Goal: Task Accomplishment & Management: Manage account settings

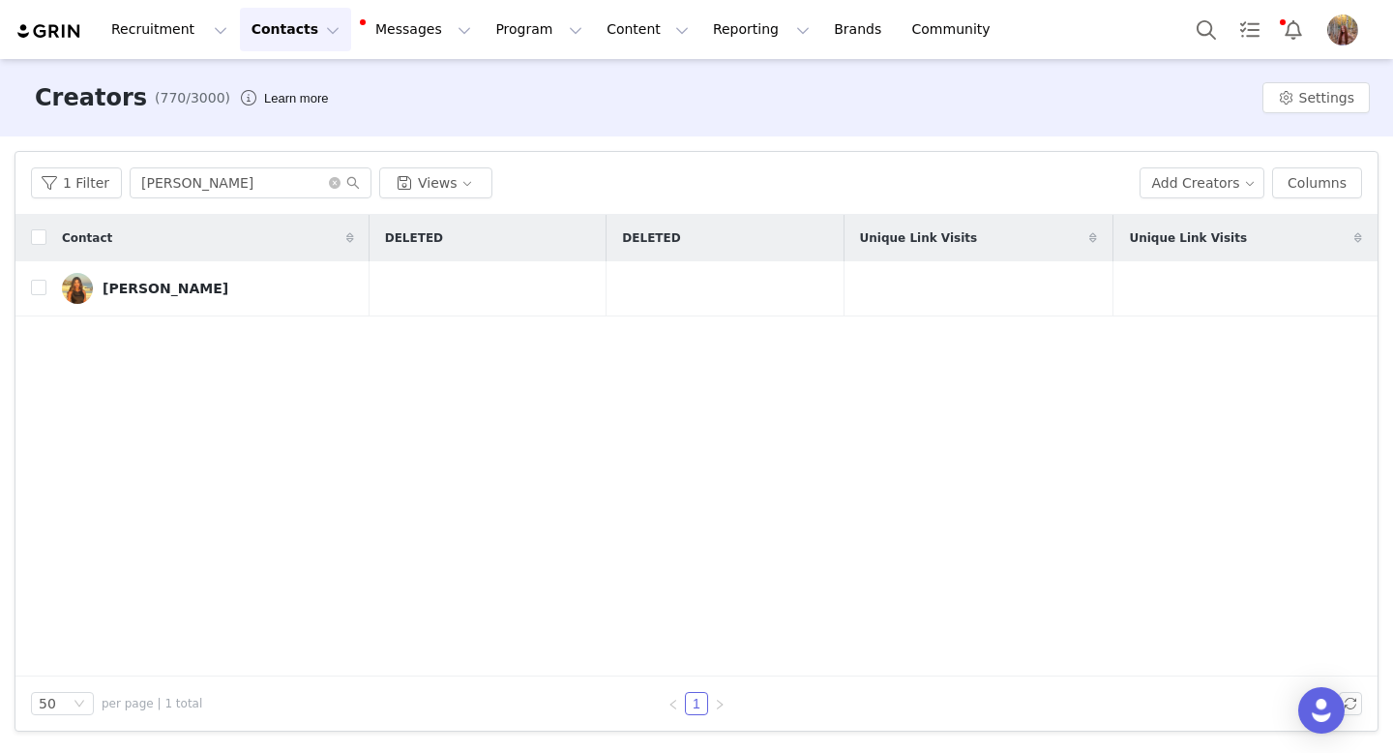
click at [393, 28] on button "Messages Messages" at bounding box center [417, 30] width 131 height 44
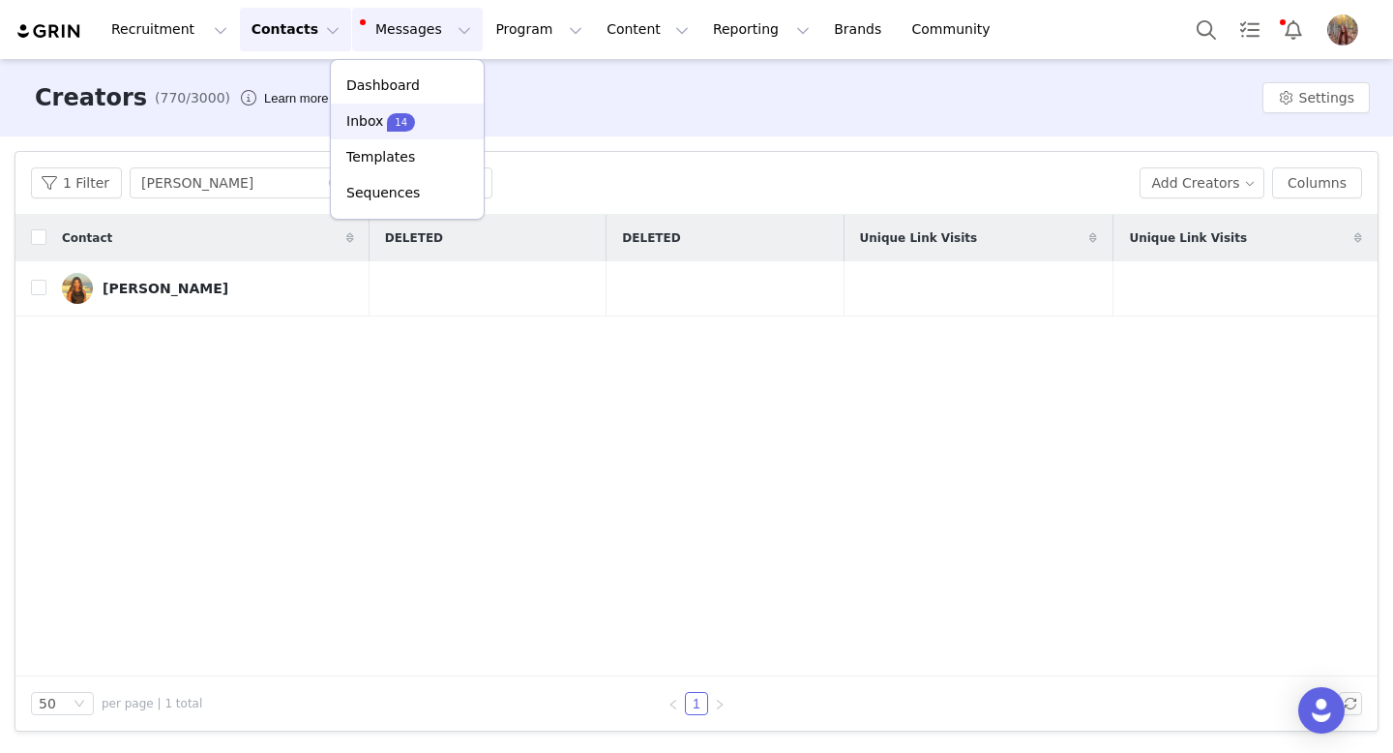
click at [461, 123] on div "Inbox 14" at bounding box center [407, 121] width 130 height 20
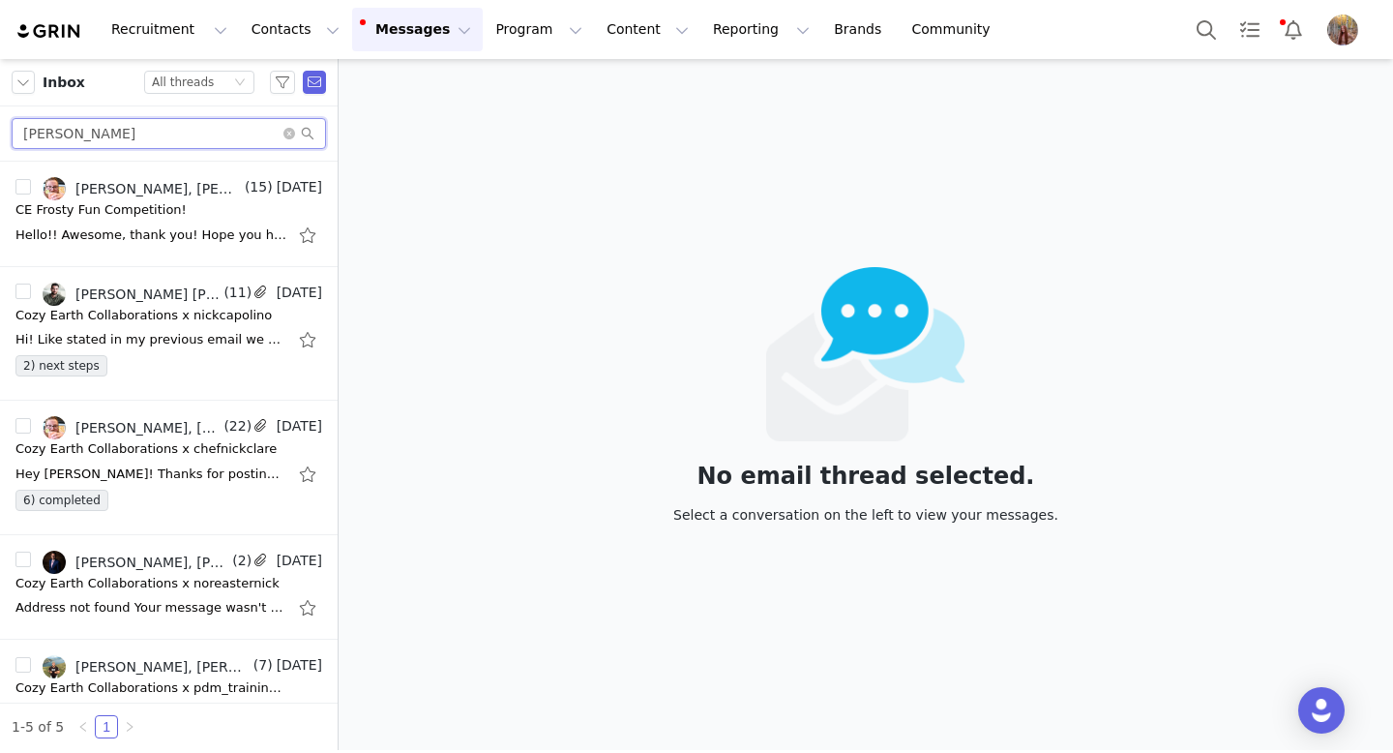
drag, startPoint x: 200, startPoint y: 133, endPoint x: 0, endPoint y: 111, distance: 201.4
click at [0, 111] on div "[PERSON_NAME]" at bounding box center [169, 133] width 338 height 55
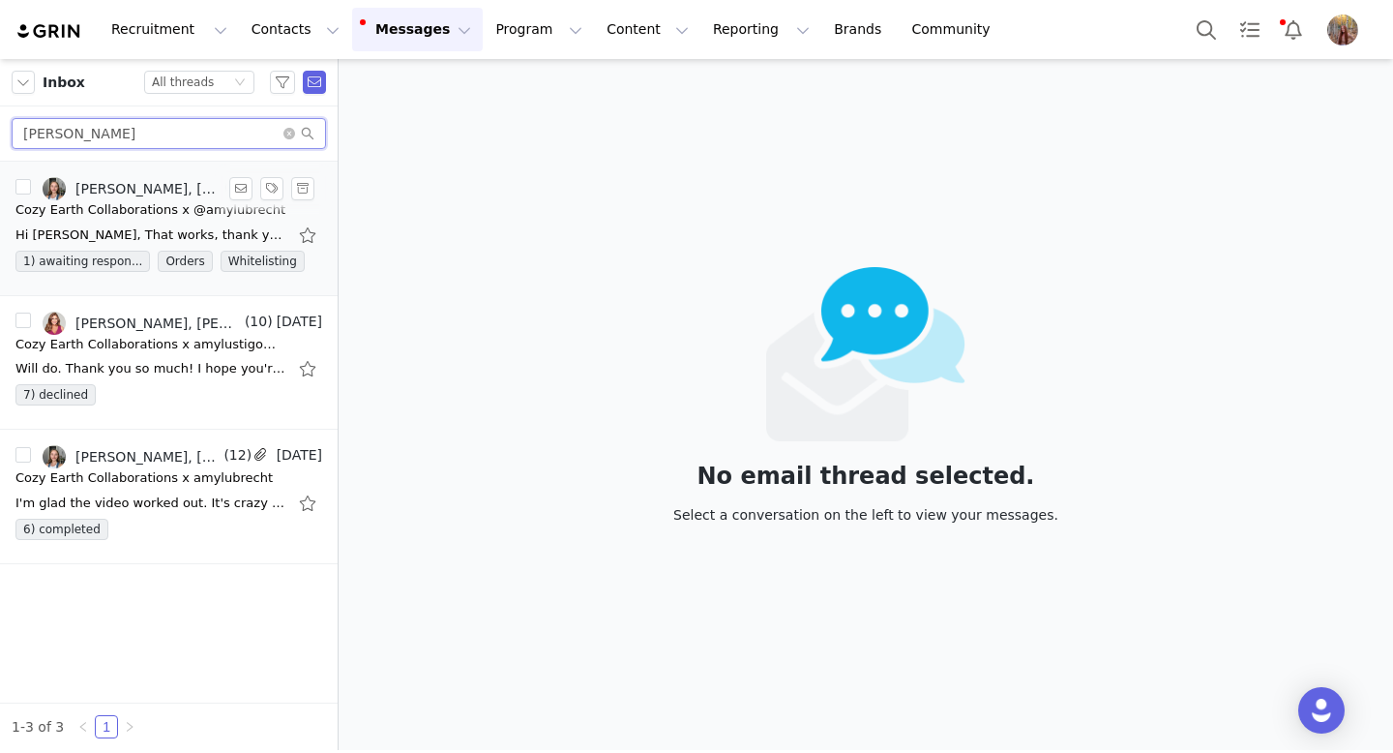
type input "[PERSON_NAME]"
click at [176, 214] on div "Cozy Earth Collaborations x @amylubrecht" at bounding box center [150, 209] width 270 height 19
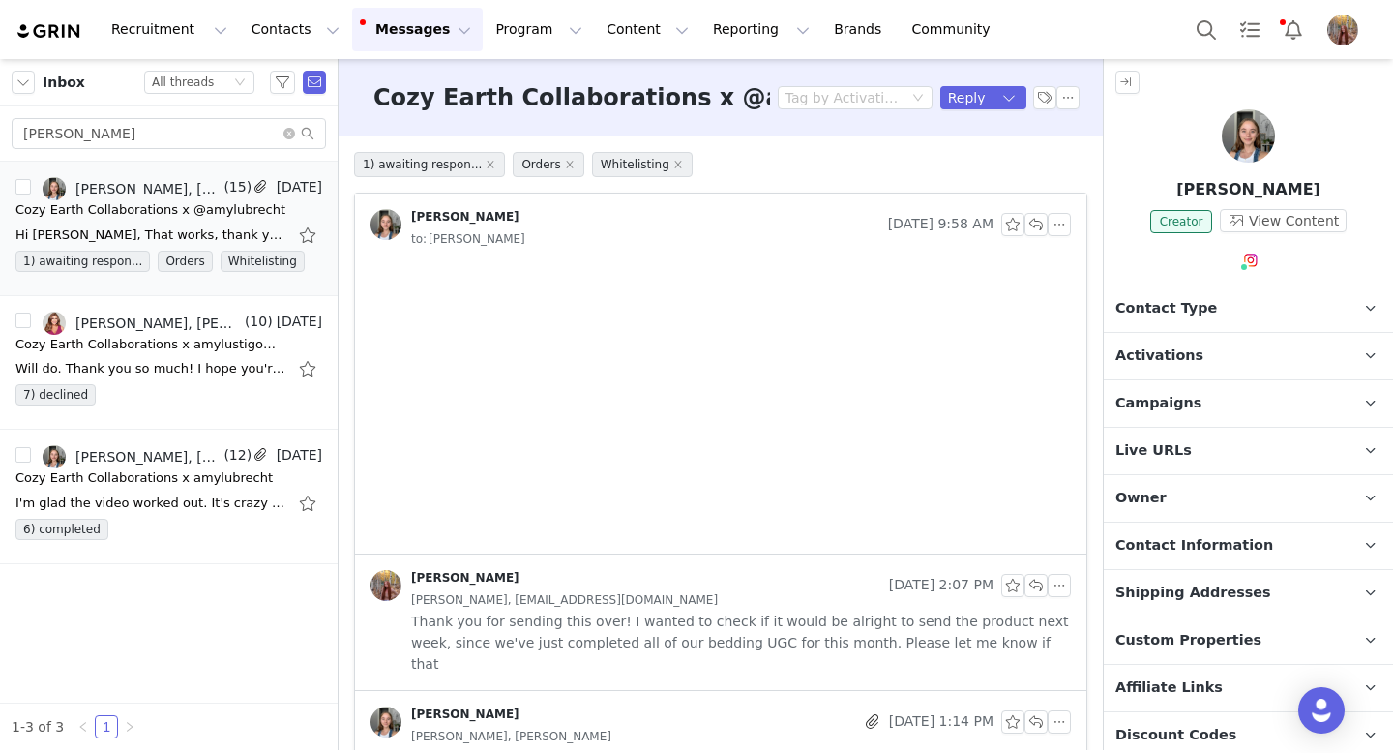
click at [1142, 413] on p "Campaigns Any campaigns associated with a contact will be available to them via…" at bounding box center [1225, 403] width 243 height 46
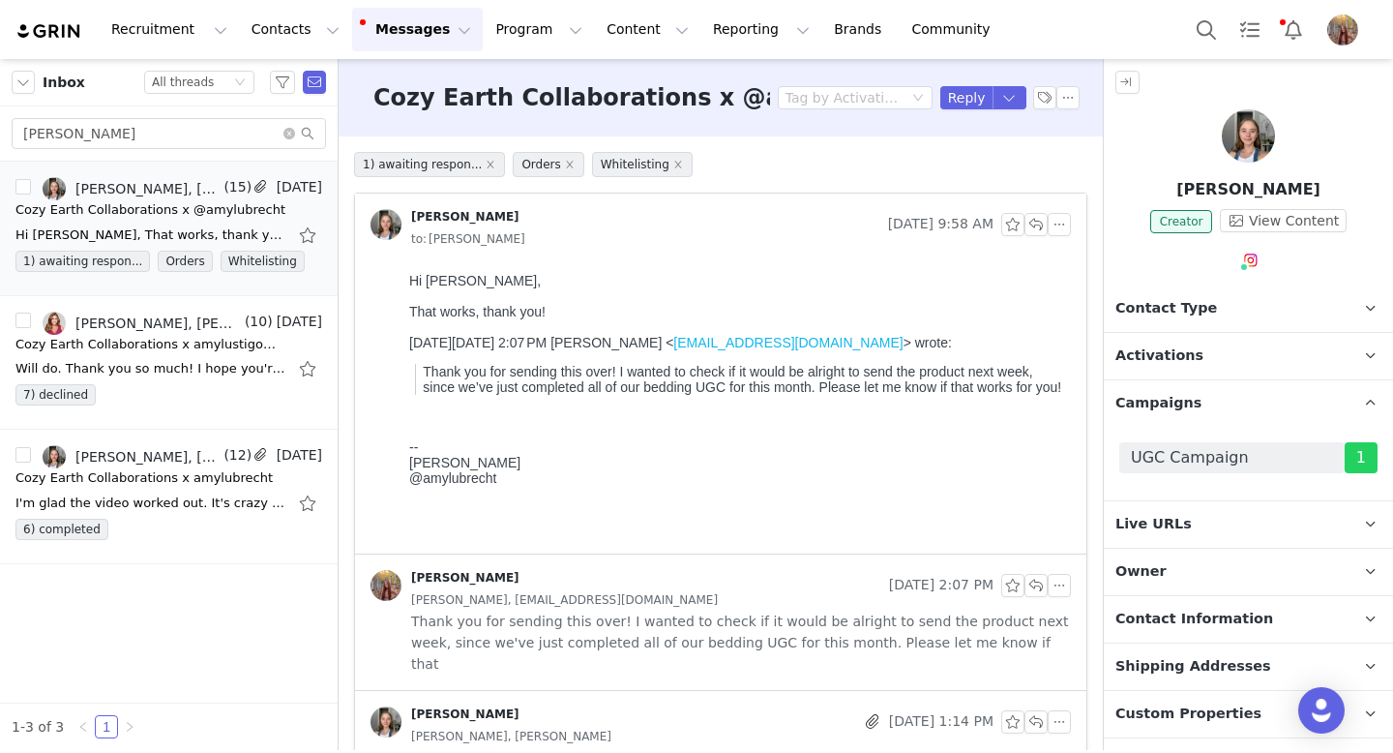
scroll to position [1389, 0]
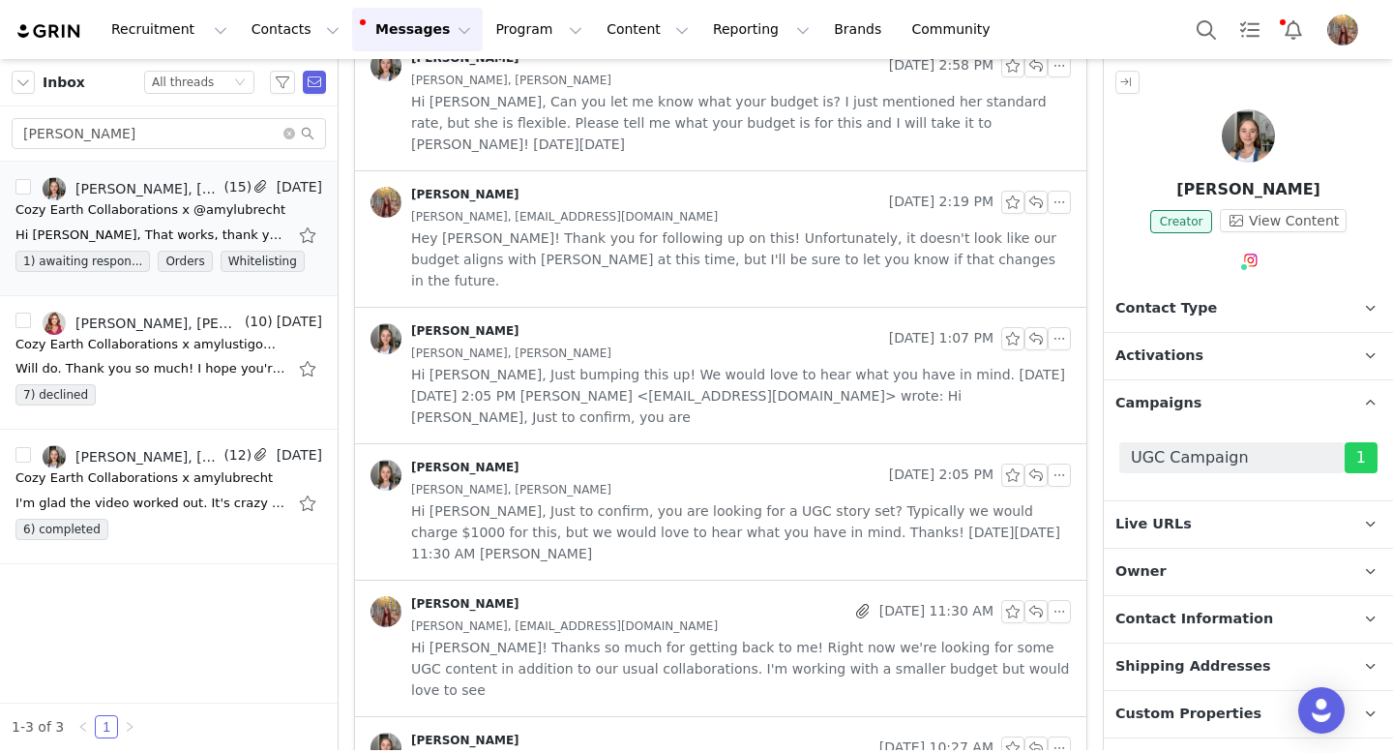
click at [1211, 159] on div at bounding box center [1248, 139] width 289 height 61
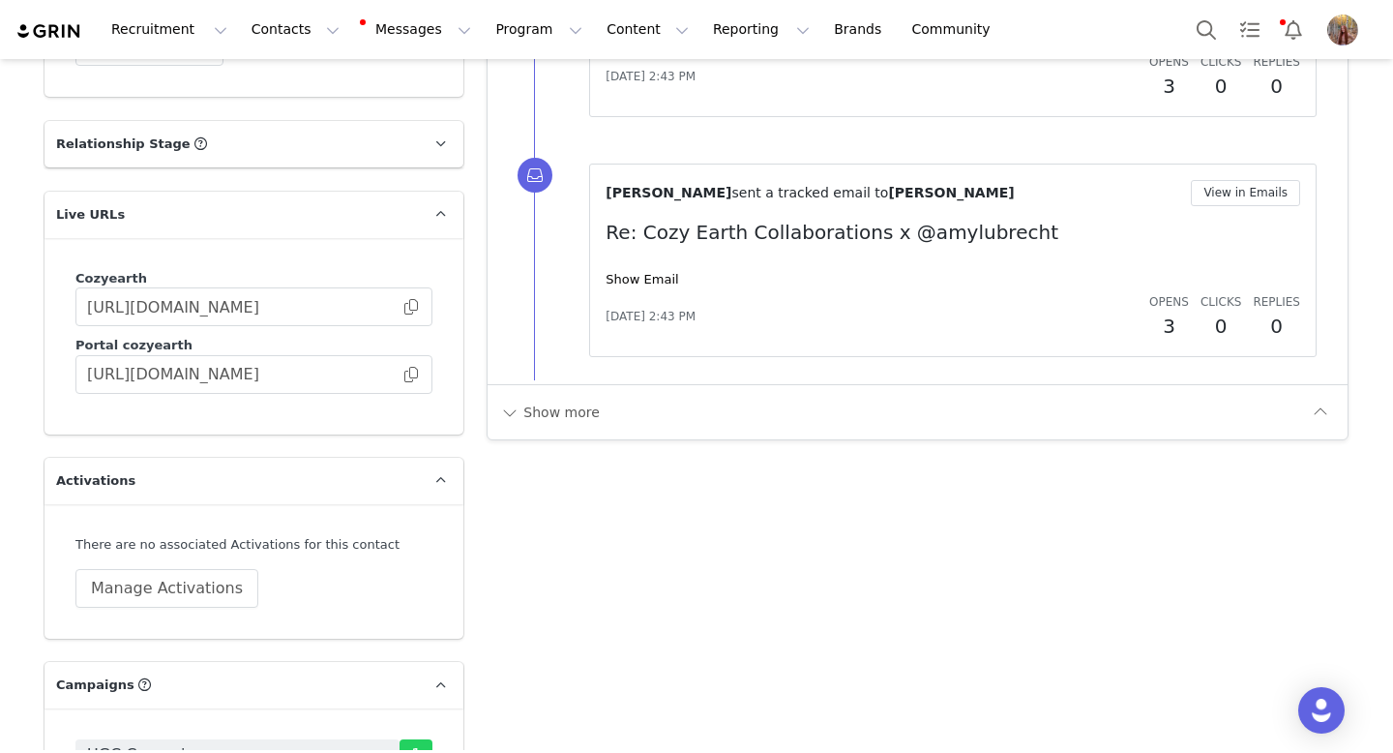
scroll to position [2606, 0]
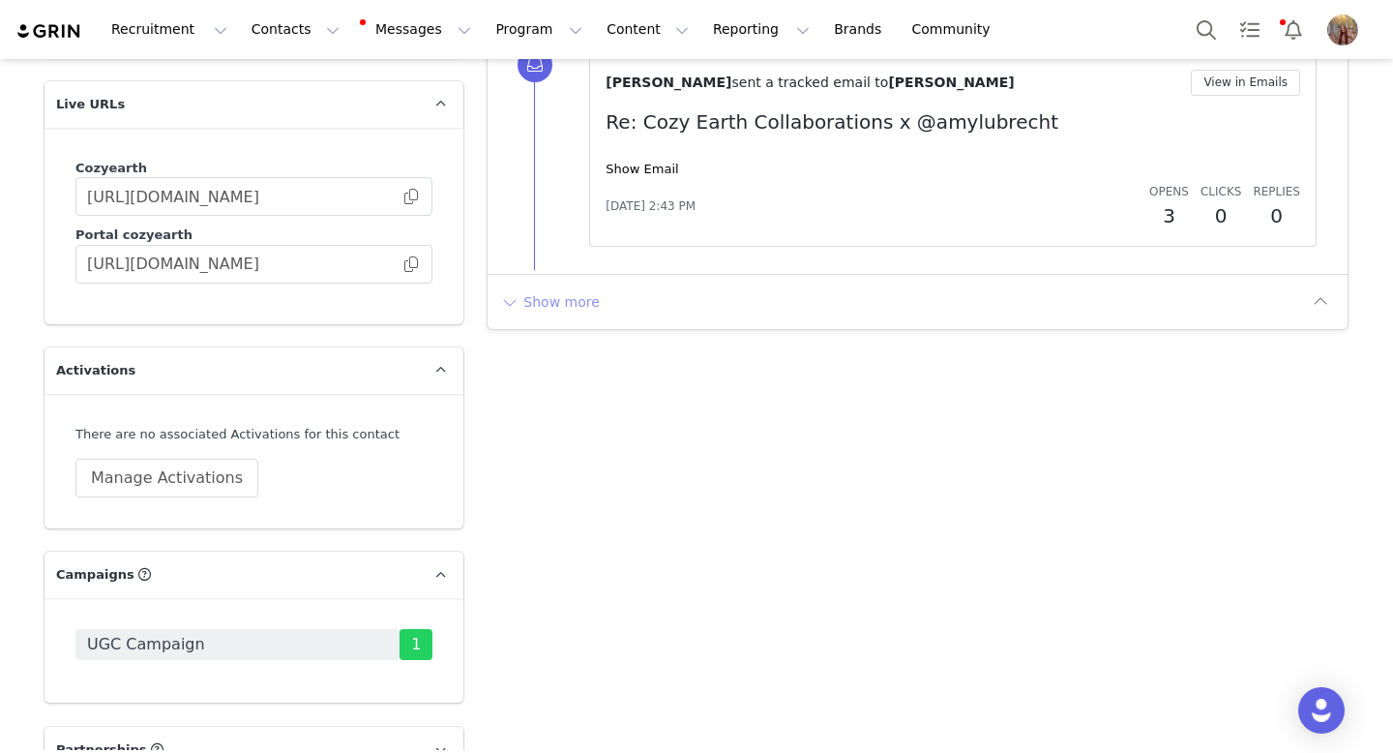
click at [549, 294] on button "Show more" at bounding box center [550, 301] width 102 height 31
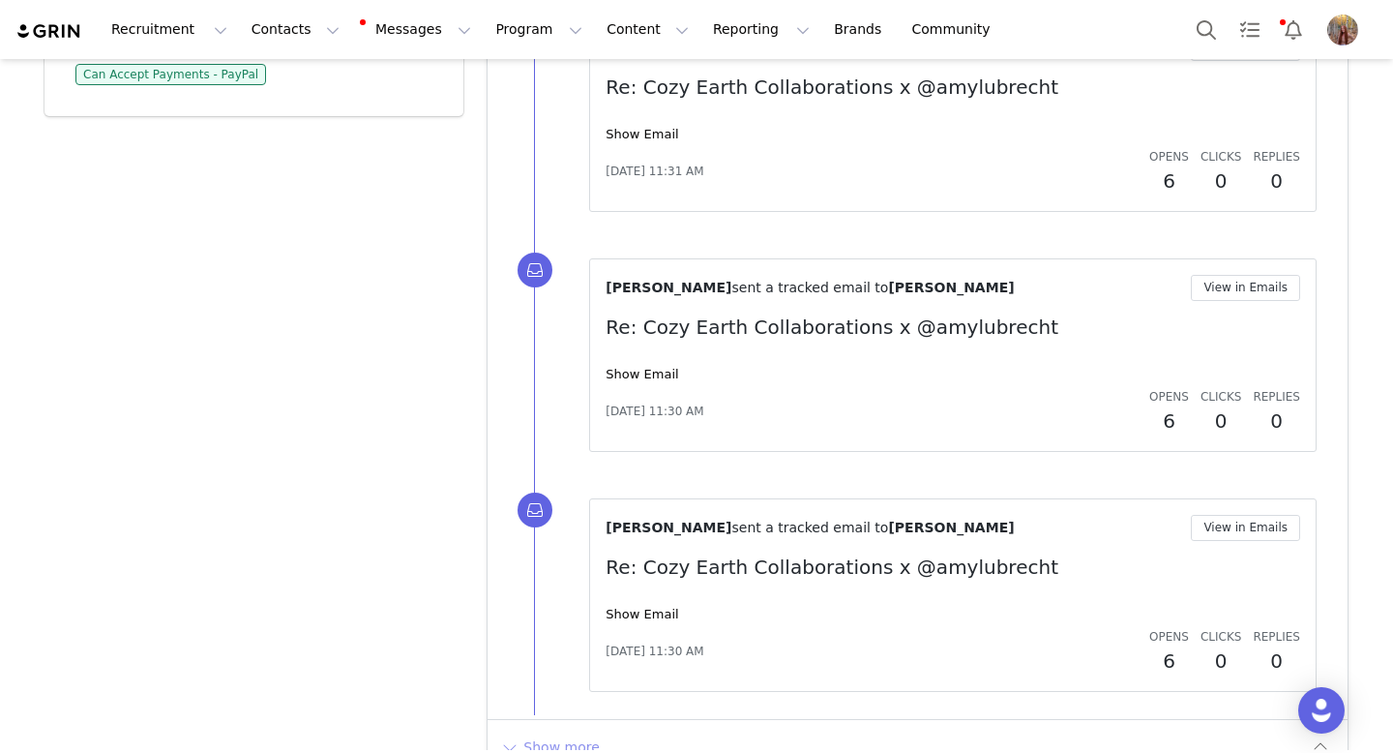
scroll to position [4477, 0]
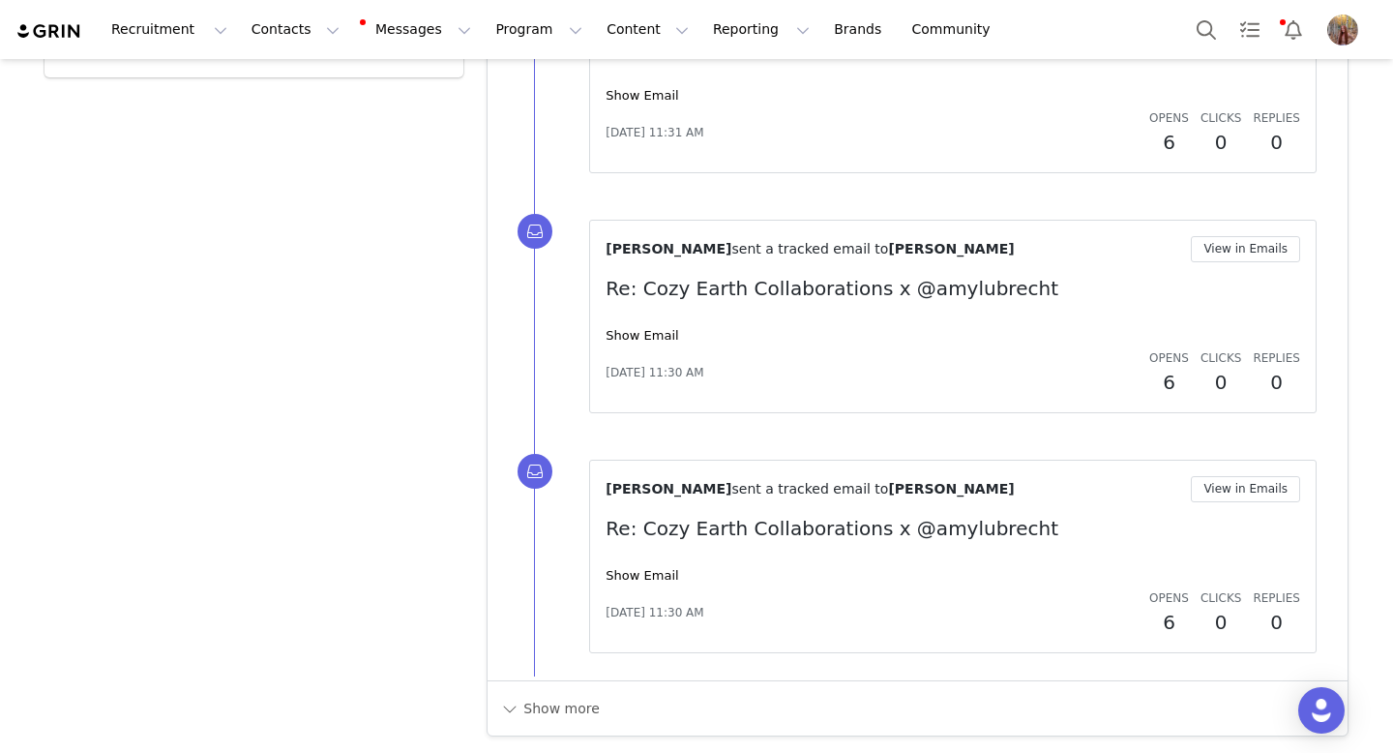
click at [551, 733] on div "Show more" at bounding box center [918, 707] width 860 height 55
click at [535, 711] on button "Show more" at bounding box center [550, 708] width 102 height 31
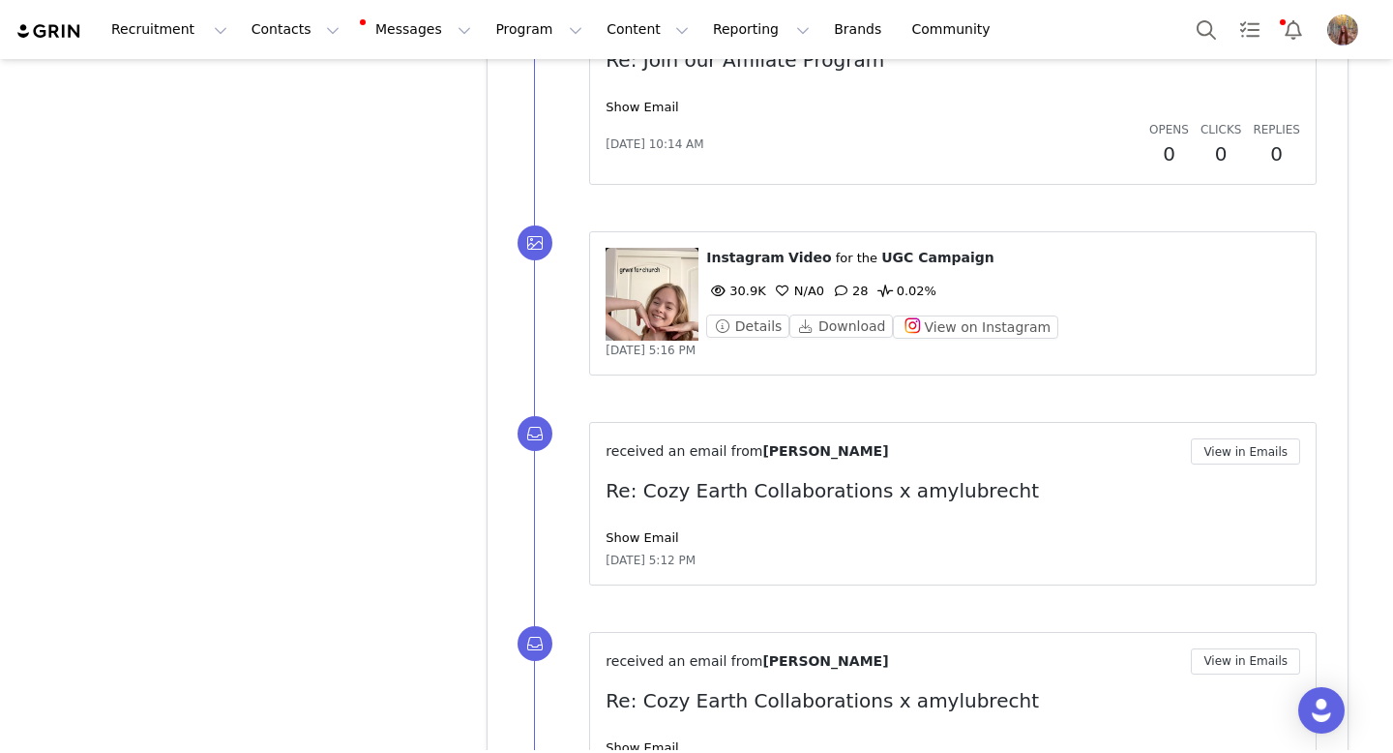
scroll to position [5855, 0]
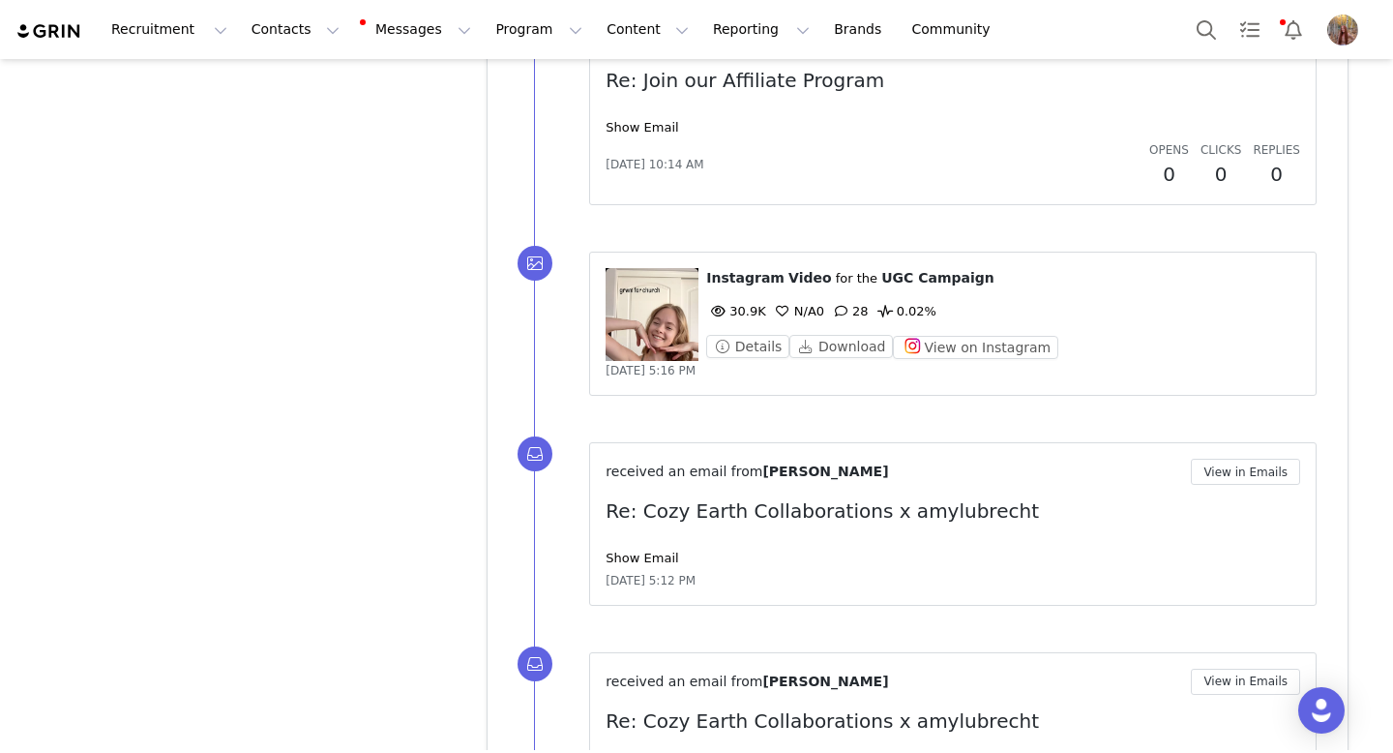
click at [642, 346] on figure at bounding box center [652, 314] width 93 height 93
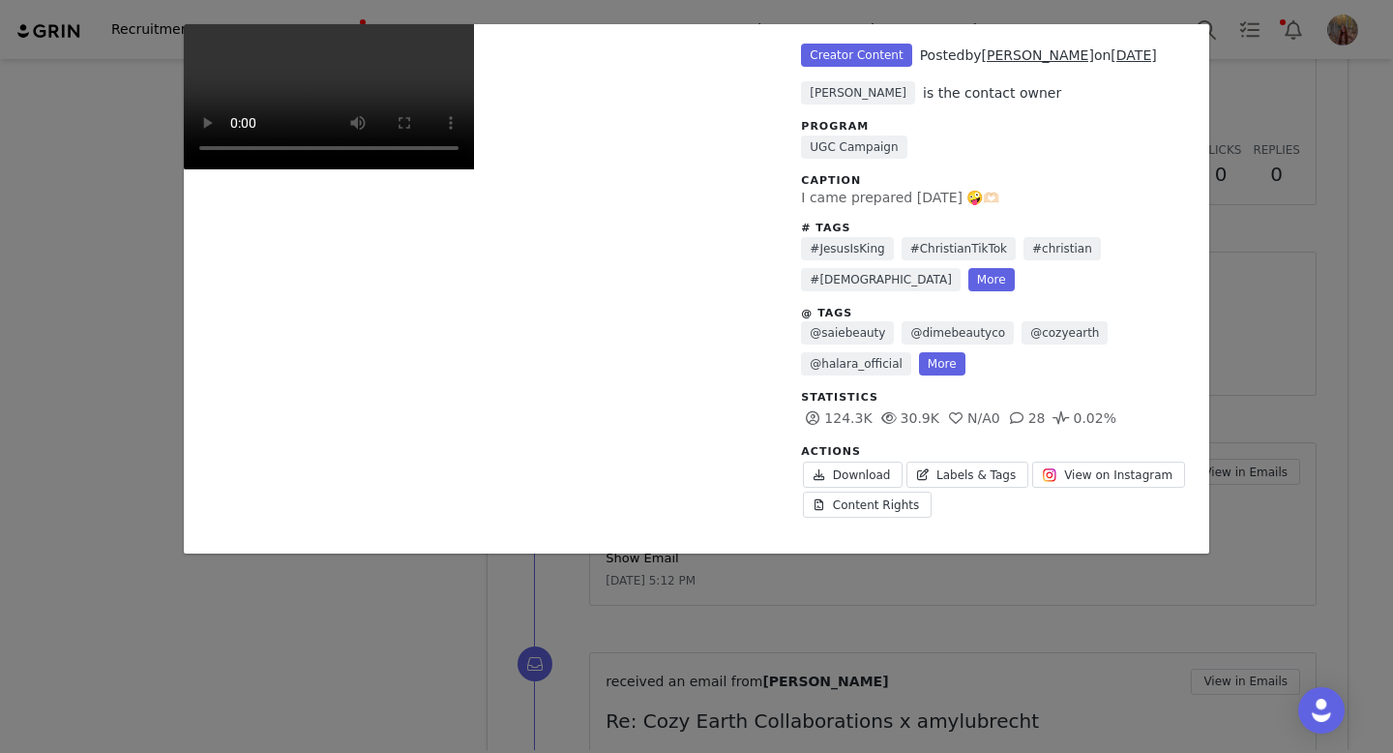
click at [1318, 263] on div "Unlabeled Creator Content Posted by [PERSON_NAME] on [DATE] [PERSON_NAME] is th…" at bounding box center [696, 376] width 1393 height 753
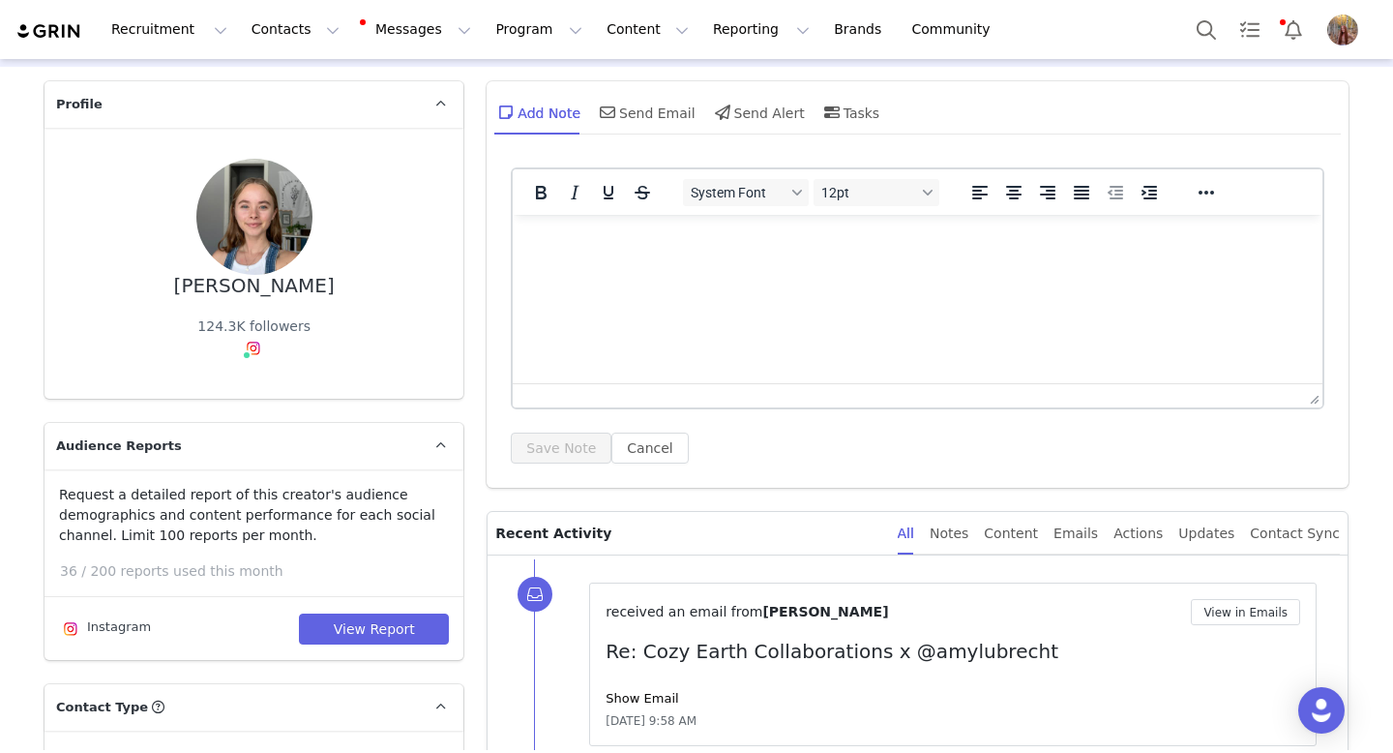
scroll to position [18, 0]
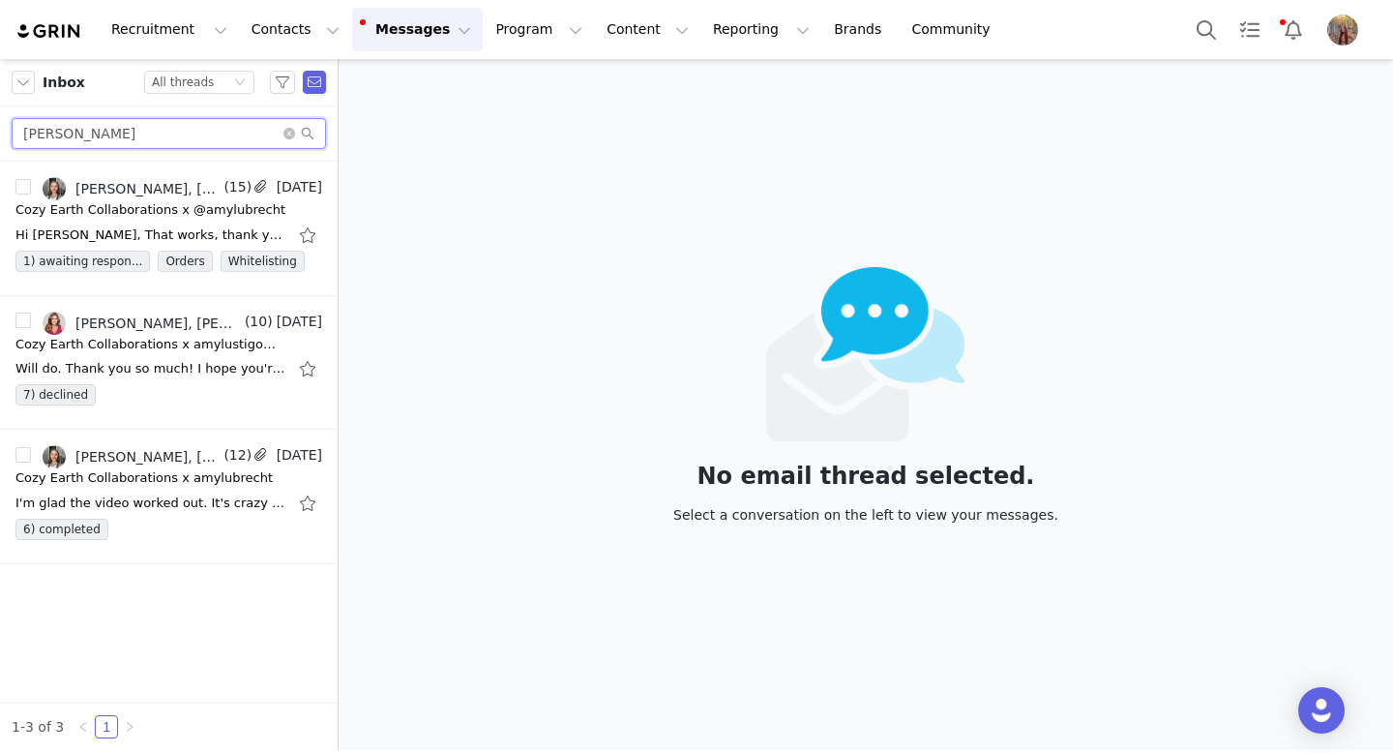
drag, startPoint x: 98, startPoint y: 138, endPoint x: 0, endPoint y: 126, distance: 98.5
click at [0, 126] on div "[PERSON_NAME]" at bounding box center [169, 133] width 338 height 55
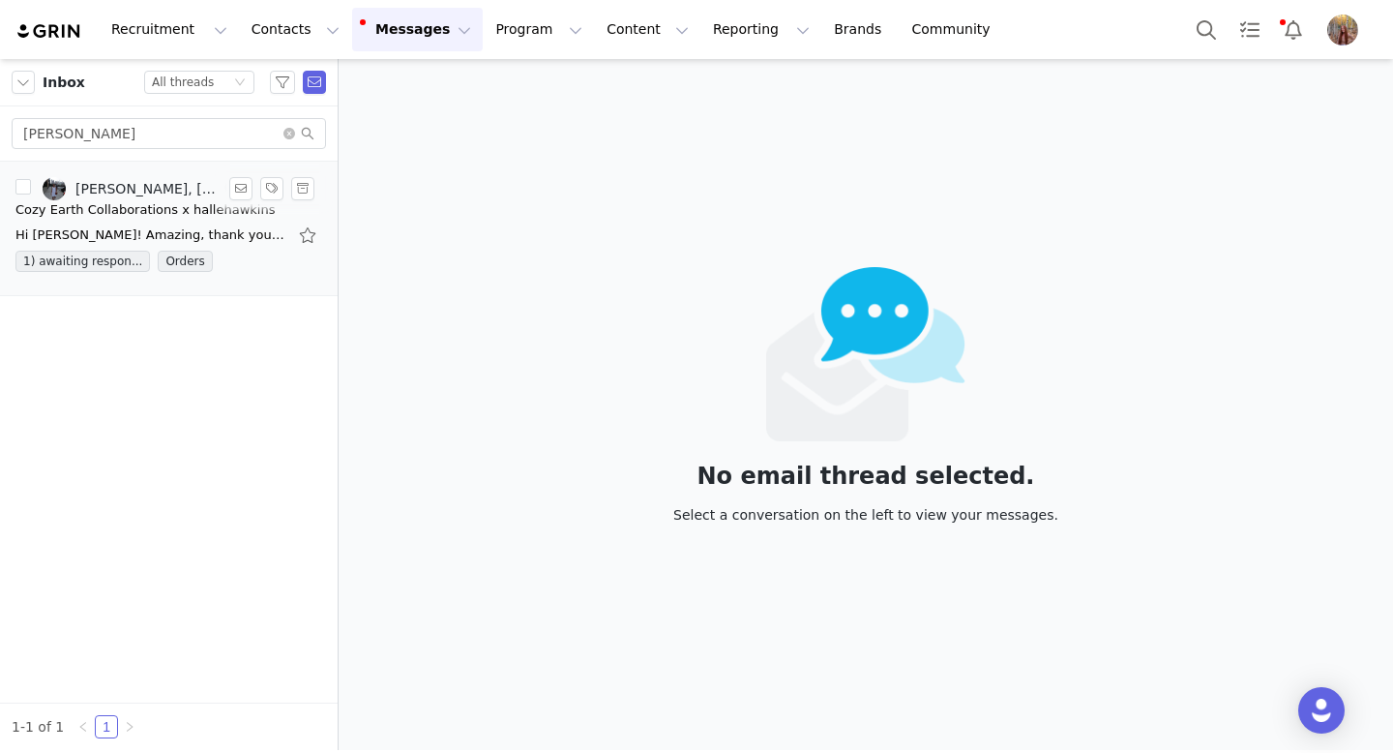
click at [162, 215] on div "Cozy Earth Collaborations x hallehawkins" at bounding box center [144, 209] width 259 height 19
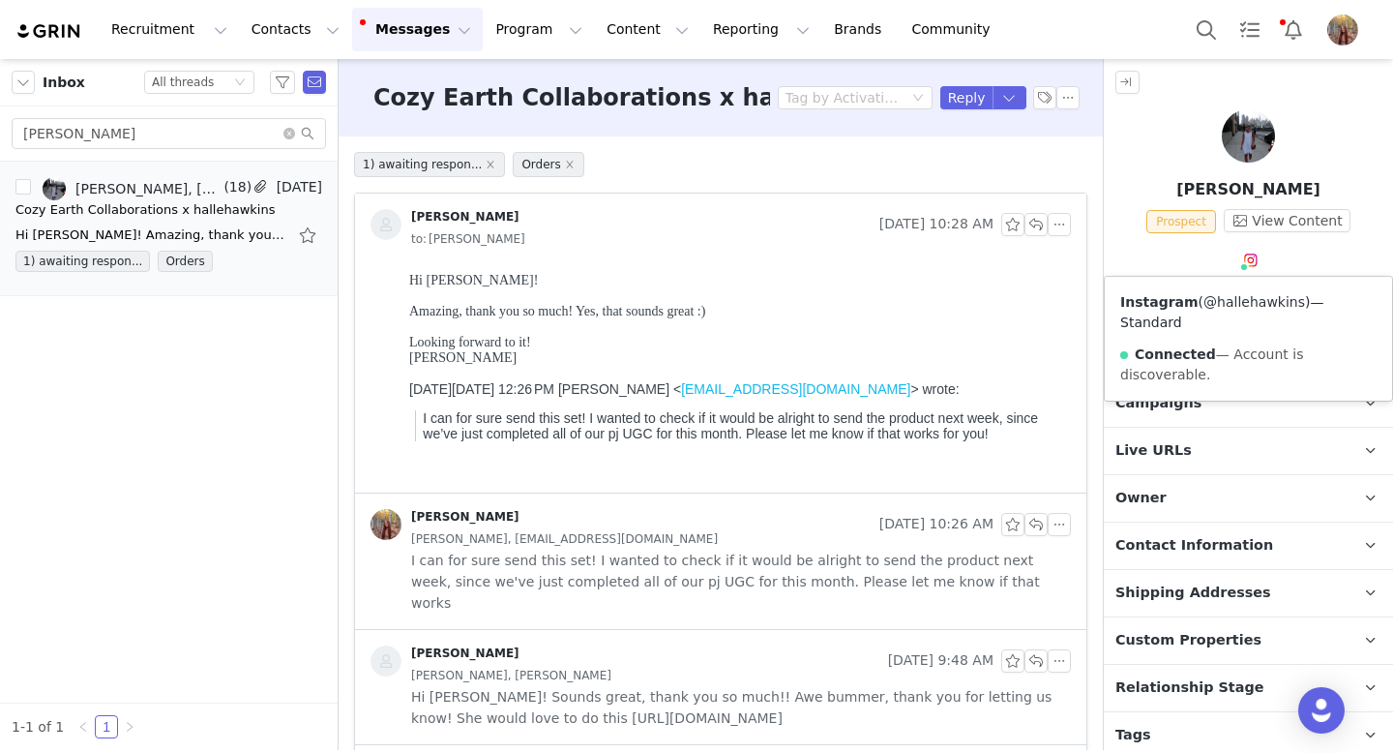
click at [1242, 298] on link "@hallehawkins" at bounding box center [1254, 301] width 102 height 15
drag, startPoint x: 174, startPoint y: 138, endPoint x: 0, endPoint y: 144, distance: 174.2
click at [0, 144] on div "[PERSON_NAME]" at bounding box center [169, 133] width 338 height 55
type input "h"
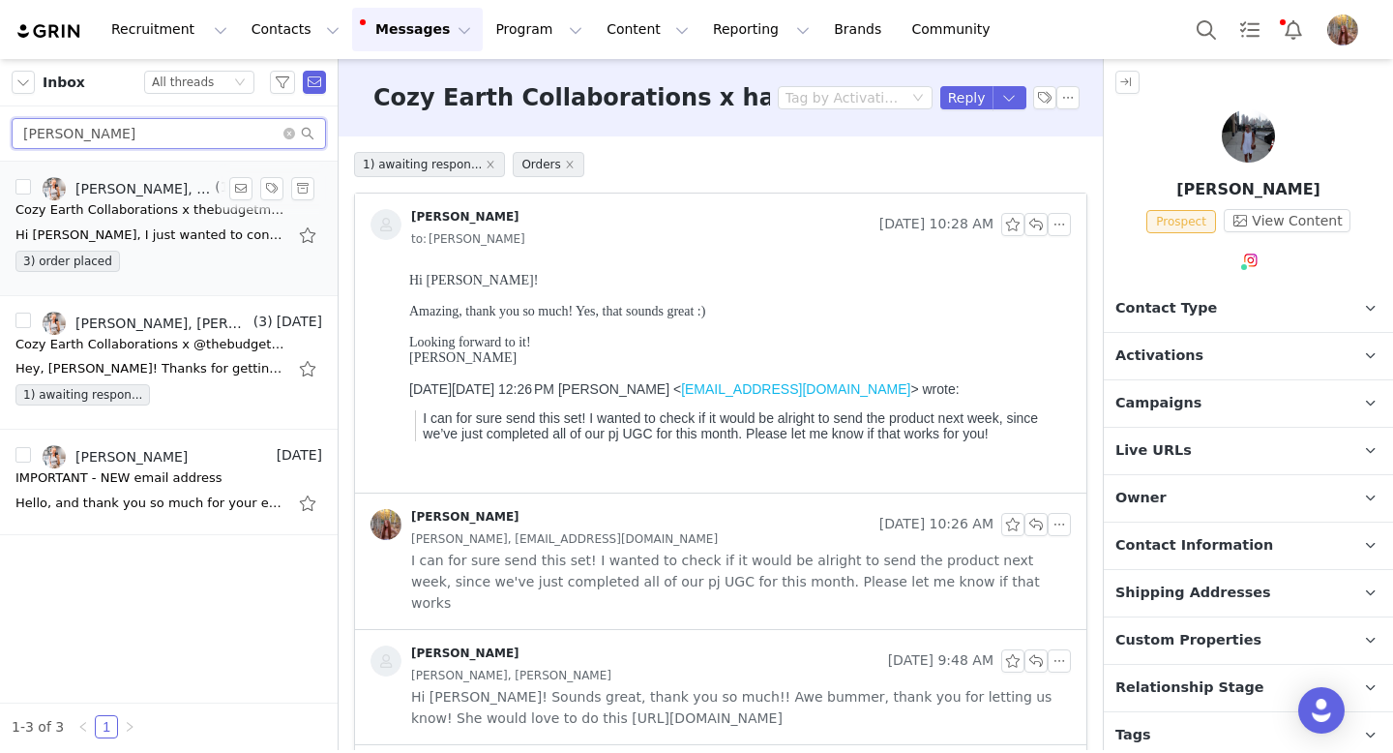
type input "[PERSON_NAME]"
click at [160, 286] on li "[PERSON_NAME], [PERSON_NAME] | Budget Mom Life Hacks + Recipes + Faith, [PERSON…" at bounding box center [169, 229] width 338 height 134
click at [159, 268] on div "3) order placed" at bounding box center [168, 265] width 307 height 29
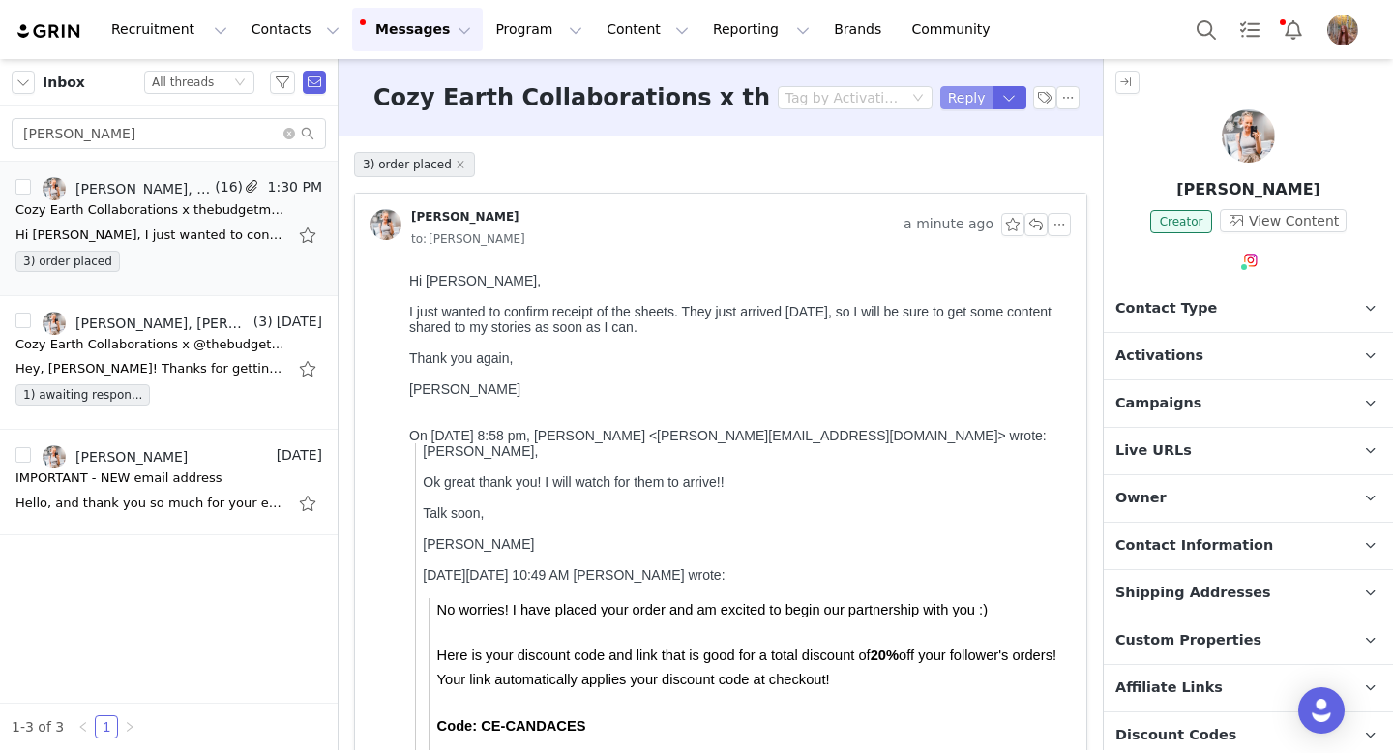
click at [966, 99] on button "Reply" at bounding box center [966, 97] width 53 height 23
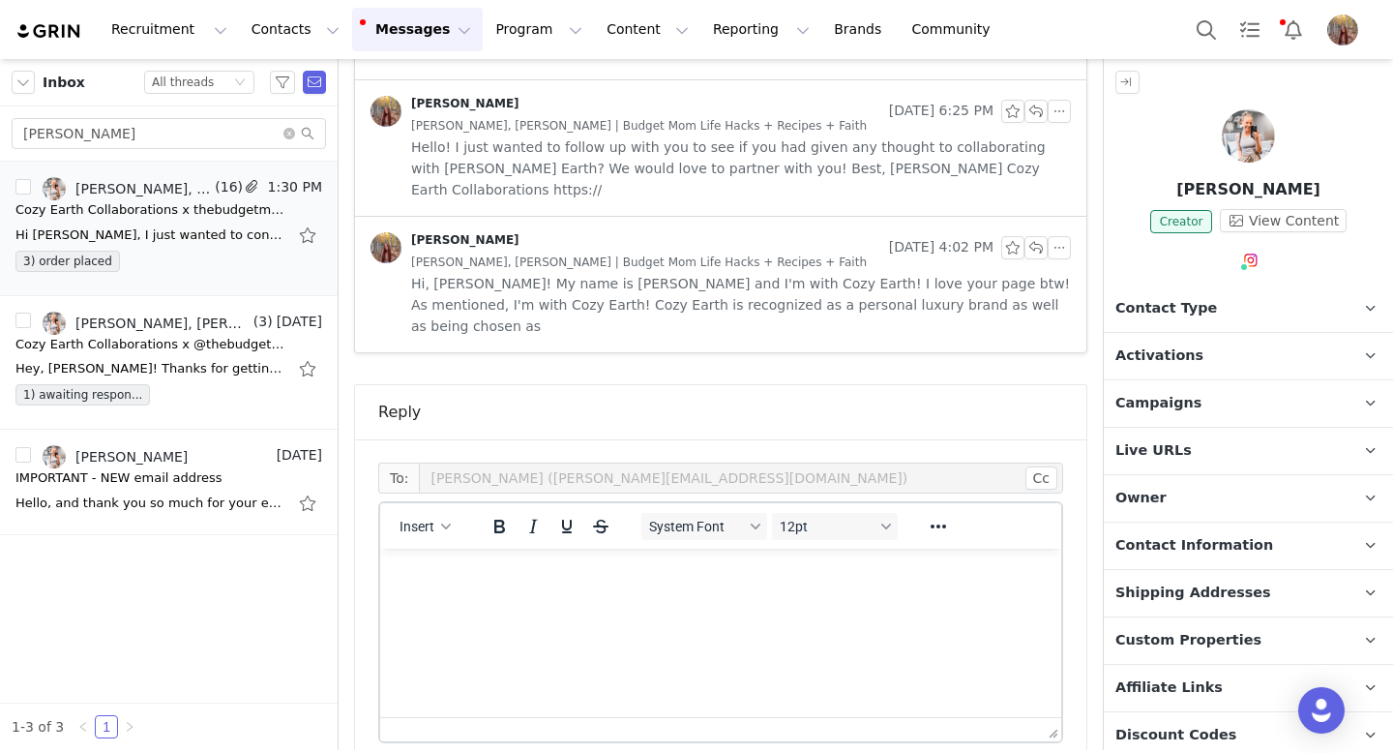
scroll to position [2782, 0]
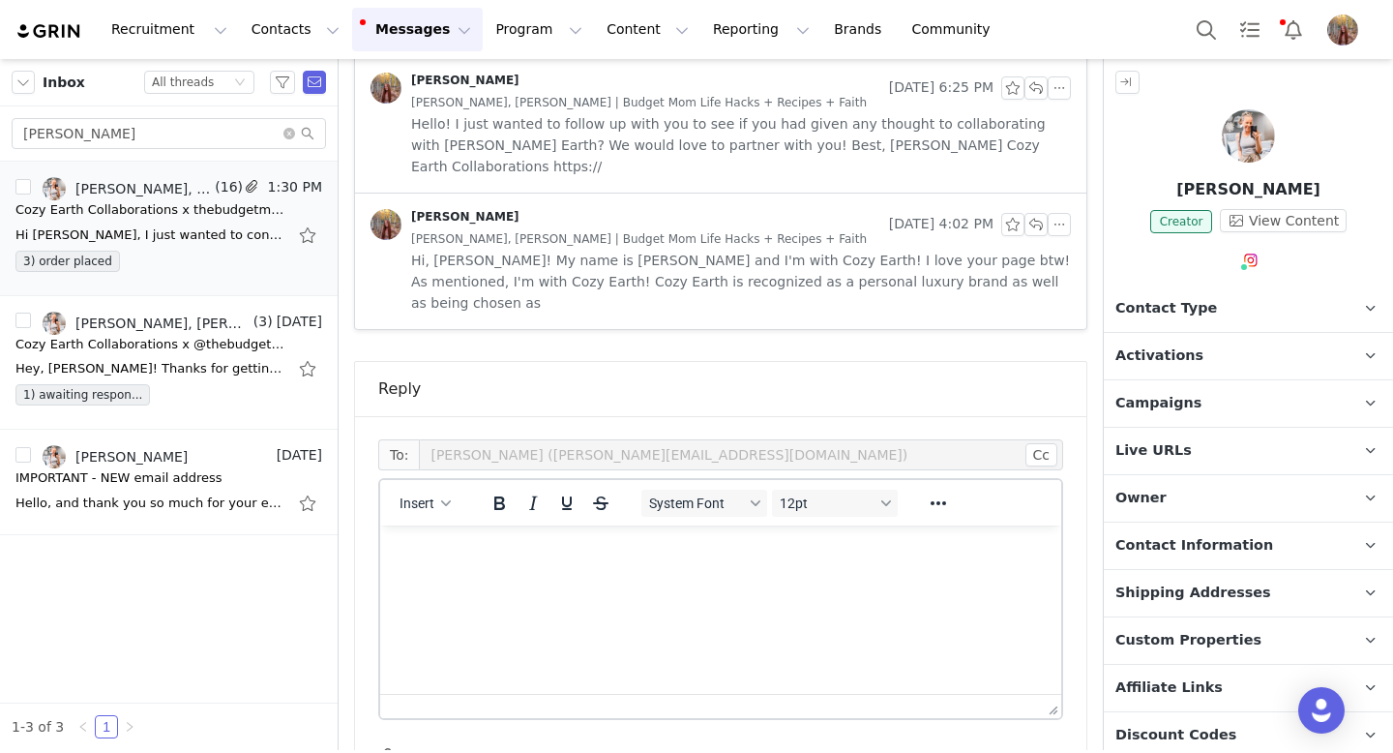
click at [411, 484] on div "Insert" at bounding box center [425, 503] width 91 height 38
click at [411, 489] on button "Insert" at bounding box center [425, 502] width 67 height 27
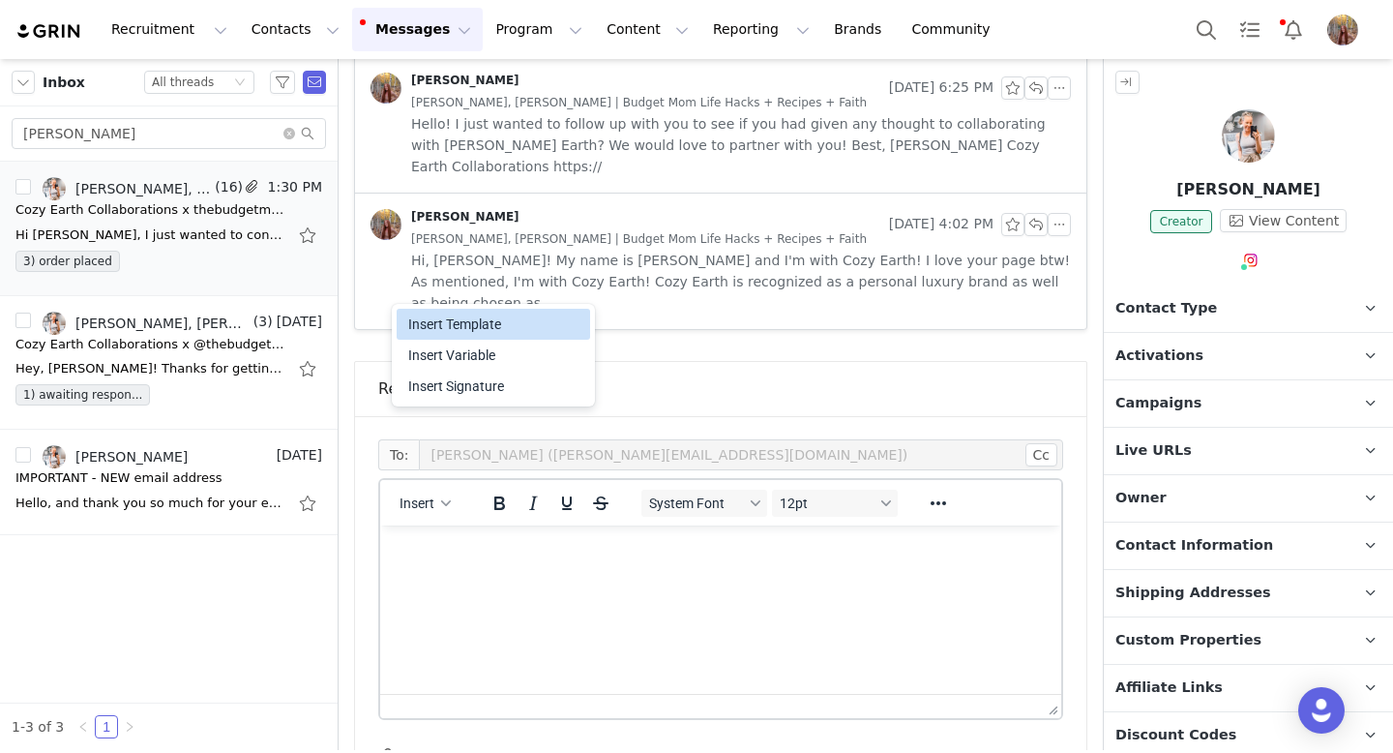
click at [430, 328] on div "Insert Template" at bounding box center [495, 323] width 174 height 23
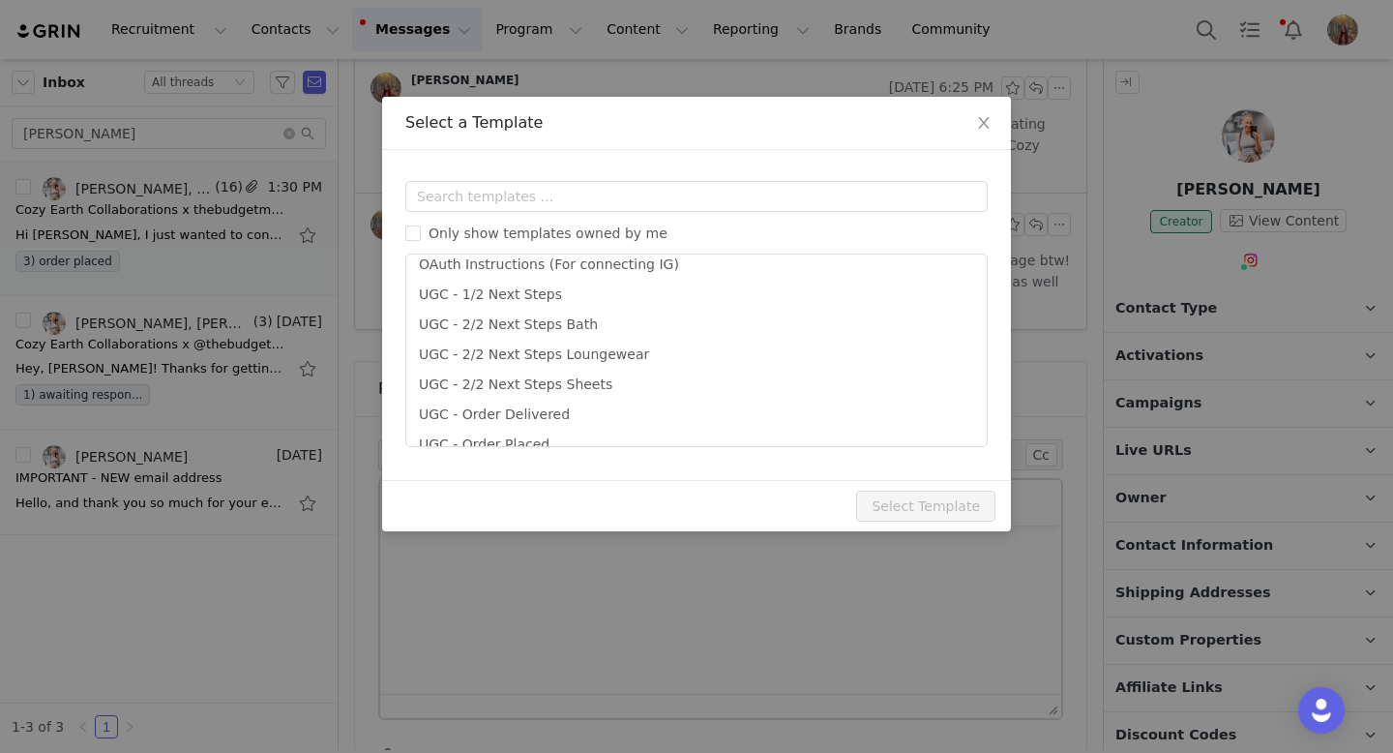
scroll to position [516, 0]
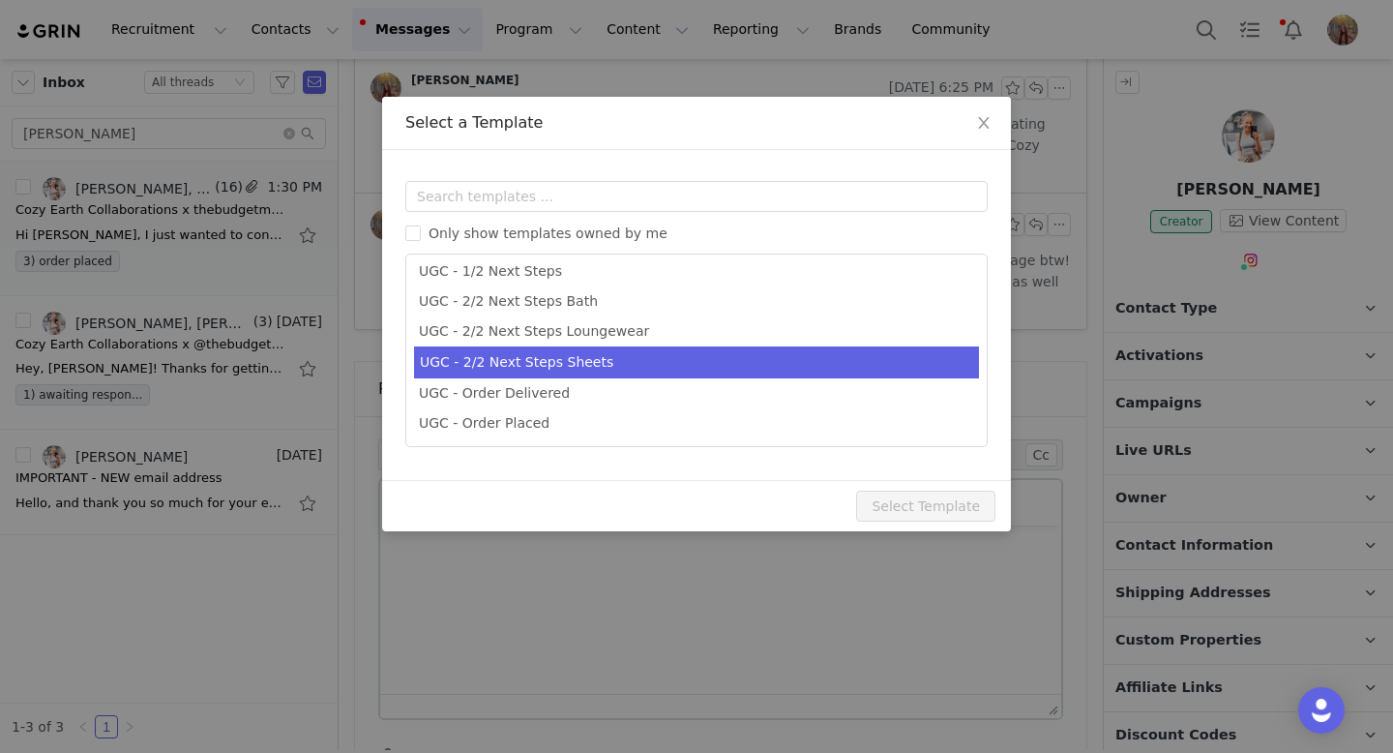
click at [579, 361] on li "UGC - 2/2 Next Steps Sheets" at bounding box center [696, 362] width 565 height 32
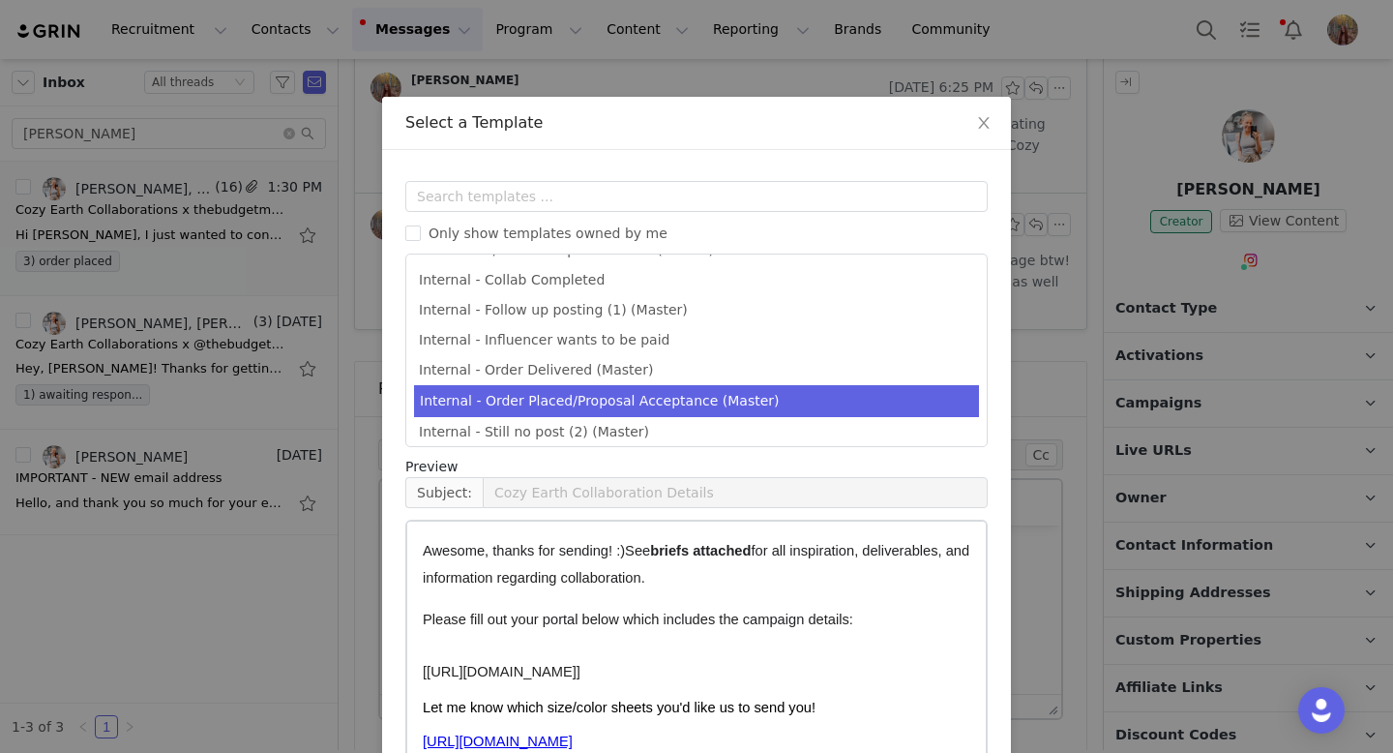
scroll to position [244, 0]
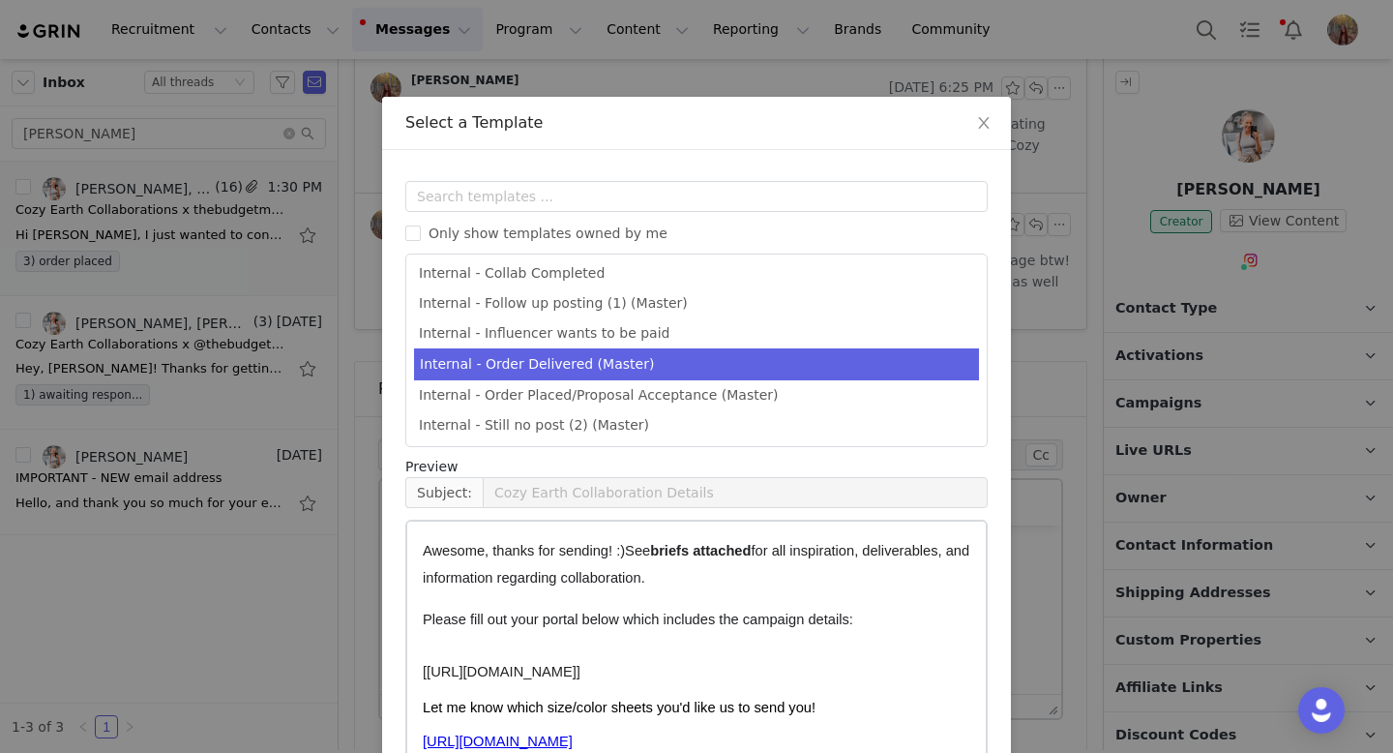
click at [655, 371] on li "Internal - Order Delivered (Master)" at bounding box center [696, 364] width 565 height 32
type input "Cozy Earth Delivered!"
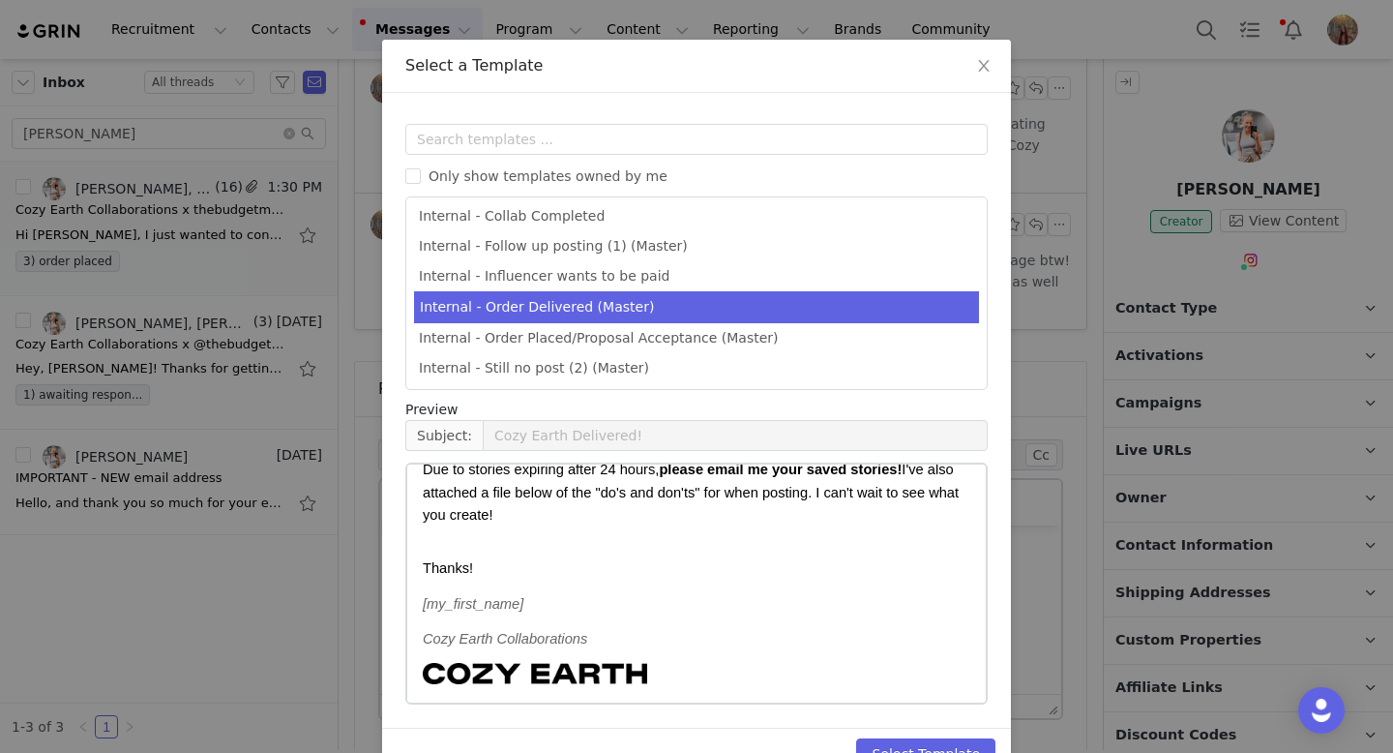
scroll to position [106, 0]
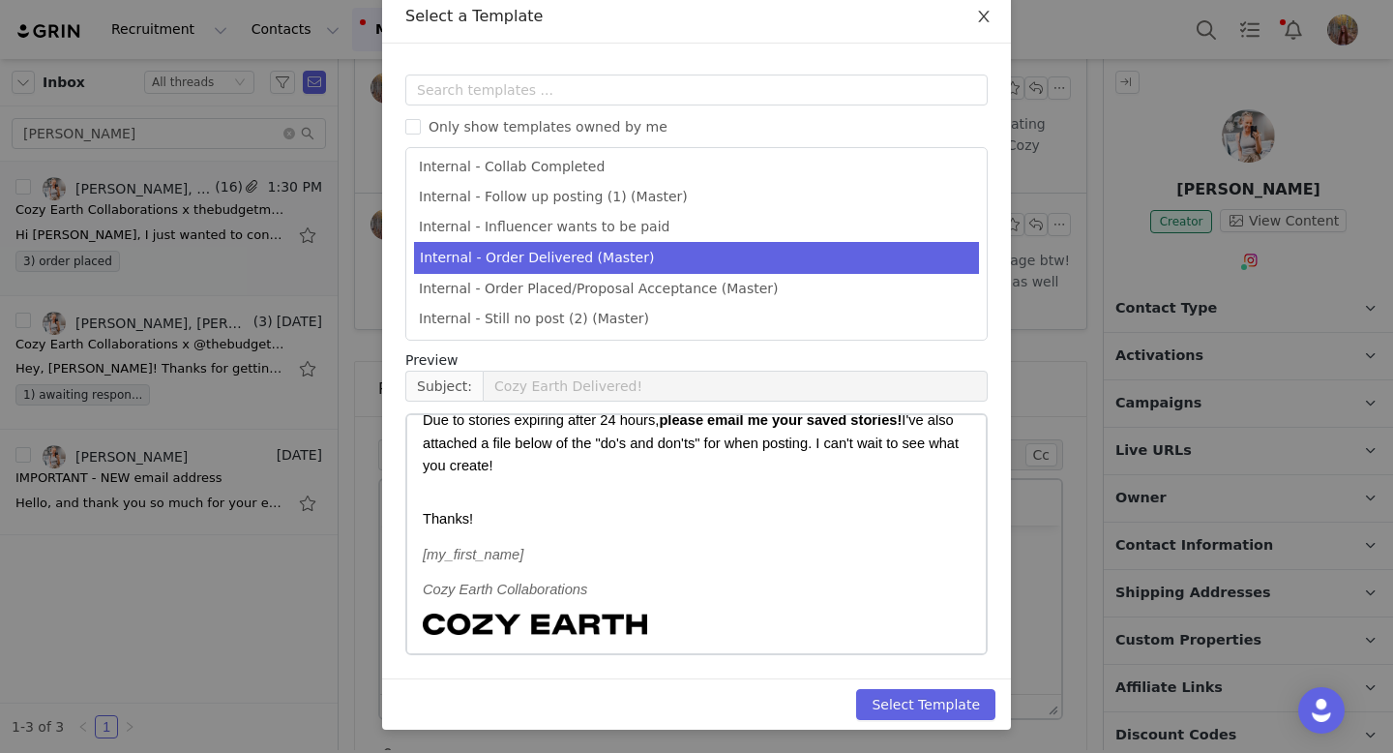
click at [979, 18] on icon "icon: close" at bounding box center [983, 16] width 15 height 15
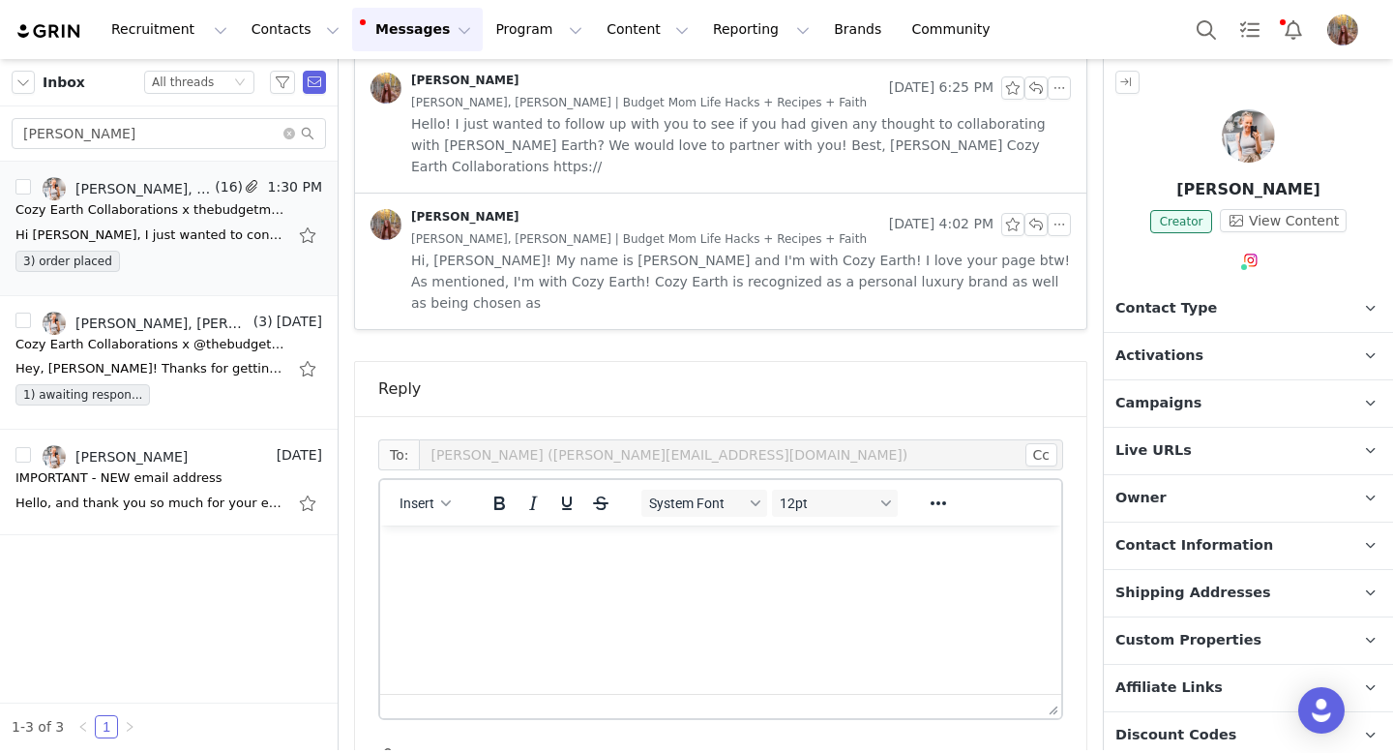
scroll to position [0, 0]
click at [548, 578] on html at bounding box center [720, 551] width 681 height 52
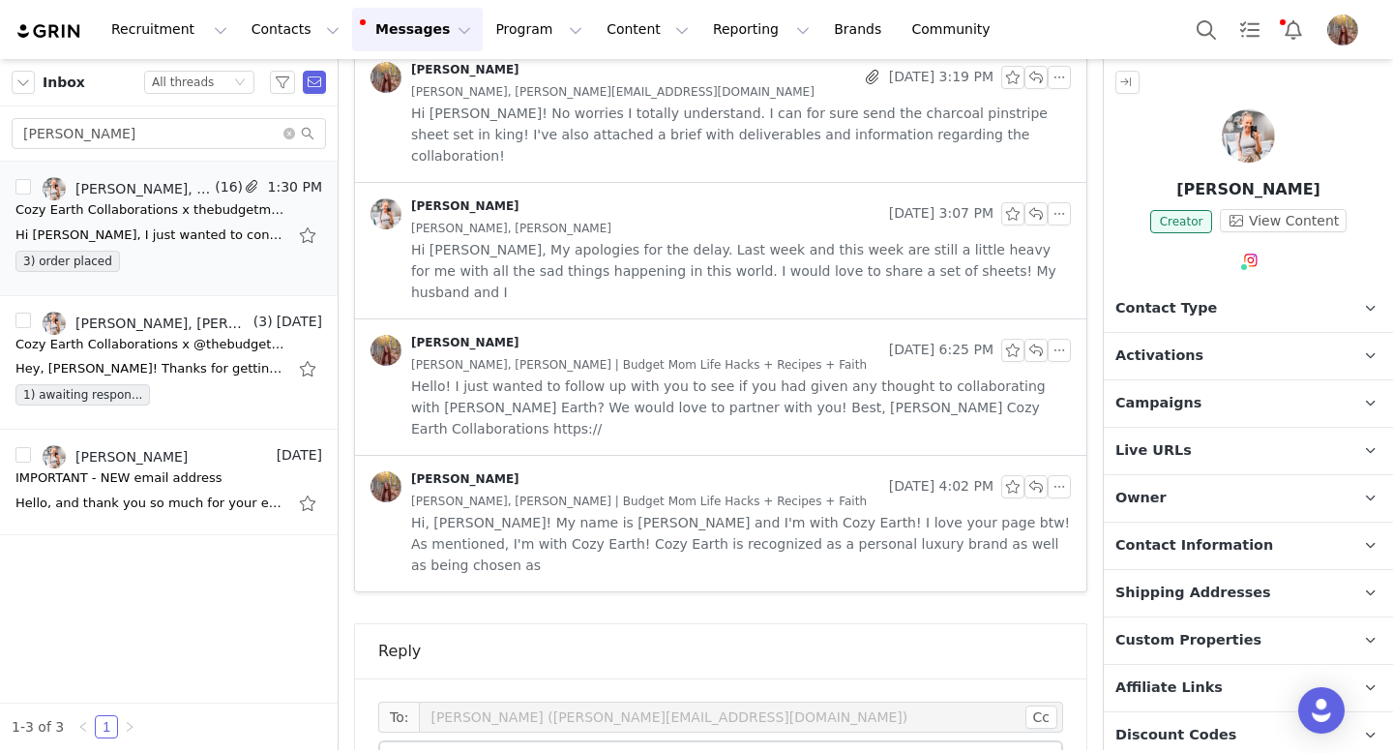
scroll to position [2782, 0]
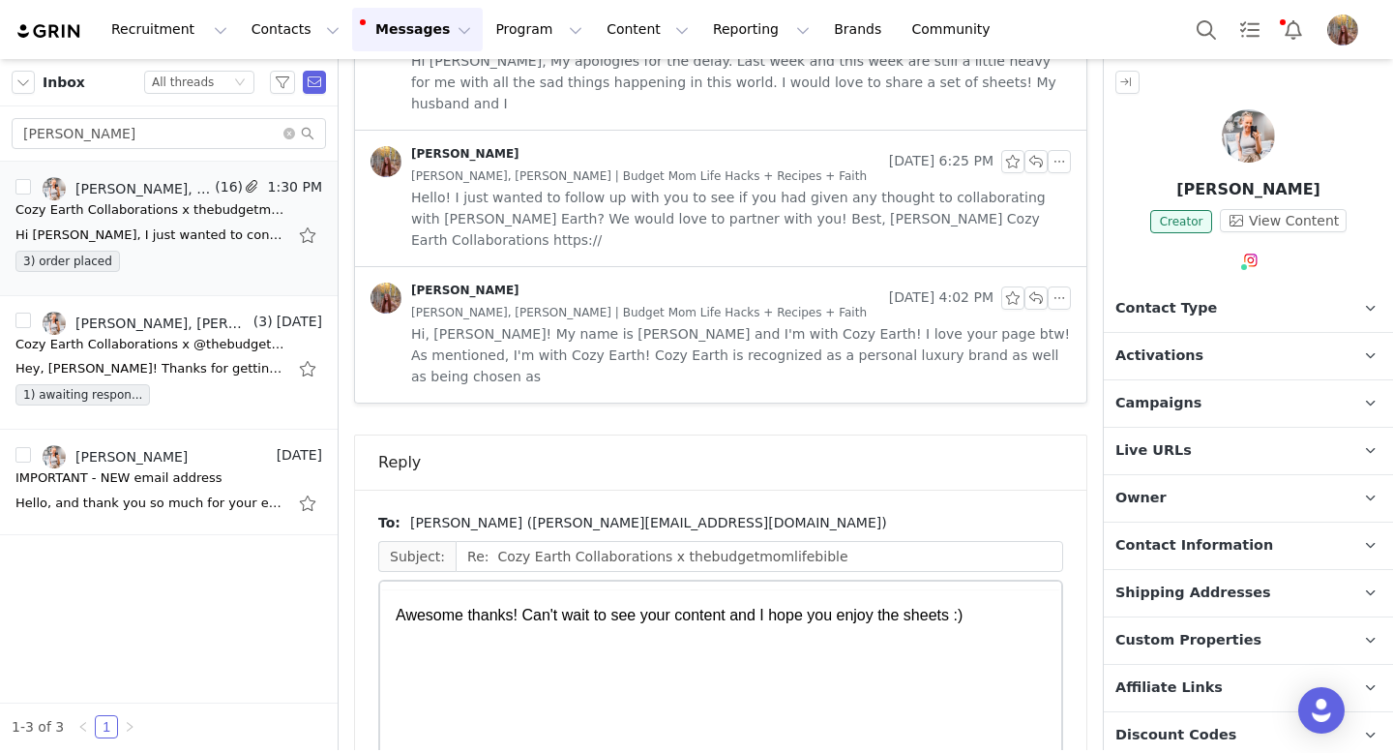
scroll to position [0, 0]
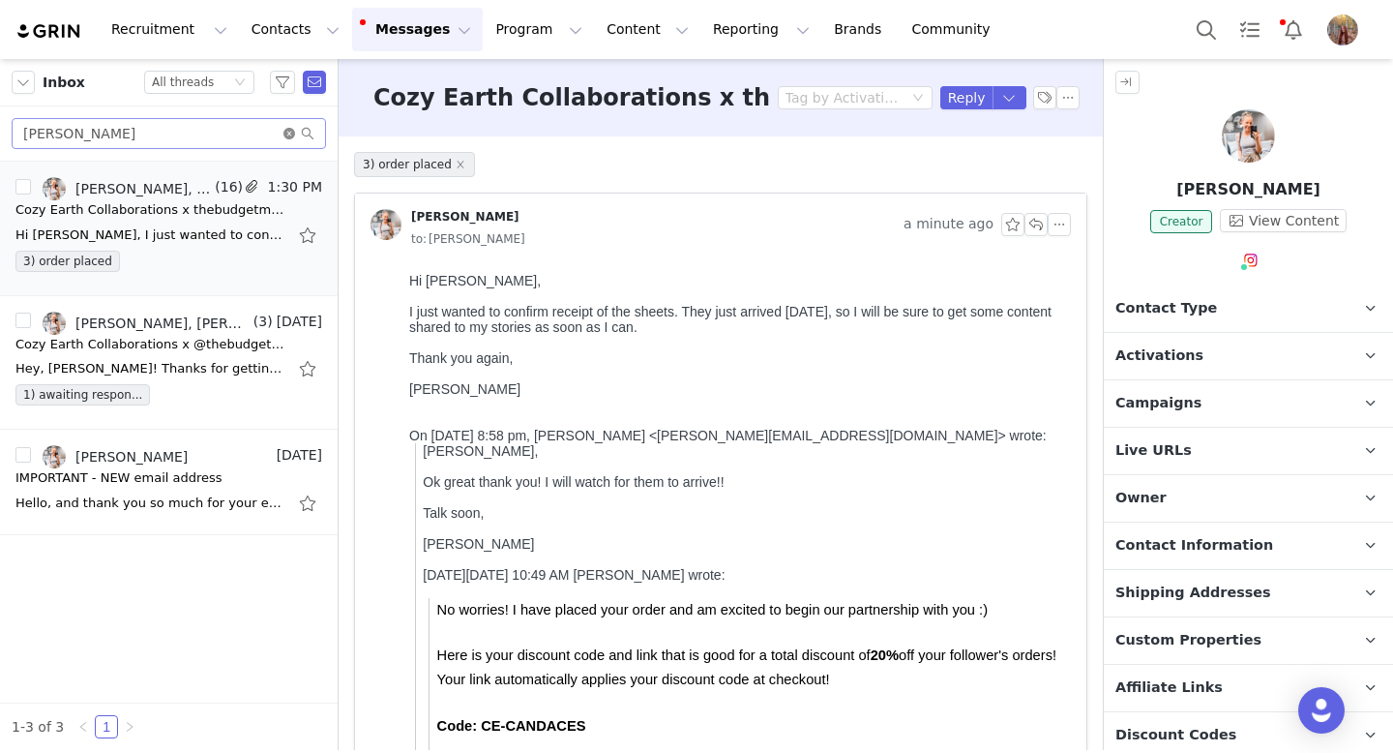
click at [287, 135] on icon "icon: close-circle" at bounding box center [289, 134] width 12 height 12
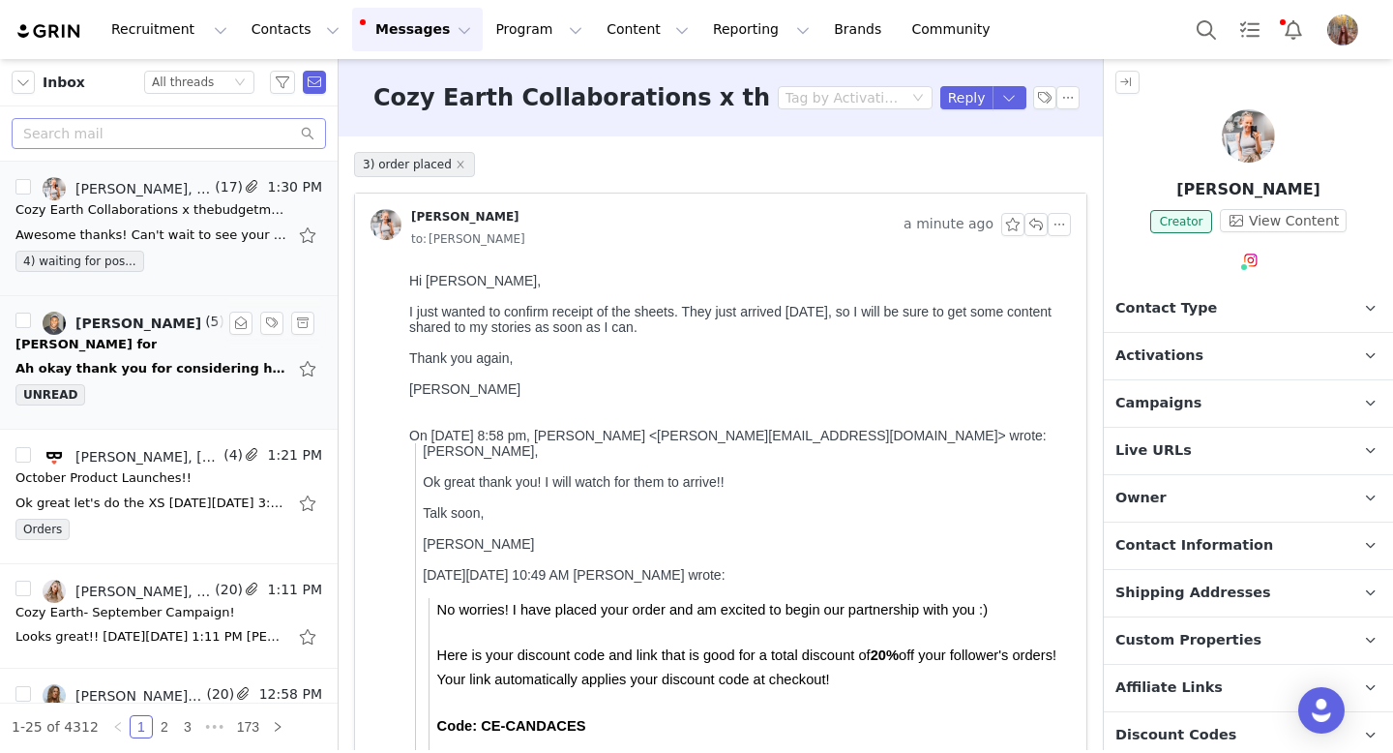
click at [210, 375] on div "Ah okay thank you for considering him! [DATE][DATE] 3:26 PM [PERSON_NAME] <[EMA…" at bounding box center [150, 368] width 271 height 19
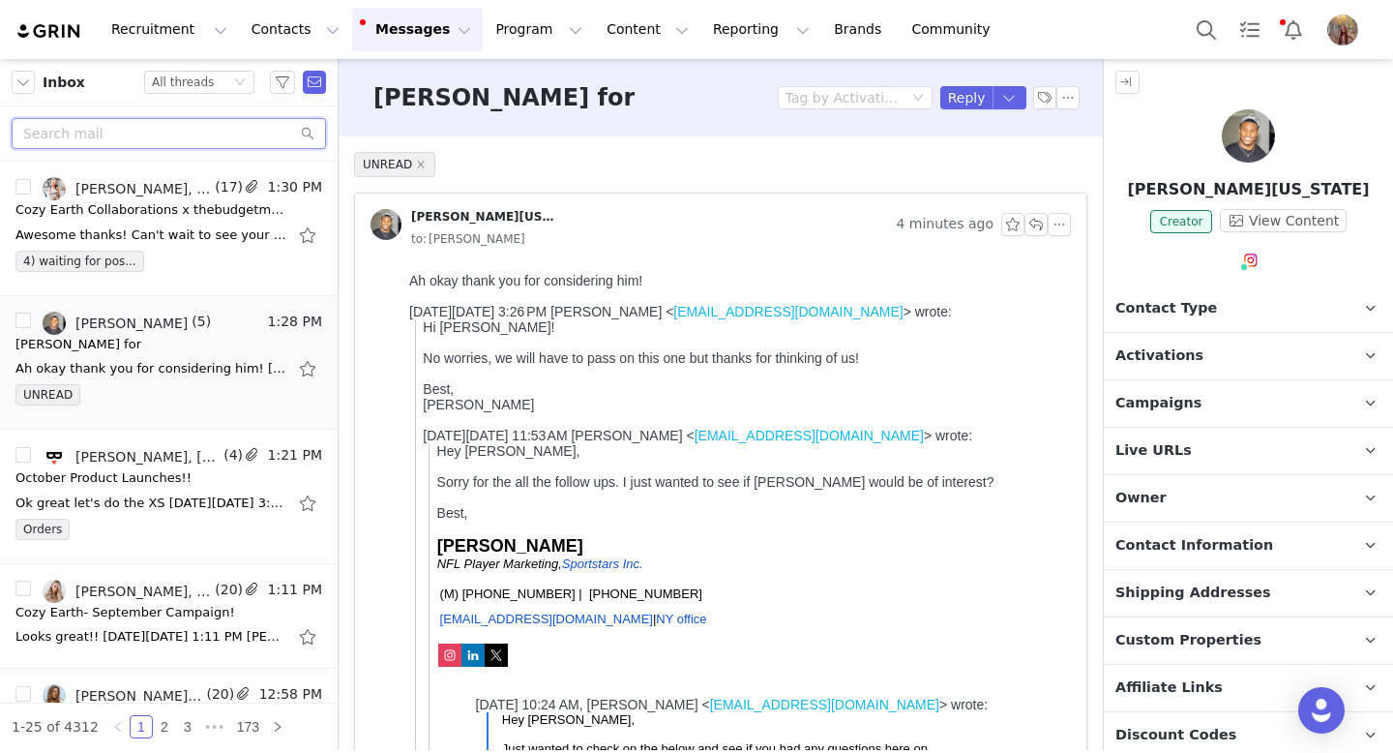
click at [189, 141] on input "text" at bounding box center [169, 133] width 314 height 31
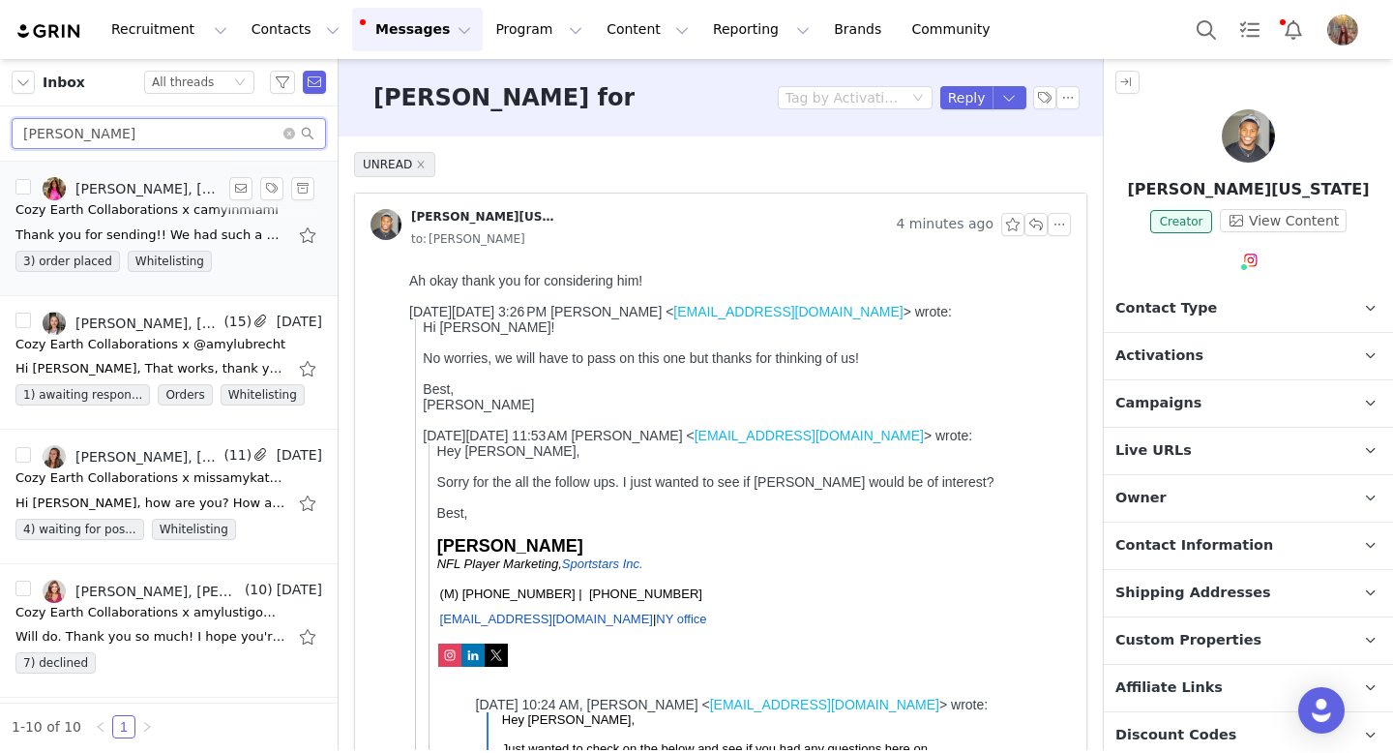
type input "[PERSON_NAME]"
click at [216, 251] on div "3) order placed Whitelisting" at bounding box center [168, 265] width 307 height 29
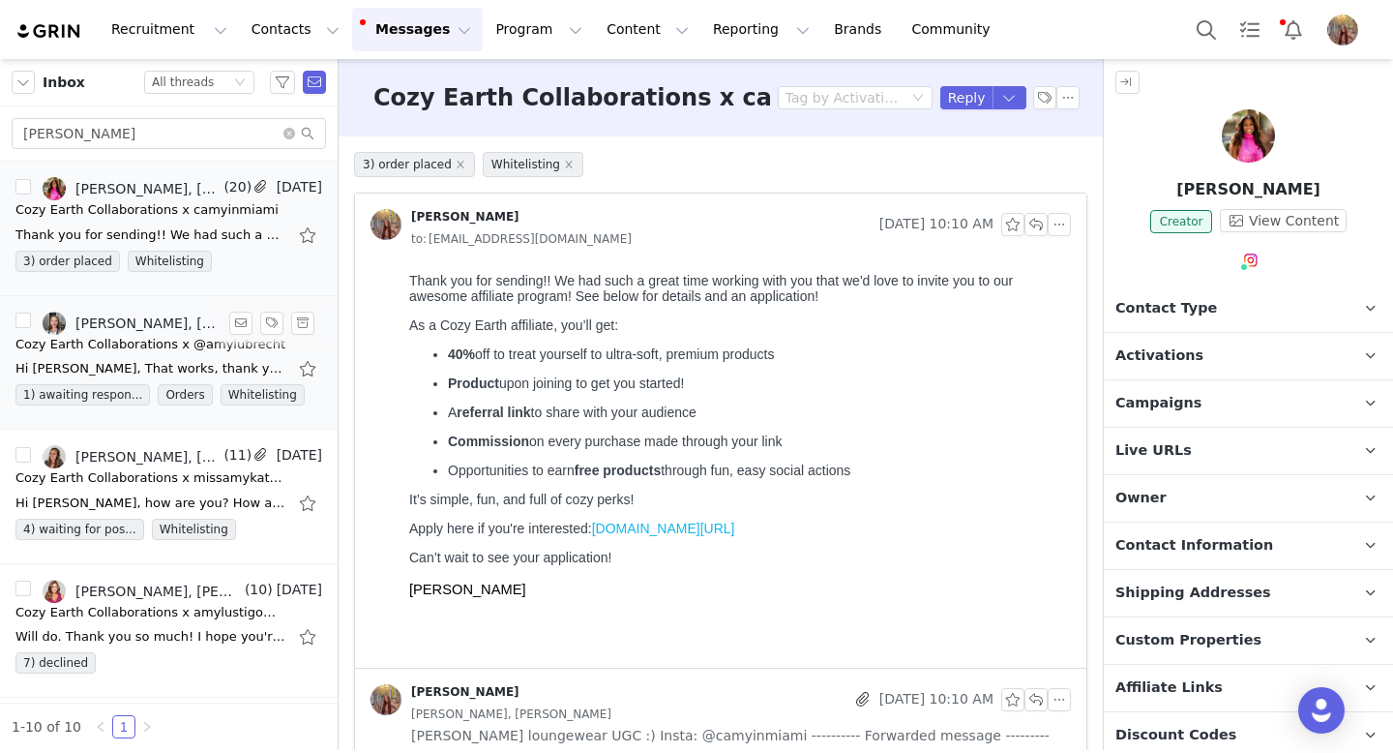
click at [138, 373] on div "Hi [PERSON_NAME], That works, thank you! [DATE][DATE] 2:07 PM [PERSON_NAME] <[E…" at bounding box center [150, 368] width 271 height 19
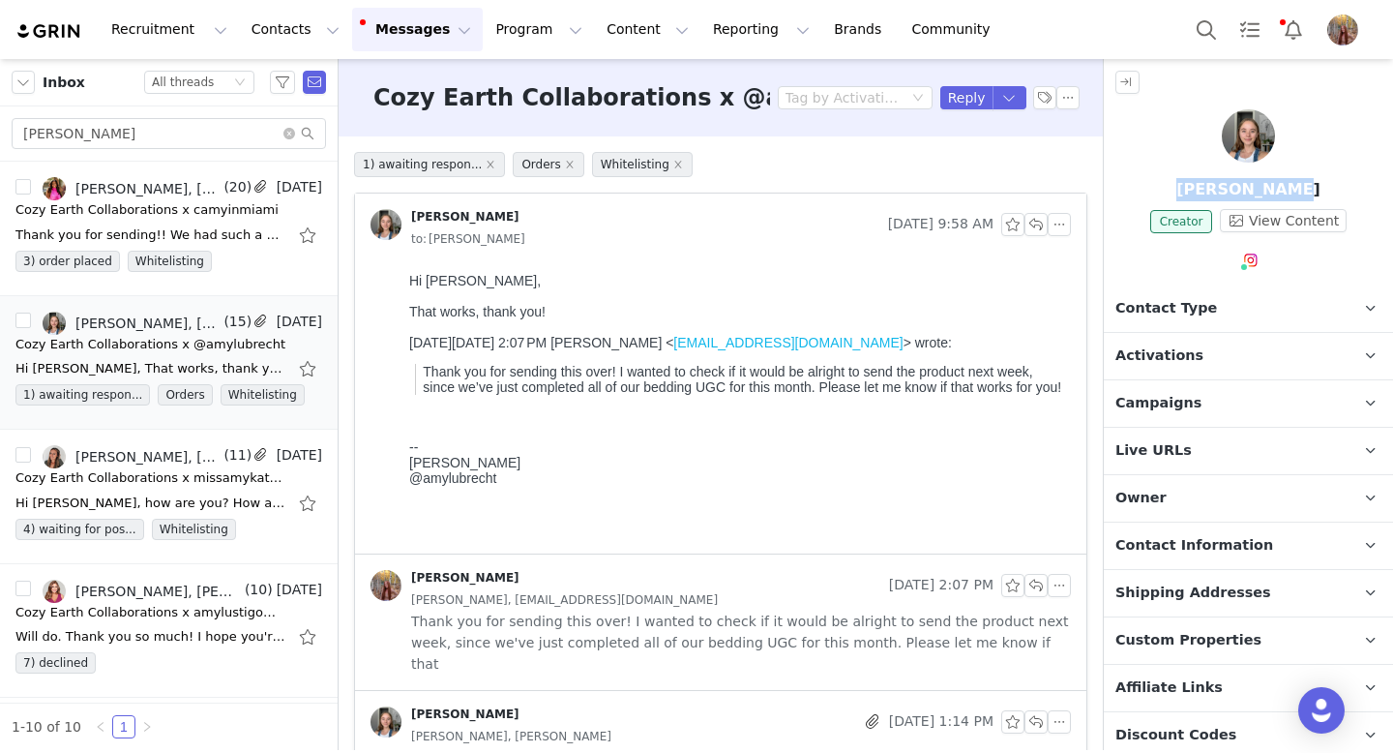
drag, startPoint x: 1194, startPoint y: 196, endPoint x: 1304, endPoint y: 195, distance: 110.3
click at [1304, 195] on p "[PERSON_NAME]" at bounding box center [1248, 189] width 289 height 23
copy p "[PERSON_NAME]"
click at [1162, 397] on span "Campaigns" at bounding box center [1158, 403] width 86 height 21
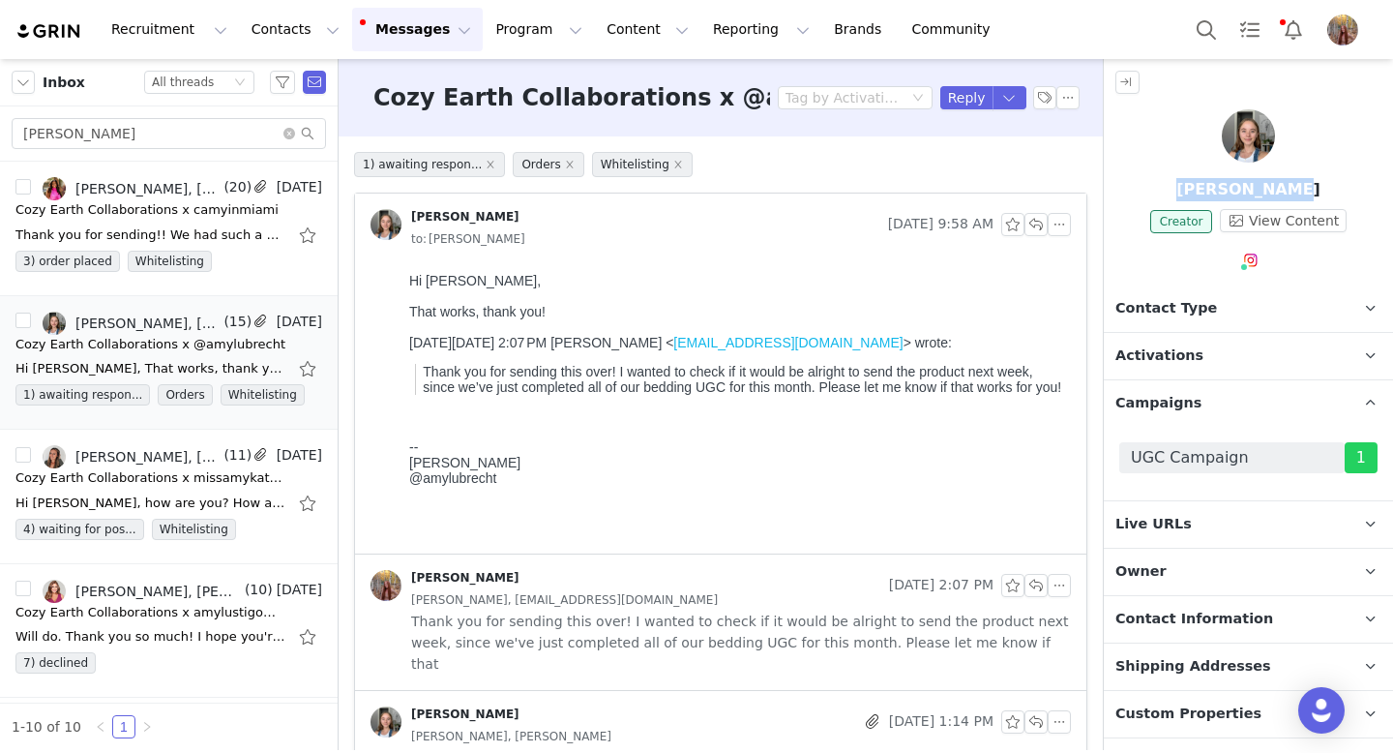
drag, startPoint x: 1196, startPoint y: 192, endPoint x: 1312, endPoint y: 192, distance: 116.1
click at [1312, 192] on p "[PERSON_NAME]" at bounding box center [1248, 189] width 289 height 23
copy p "[PERSON_NAME]"
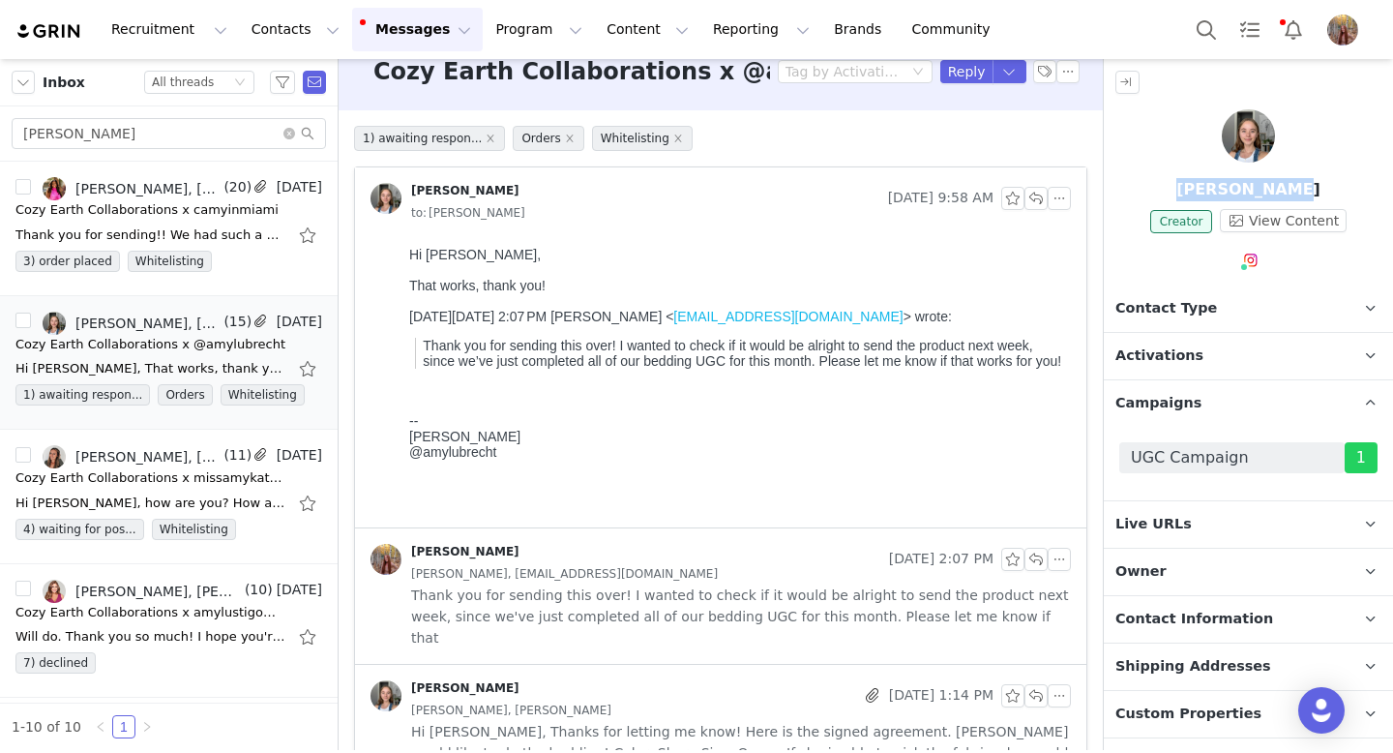
scroll to position [28, 0]
click at [1156, 309] on span "Contact Type" at bounding box center [1166, 308] width 102 height 21
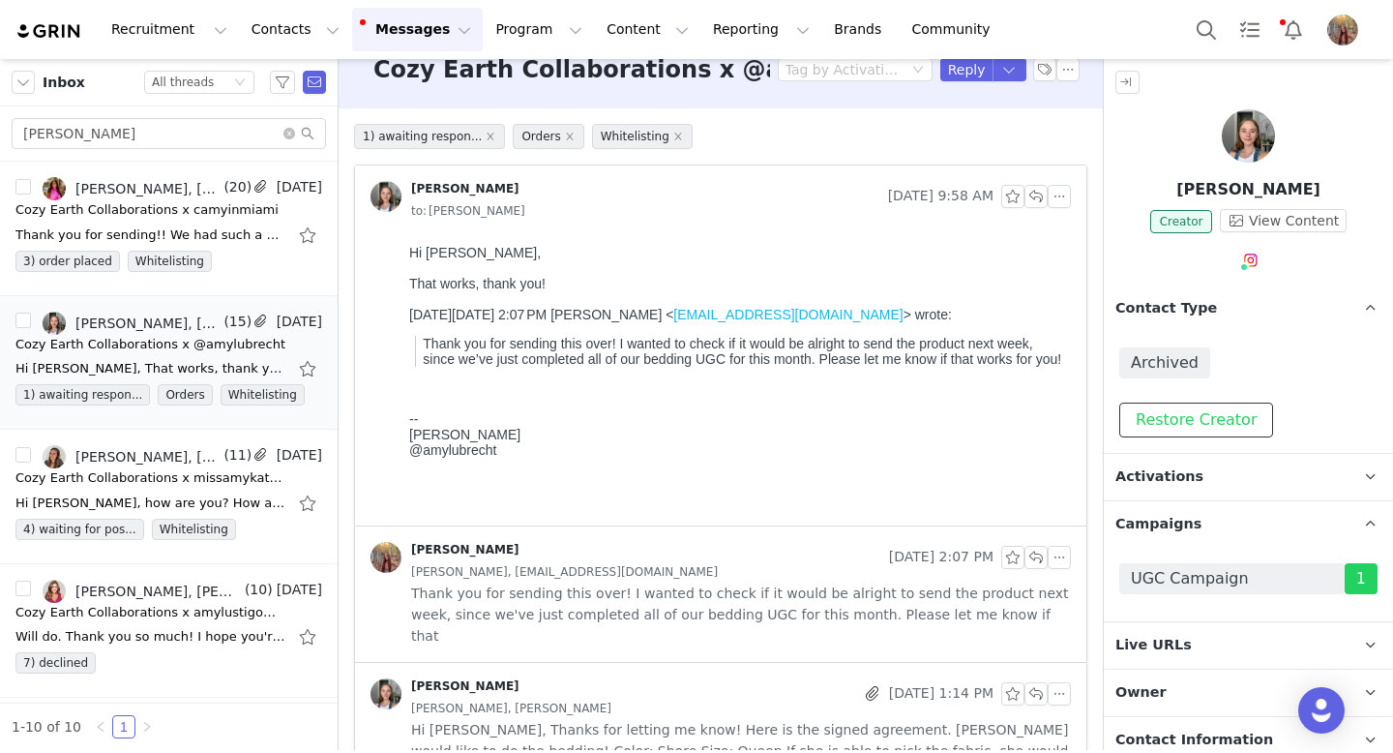
click at [1180, 409] on button "Restore Creator" at bounding box center [1196, 419] width 154 height 35
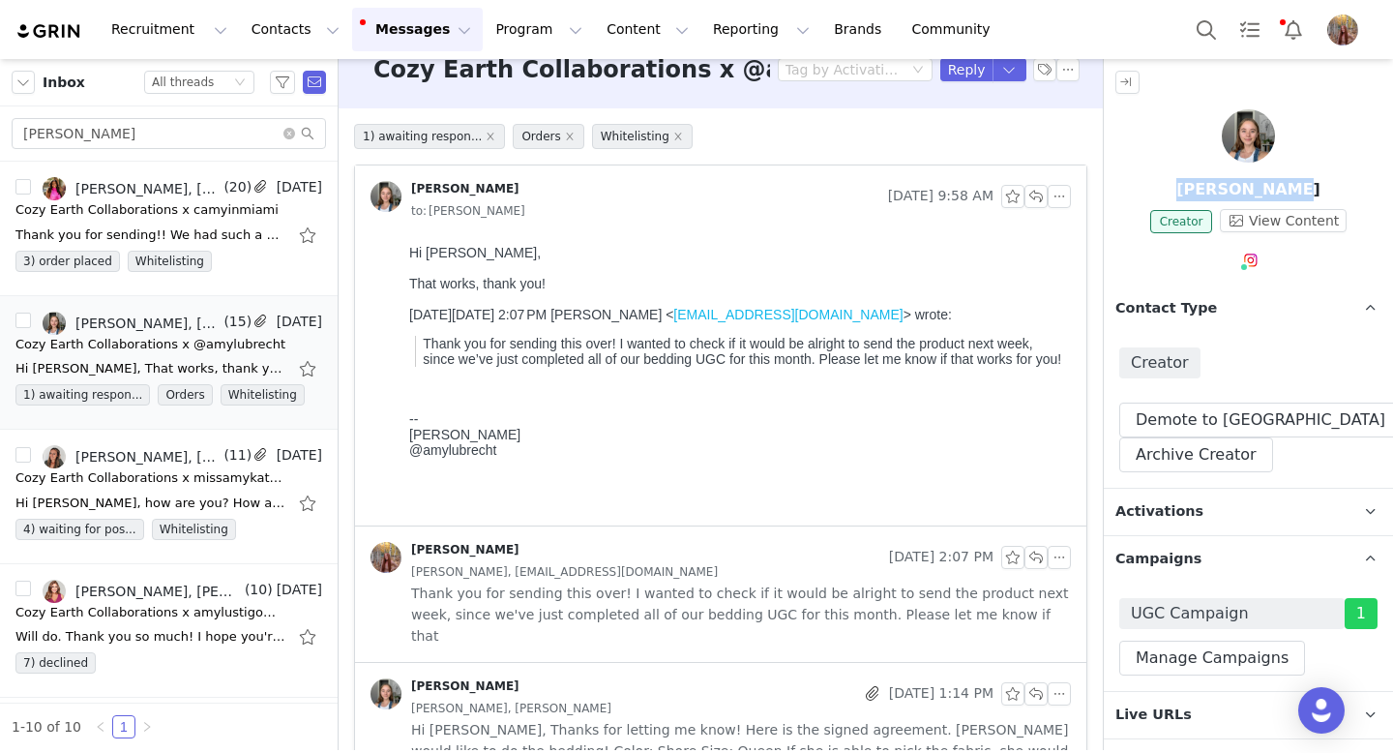
drag, startPoint x: 1193, startPoint y: 186, endPoint x: 1335, endPoint y: 185, distance: 142.2
click at [1336, 185] on p "[PERSON_NAME]" at bounding box center [1248, 189] width 289 height 23
copy p "[PERSON_NAME]"
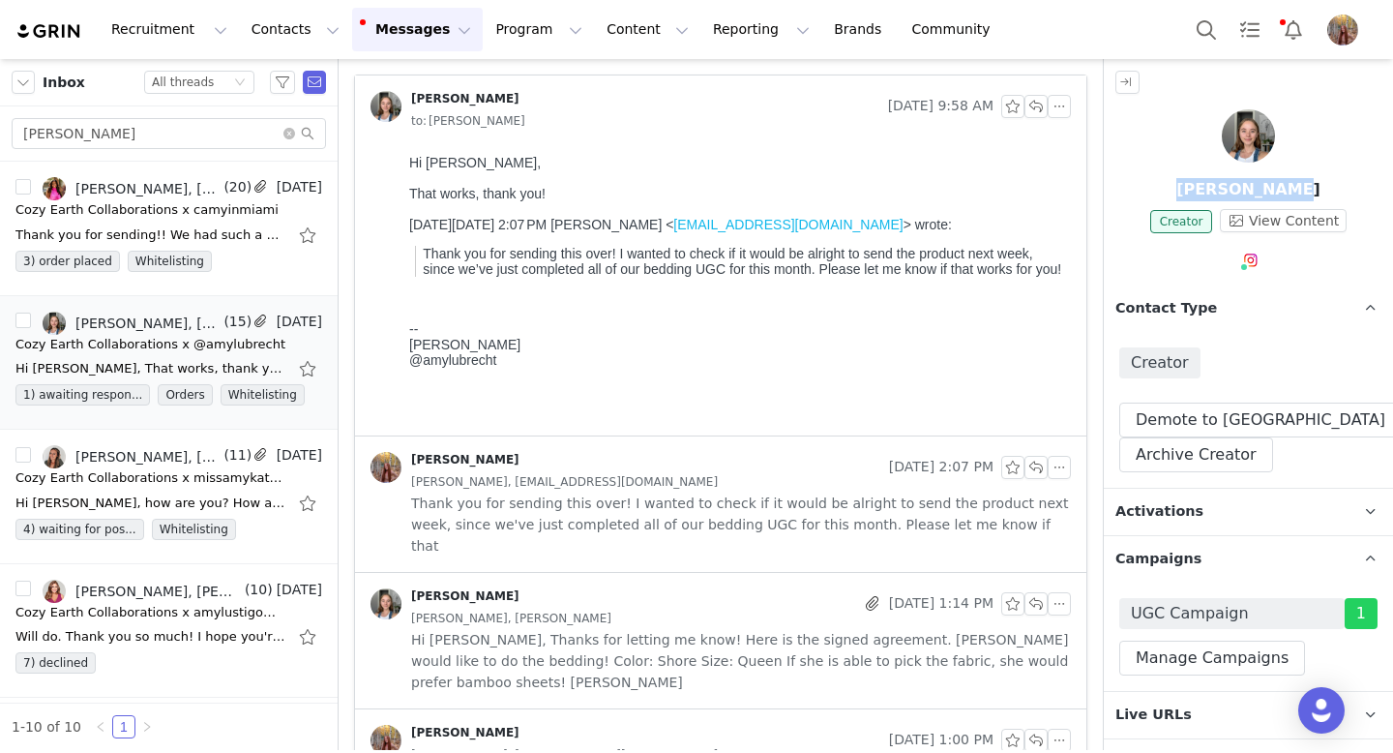
scroll to position [126, 0]
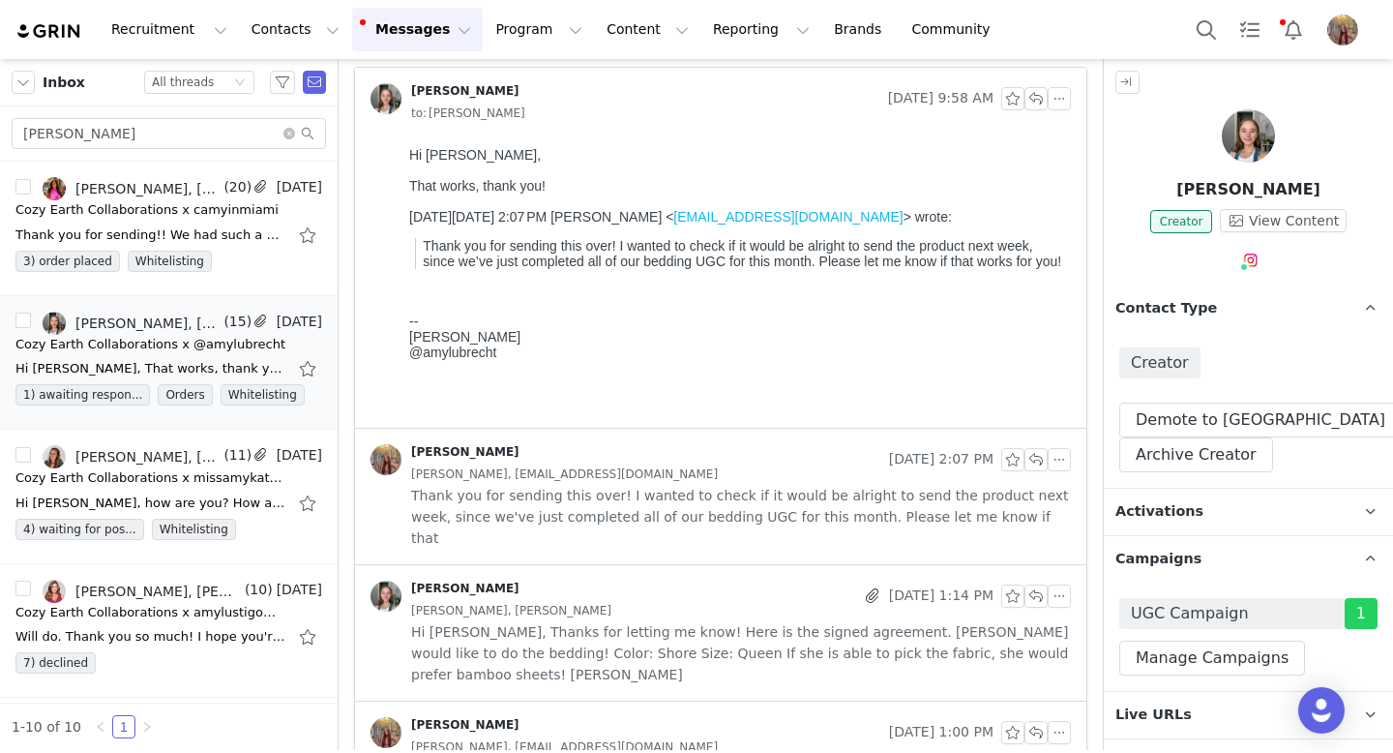
click at [538, 600] on span "[PERSON_NAME], [PERSON_NAME]" at bounding box center [511, 610] width 200 height 21
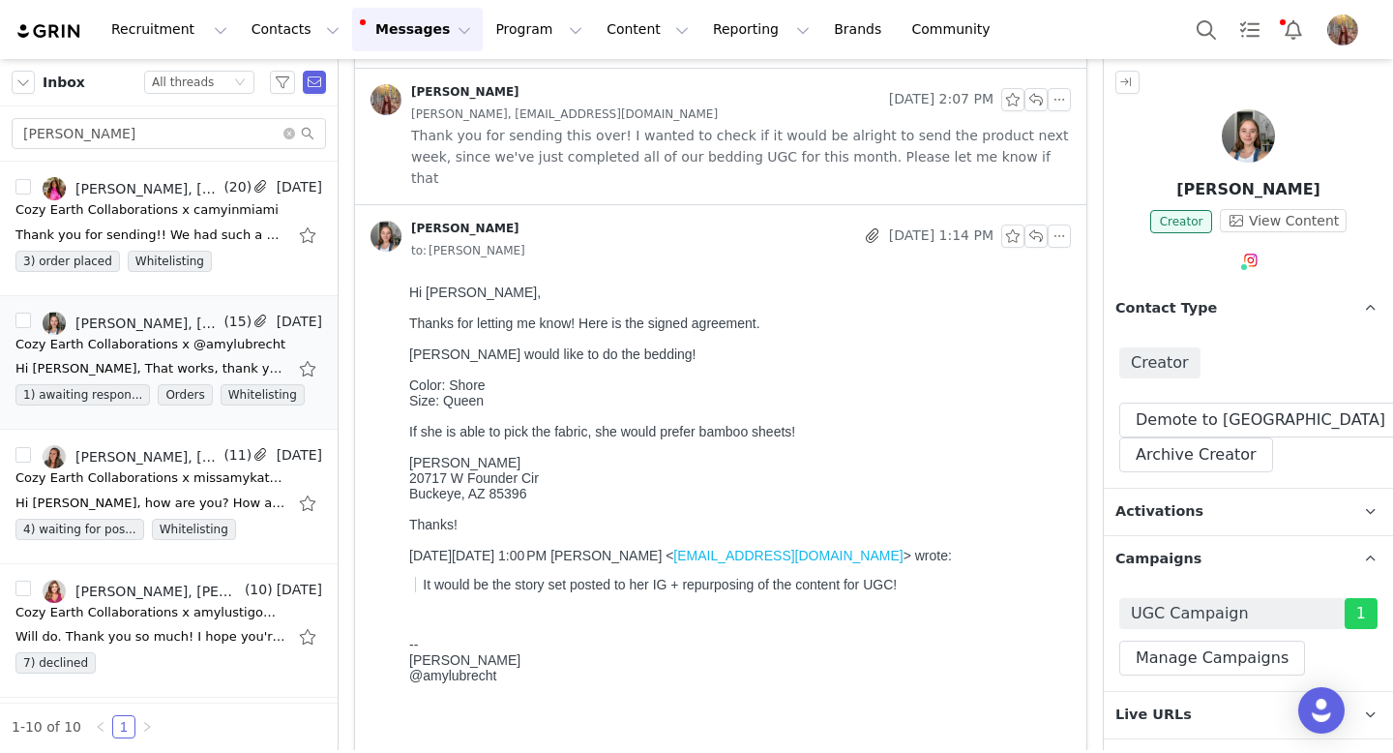
scroll to position [495, 0]
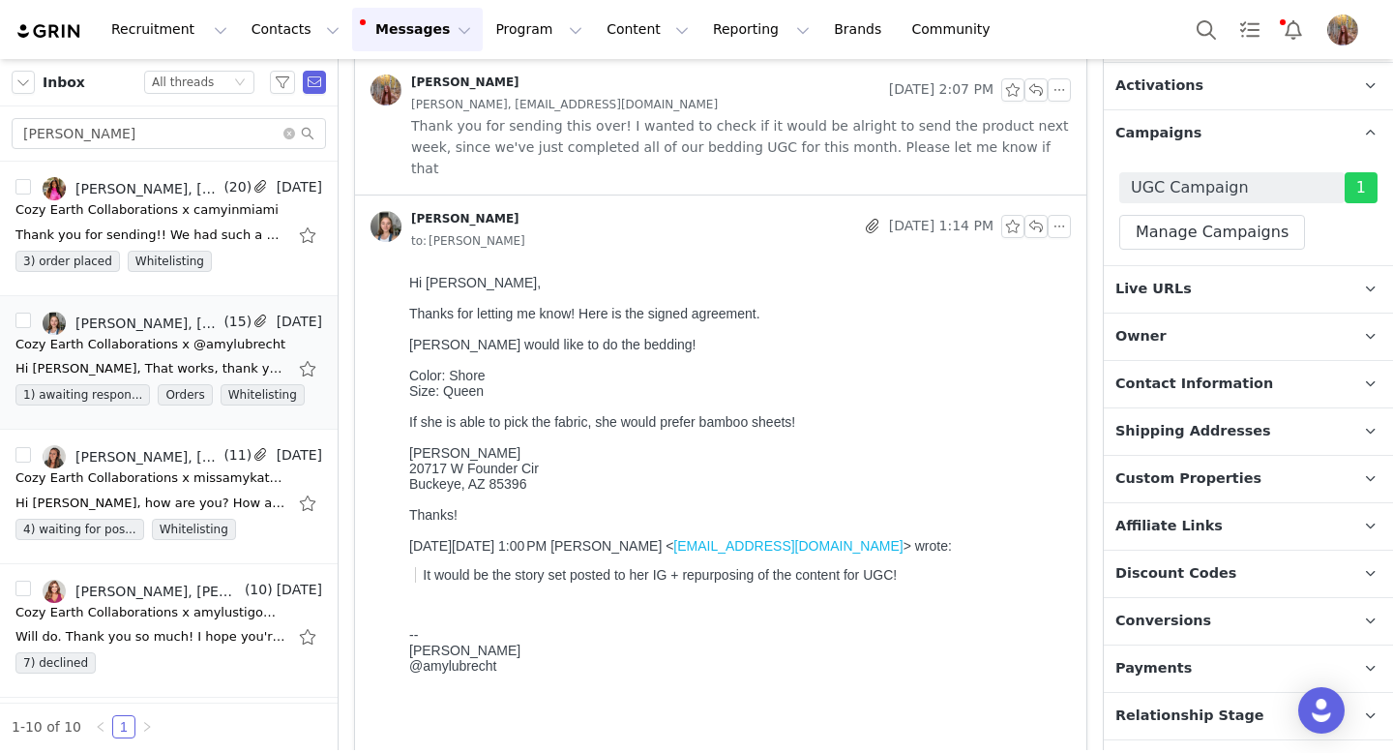
click at [1154, 435] on span "Shipping Addresses" at bounding box center [1193, 431] width 156 height 21
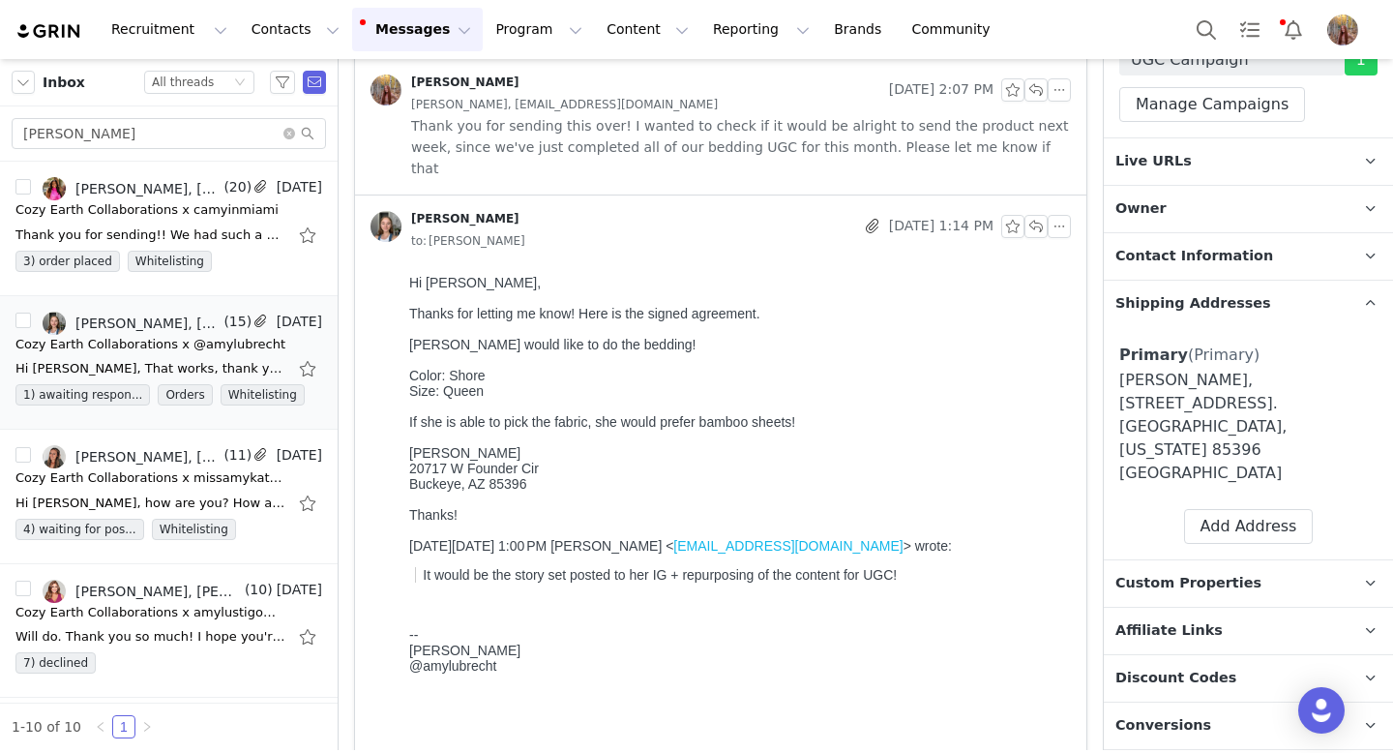
scroll to position [0, 0]
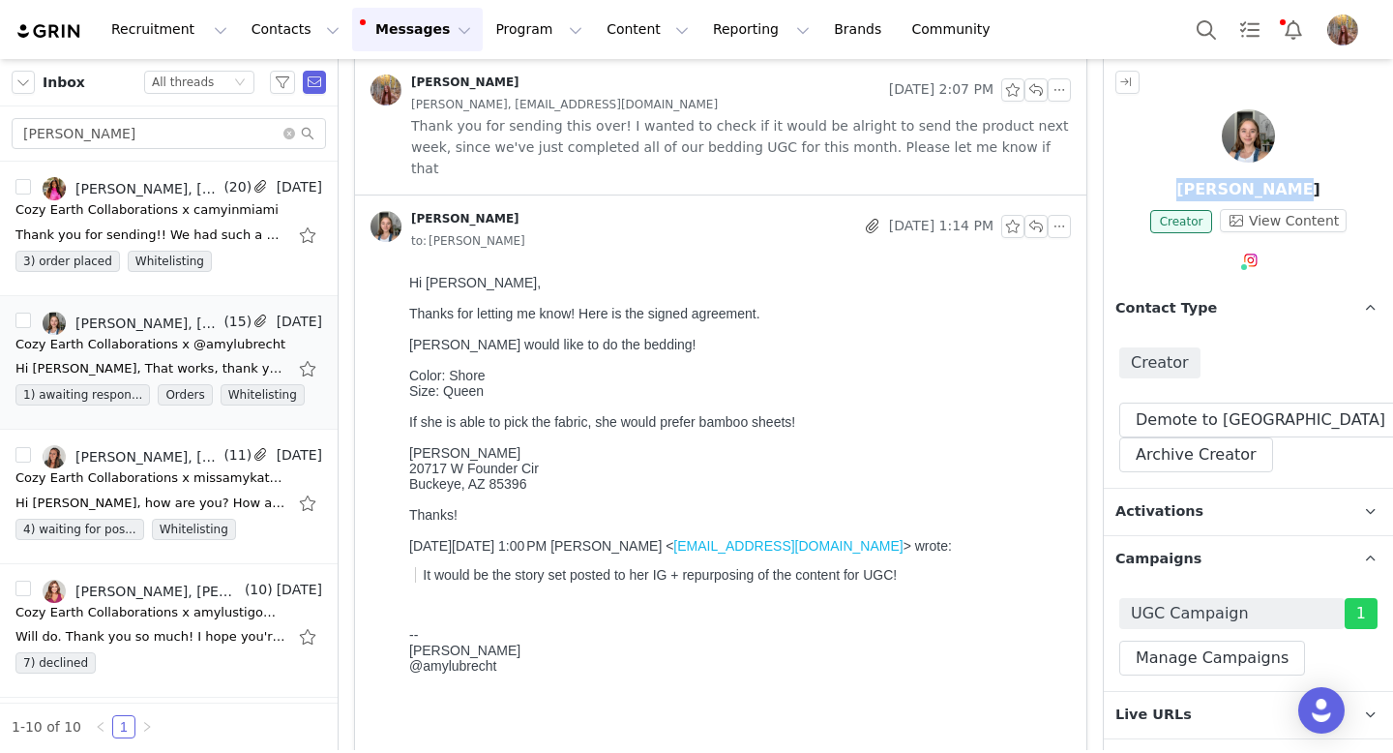
drag, startPoint x: 1190, startPoint y: 187, endPoint x: 1366, endPoint y: 187, distance: 176.1
click at [1366, 187] on p "[PERSON_NAME]" at bounding box center [1248, 189] width 289 height 23
copy p "[PERSON_NAME]"
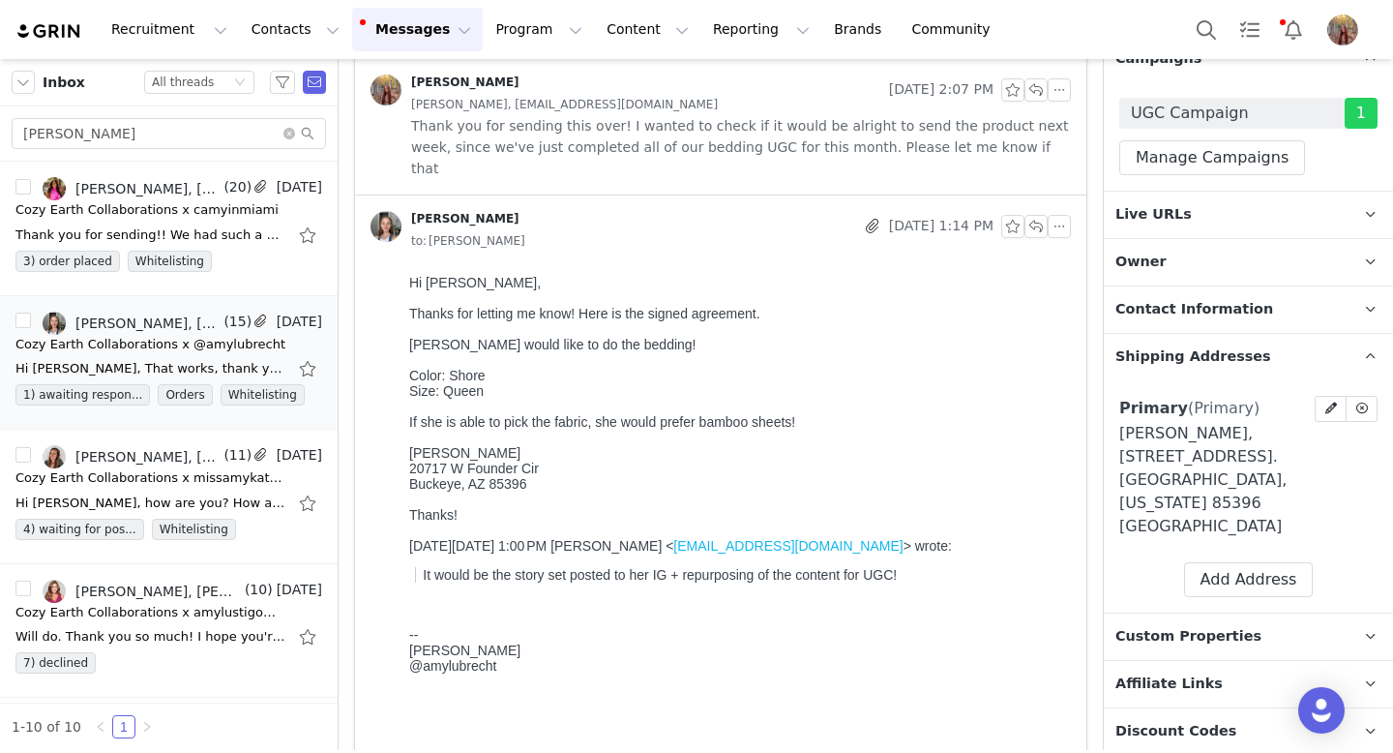
scroll to position [505, 0]
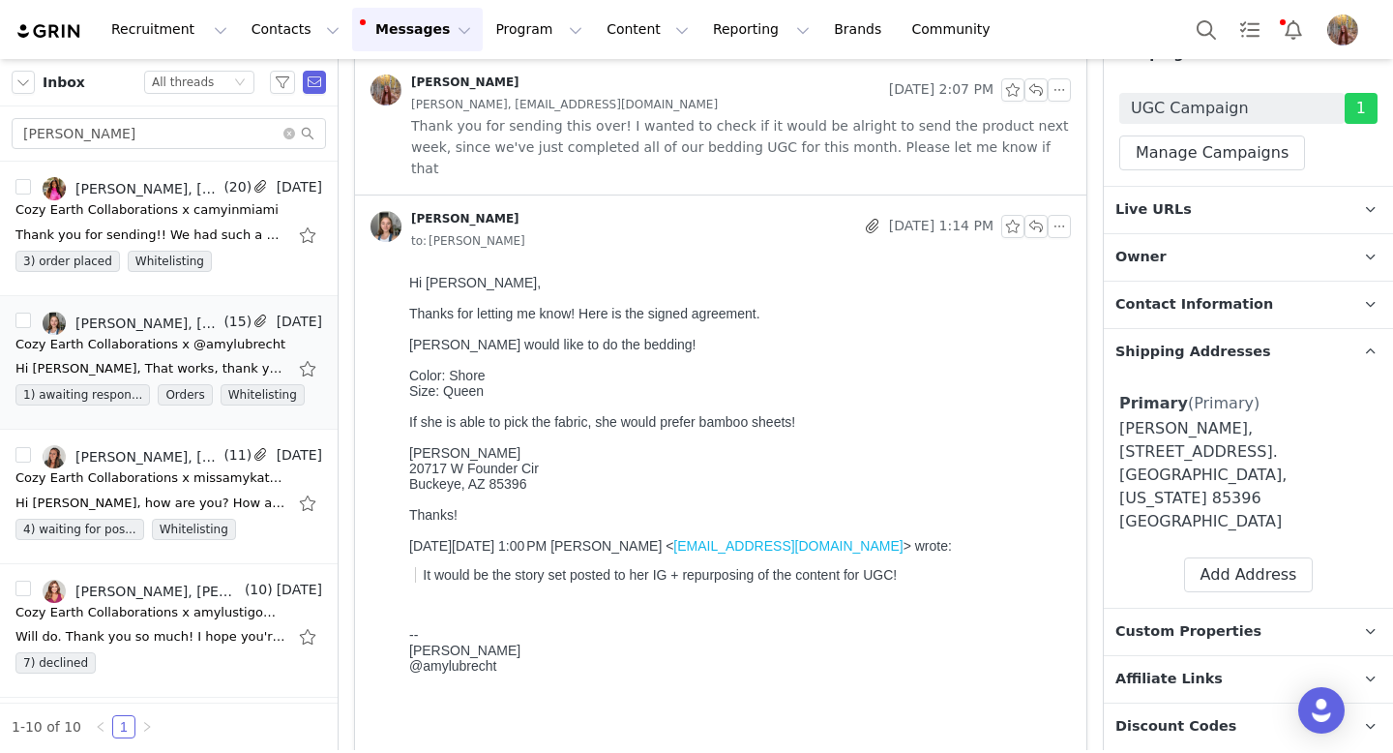
click at [1210, 297] on span "Contact Information" at bounding box center [1194, 304] width 158 height 21
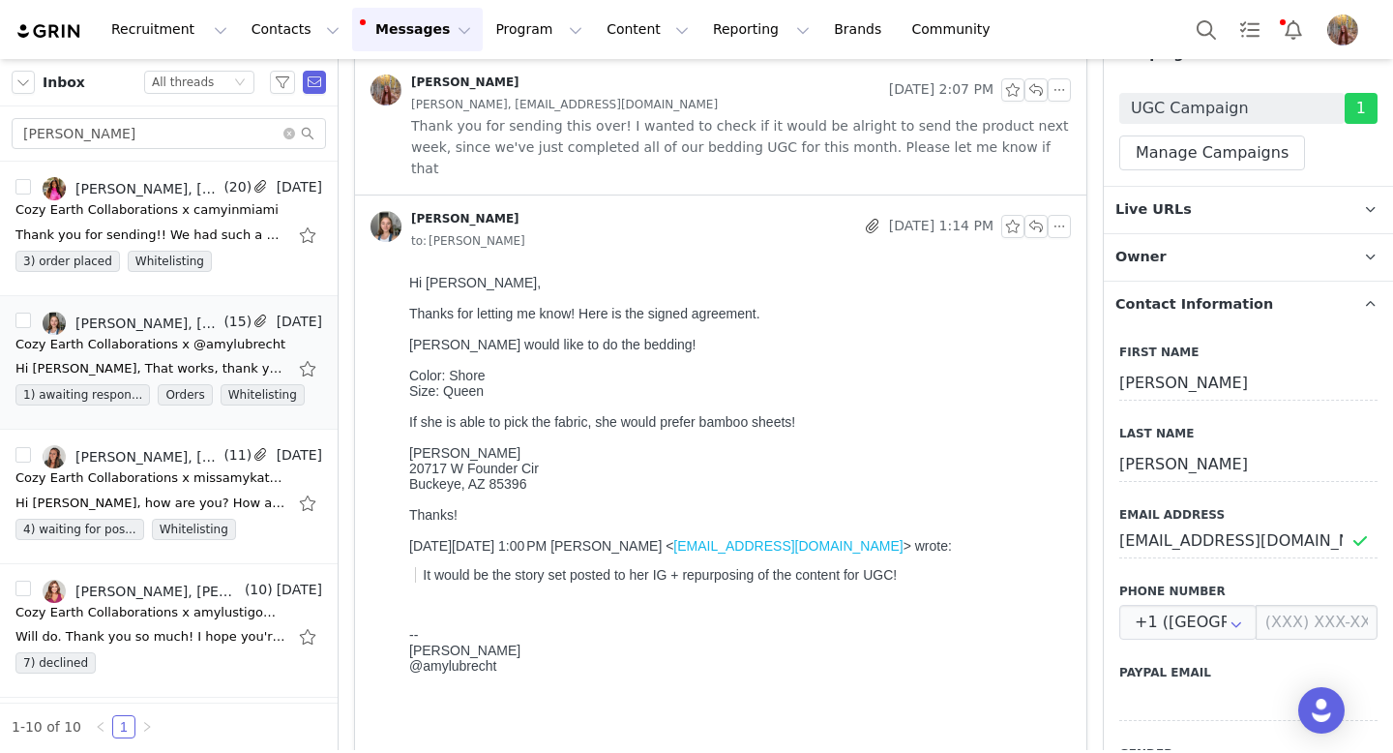
click at [1210, 297] on span "Contact Information" at bounding box center [1194, 304] width 158 height 21
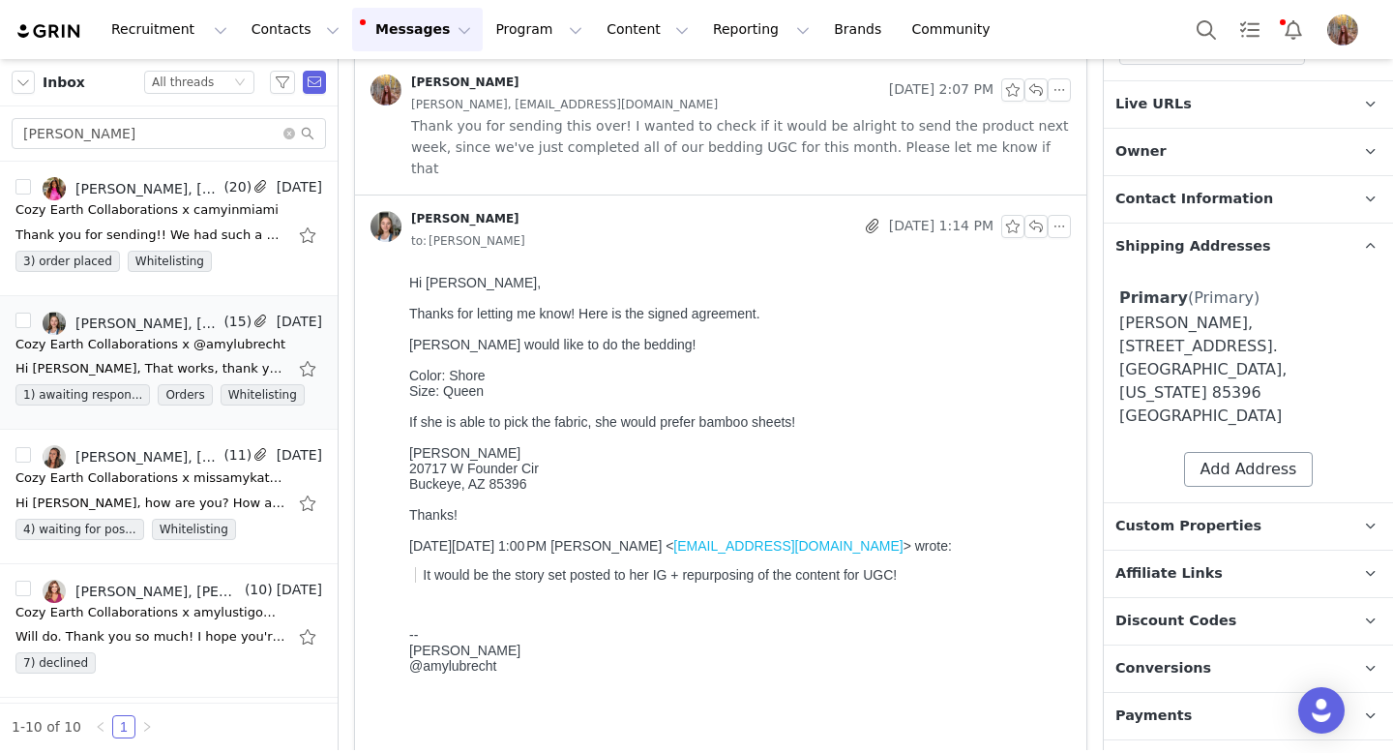
scroll to position [668, 0]
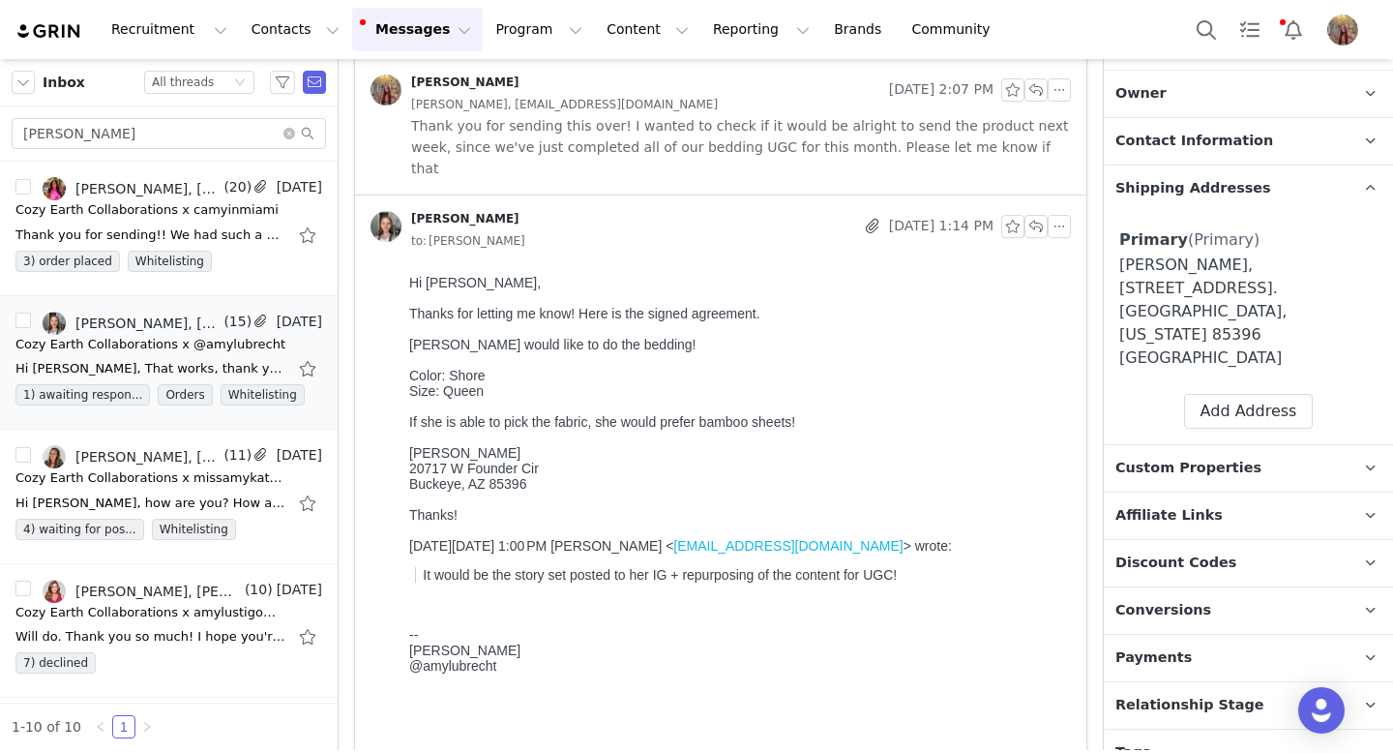
click at [1190, 540] on p "Discount Codes Discount codes associated with this Influencer" at bounding box center [1225, 563] width 243 height 46
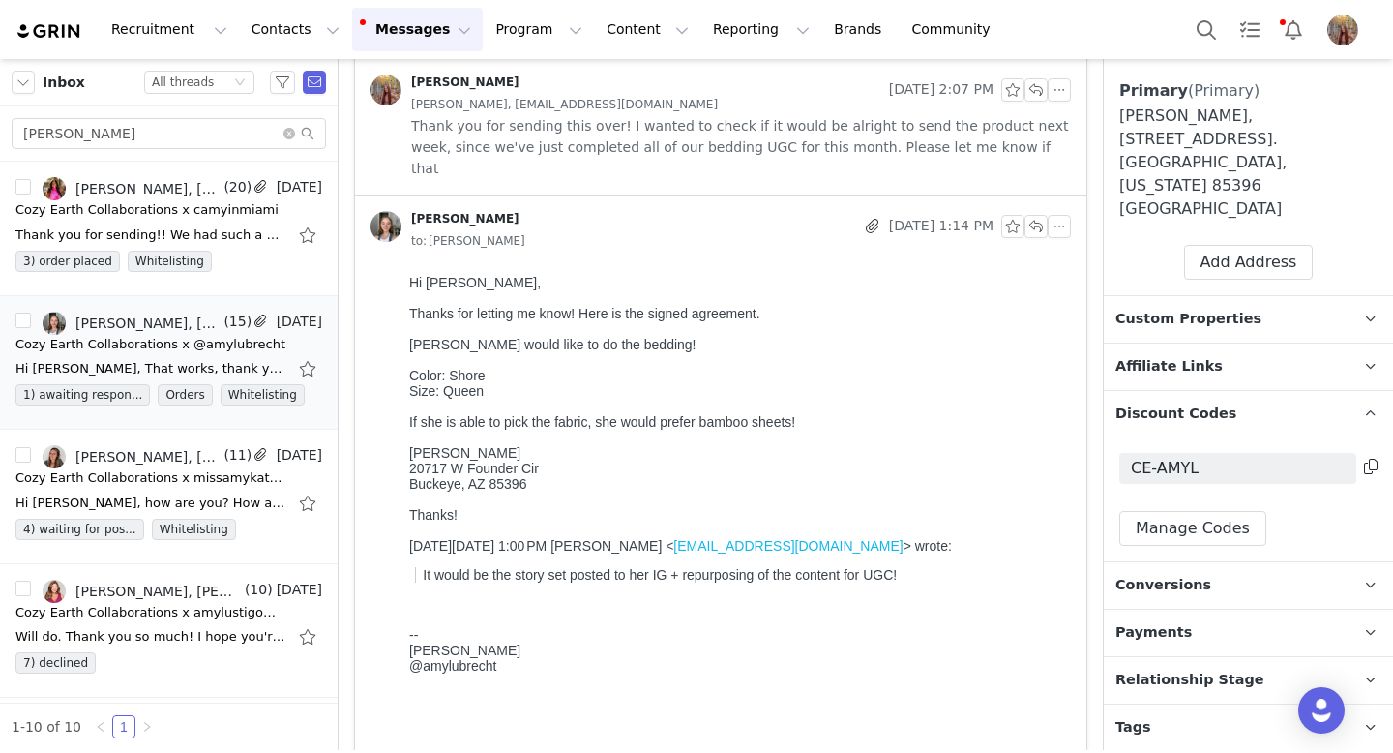
scroll to position [818, 0]
click at [1176, 510] on button "Manage Codes" at bounding box center [1192, 527] width 147 height 35
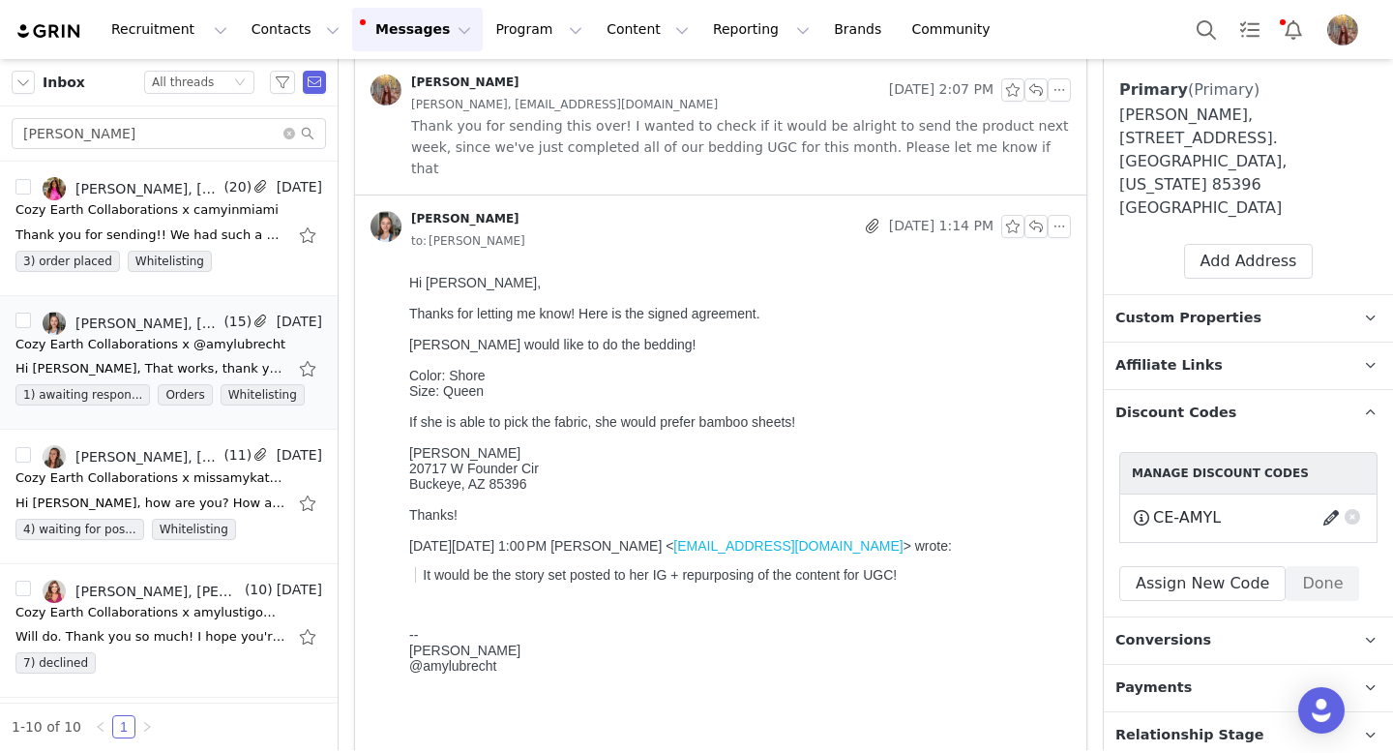
click at [1327, 502] on button "button" at bounding box center [1334, 517] width 26 height 31
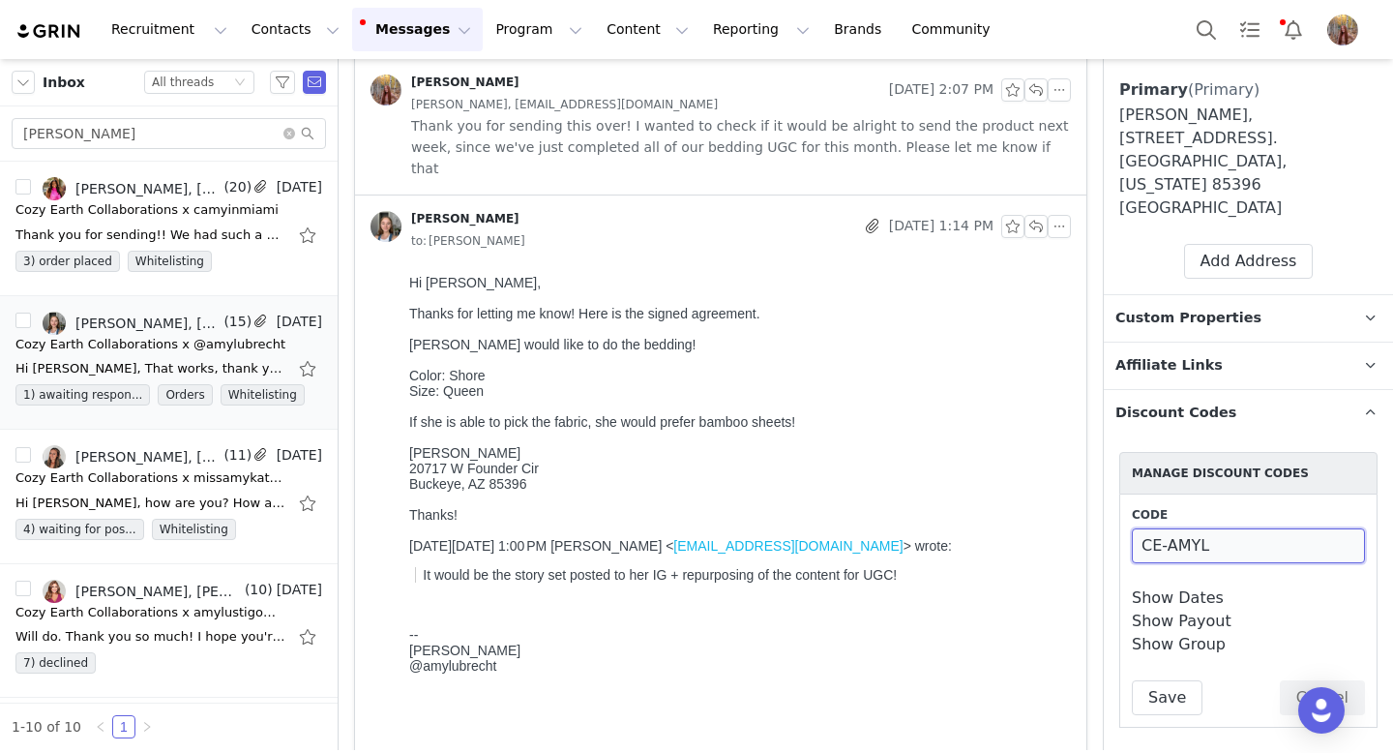
click at [1260, 528] on input "CE-AMYL" at bounding box center [1248, 545] width 233 height 35
type input "CE-AMYLold"
click at [1161, 680] on button "Save" at bounding box center [1167, 697] width 71 height 35
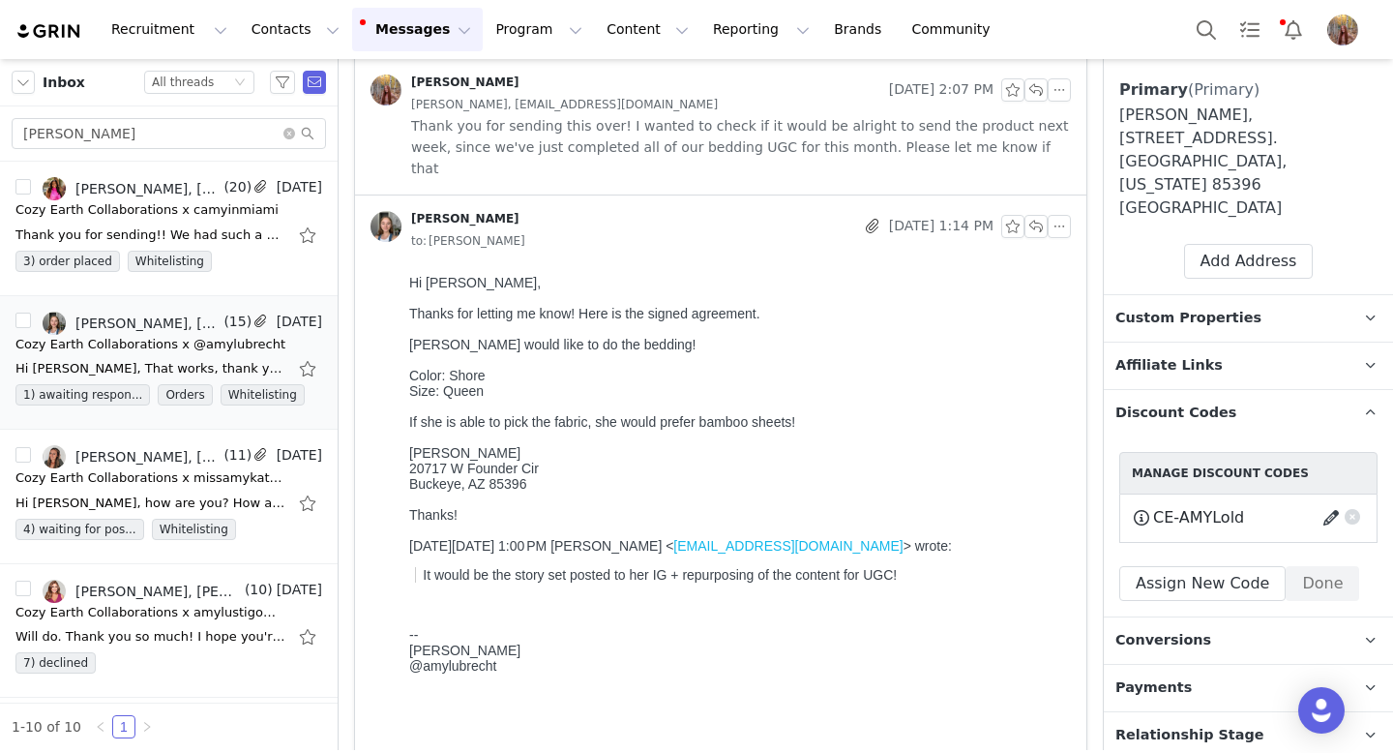
click at [1330, 502] on button "button" at bounding box center [1334, 517] width 26 height 31
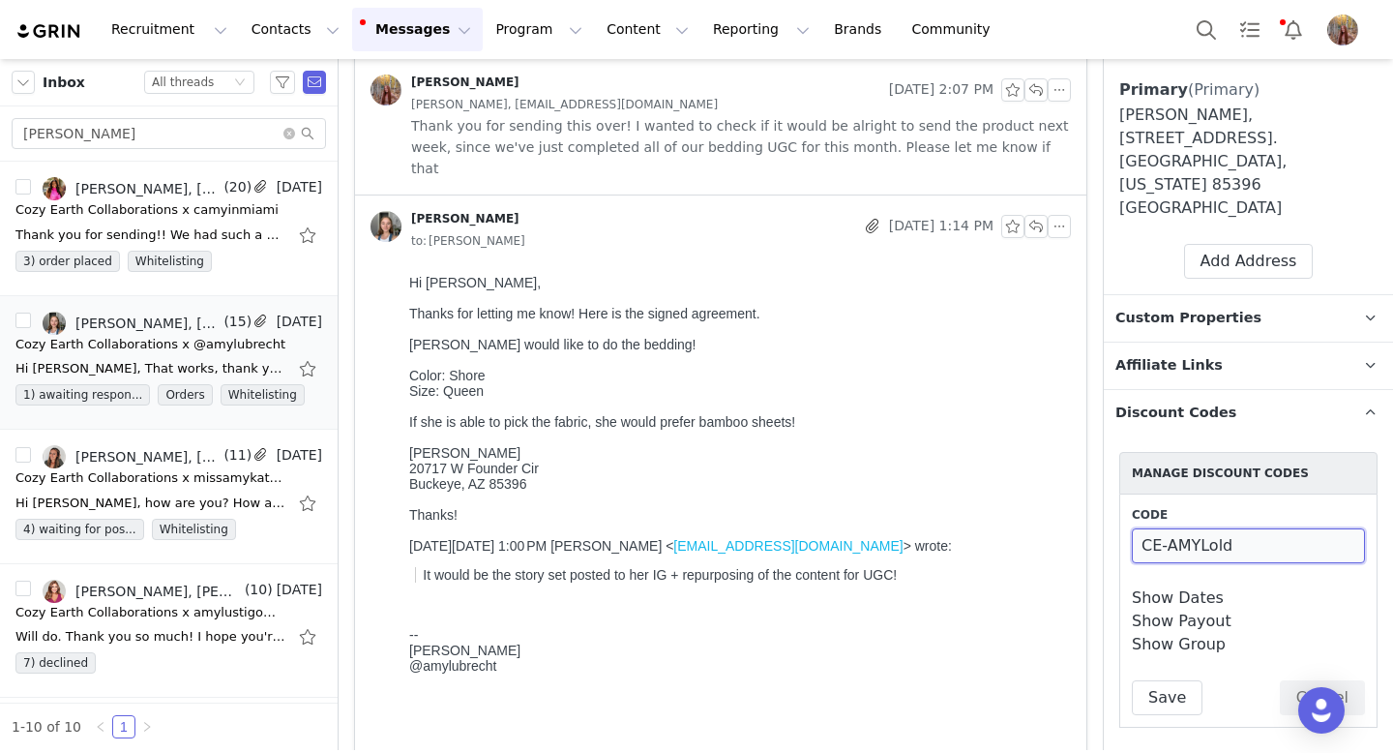
click at [1243, 528] on input "CE-AMYLold" at bounding box center [1248, 545] width 233 height 35
type input "CE-AMYL"
click at [1162, 680] on button "Save" at bounding box center [1167, 697] width 71 height 35
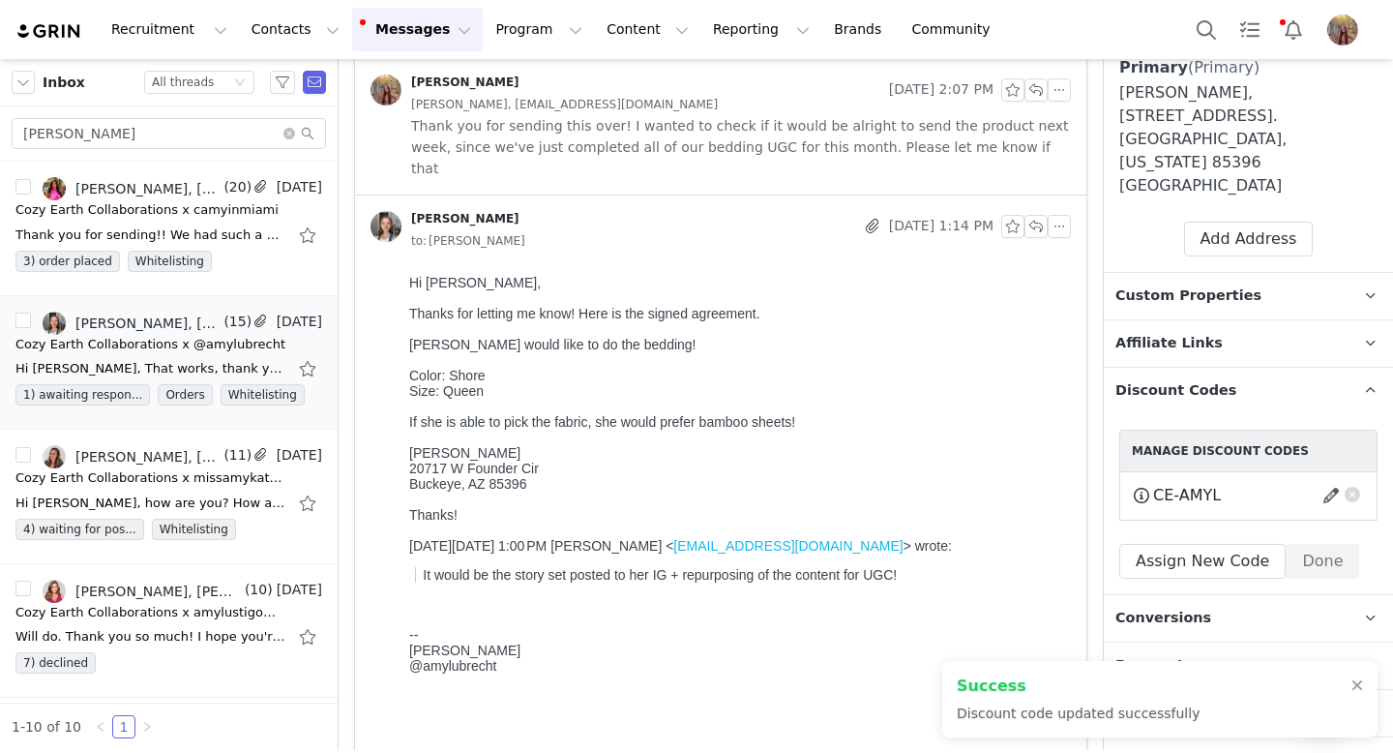
scroll to position [849, 0]
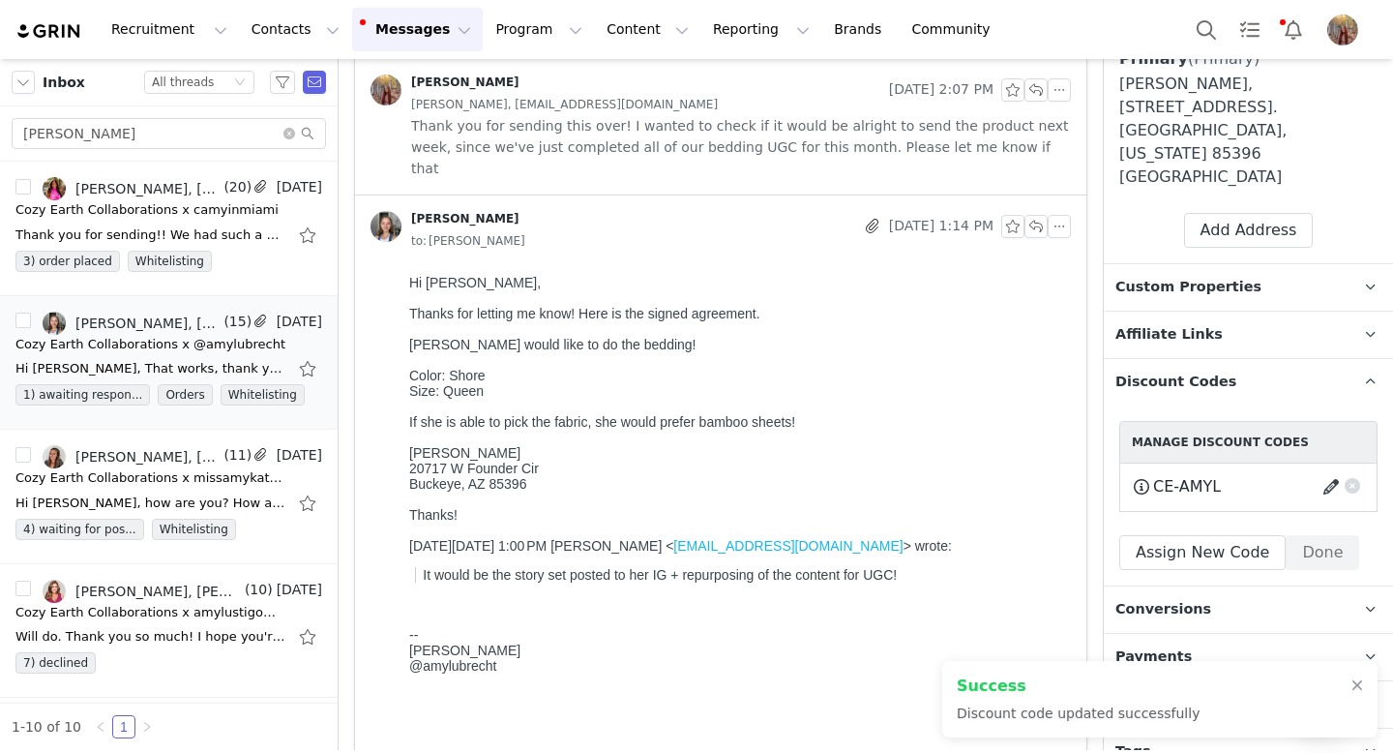
click at [1327, 471] on button "button" at bounding box center [1334, 486] width 26 height 31
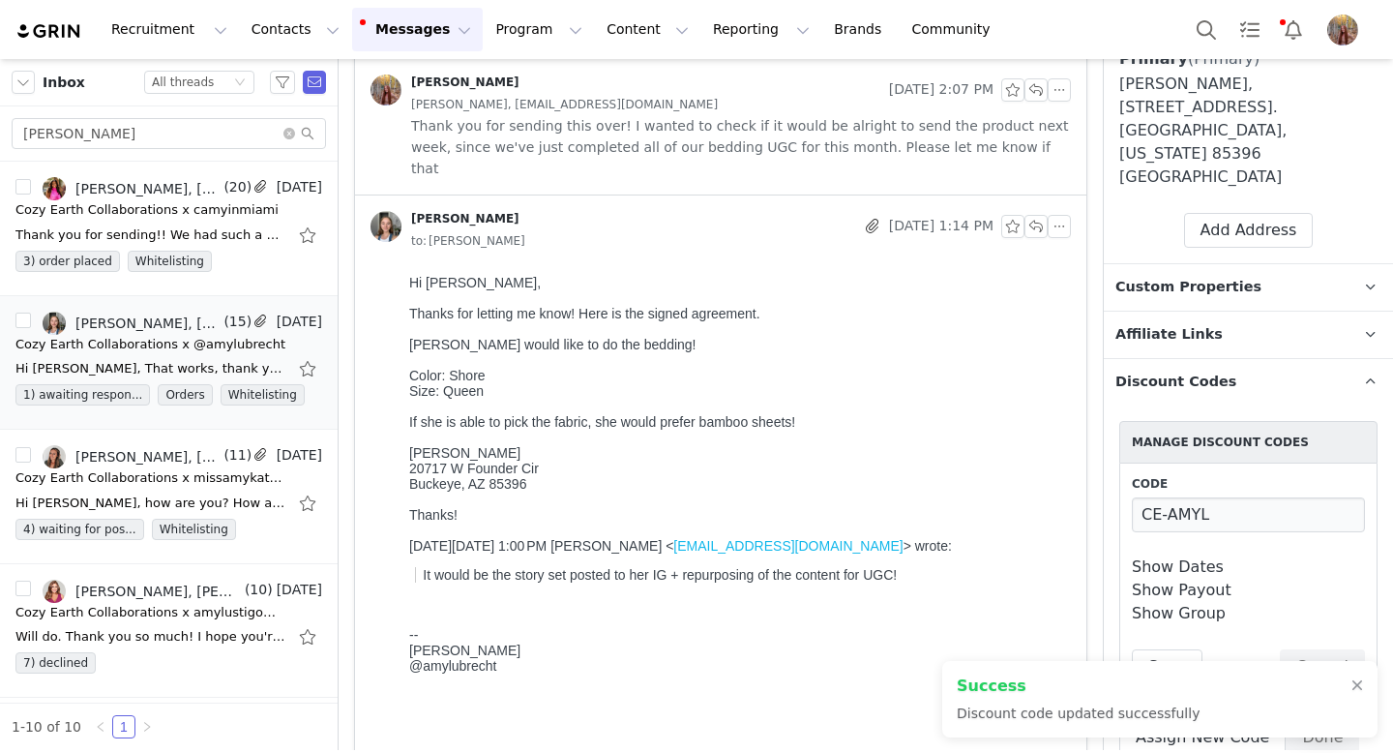
click at [1184, 580] on link "Show Payout" at bounding box center [1182, 589] width 100 height 18
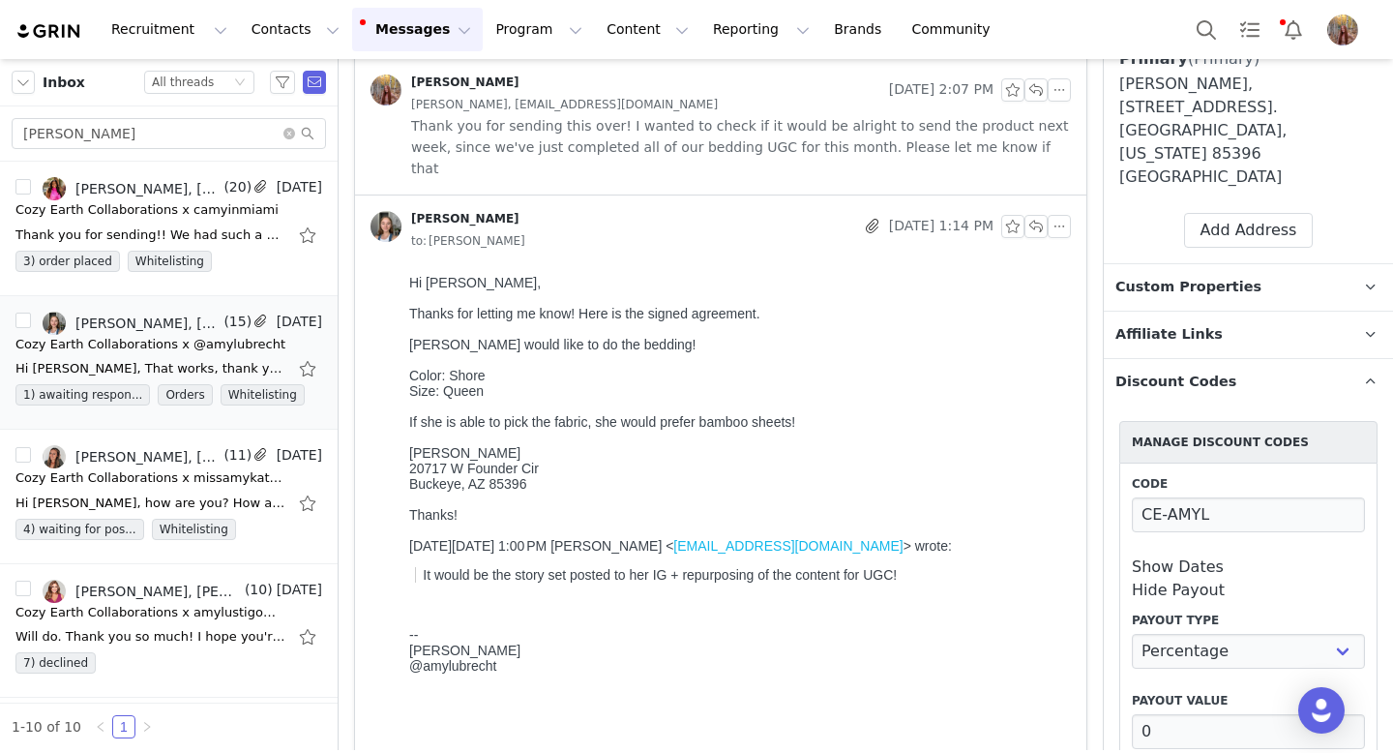
click at [1182, 557] on link "Show Dates" at bounding box center [1178, 566] width 92 height 18
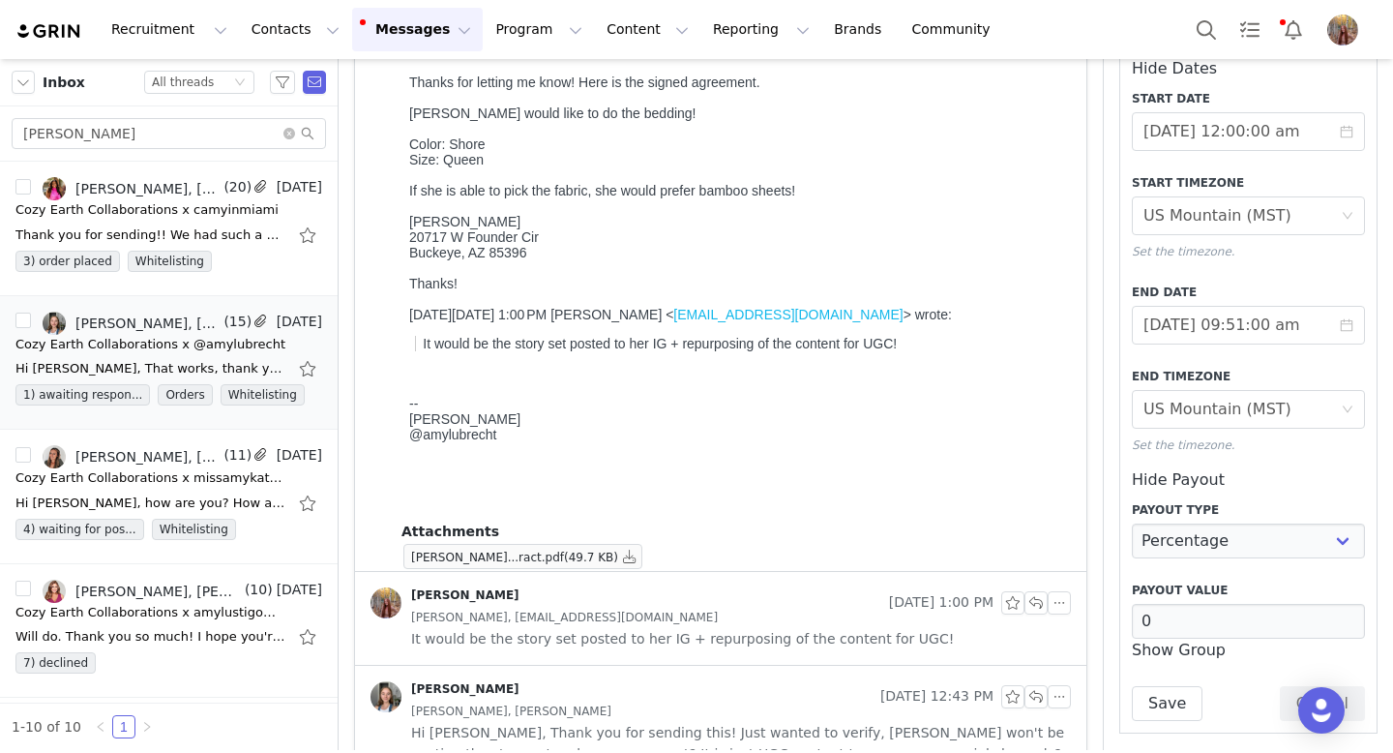
scroll to position [1375, 0]
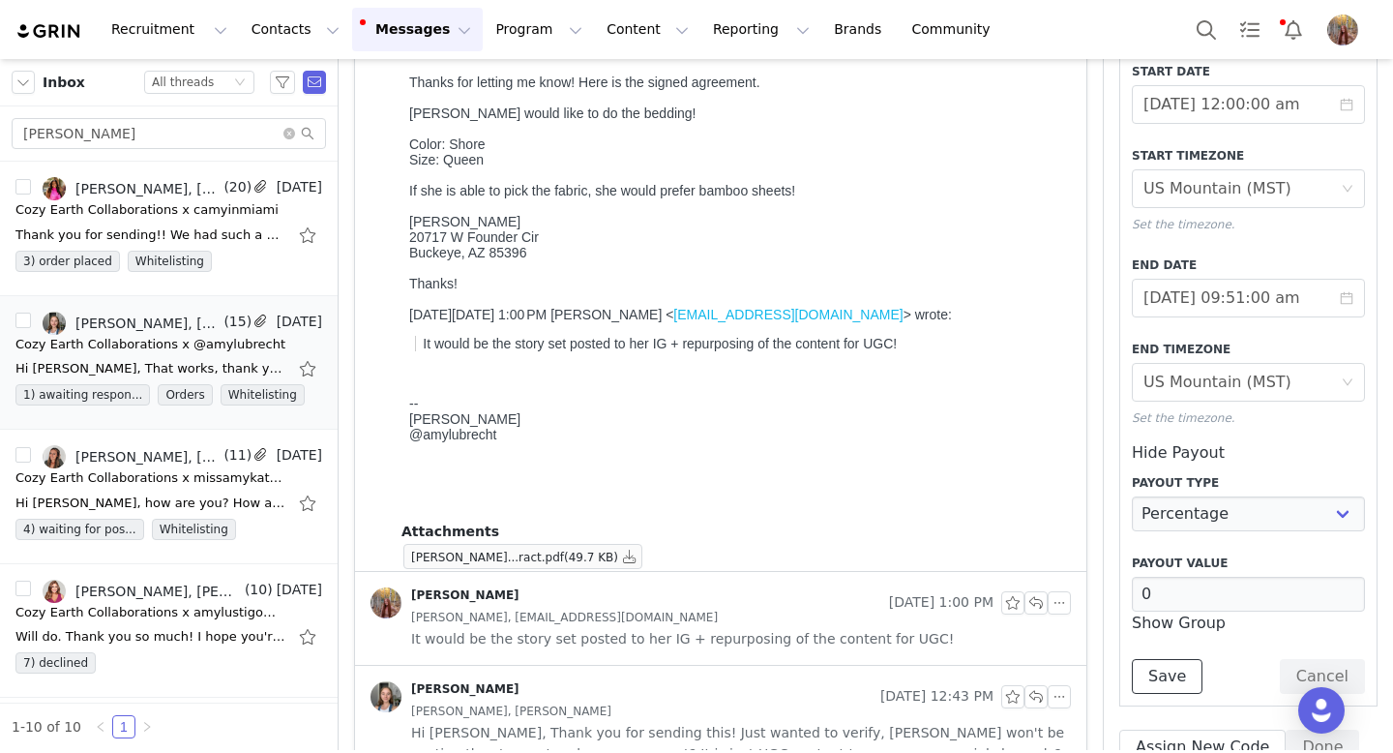
click at [1160, 659] on button "Save" at bounding box center [1167, 676] width 71 height 35
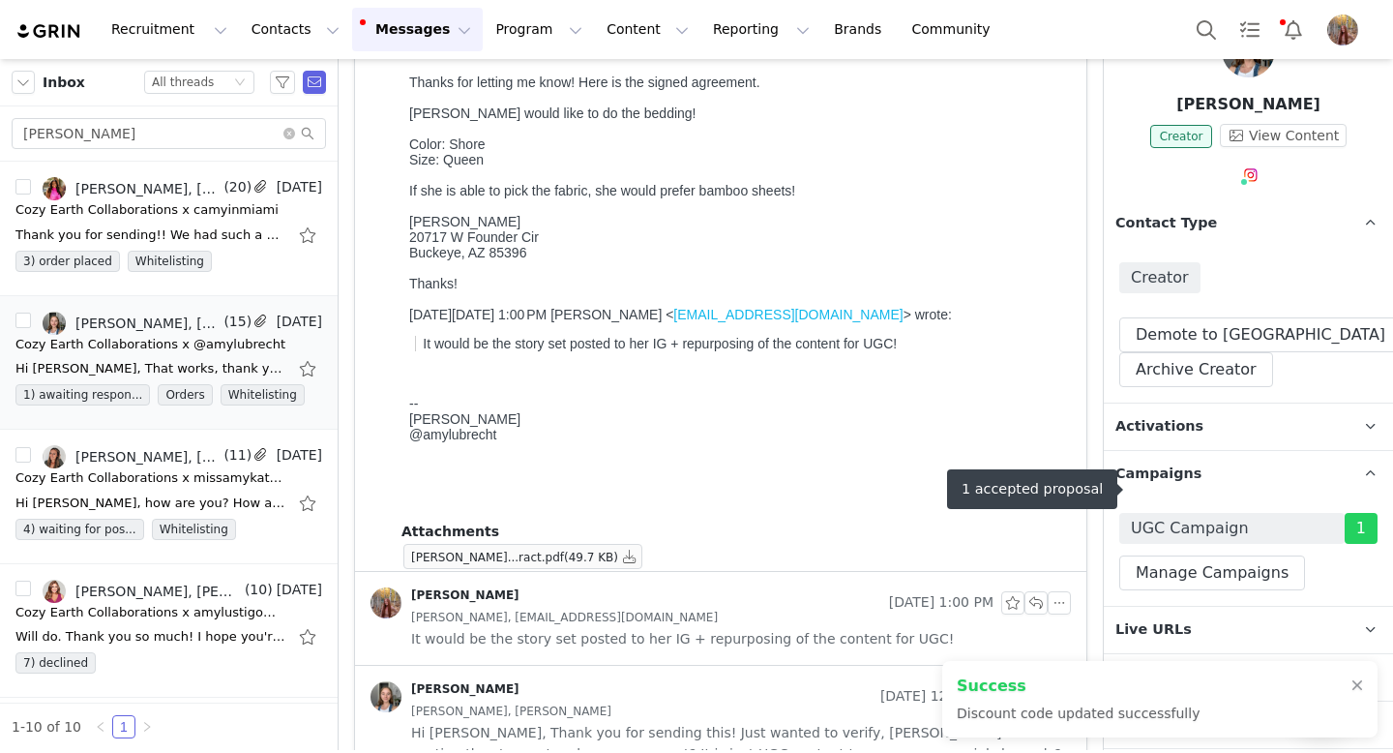
scroll to position [0, 0]
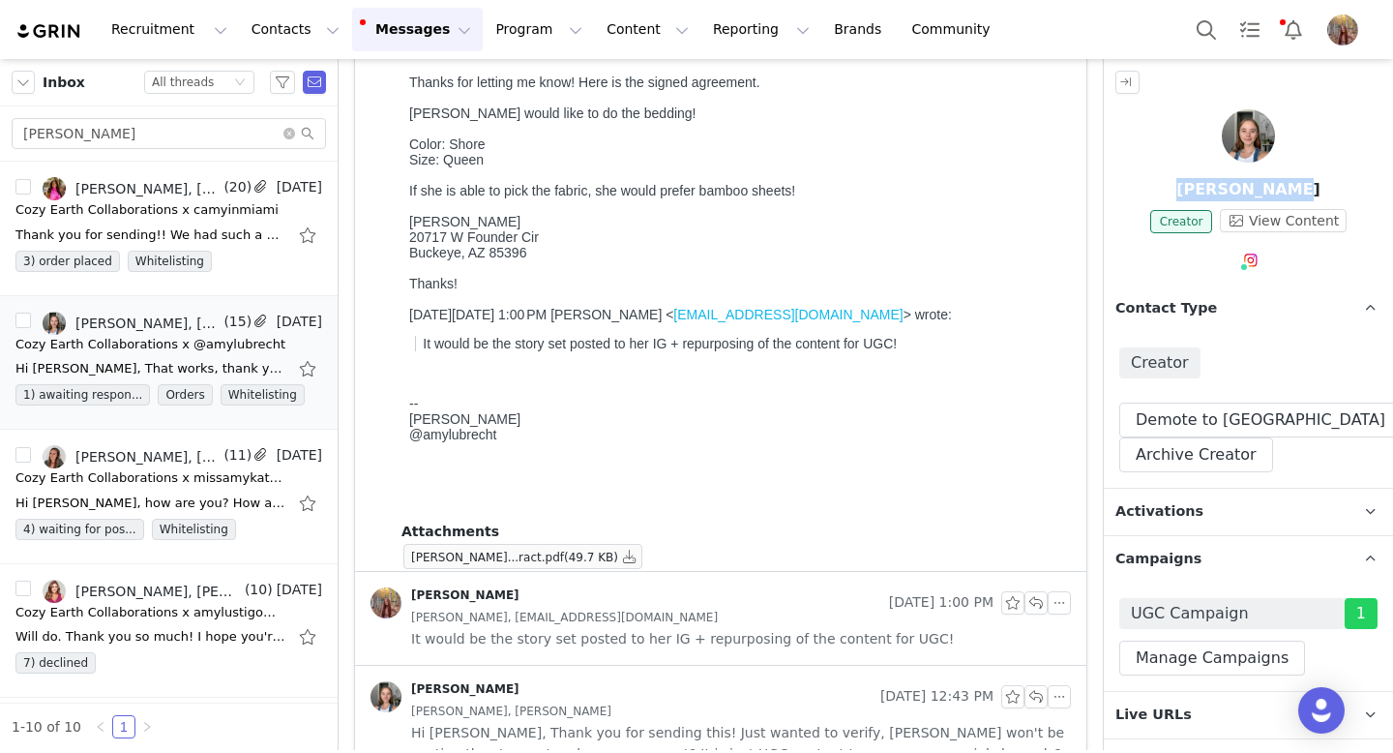
drag, startPoint x: 1197, startPoint y: 186, endPoint x: 1339, endPoint y: 186, distance: 142.2
click at [1339, 186] on p "[PERSON_NAME]" at bounding box center [1248, 189] width 289 height 23
copy p "[PERSON_NAME]"
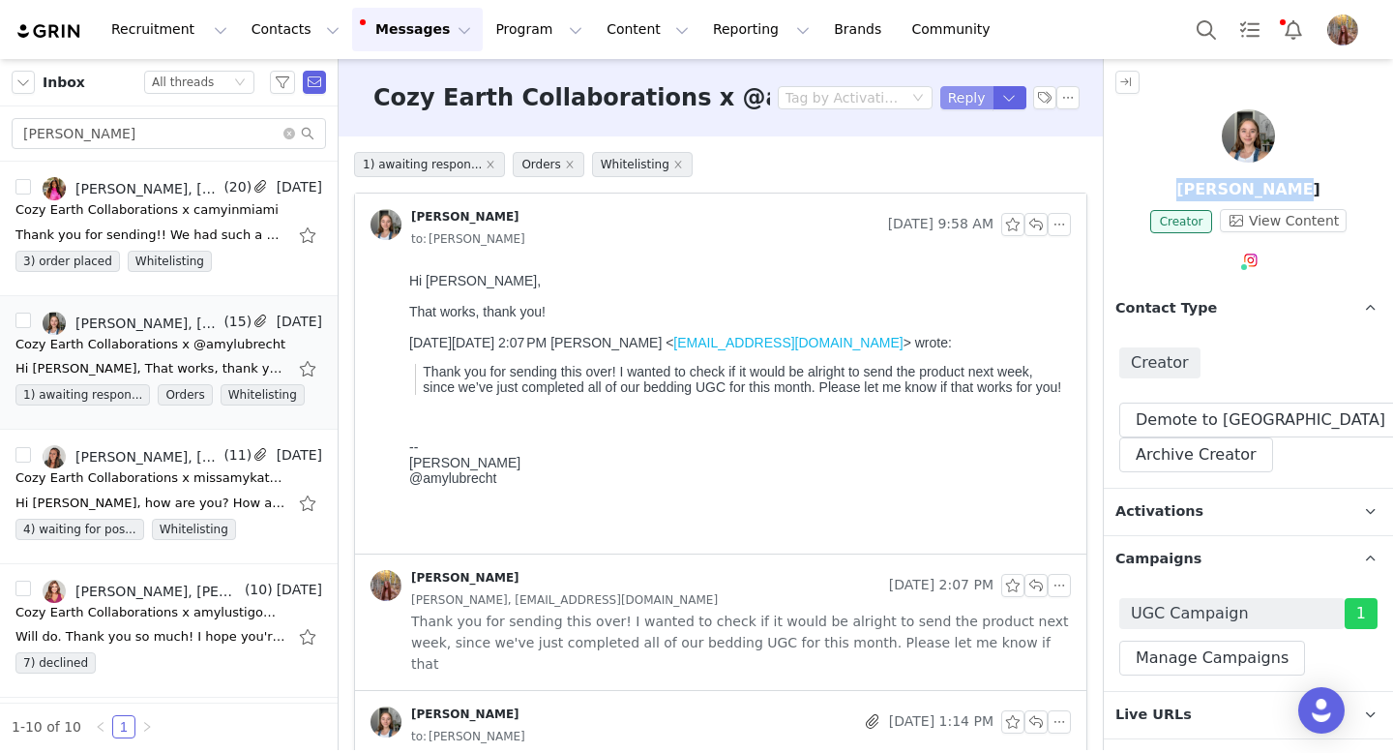
click at [958, 104] on button "Reply" at bounding box center [966, 97] width 53 height 23
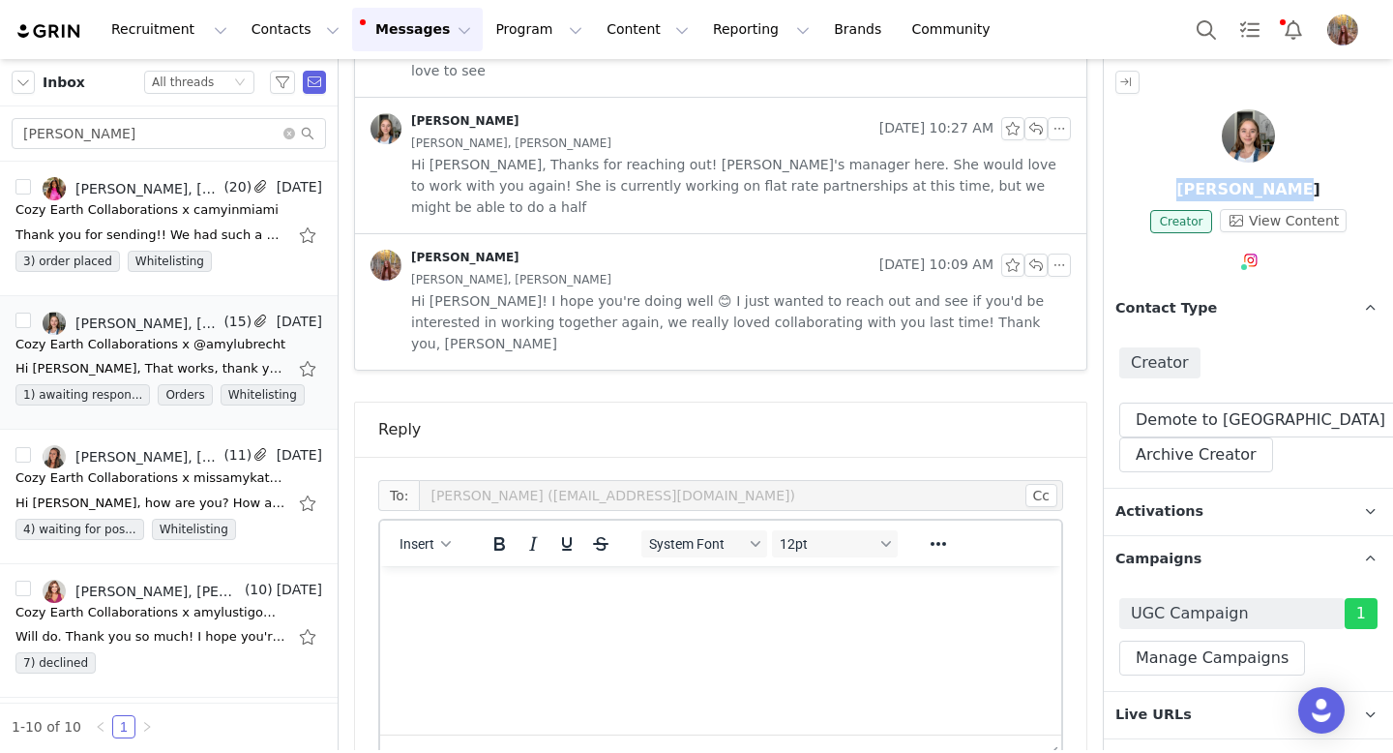
scroll to position [2499, 0]
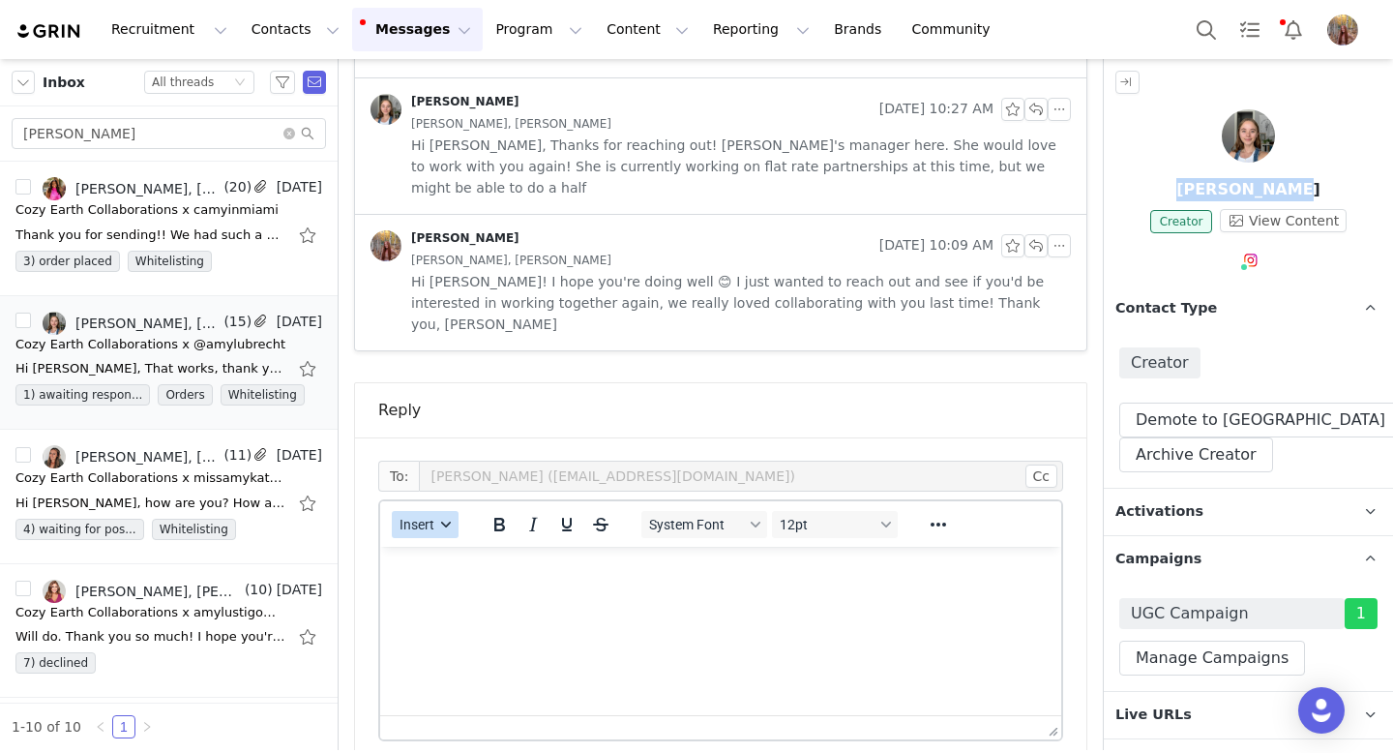
click at [423, 517] on span "Insert" at bounding box center [417, 524] width 35 height 15
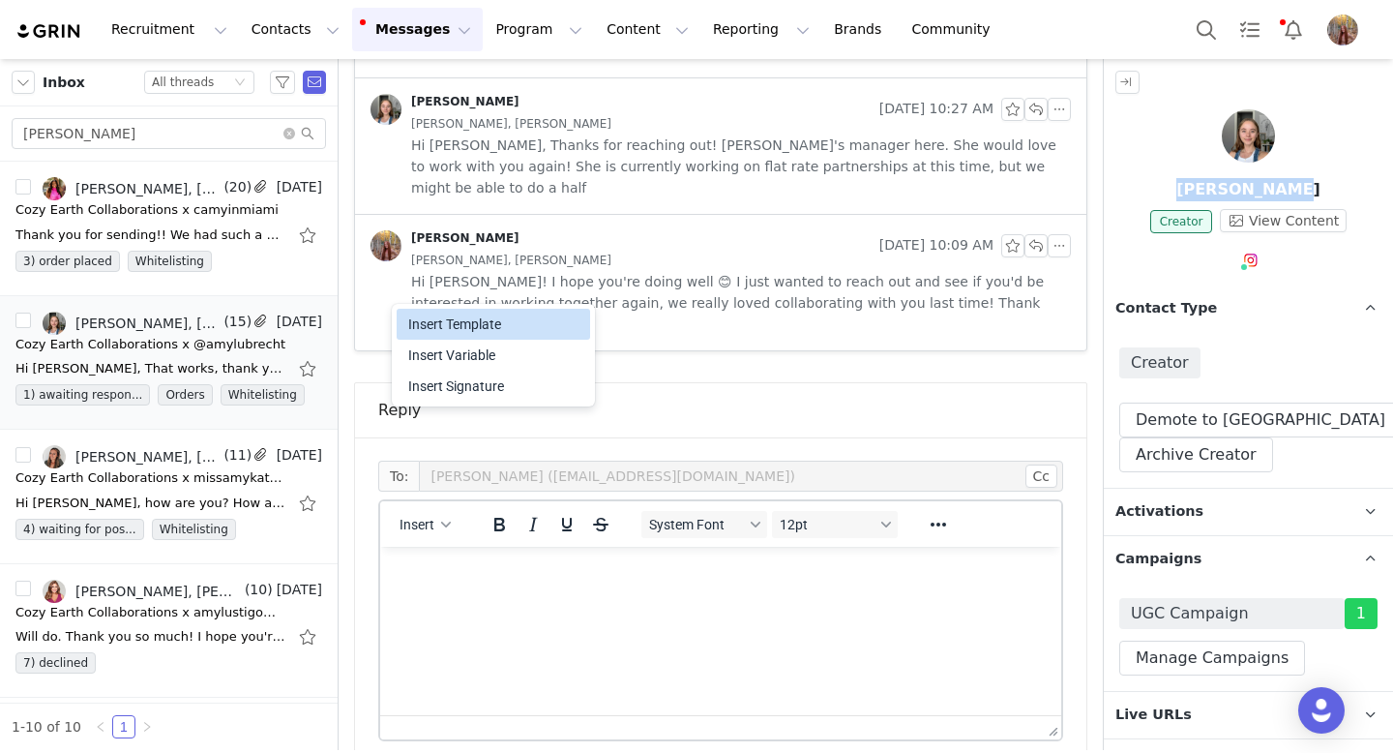
click at [437, 309] on div "Insert Template" at bounding box center [493, 324] width 193 height 31
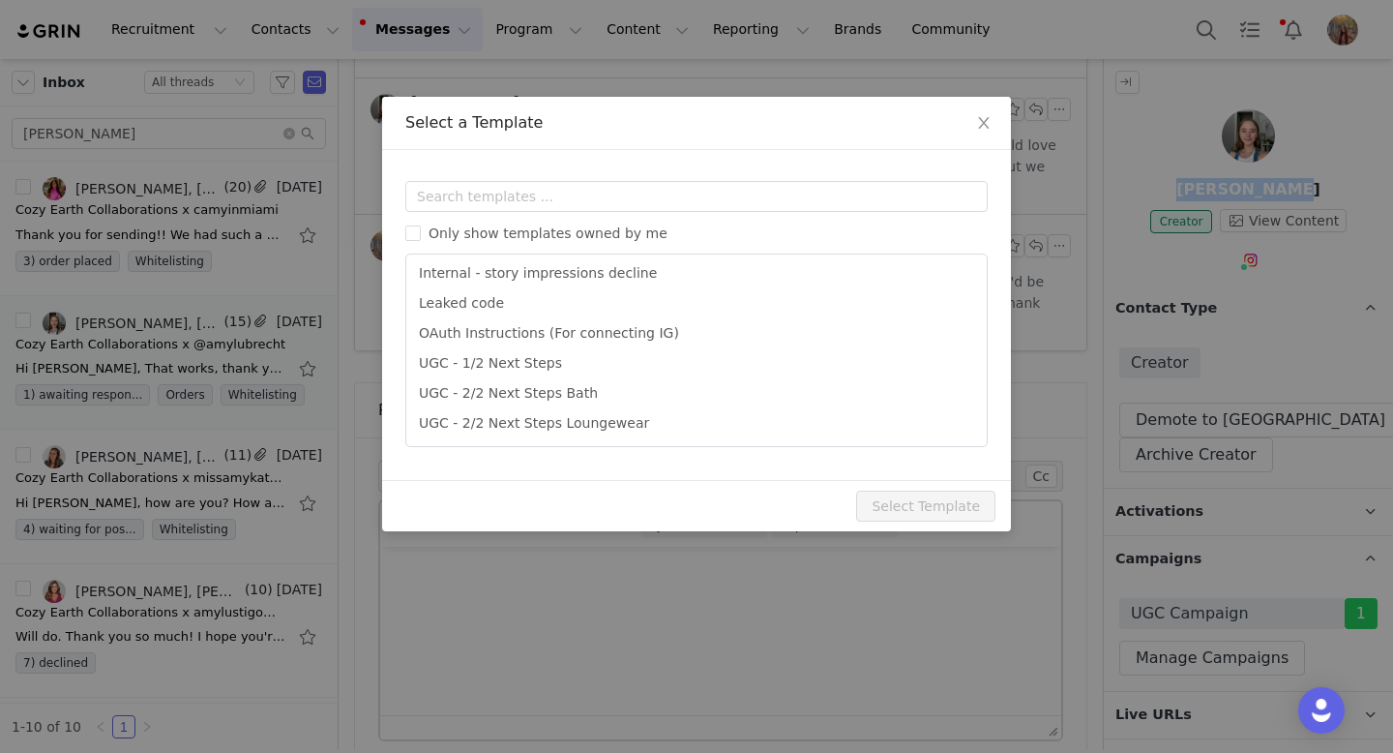
scroll to position [516, 0]
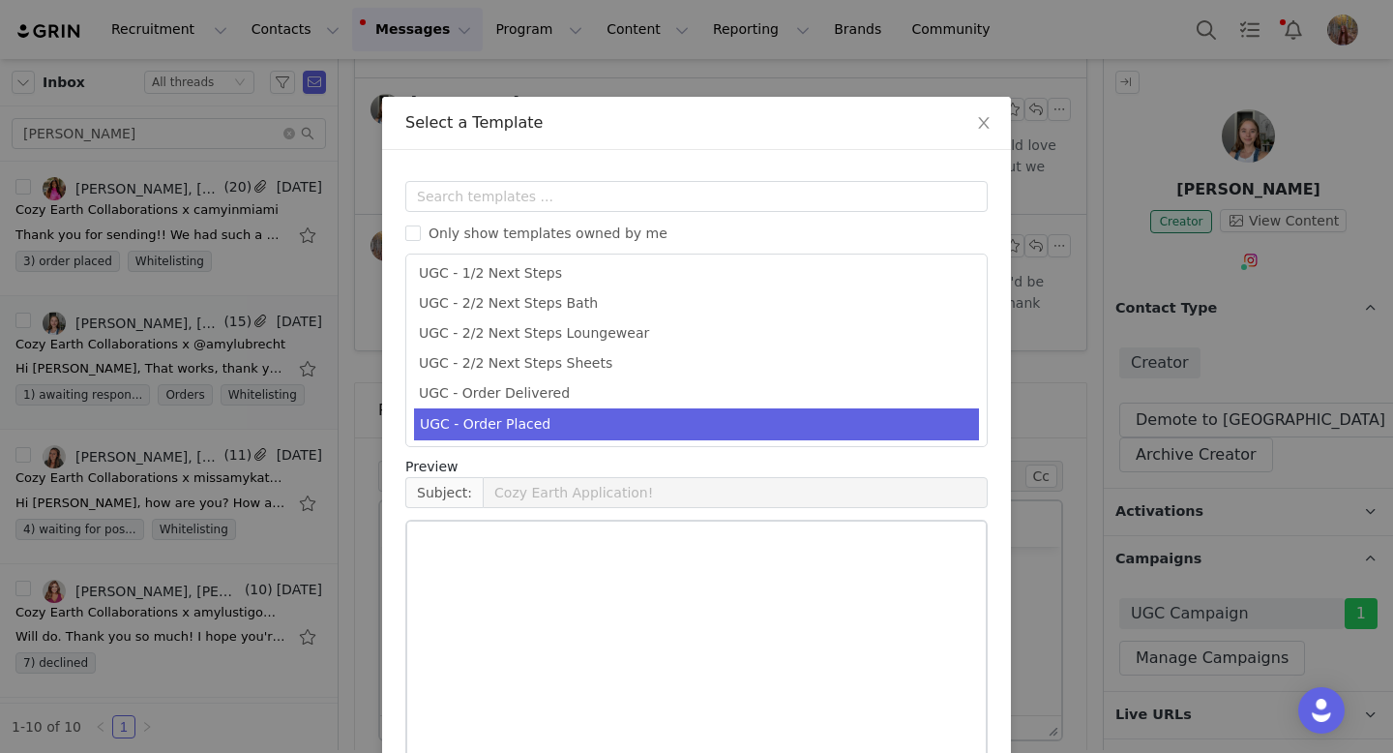
click at [624, 413] on li "UGC - Order Placed" at bounding box center [696, 424] width 565 height 32
type input "Cozy Earth Order Placed!"
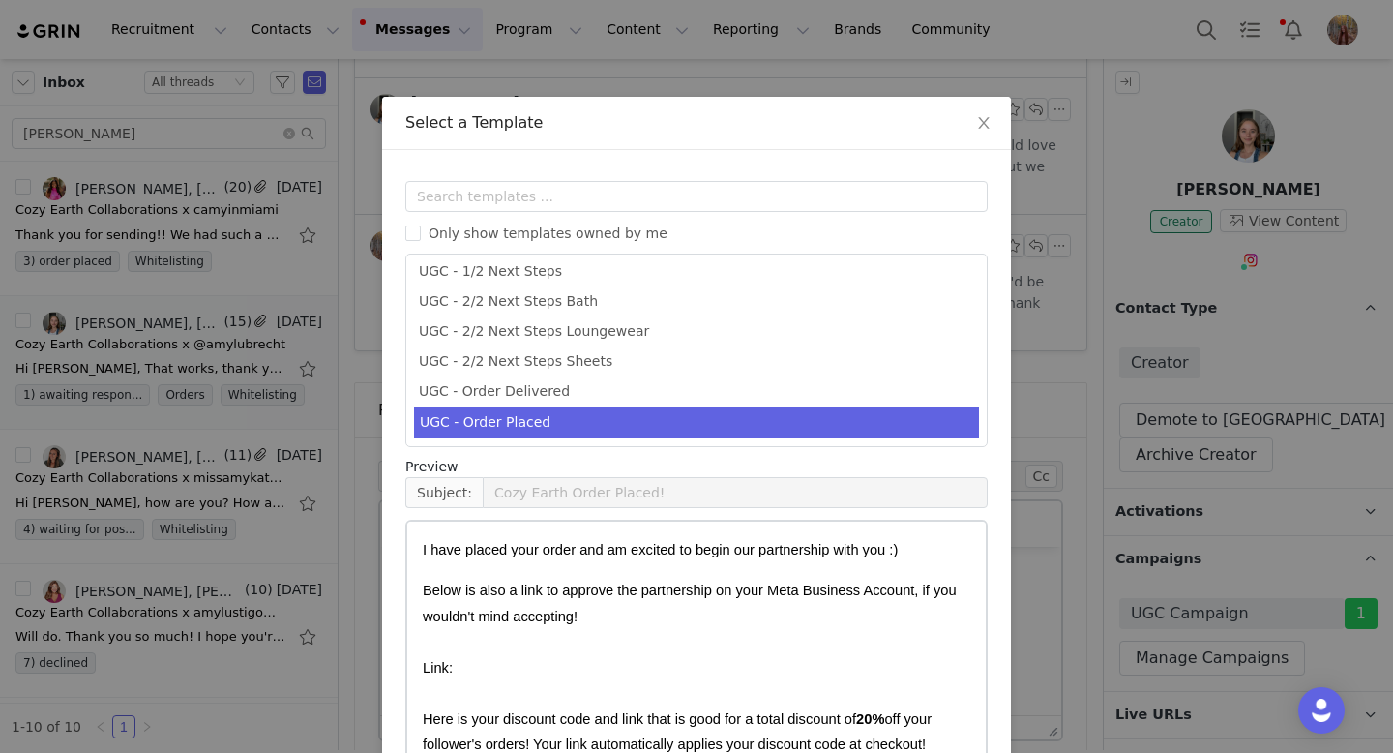
scroll to position [106, 0]
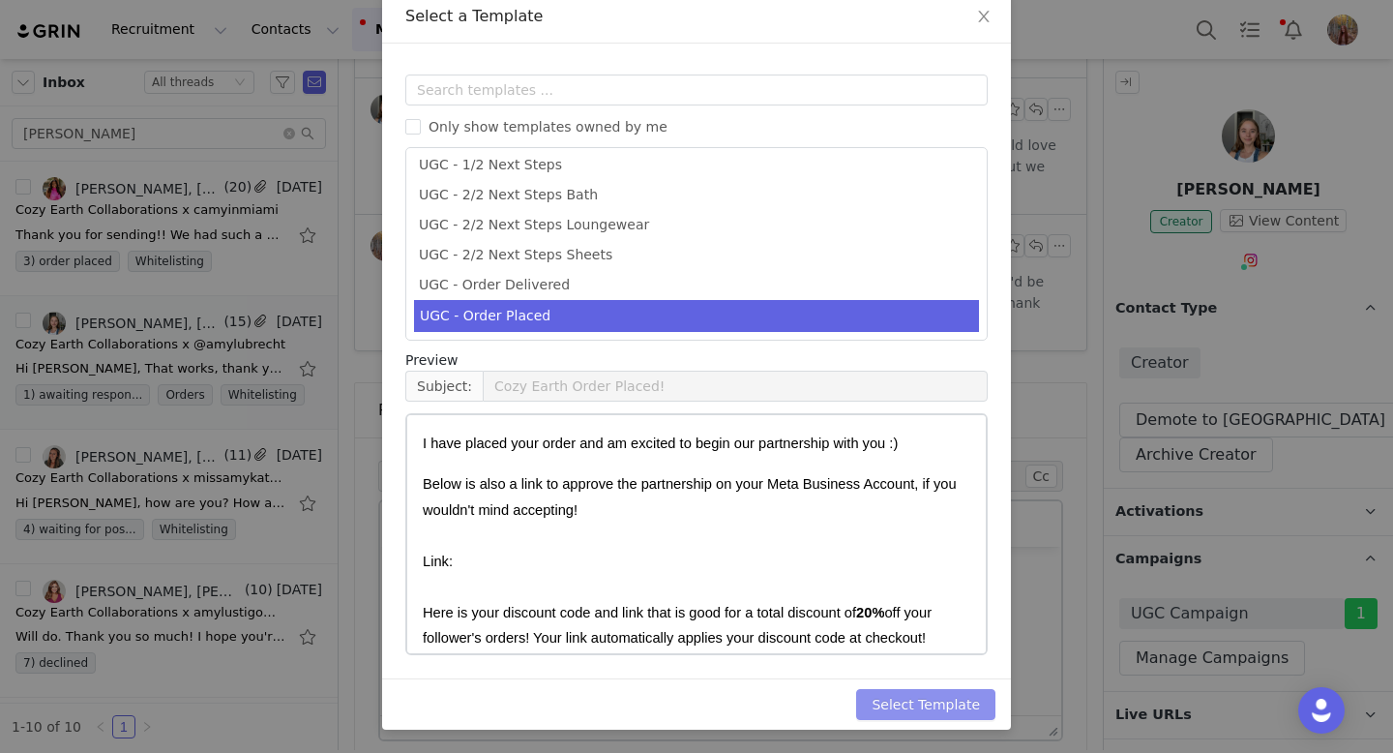
click at [938, 712] on button "Select Template" at bounding box center [925, 704] width 139 height 31
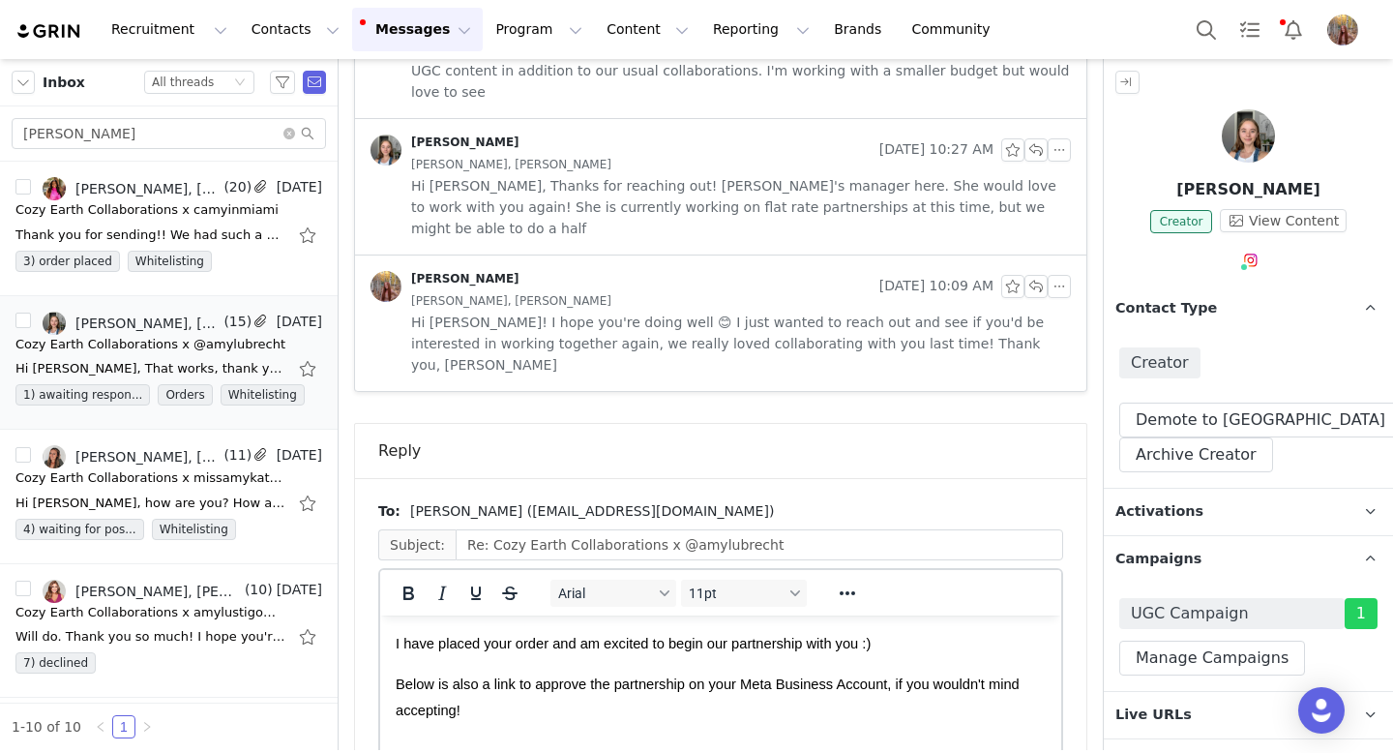
drag, startPoint x: 460, startPoint y: 763, endPoint x: 379, endPoint y: 695, distance: 106.4
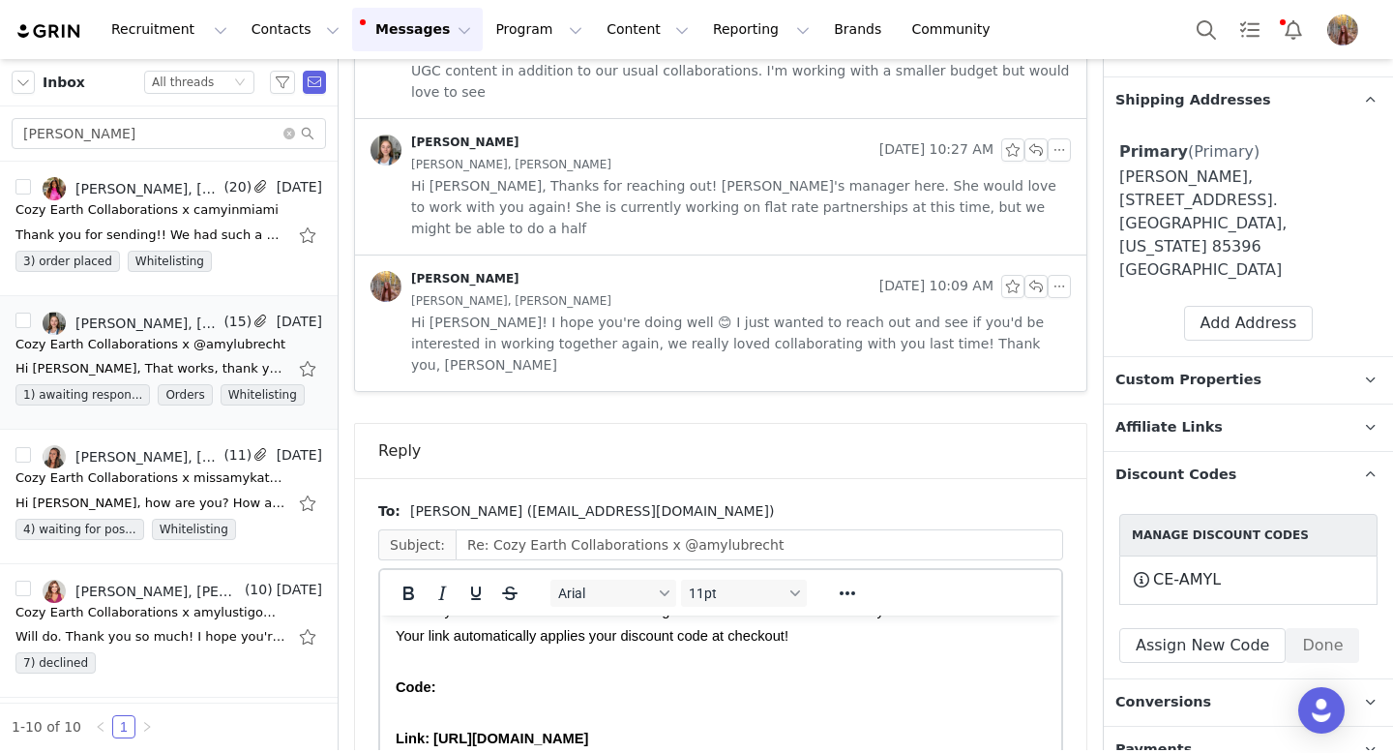
scroll to position [874, 0]
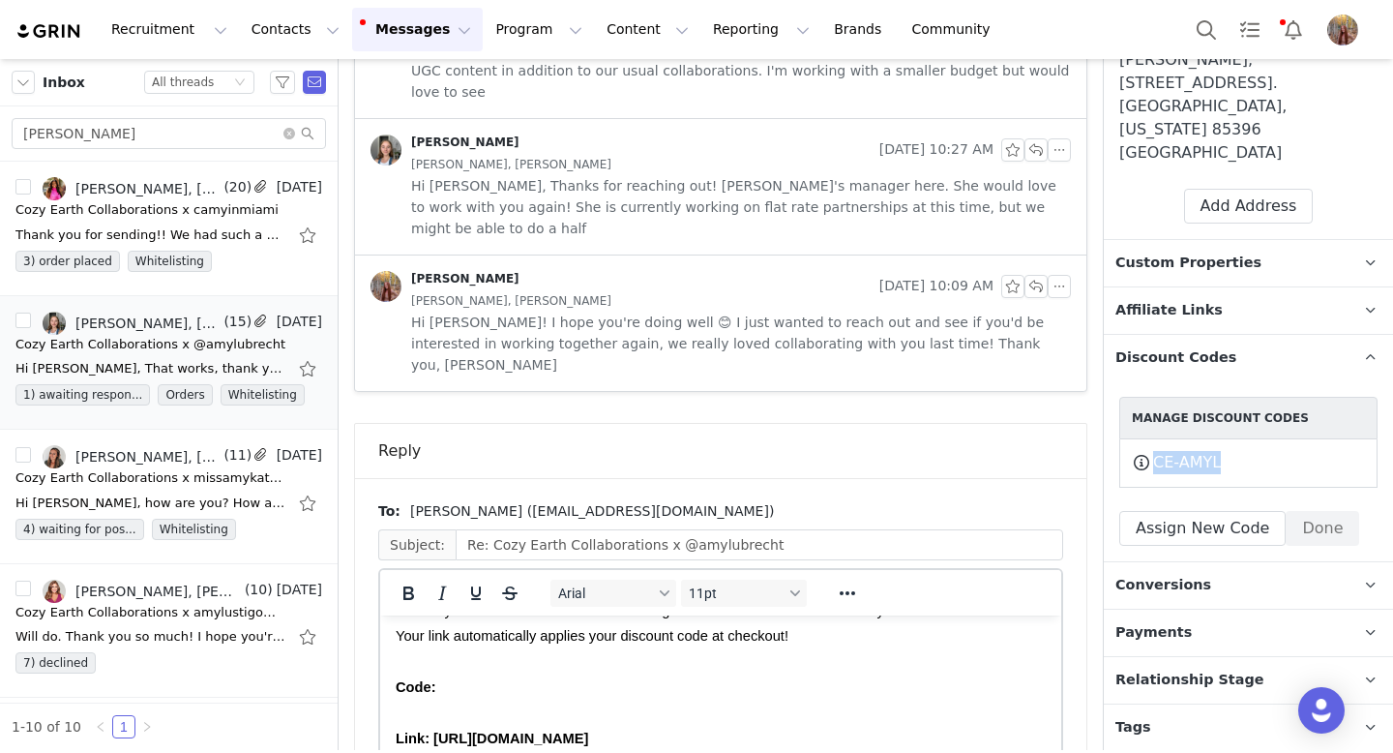
drag, startPoint x: 1229, startPoint y: 409, endPoint x: 1156, endPoint y: 414, distance: 72.7
click at [1156, 451] on div "CE-AMYL This code will no longer be usable and any revenue attribution will be …" at bounding box center [1248, 463] width 233 height 24
copy div "CE-AMYL This code will no longer be usable and any revenue attribution will be …"
click at [501, 693] on p "Code:" at bounding box center [721, 686] width 650 height 25
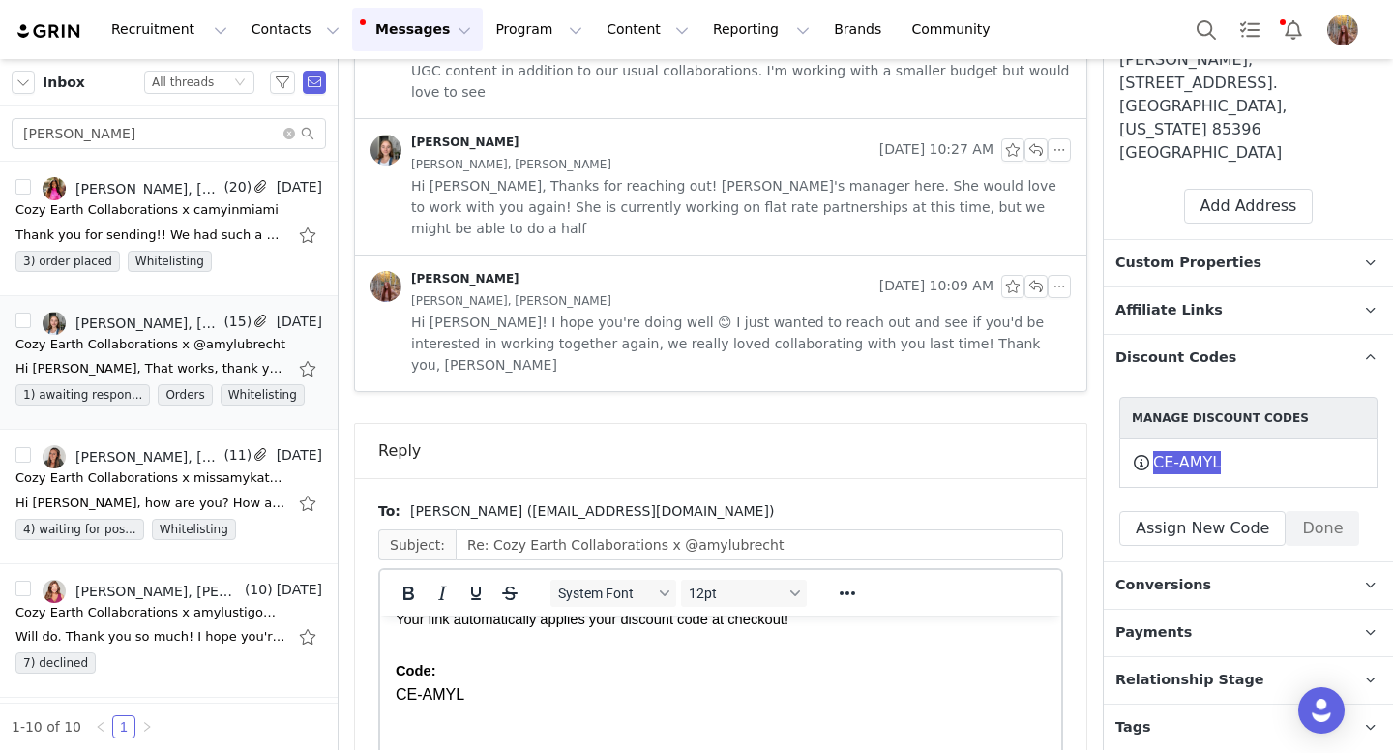
click at [396, 694] on span "CE-AMYL" at bounding box center [430, 694] width 69 height 16
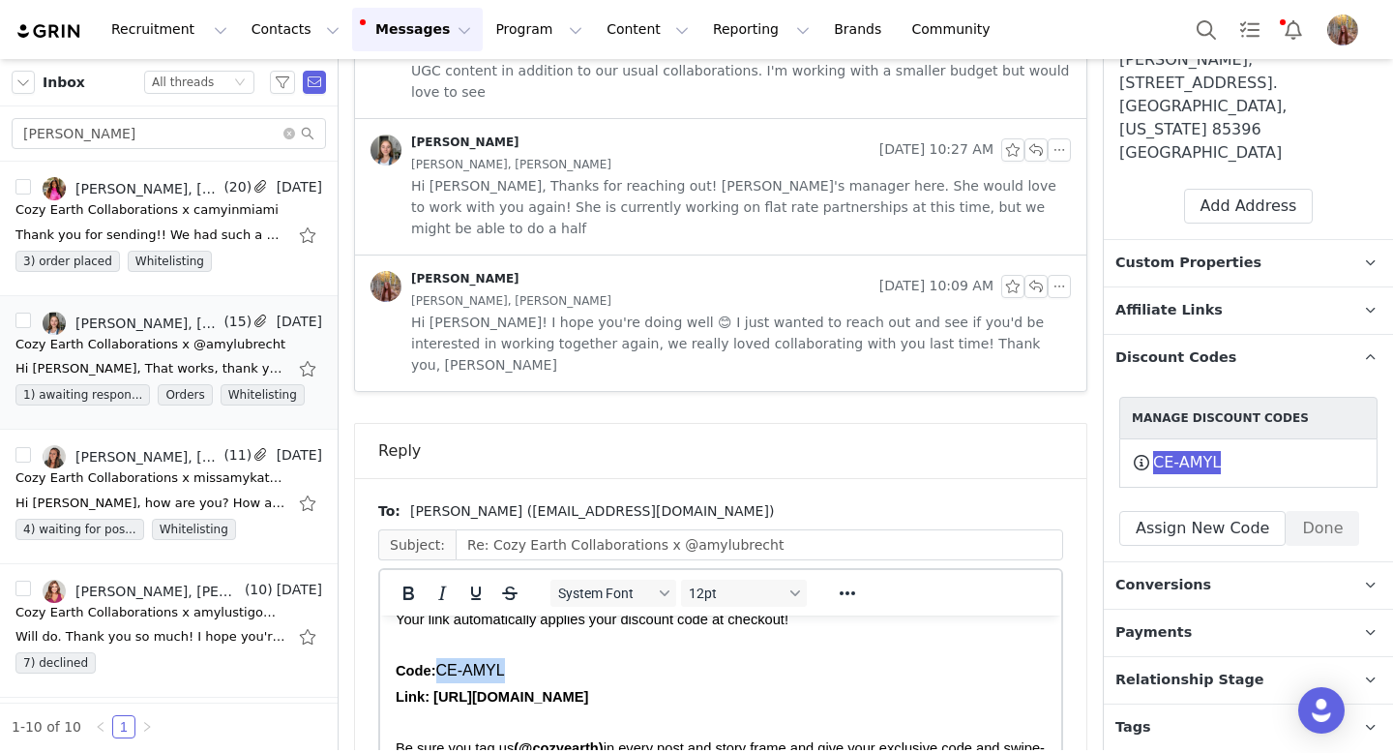
drag, startPoint x: 448, startPoint y: 669, endPoint x: 538, endPoint y: 669, distance: 90.0
click at [538, 669] on p "Code: CE-AMYL" at bounding box center [721, 670] width 650 height 25
click at [588, 698] on span "Link: [URL][DOMAIN_NAME]" at bounding box center [492, 696] width 193 height 15
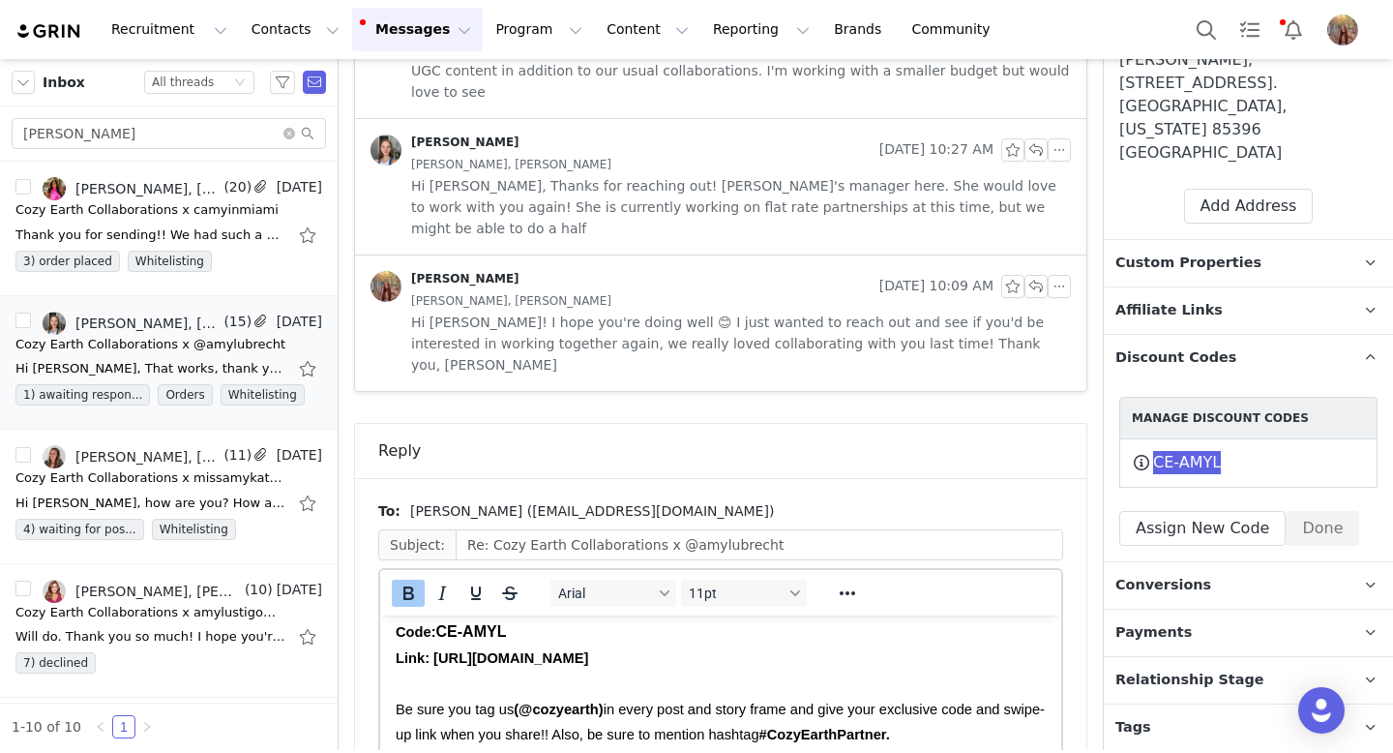
scroll to position [0, 0]
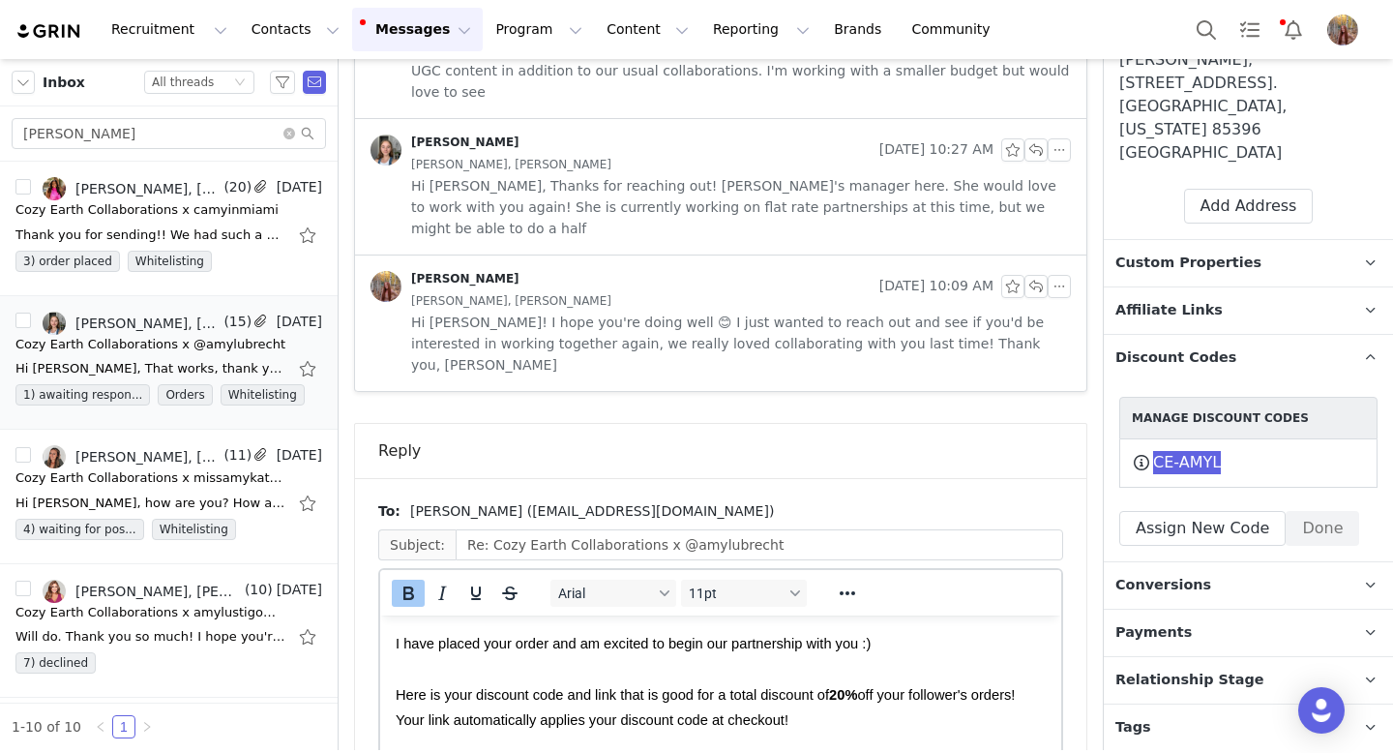
click at [511, 644] on span "I have placed your order and am excited to begin our partnership with you :)" at bounding box center [633, 643] width 475 height 15
click at [812, 646] on span "I have placed [PERSON_NAME]'s order and am excited to begin our partnership wit…" at bounding box center [683, 643] width 574 height 15
click at [888, 646] on span "I have placed [PERSON_NAME]'s order and am excited to continue our partnership …" at bounding box center [692, 643] width 593 height 15
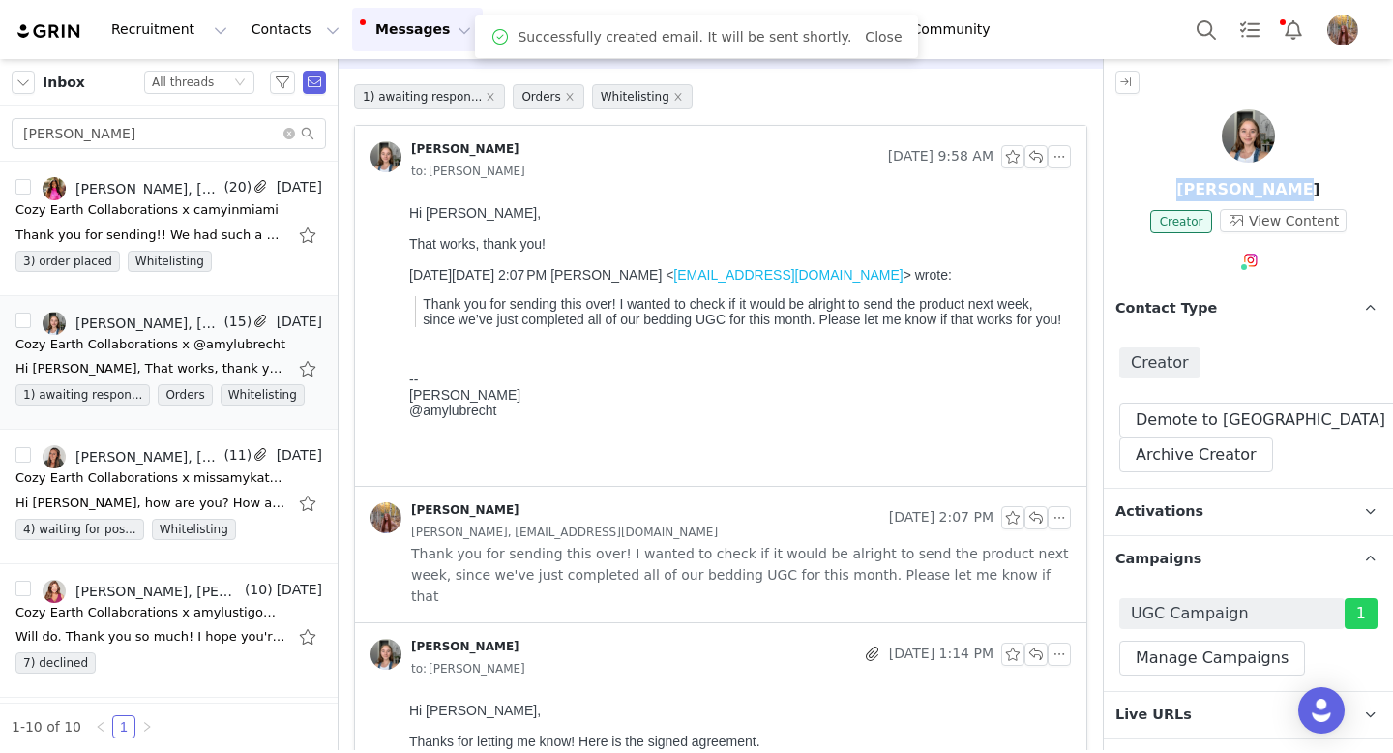
drag, startPoint x: 1182, startPoint y: 193, endPoint x: 1391, endPoint y: 187, distance: 209.1
click at [1392, 188] on p "[PERSON_NAME]" at bounding box center [1248, 189] width 289 height 23
copy p "[PERSON_NAME]"
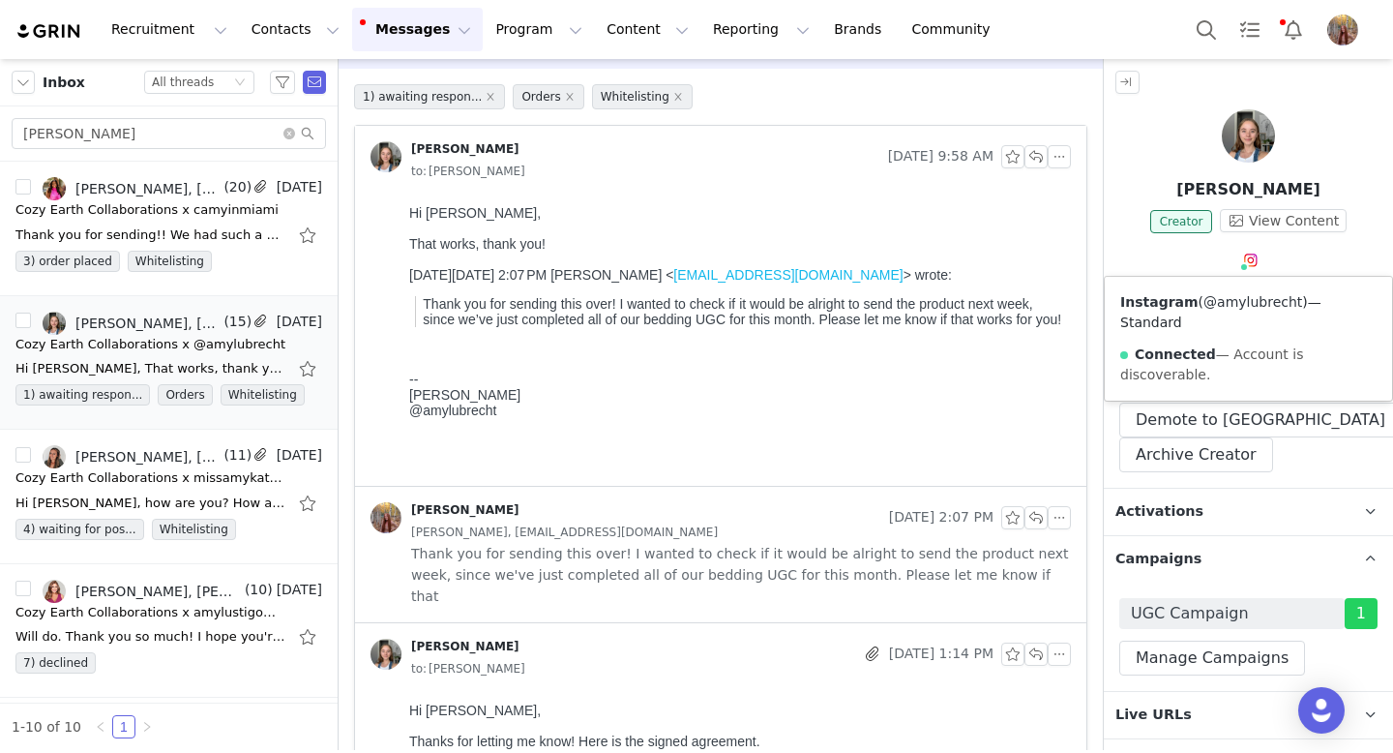
drag, startPoint x: 1197, startPoint y: 299, endPoint x: 1292, endPoint y: 296, distance: 95.8
click at [1293, 296] on span "( @amylubrecht )" at bounding box center [1253, 301] width 109 height 15
copy span "@amylubrecht"
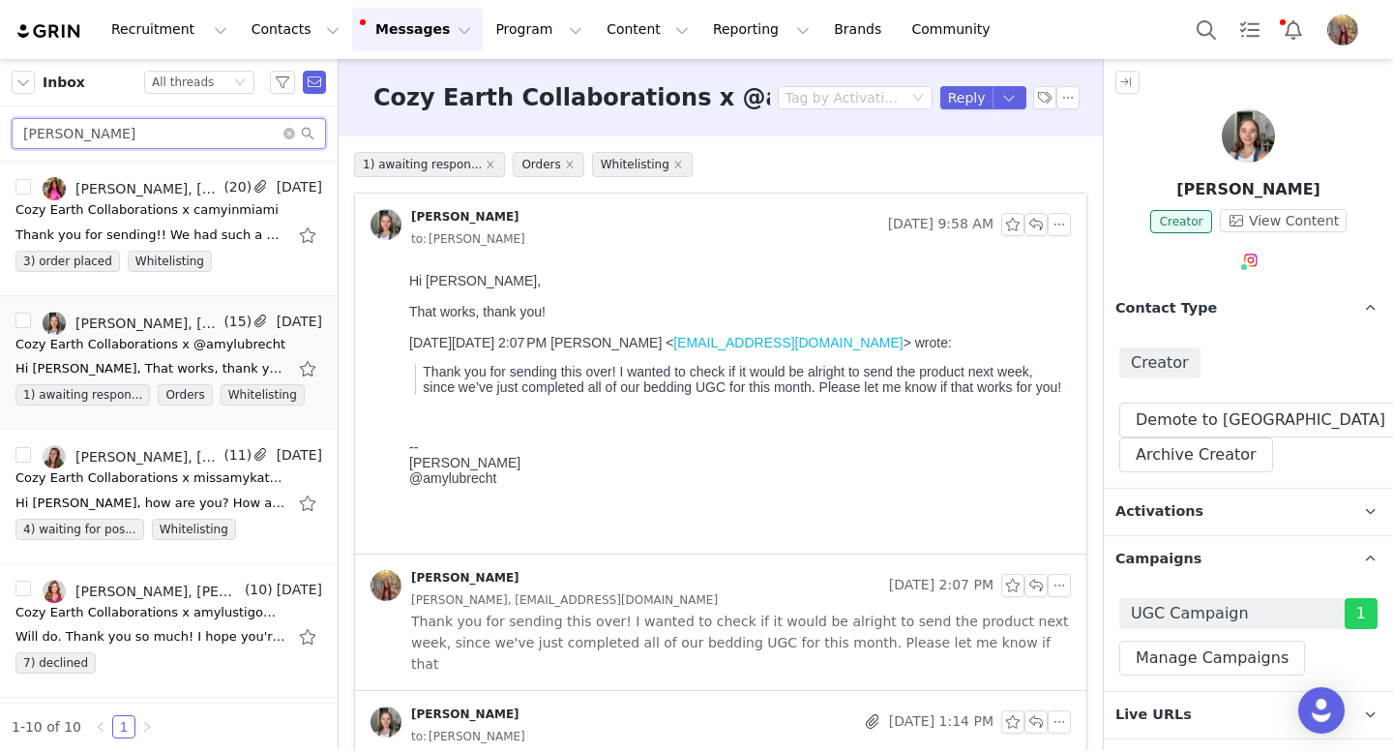
drag, startPoint x: 67, startPoint y: 137, endPoint x: 7, endPoint y: 137, distance: 60.0
click at [7, 137] on div "[PERSON_NAME]" at bounding box center [169, 133] width 338 height 55
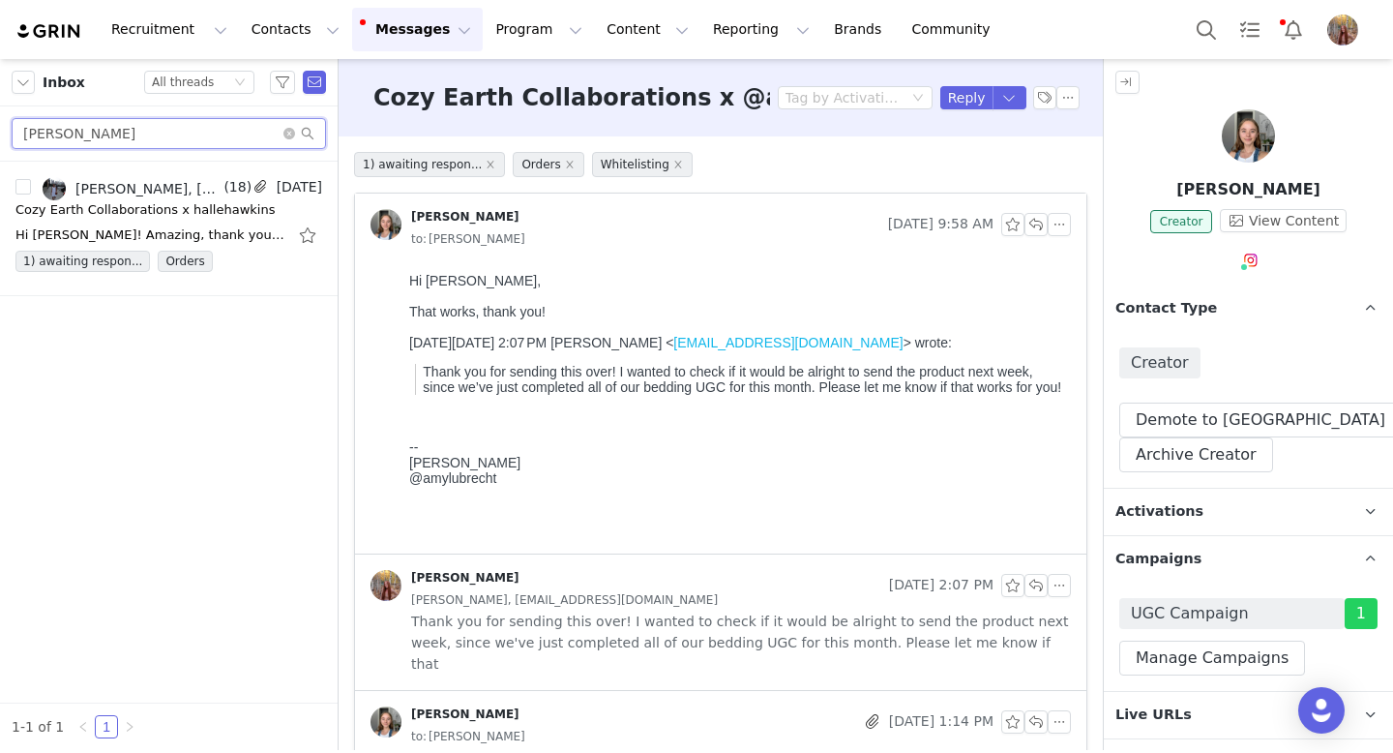
type input "[PERSON_NAME]"
click at [208, 242] on div "Hi [PERSON_NAME]! Amazing, thank you so much! Yes, that sounds great :) Looking…" at bounding box center [150, 234] width 271 height 19
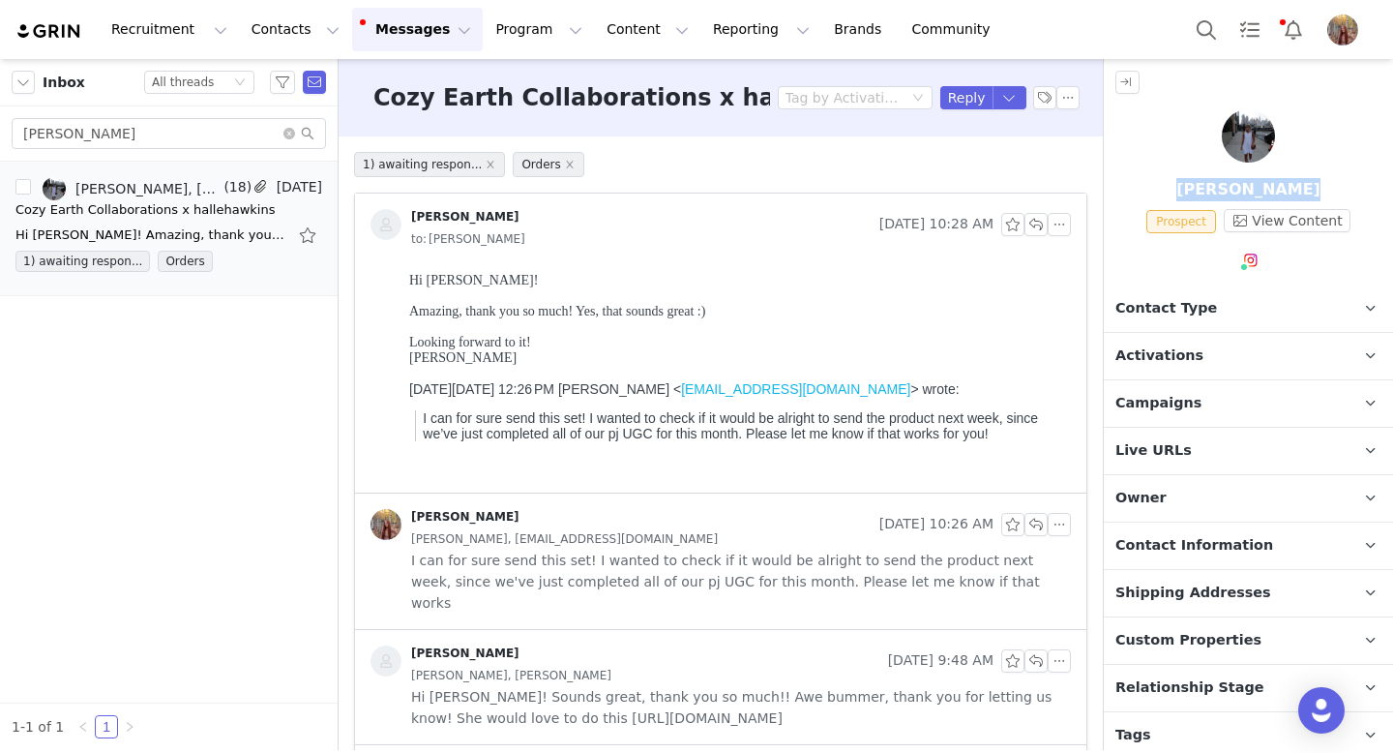
drag, startPoint x: 1196, startPoint y: 194, endPoint x: 1313, endPoint y: 193, distance: 117.1
click at [1313, 193] on p "[PERSON_NAME]" at bounding box center [1248, 189] width 289 height 23
copy p "[PERSON_NAME]"
click at [1162, 391] on p "Campaigns Any campaigns associated with a contact will be available to them via…" at bounding box center [1225, 403] width 243 height 46
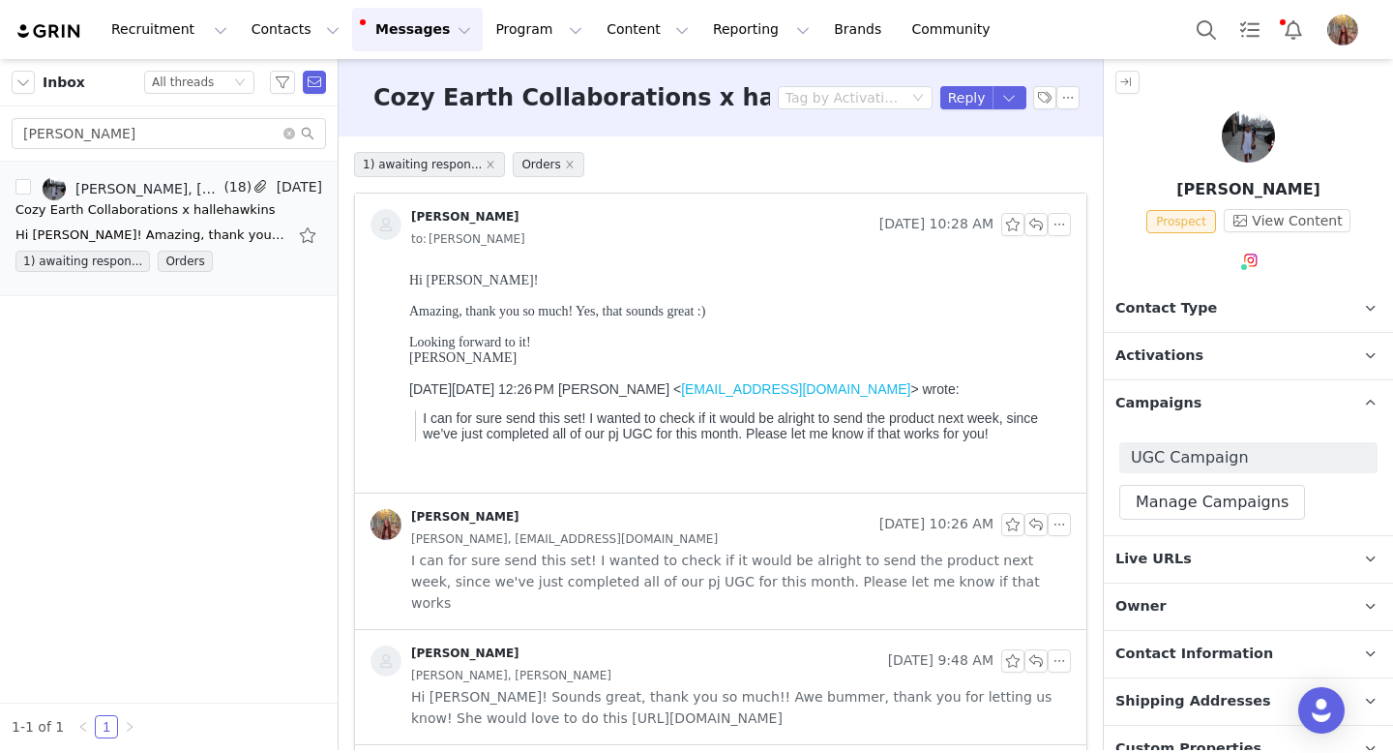
scroll to position [20, 0]
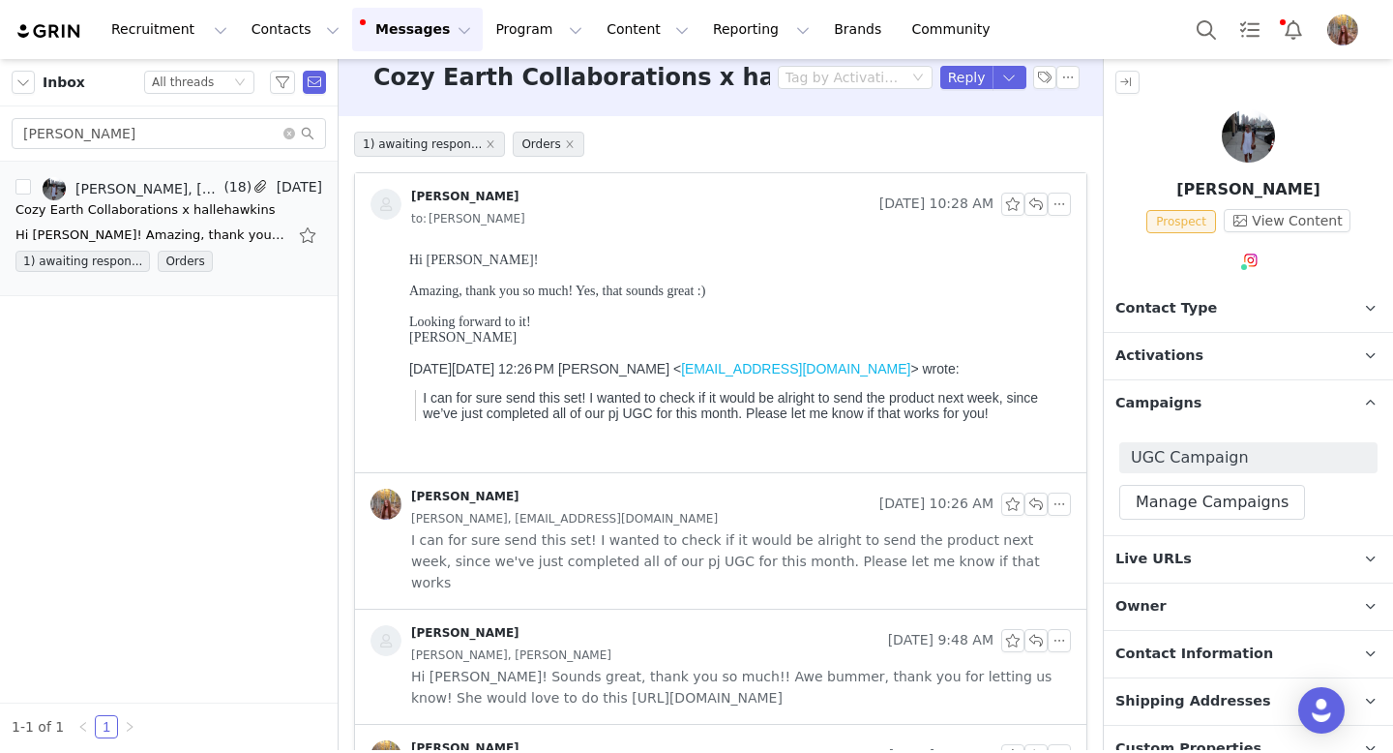
click at [643, 534] on span "I can for sure send this set! I wanted to check if it would be alright to send …" at bounding box center [741, 561] width 660 height 64
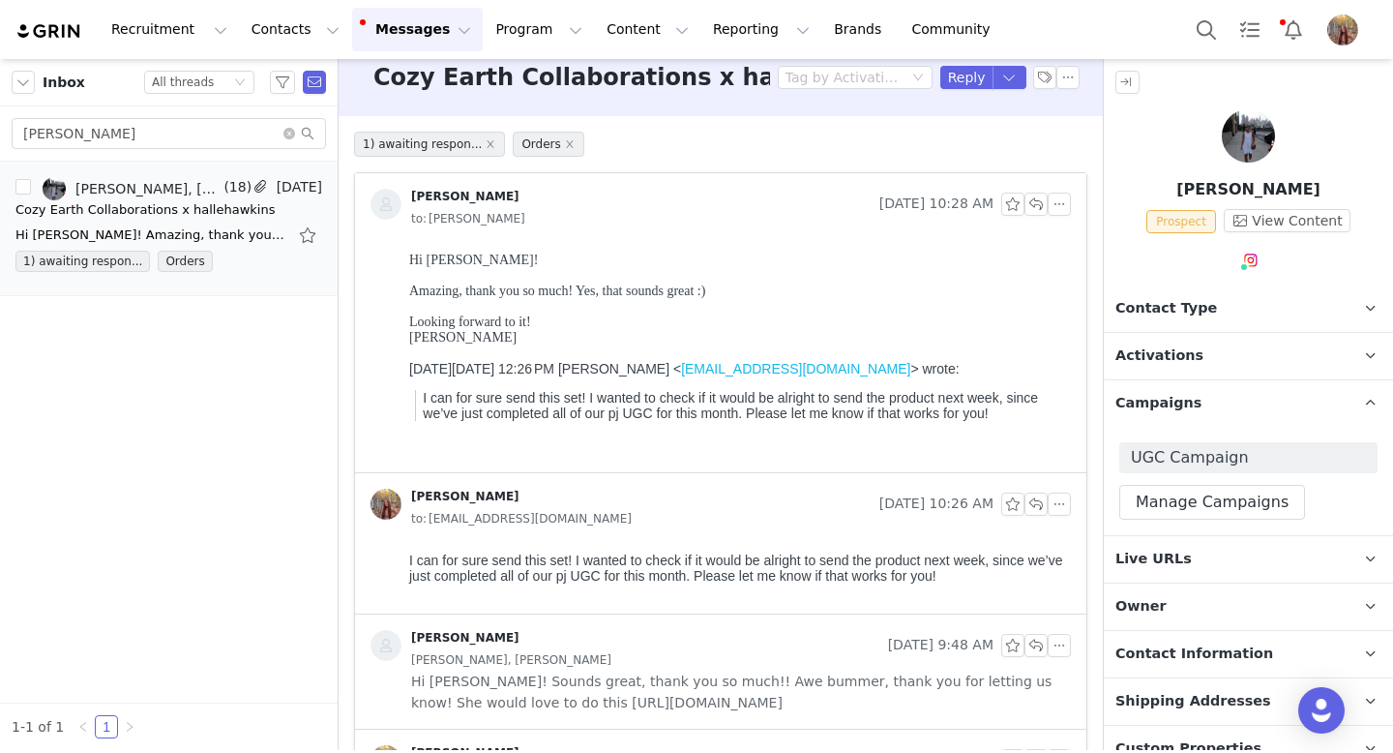
scroll to position [0, 0]
click at [603, 650] on div "[PERSON_NAME], [PERSON_NAME]" at bounding box center [741, 659] width 660 height 21
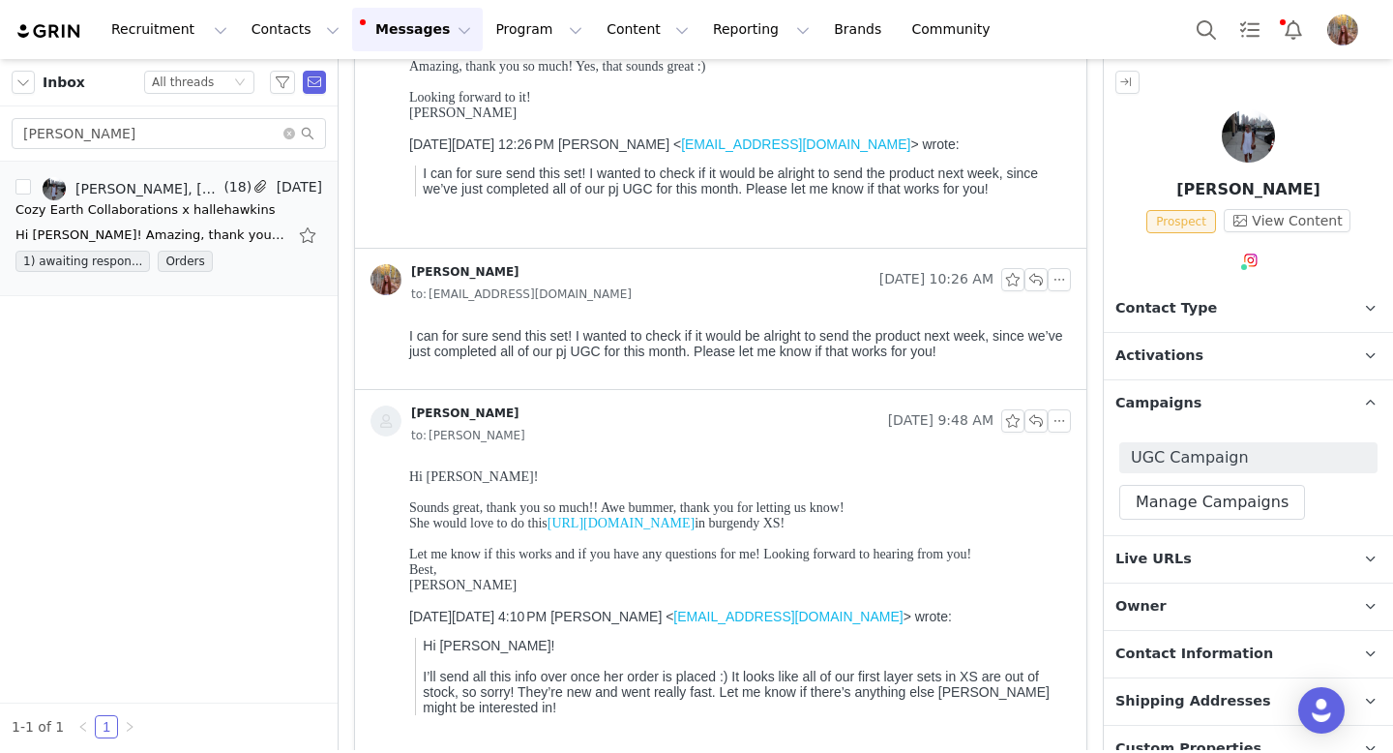
scroll to position [246, 0]
click at [662, 517] on link "[URL][DOMAIN_NAME]" at bounding box center [621, 522] width 147 height 15
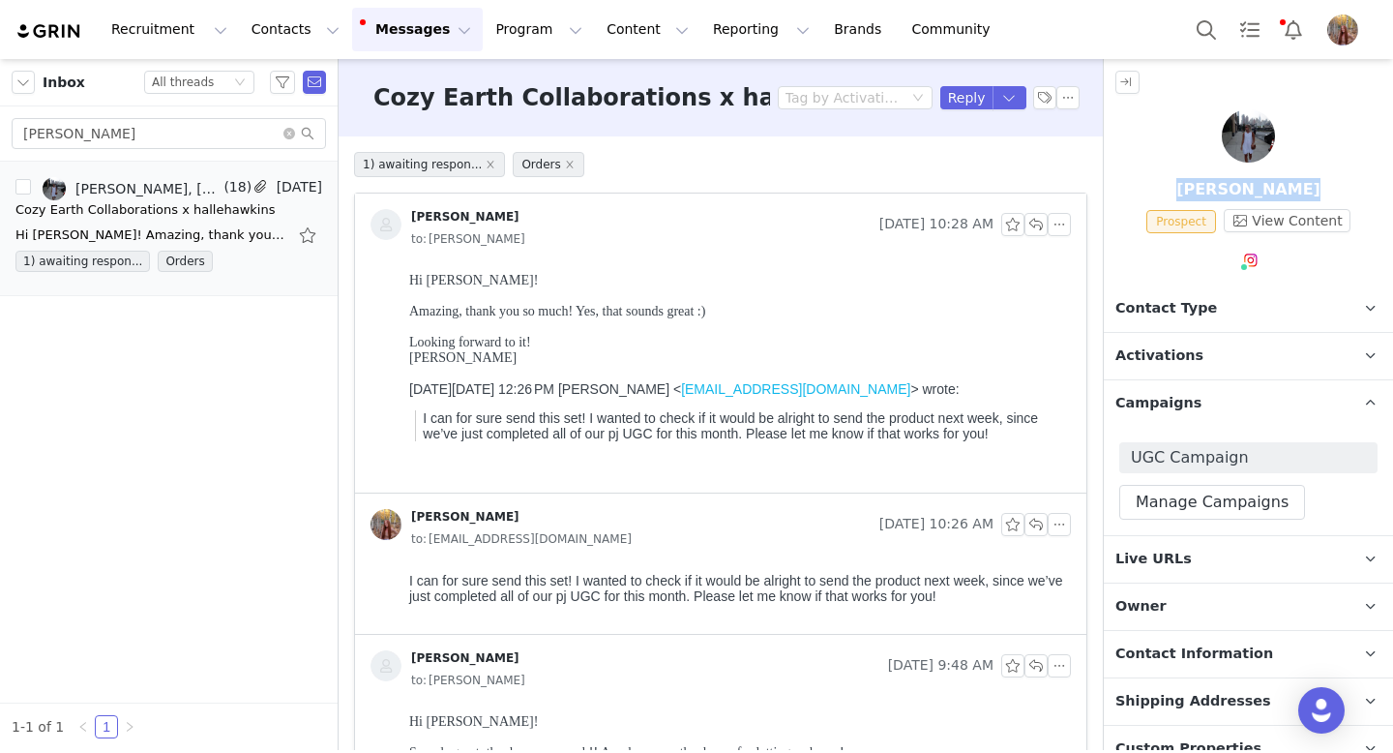
drag, startPoint x: 1191, startPoint y: 193, endPoint x: 1305, endPoint y: 188, distance: 114.3
click at [1305, 189] on p "[PERSON_NAME]" at bounding box center [1248, 189] width 289 height 23
copy p "[PERSON_NAME]"
click at [976, 97] on button "Reply" at bounding box center [966, 97] width 53 height 23
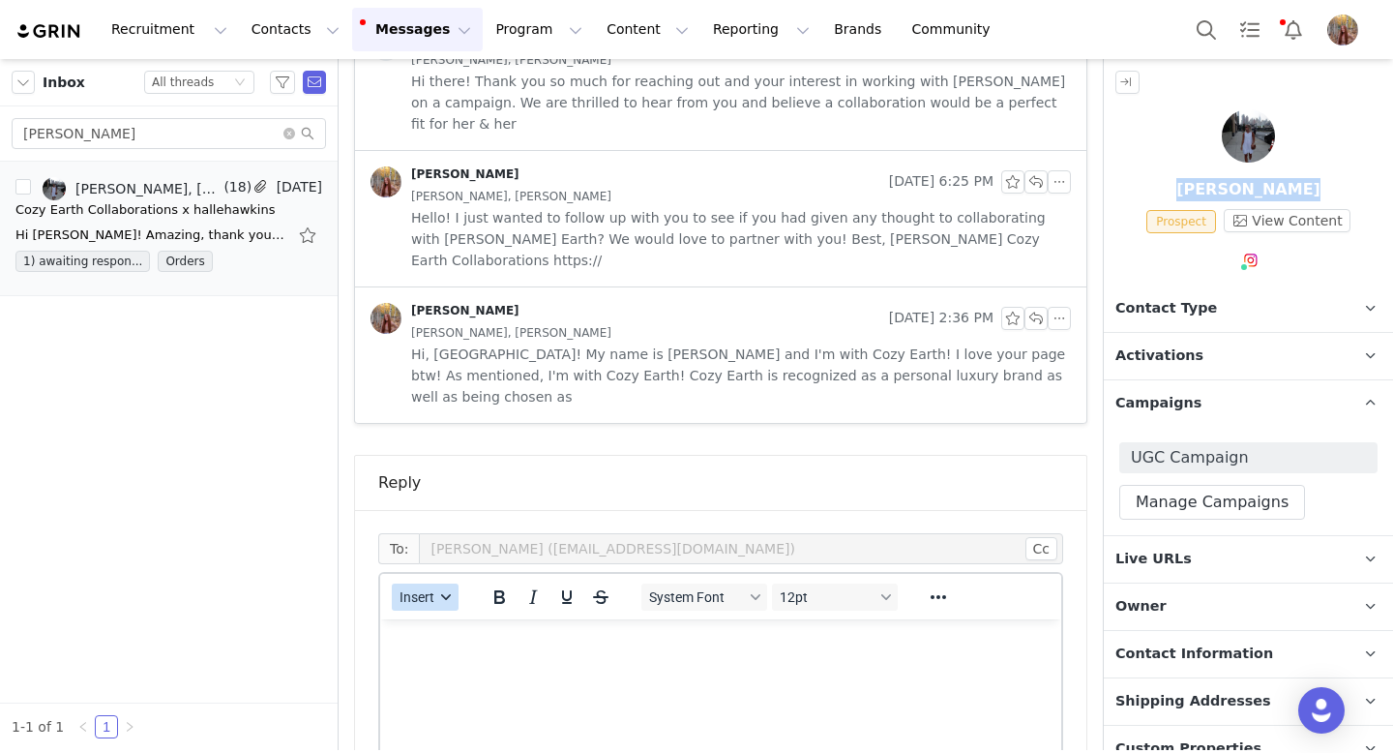
scroll to position [2652, 0]
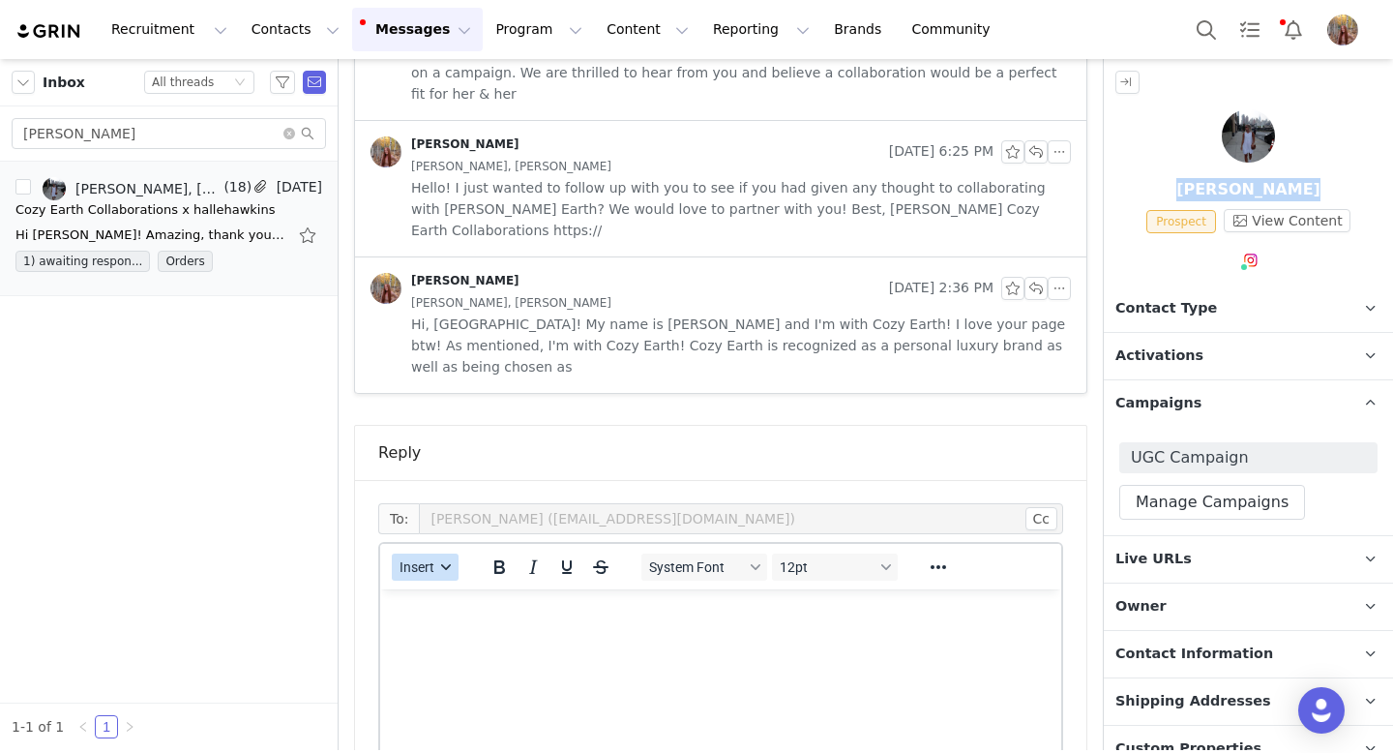
click at [422, 559] on span "Insert" at bounding box center [417, 566] width 35 height 15
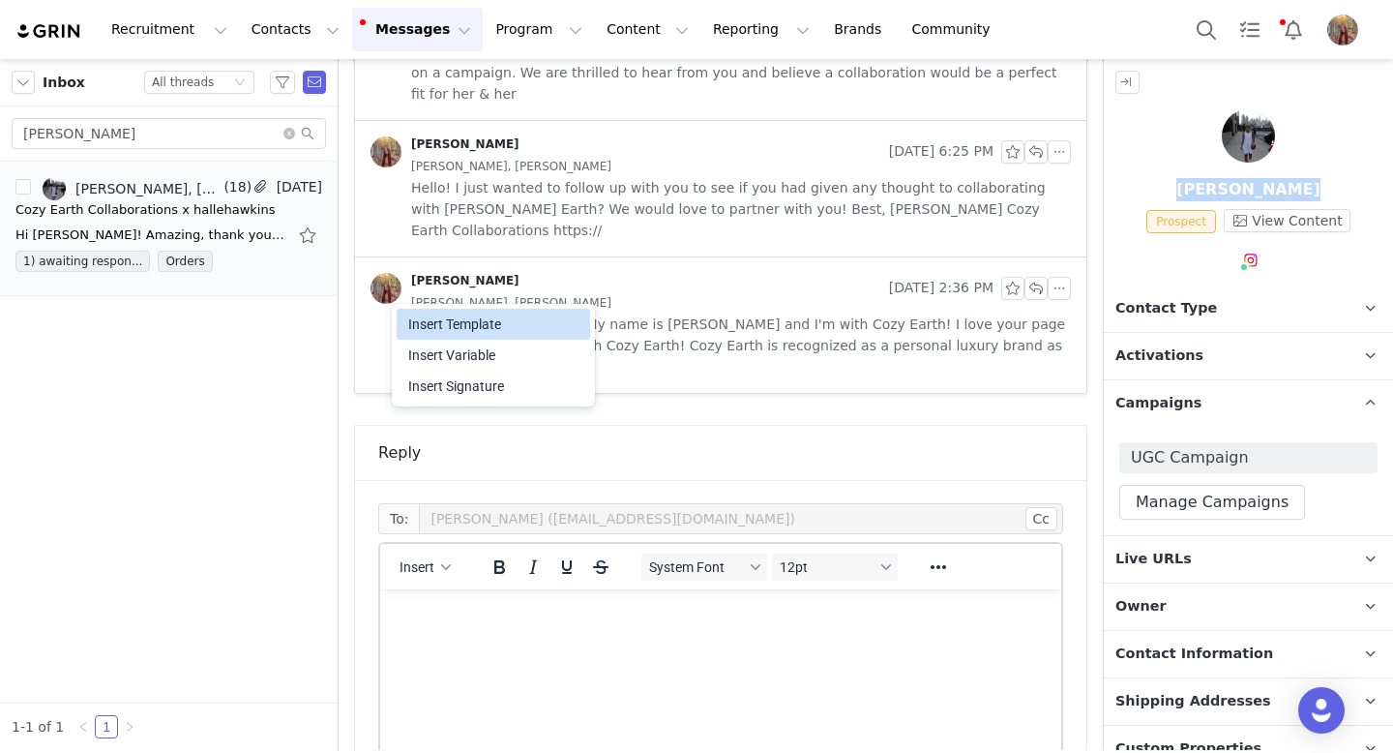
click at [448, 324] on div "Insert Template" at bounding box center [495, 323] width 174 height 23
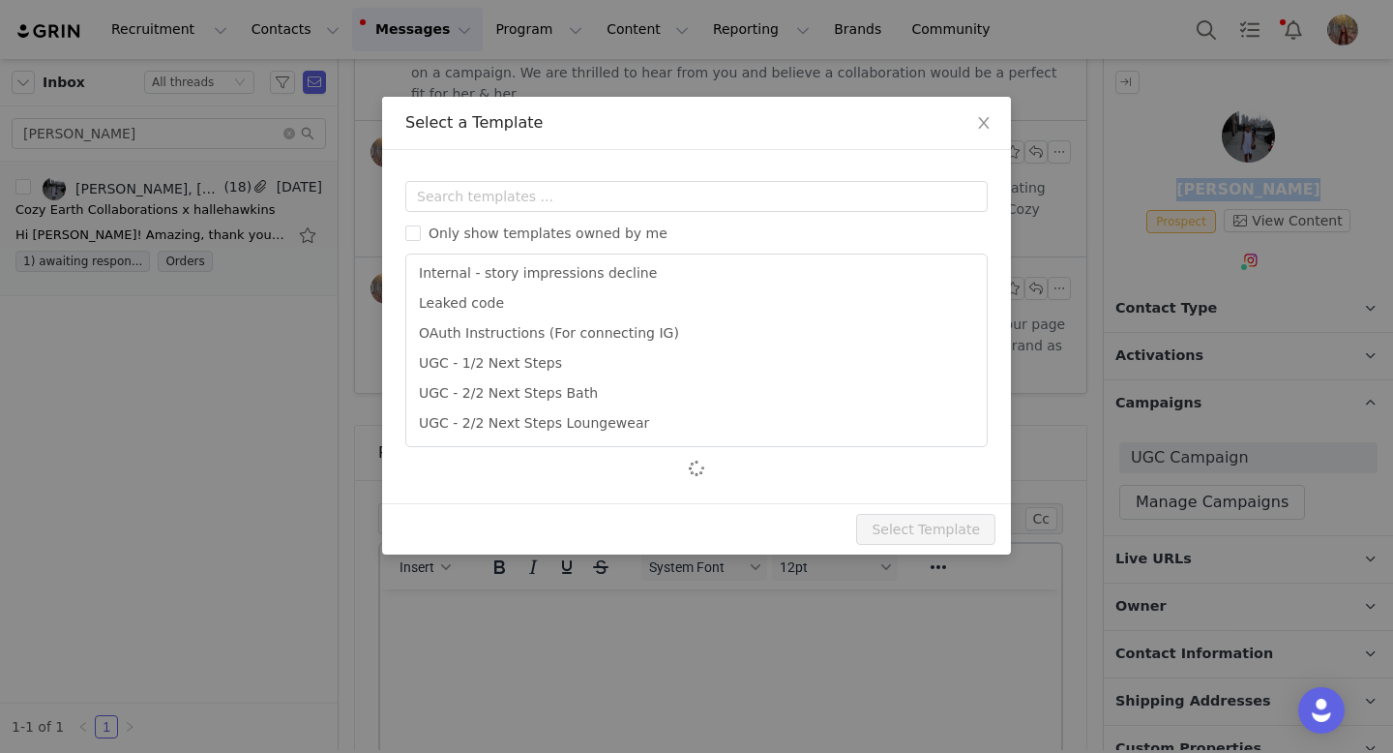
scroll to position [516, 0]
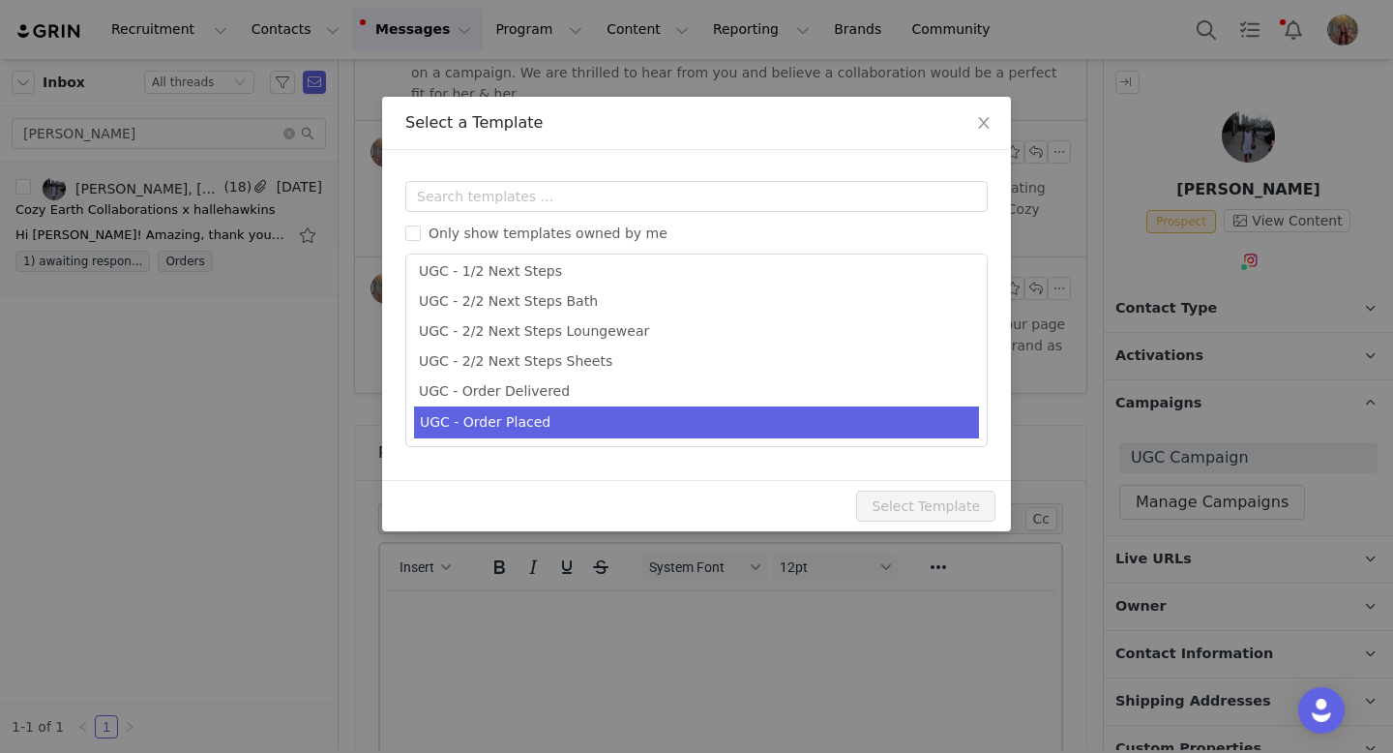
click at [557, 429] on li "UGC - Order Placed" at bounding box center [696, 422] width 565 height 32
type input "Cozy Earth Order Placed!"
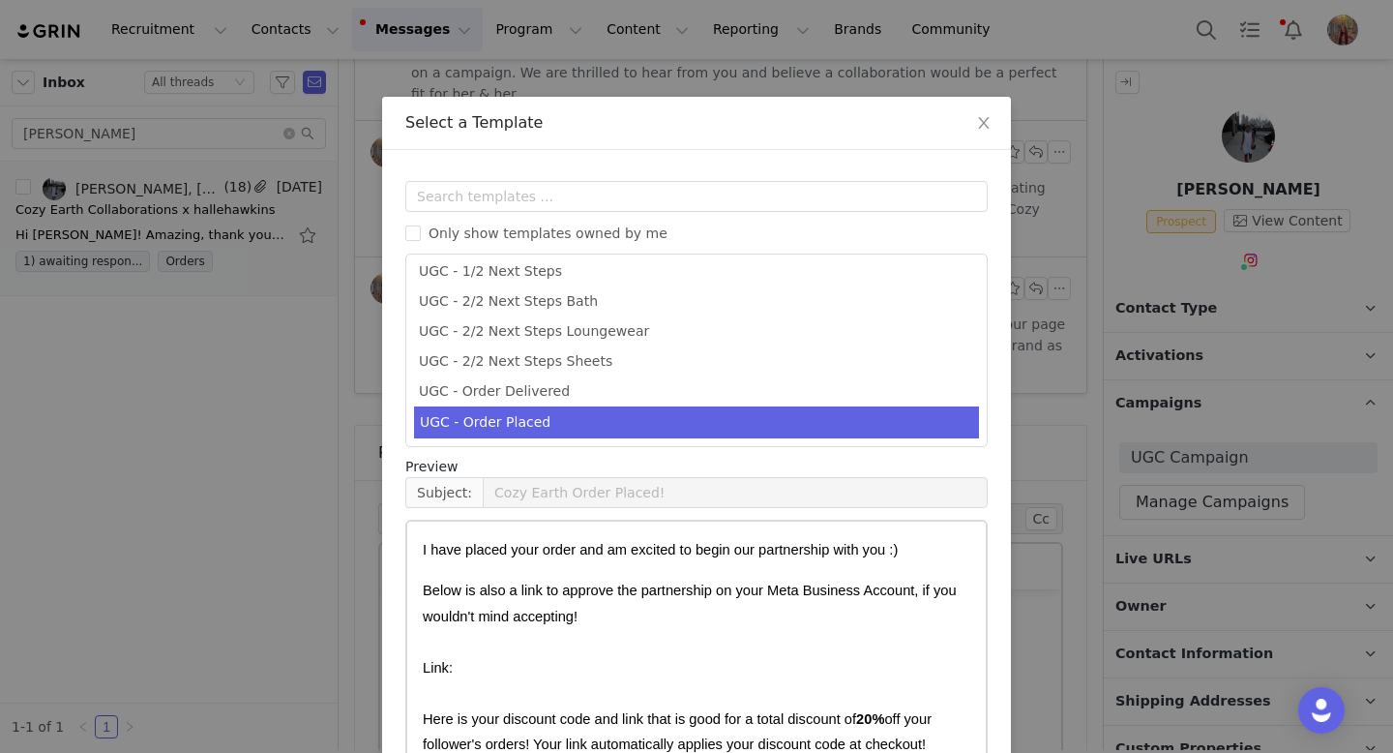
scroll to position [106, 0]
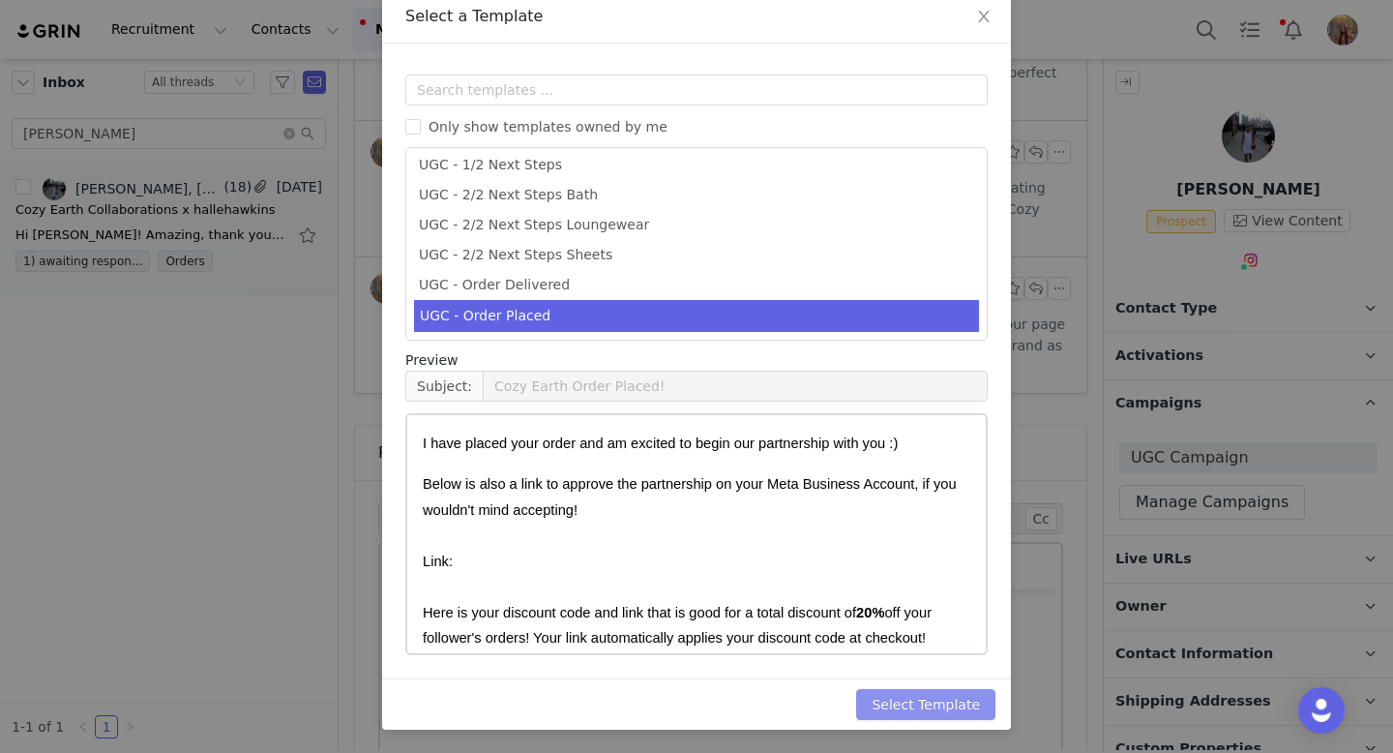
click at [914, 690] on button "Select Template" at bounding box center [925, 704] width 139 height 31
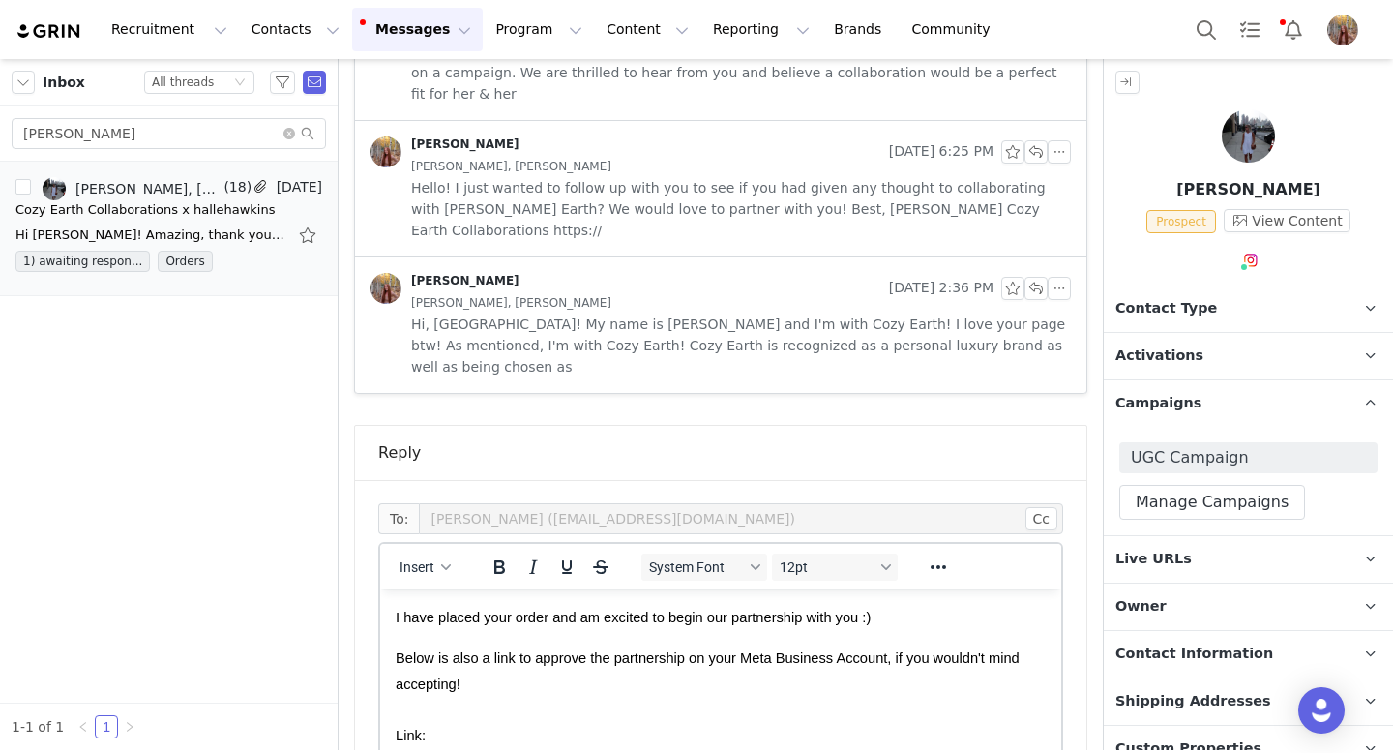
scroll to position [0, 0]
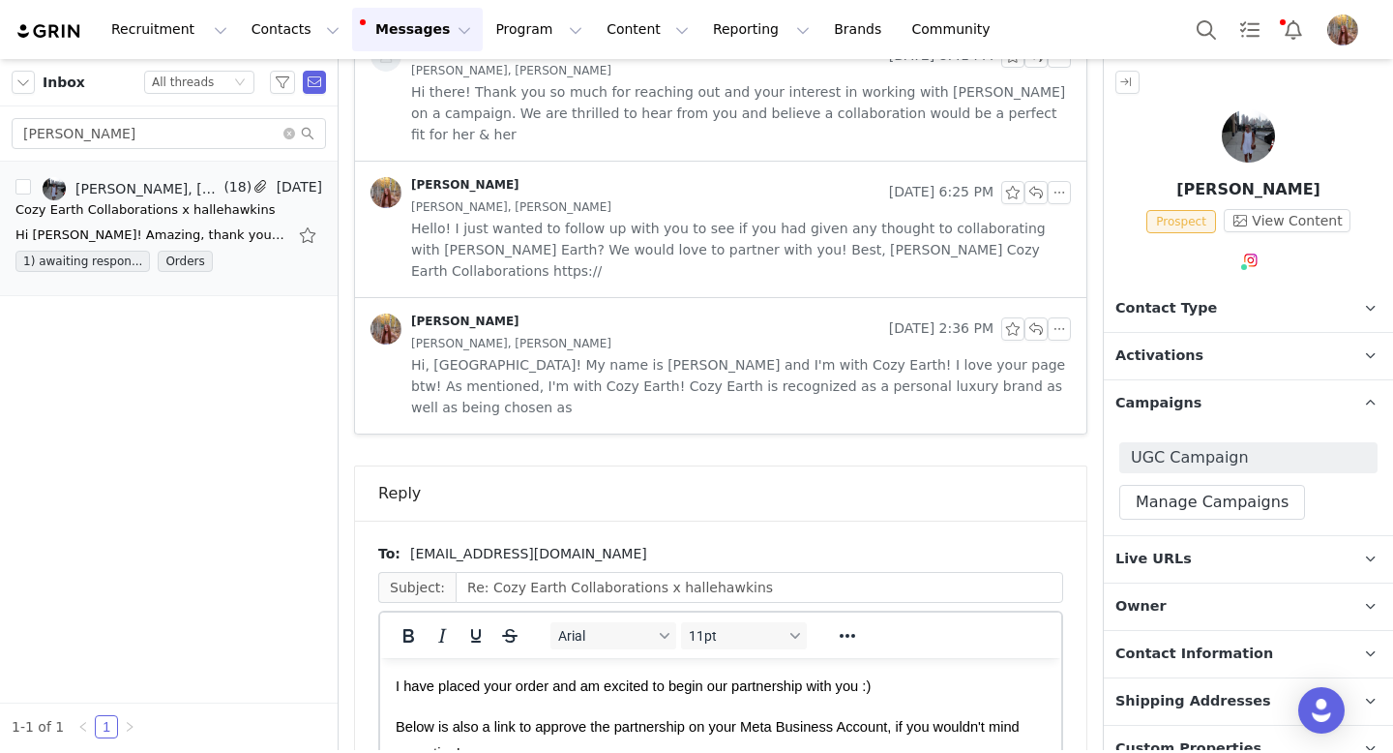
click at [516, 684] on span "I have placed your order and am excited to begin our partnership with you :)" at bounding box center [633, 685] width 475 height 15
click at [871, 690] on span "I have placed [PERSON_NAME]'s order and am excited to begin our partnership wit…" at bounding box center [683, 685] width 574 height 15
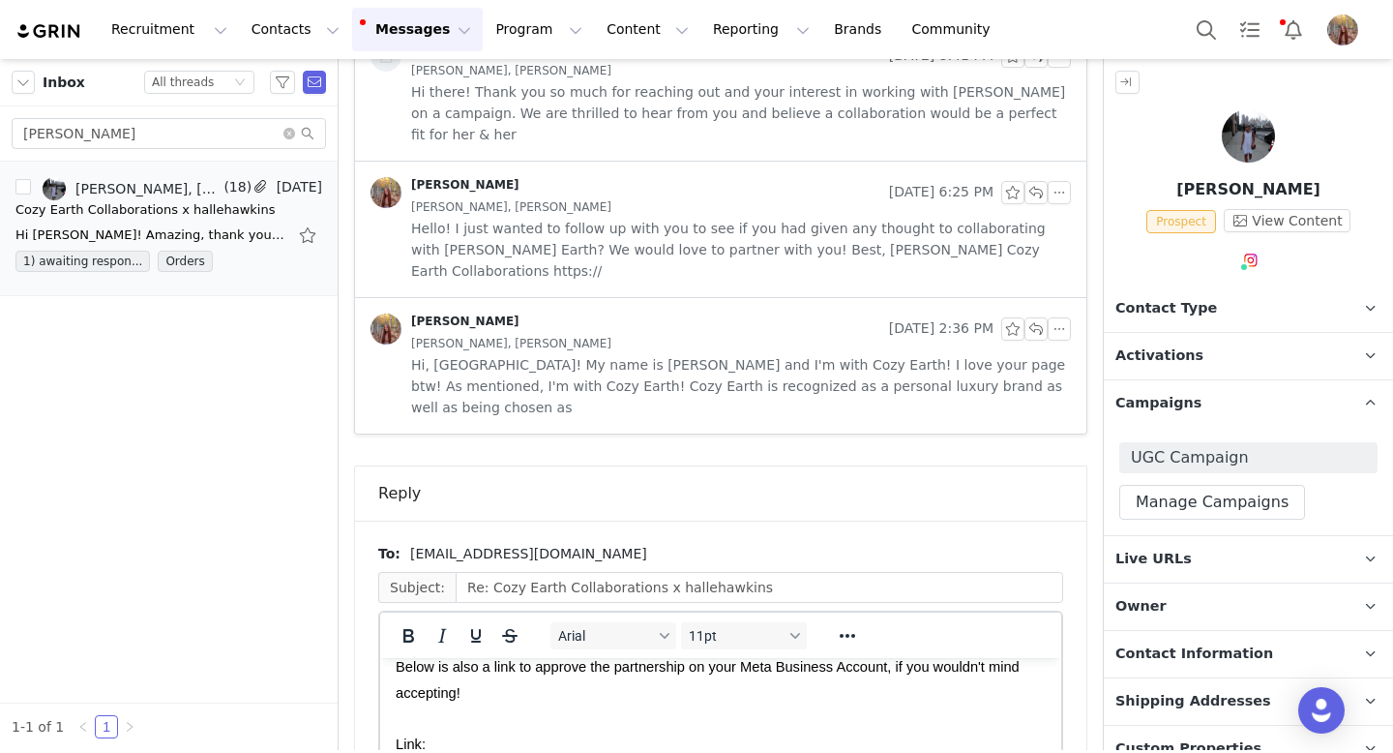
scroll to position [61, 0]
click at [442, 752] on p "Rich Text Area. Press ALT-0 for help." at bounding box center [721, 768] width 650 height 25
click at [435, 730] on p "Below is also a link to approve the partnership on your Meta Business Account, …" at bounding box center [721, 704] width 650 height 103
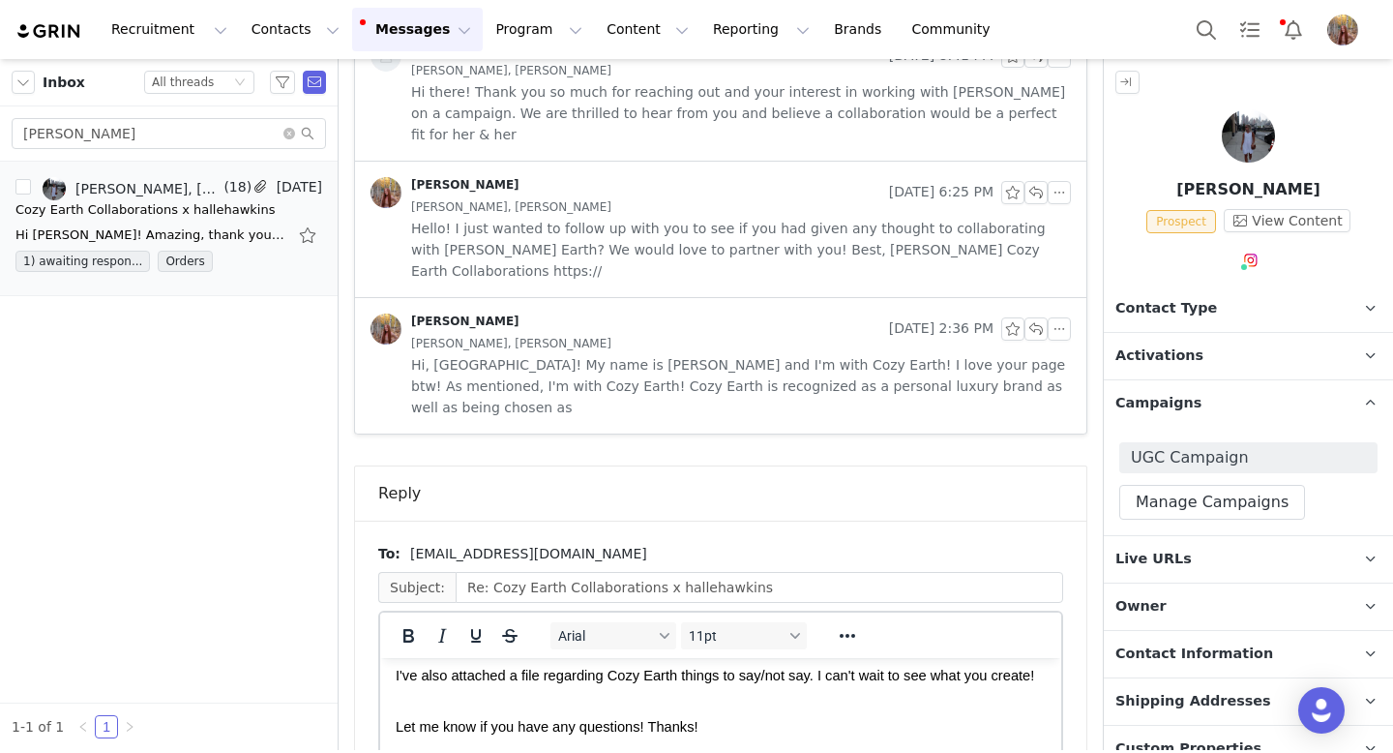
scroll to position [499, 0]
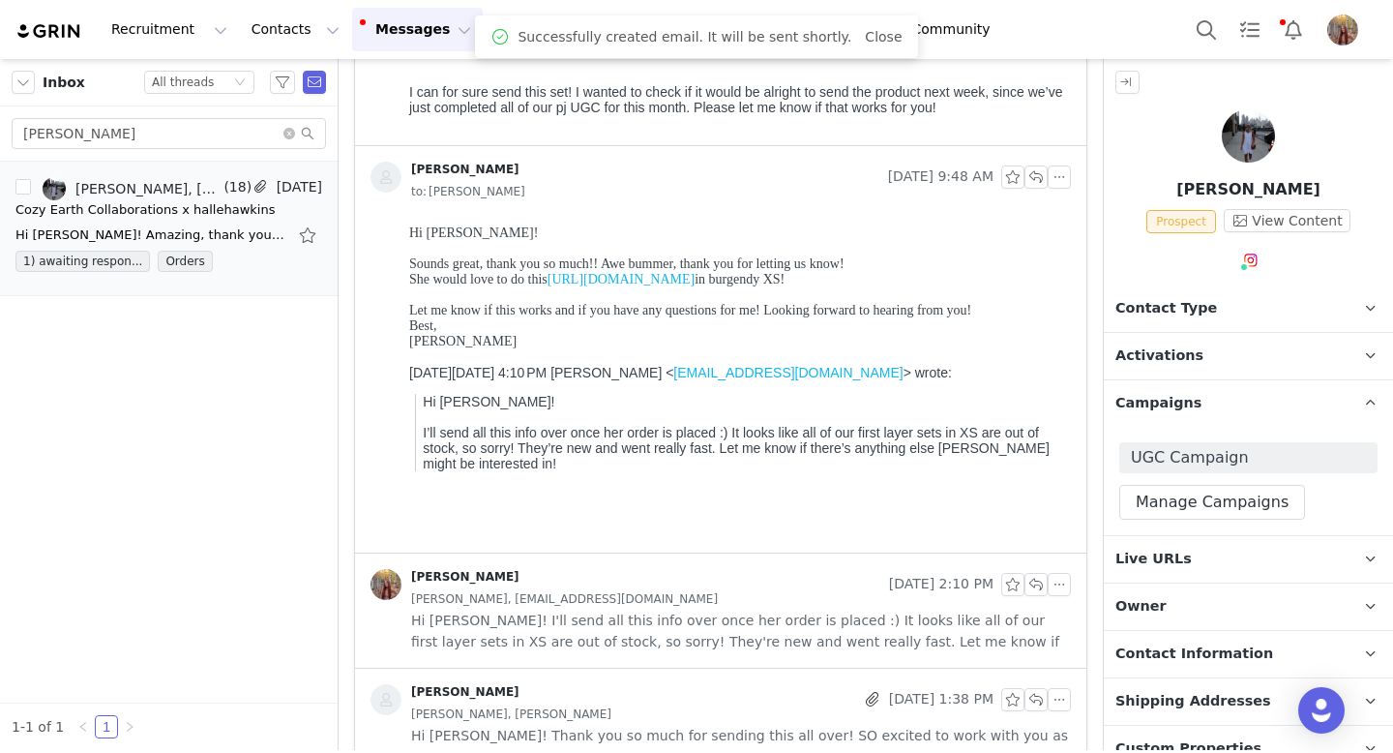
scroll to position [0, 0]
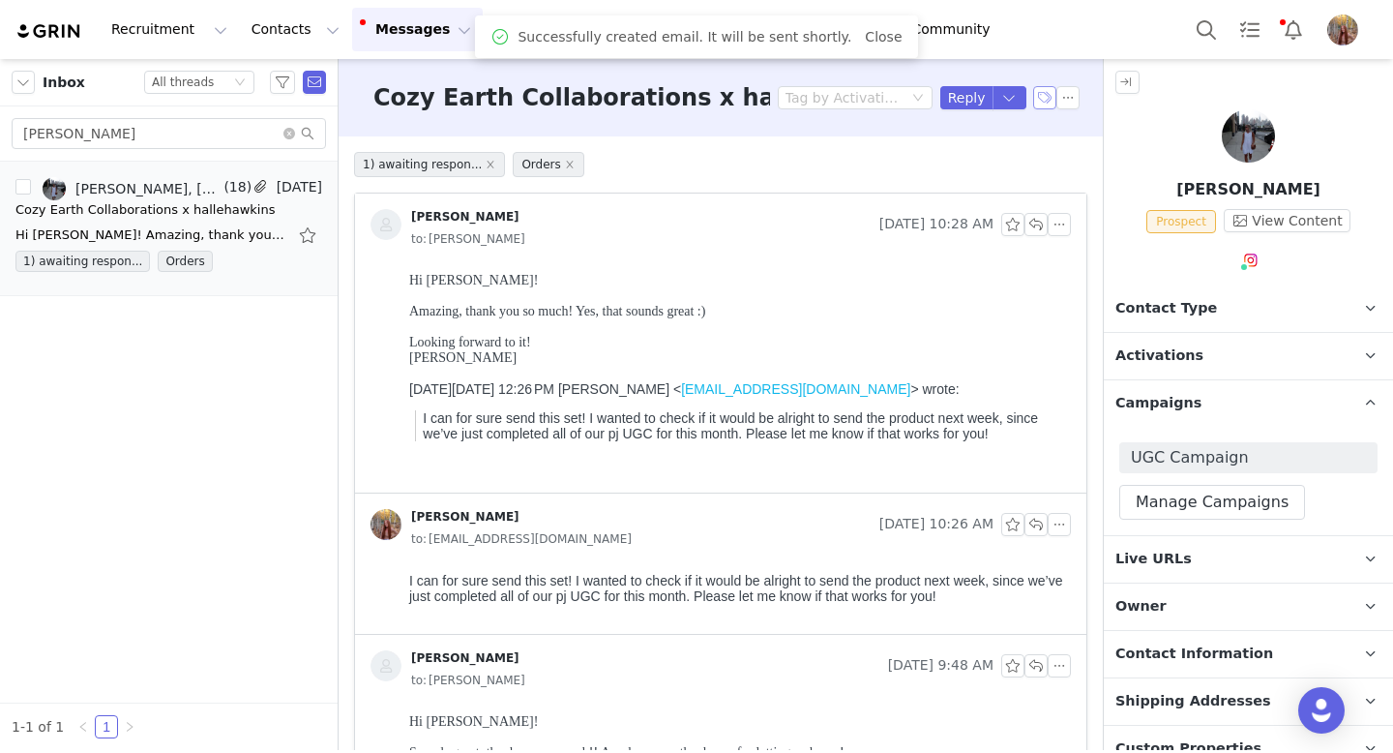
click at [1045, 103] on button "button" at bounding box center [1044, 97] width 23 height 23
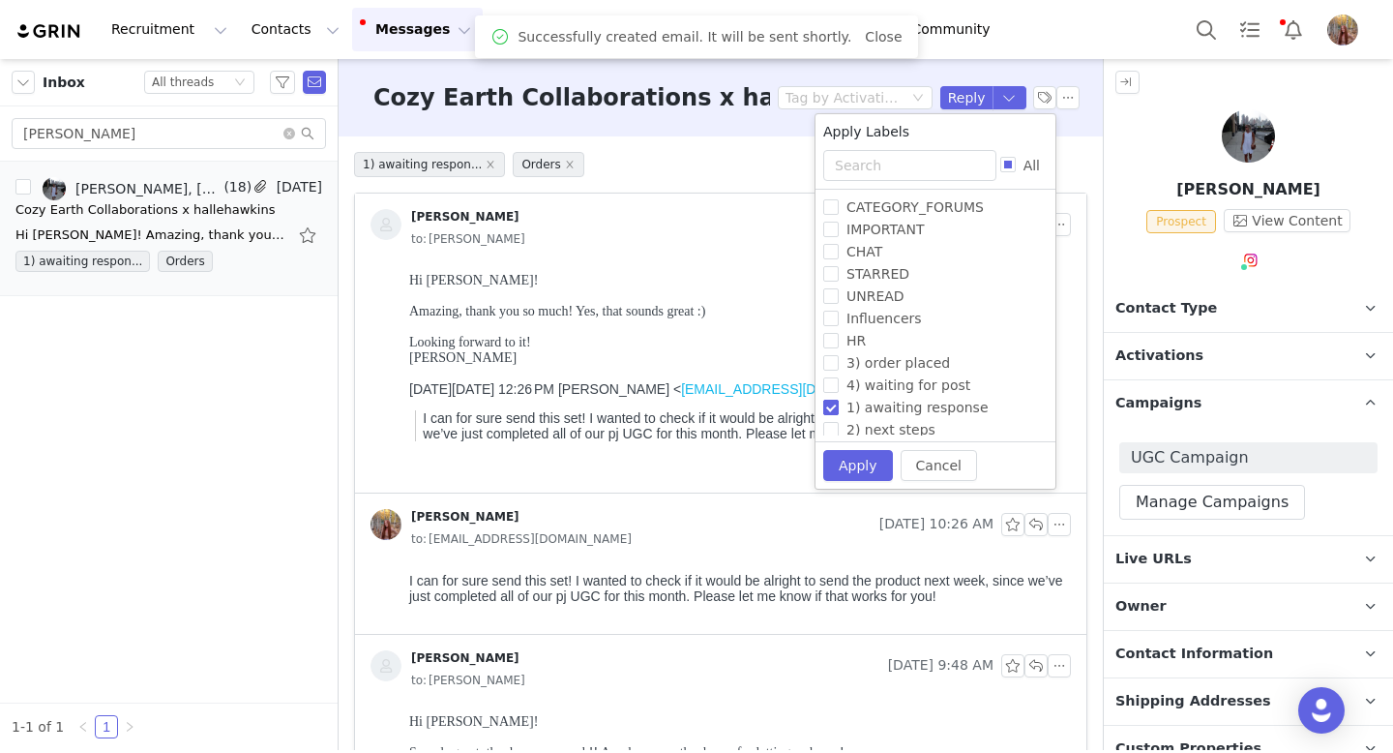
click at [833, 407] on input "1) awaiting response" at bounding box center [830, 407] width 15 height 15
checkbox input "false"
click at [839, 363] on span "3) order placed" at bounding box center [898, 362] width 119 height 15
click at [839, 363] on input "3) order placed" at bounding box center [830, 362] width 15 height 15
checkbox input "true"
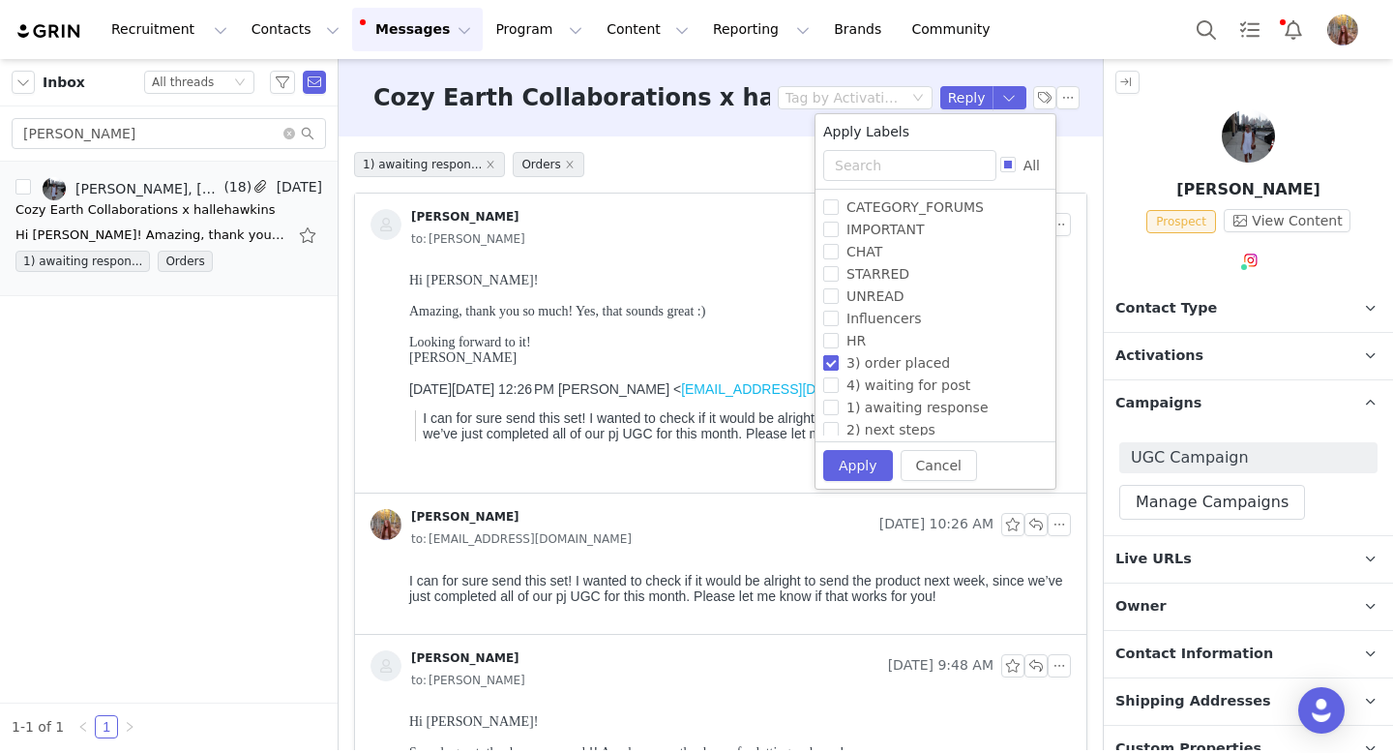
scroll to position [363, 0]
click at [832, 332] on input "Orders" at bounding box center [830, 333] width 15 height 15
checkbox input "false"
click at [832, 419] on input "Whitelisting" at bounding box center [830, 422] width 15 height 15
checkbox input "true"
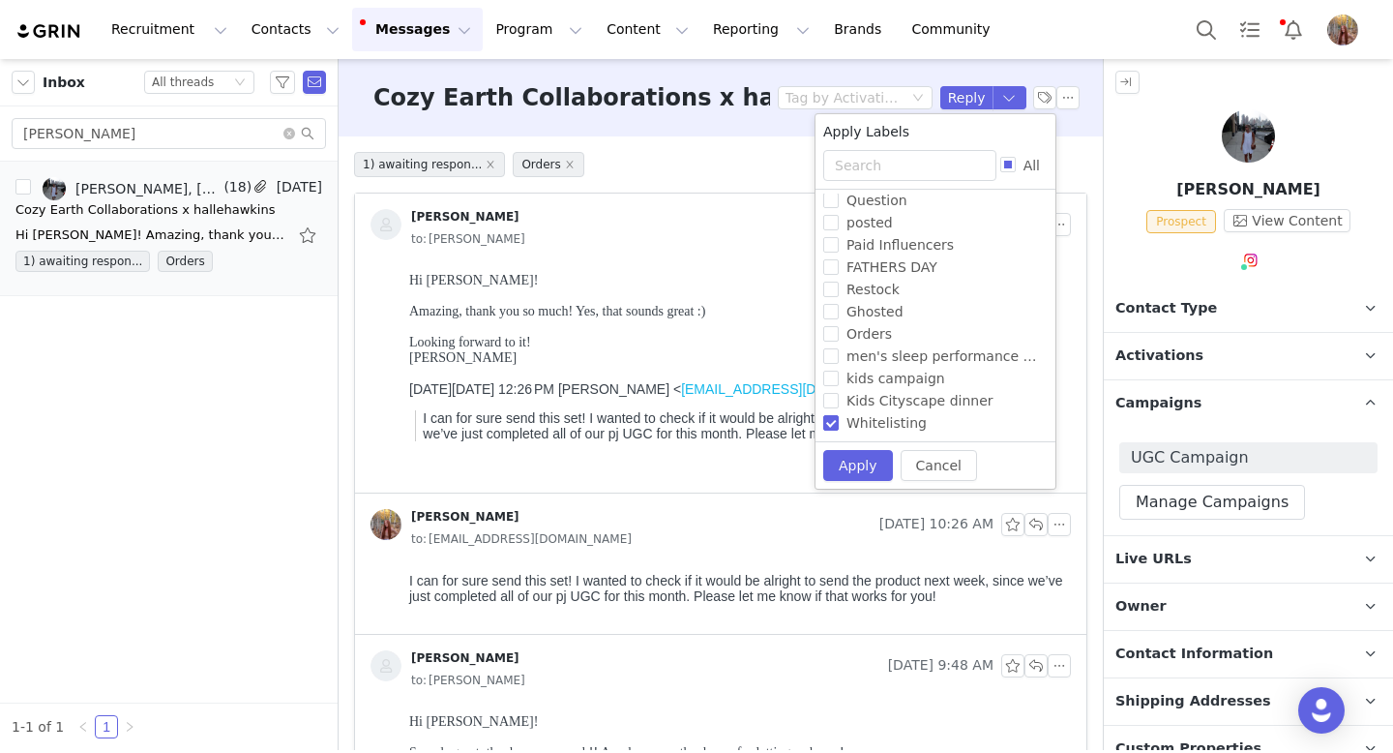
click at [856, 482] on div "Cancel Apply" at bounding box center [935, 464] width 240 height 47
drag, startPoint x: 853, startPoint y: 460, endPoint x: 452, endPoint y: 195, distance: 481.1
click at [853, 460] on button "Apply" at bounding box center [858, 465] width 70 height 31
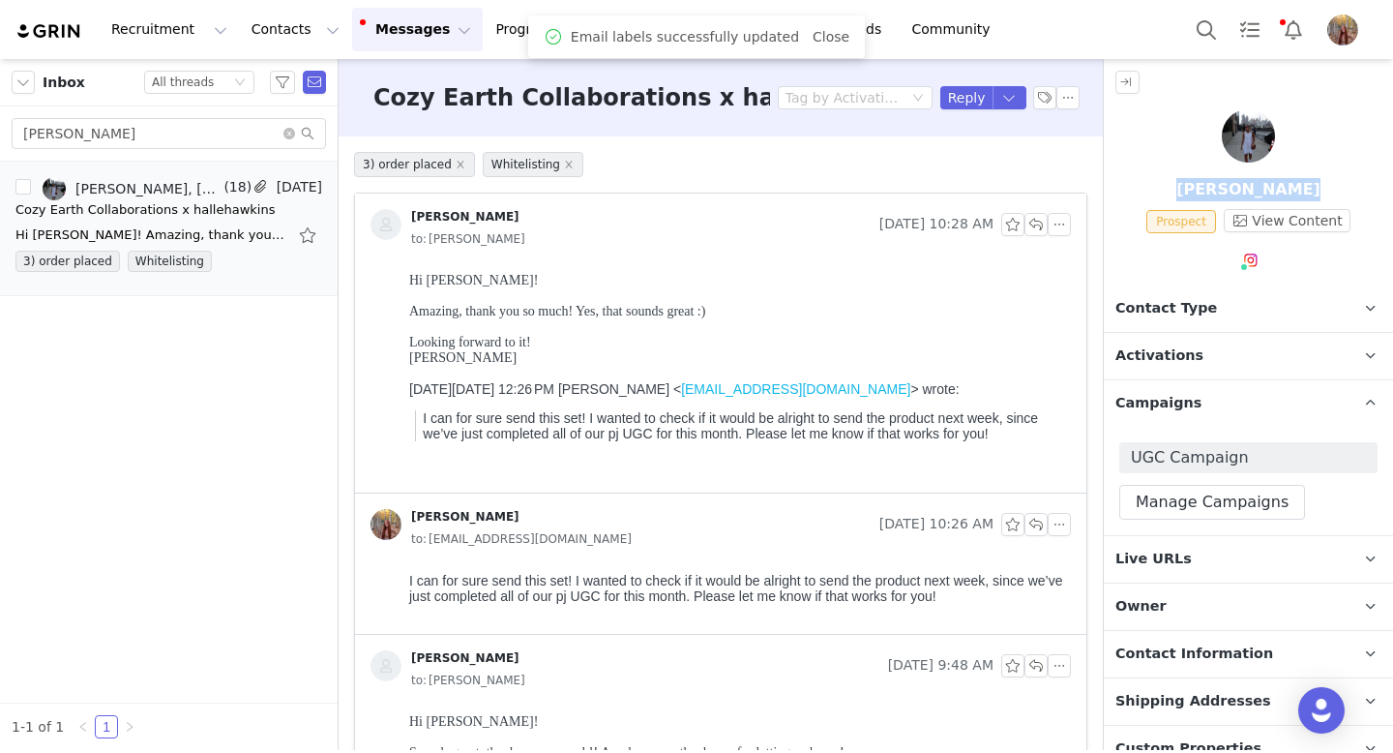
drag, startPoint x: 1197, startPoint y: 189, endPoint x: 1346, endPoint y: 186, distance: 149.0
click at [1346, 186] on p "[PERSON_NAME]" at bounding box center [1248, 189] width 289 height 23
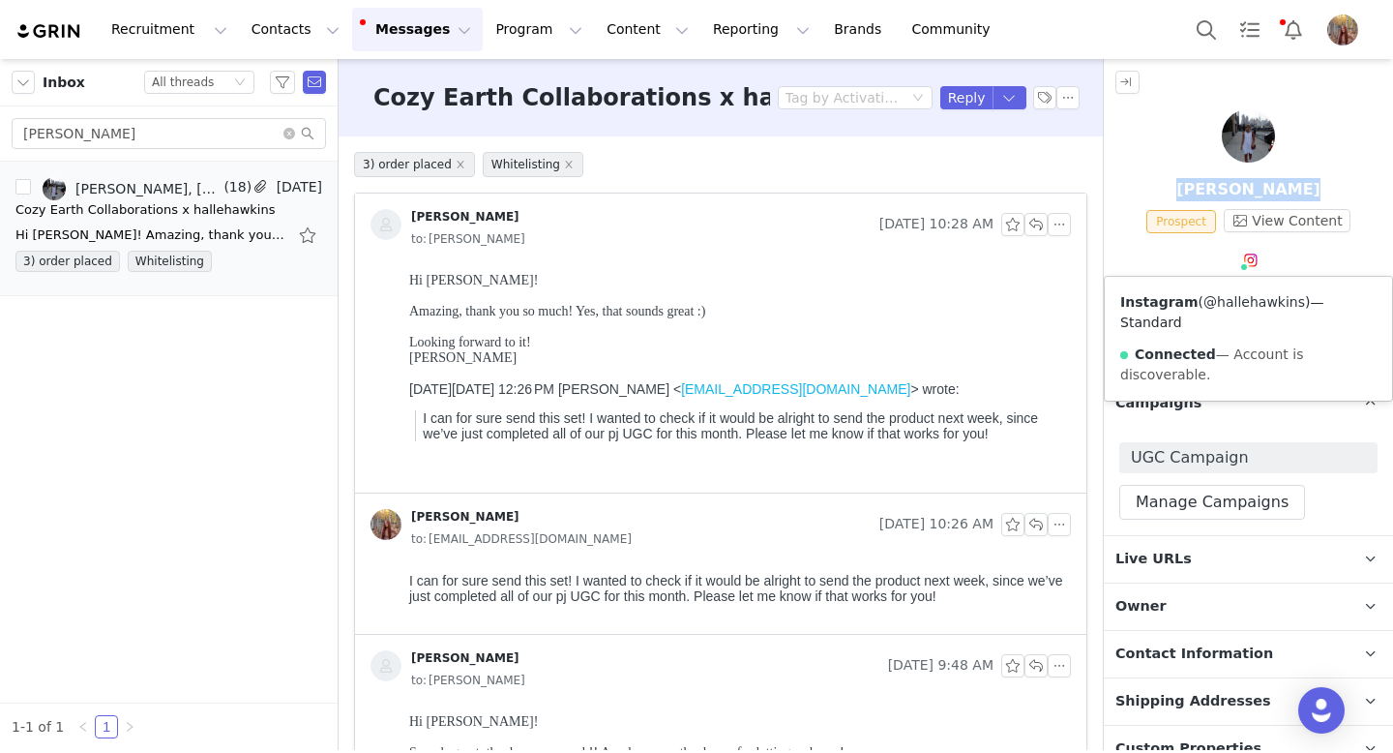
drag, startPoint x: 1199, startPoint y: 303, endPoint x: 1294, endPoint y: 301, distance: 95.8
click at [1294, 301] on span "( @hallehawkins )" at bounding box center [1255, 301] width 112 height 15
drag, startPoint x: 1189, startPoint y: 187, endPoint x: 1341, endPoint y: 187, distance: 151.9
click at [1341, 187] on p "[PERSON_NAME]" at bounding box center [1248, 189] width 289 height 23
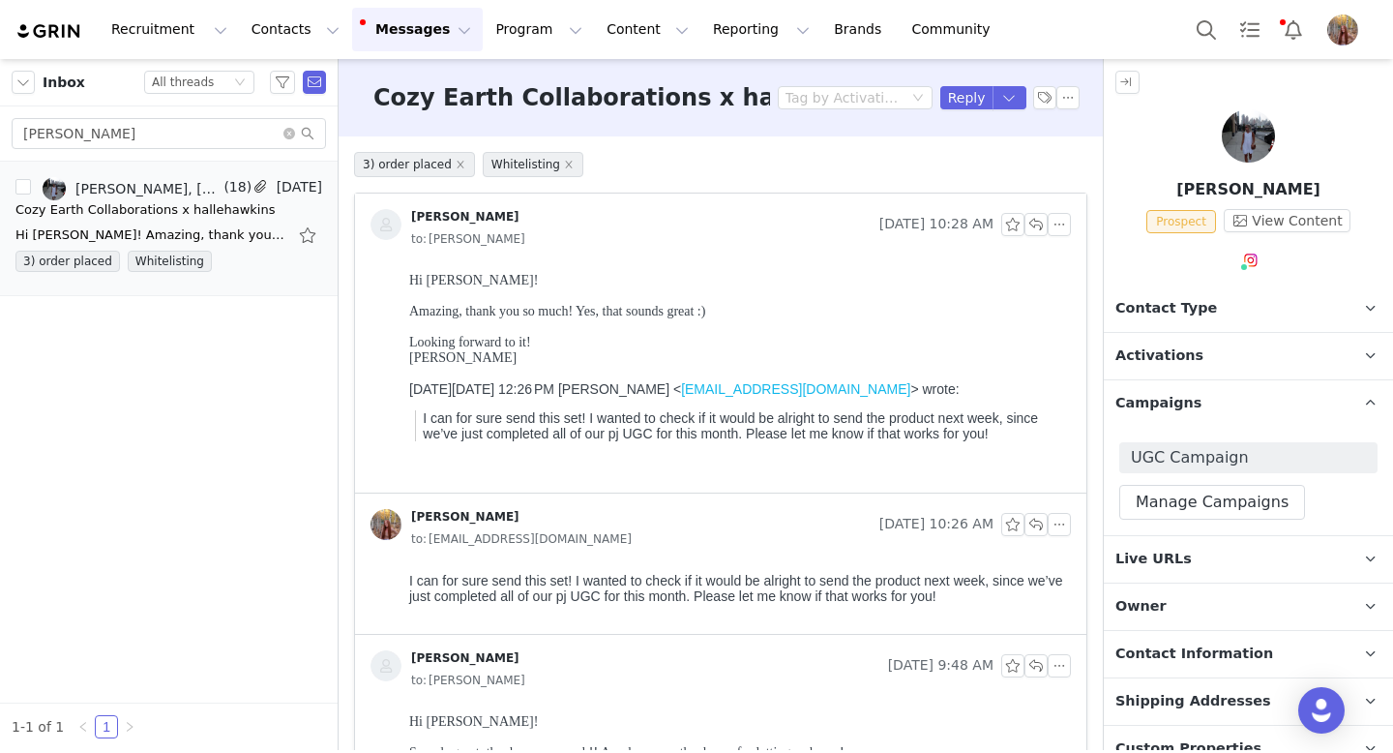
click at [1234, 310] on p "Contact Type Contact type can be Creator, Prospect, Application, or Manager." at bounding box center [1225, 308] width 243 height 46
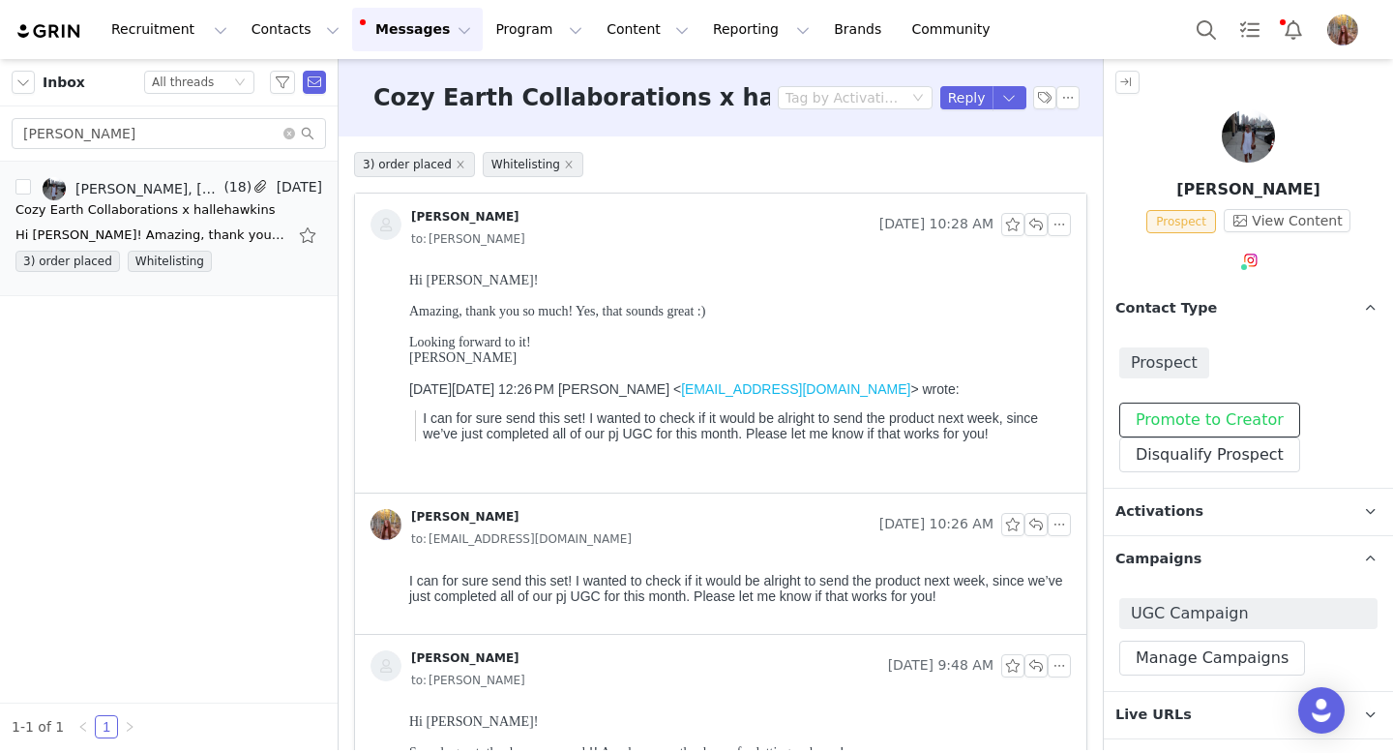
click at [1183, 420] on button "Promote to Creator" at bounding box center [1209, 419] width 181 height 35
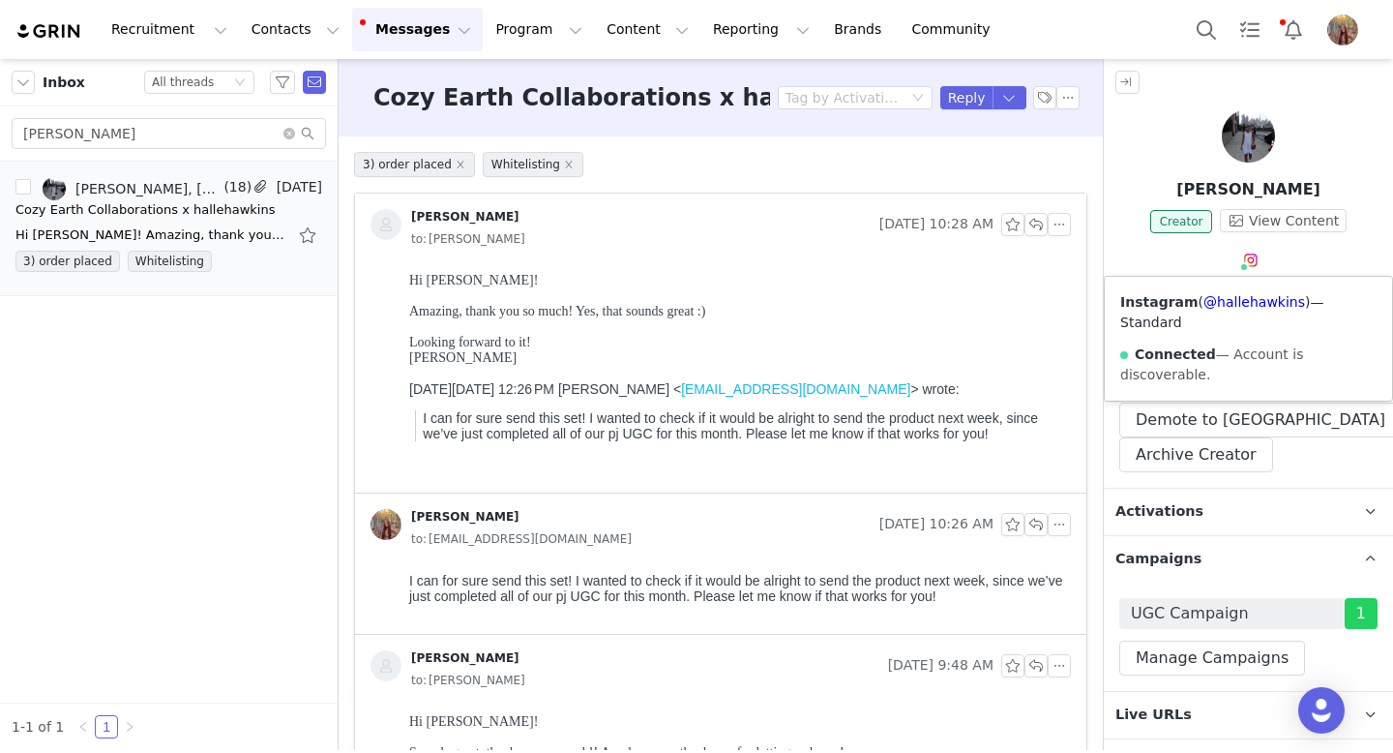
drag, startPoint x: 1200, startPoint y: 299, endPoint x: 1295, endPoint y: 302, distance: 95.8
click at [1295, 302] on span "( @hallehawkins )" at bounding box center [1255, 301] width 112 height 15
drag, startPoint x: 141, startPoint y: 134, endPoint x: 0, endPoint y: 116, distance: 142.4
click at [0, 116] on div "[PERSON_NAME]" at bounding box center [169, 133] width 338 height 55
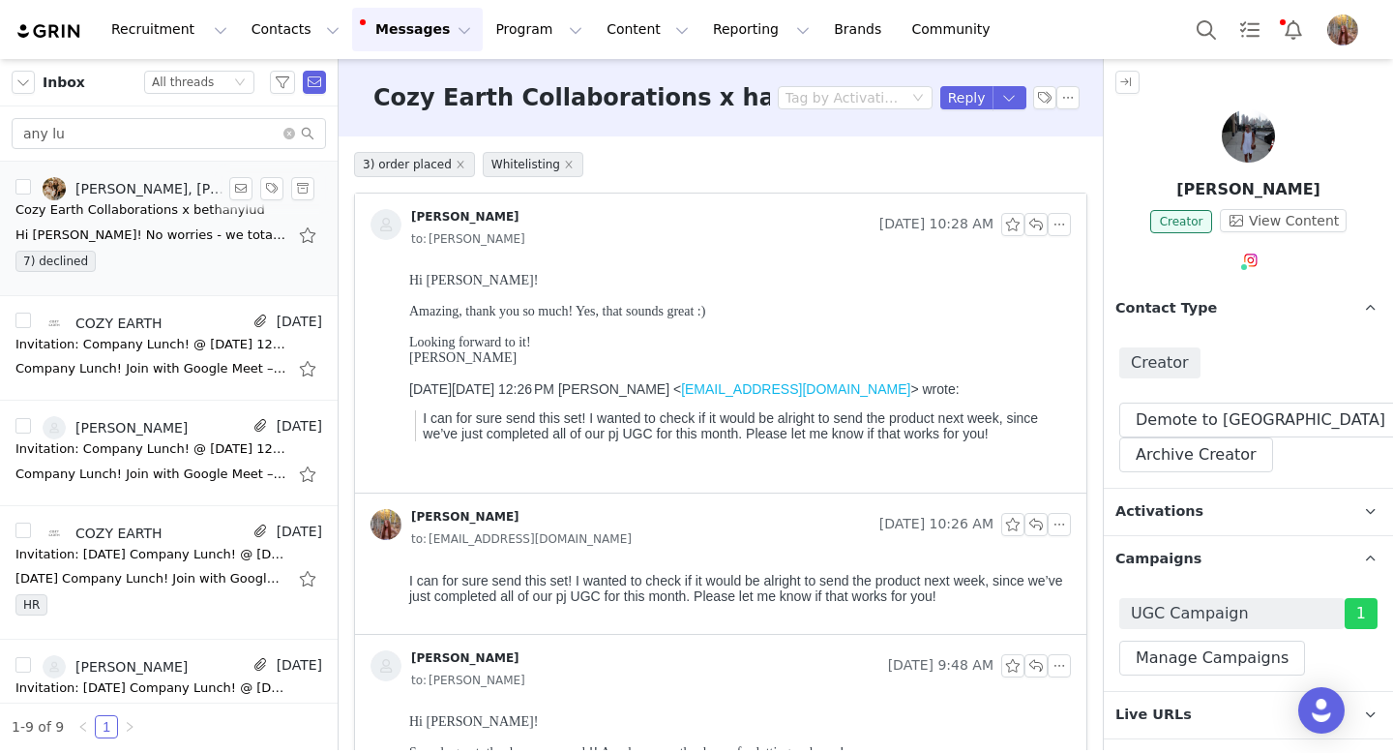
click at [183, 267] on div "7) declined" at bounding box center [168, 265] width 307 height 29
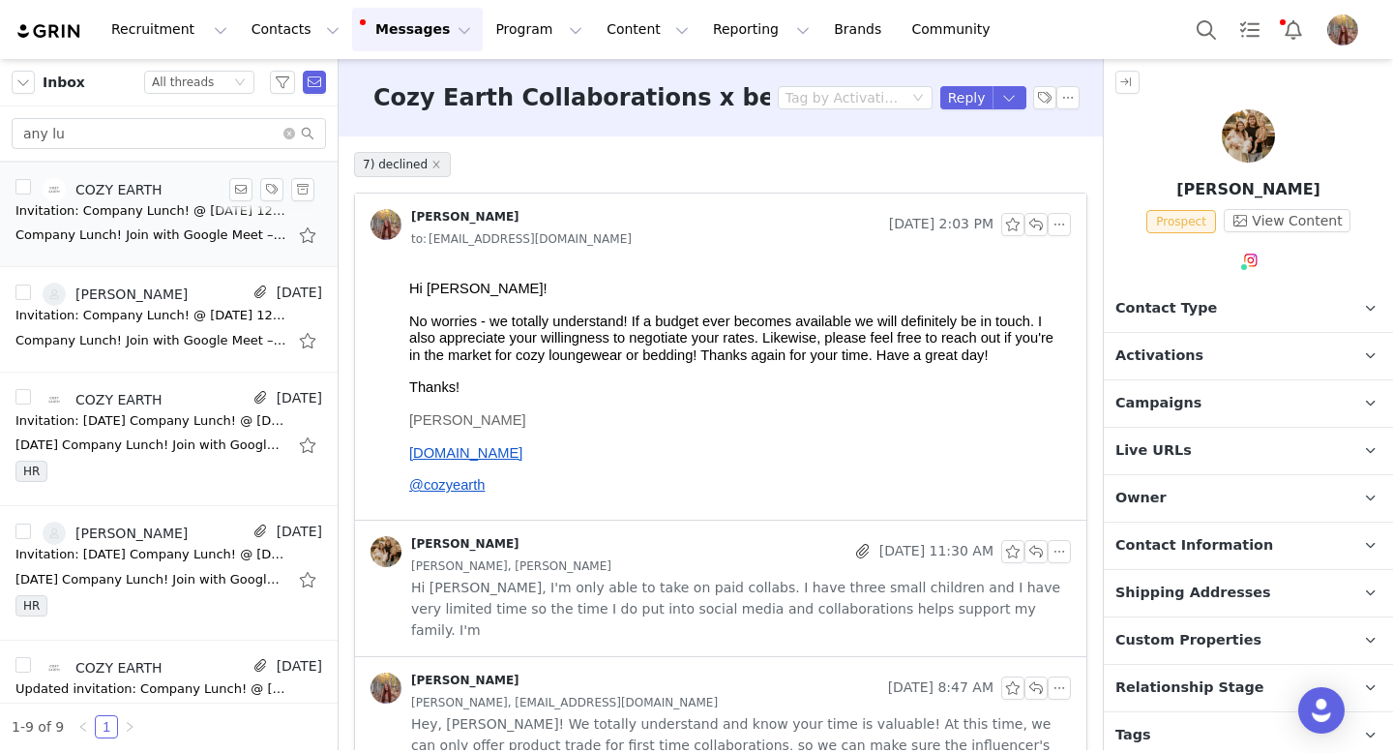
scroll to position [0, 0]
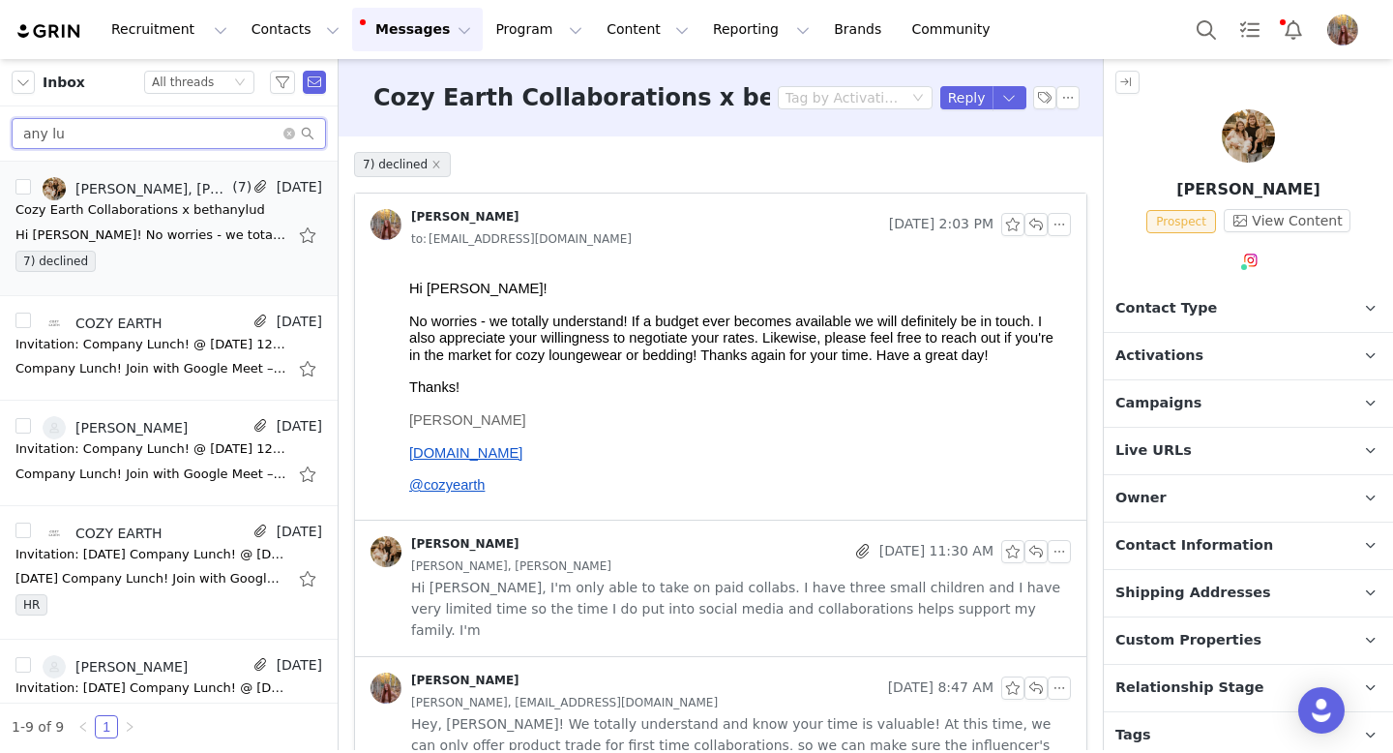
click at [97, 133] on input "any lu" at bounding box center [169, 133] width 314 height 31
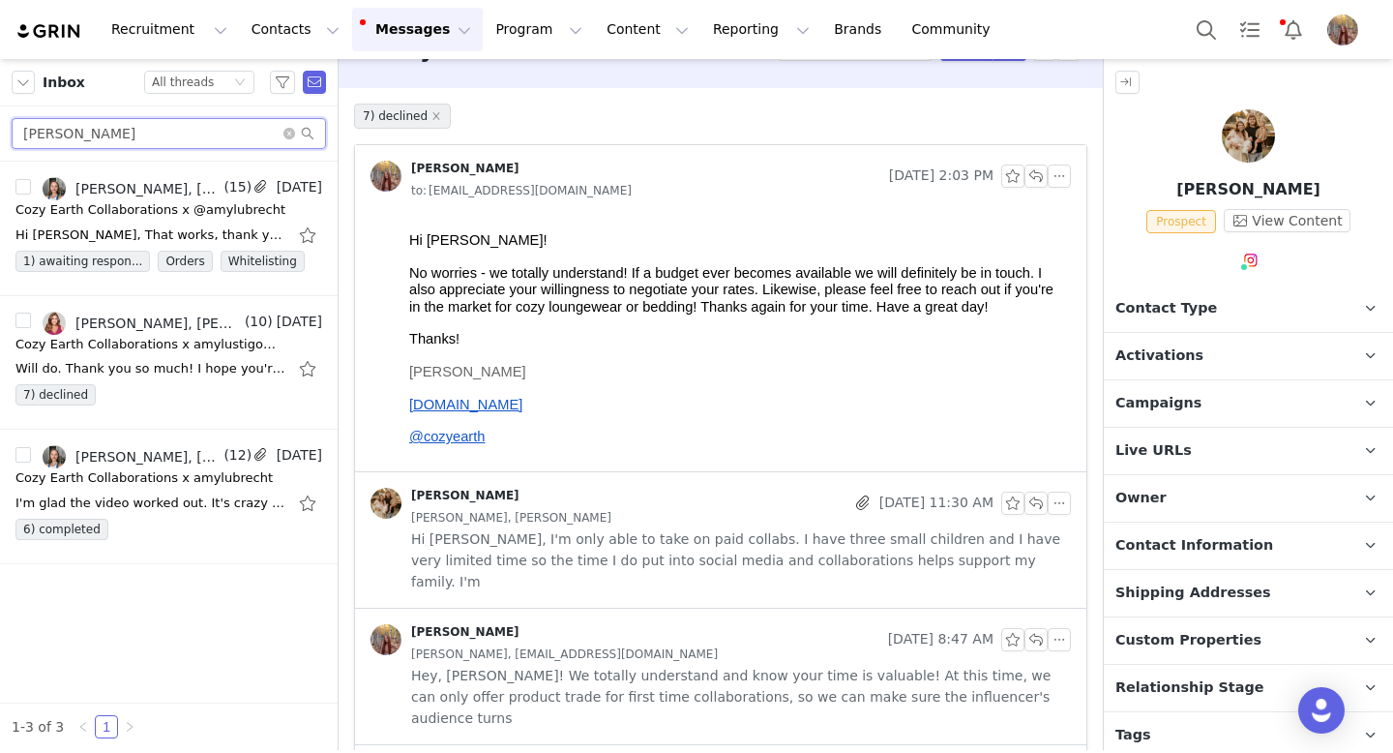
scroll to position [49, 0]
click at [170, 213] on div "Cozy Earth Collaborations x @amylubrecht" at bounding box center [150, 209] width 270 height 19
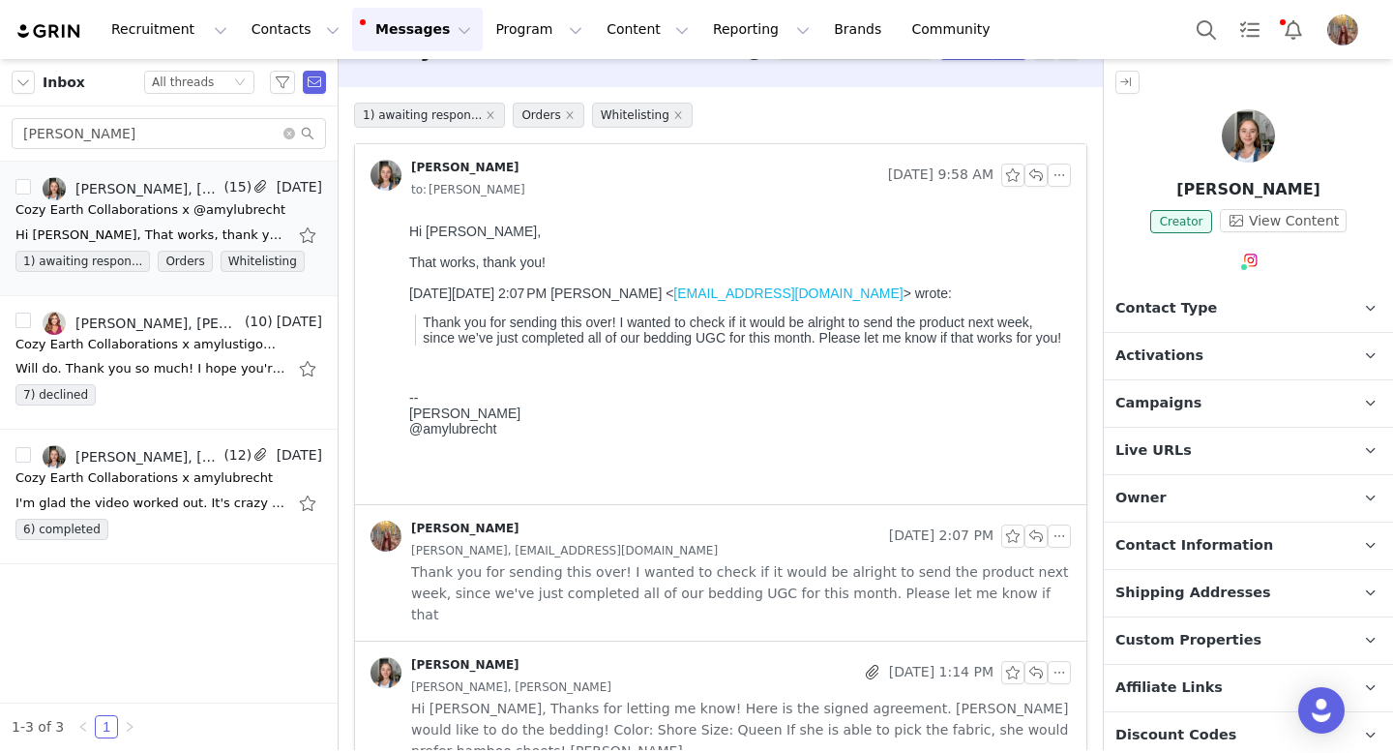
scroll to position [0, 0]
drag, startPoint x: 1198, startPoint y: 298, endPoint x: 1295, endPoint y: 297, distance: 97.7
click at [1295, 297] on span "( @amylubrecht )" at bounding box center [1253, 301] width 109 height 15
drag, startPoint x: 120, startPoint y: 138, endPoint x: 0, endPoint y: 116, distance: 122.0
click at [0, 116] on div "[PERSON_NAME]" at bounding box center [169, 133] width 338 height 55
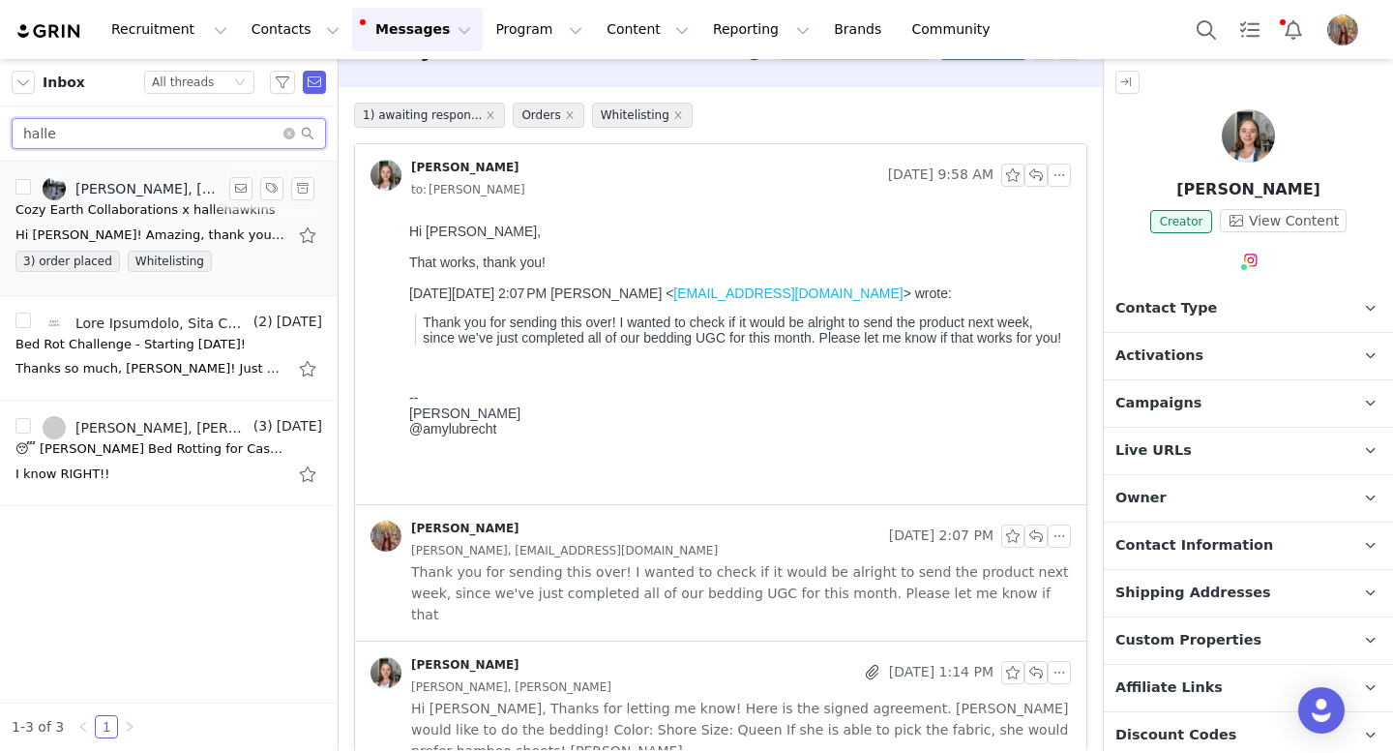
type input "halle"
click at [179, 225] on div "Hi [PERSON_NAME]! Amazing, thank you so much! Yes, that sounds great :) Looking…" at bounding box center [150, 234] width 271 height 19
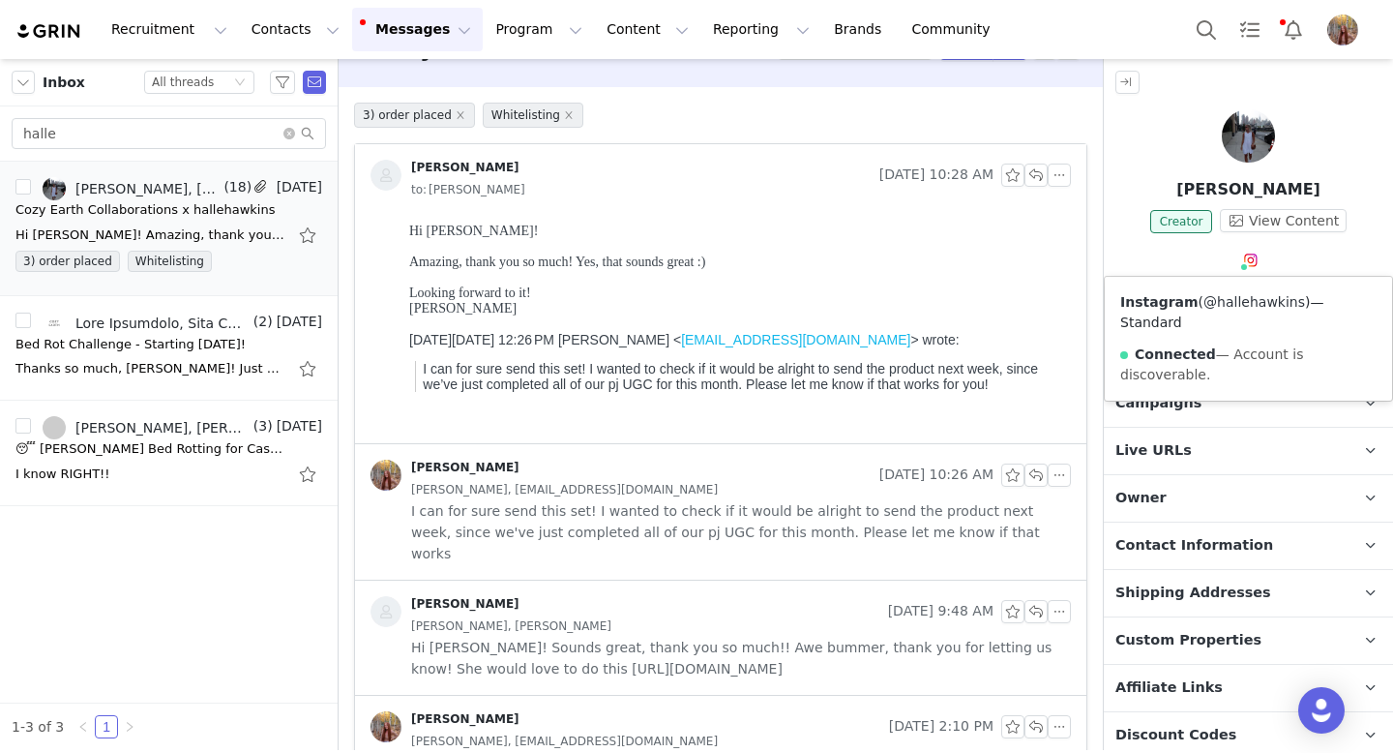
drag, startPoint x: 1199, startPoint y: 304, endPoint x: 1290, endPoint y: 304, distance: 90.9
click at [1290, 304] on span "( @hallehawkins )" at bounding box center [1255, 301] width 112 height 15
click at [287, 133] on icon "icon: close-circle" at bounding box center [289, 134] width 12 height 12
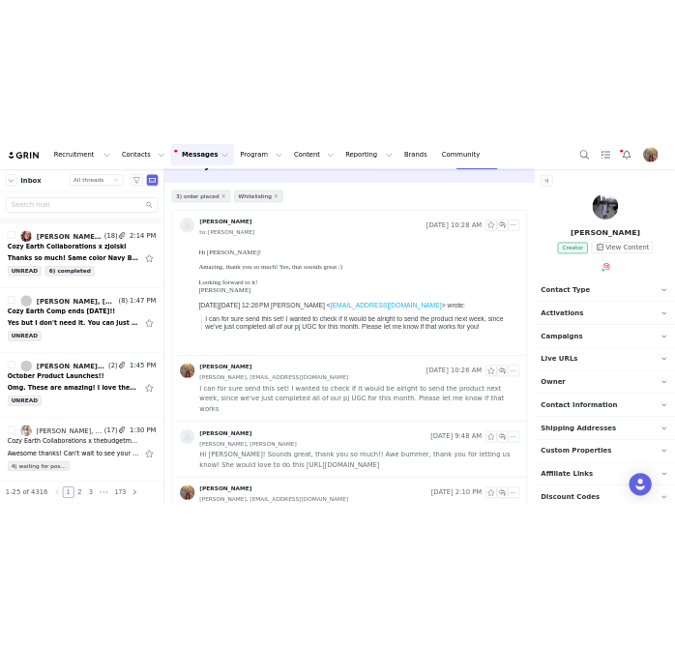
scroll to position [364, 0]
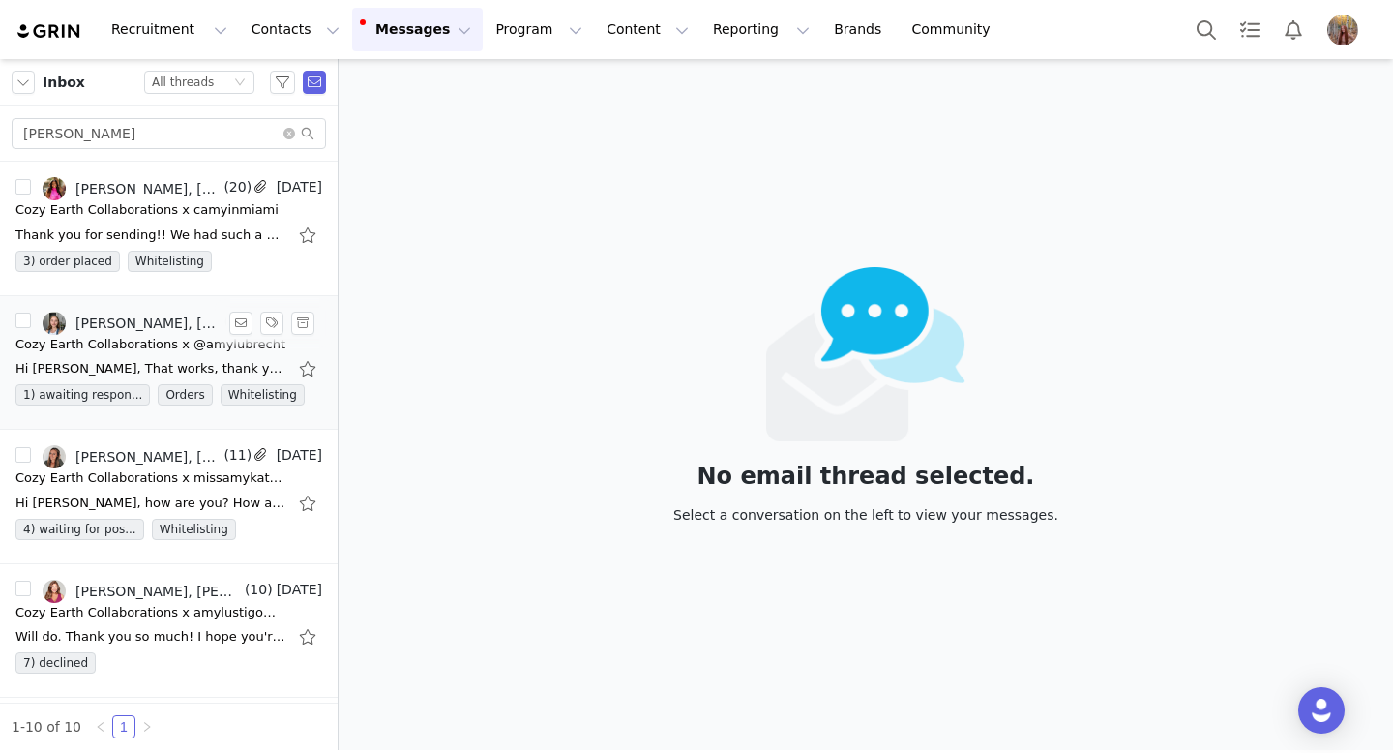
click at [186, 343] on div "Cozy Earth Collaborations x @amylubrecht" at bounding box center [150, 344] width 270 height 19
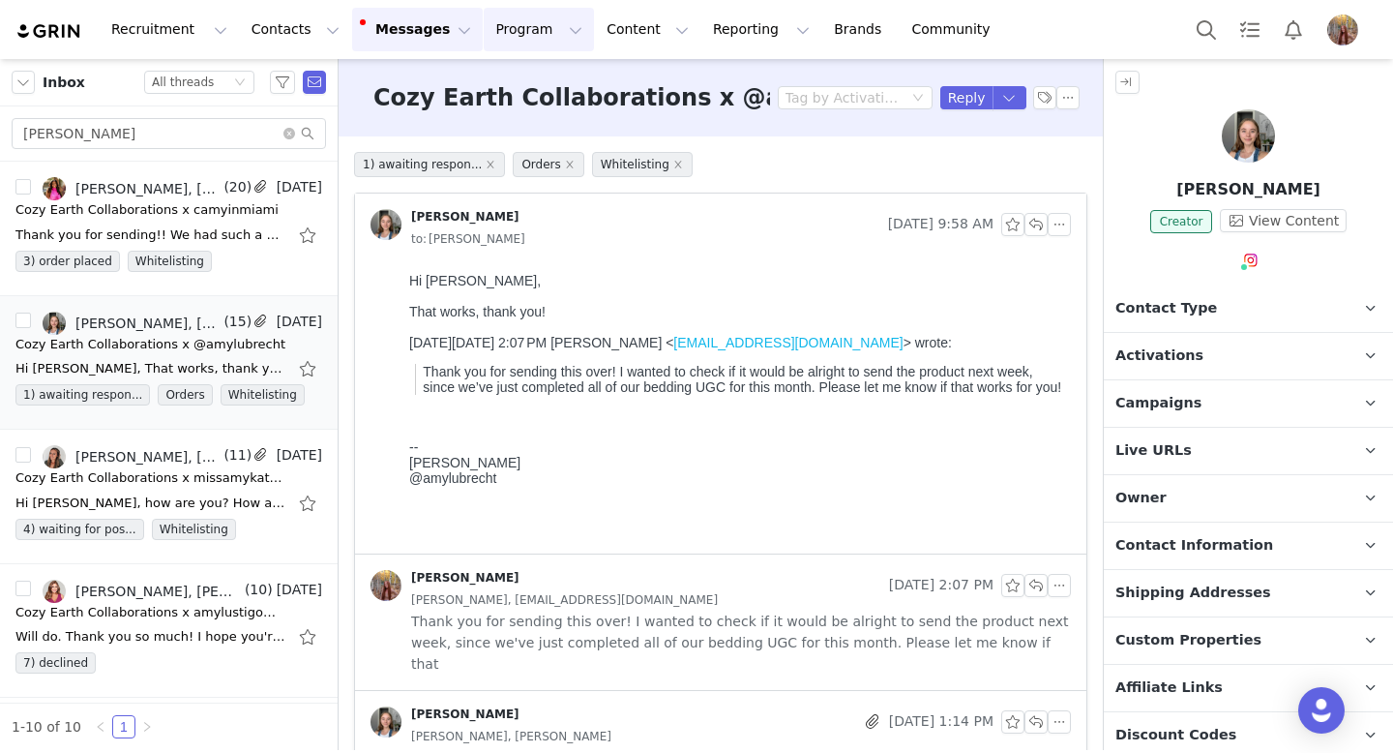
click at [522, 38] on button "Program Program" at bounding box center [539, 30] width 110 height 44
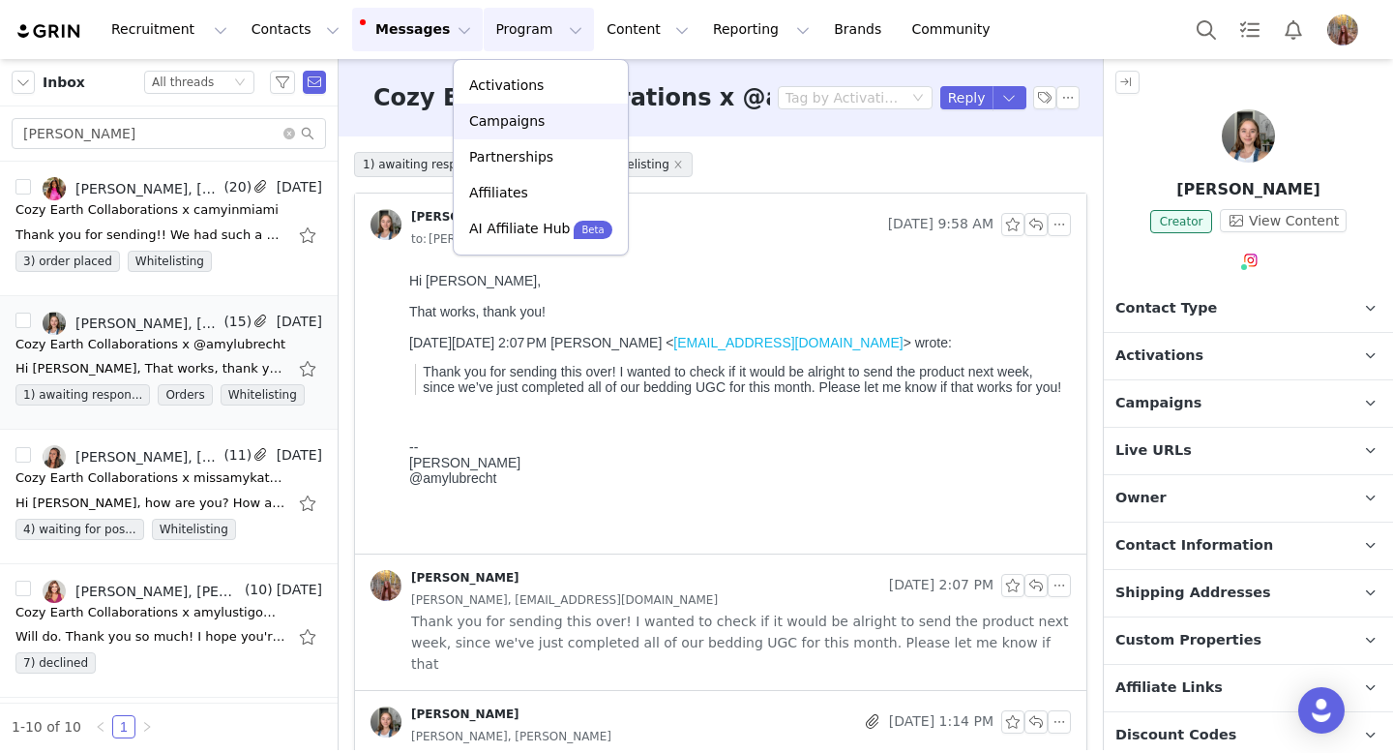
click at [521, 124] on p "Campaigns" at bounding box center [506, 121] width 75 height 20
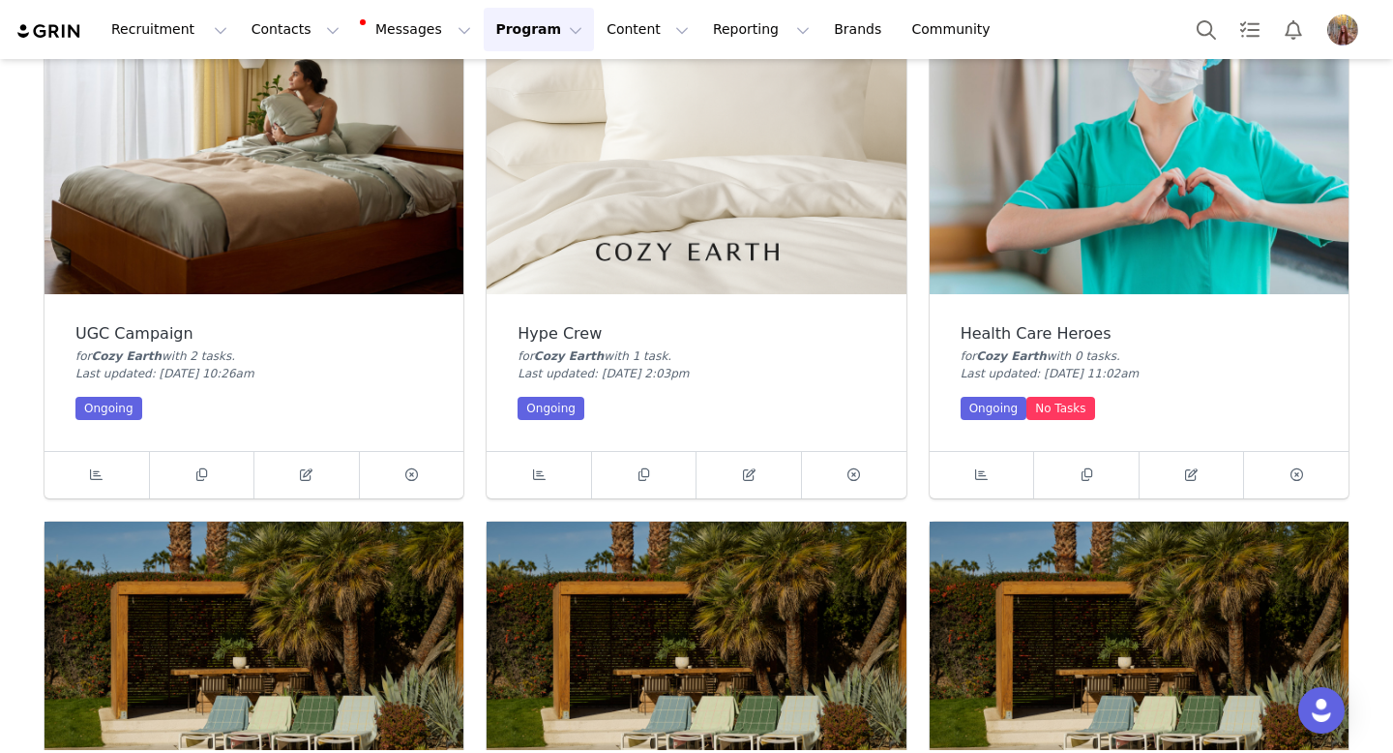
scroll to position [198, 0]
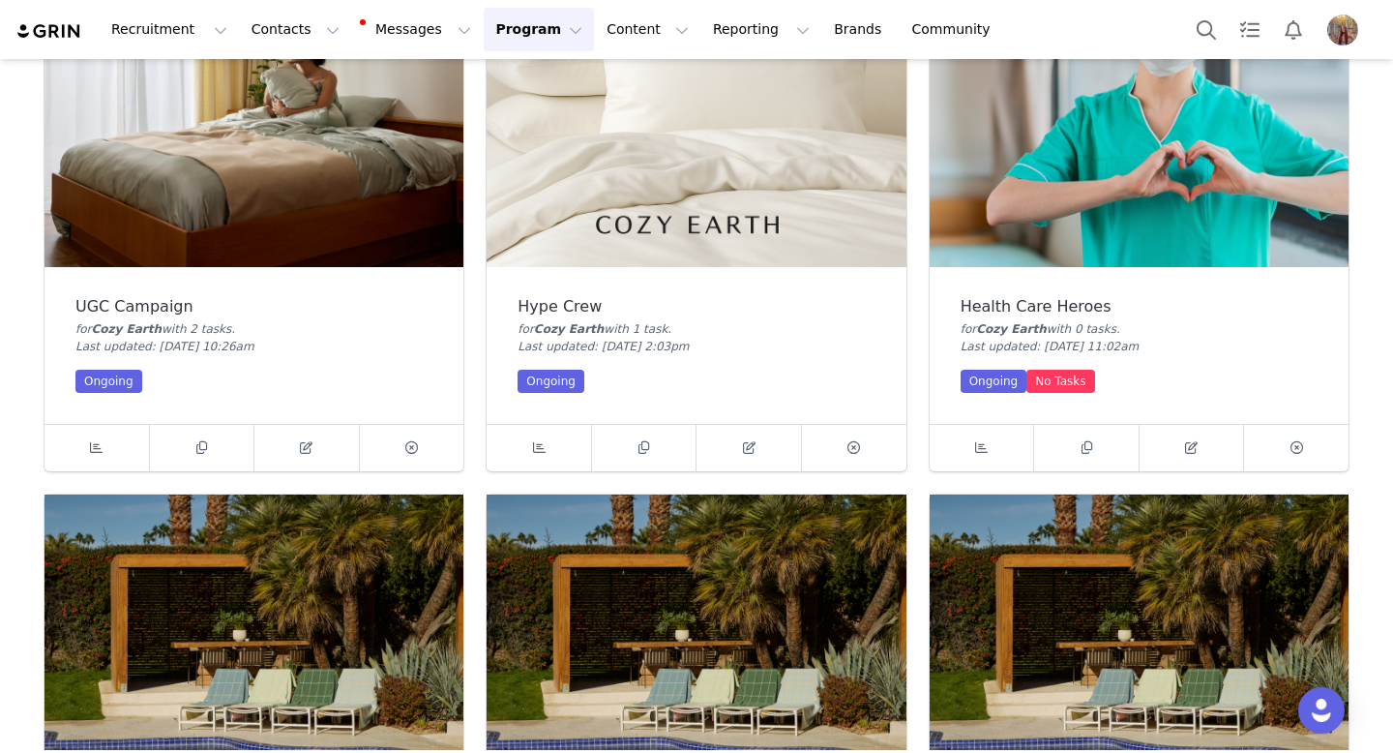
click at [310, 203] on img at bounding box center [253, 110] width 419 height 314
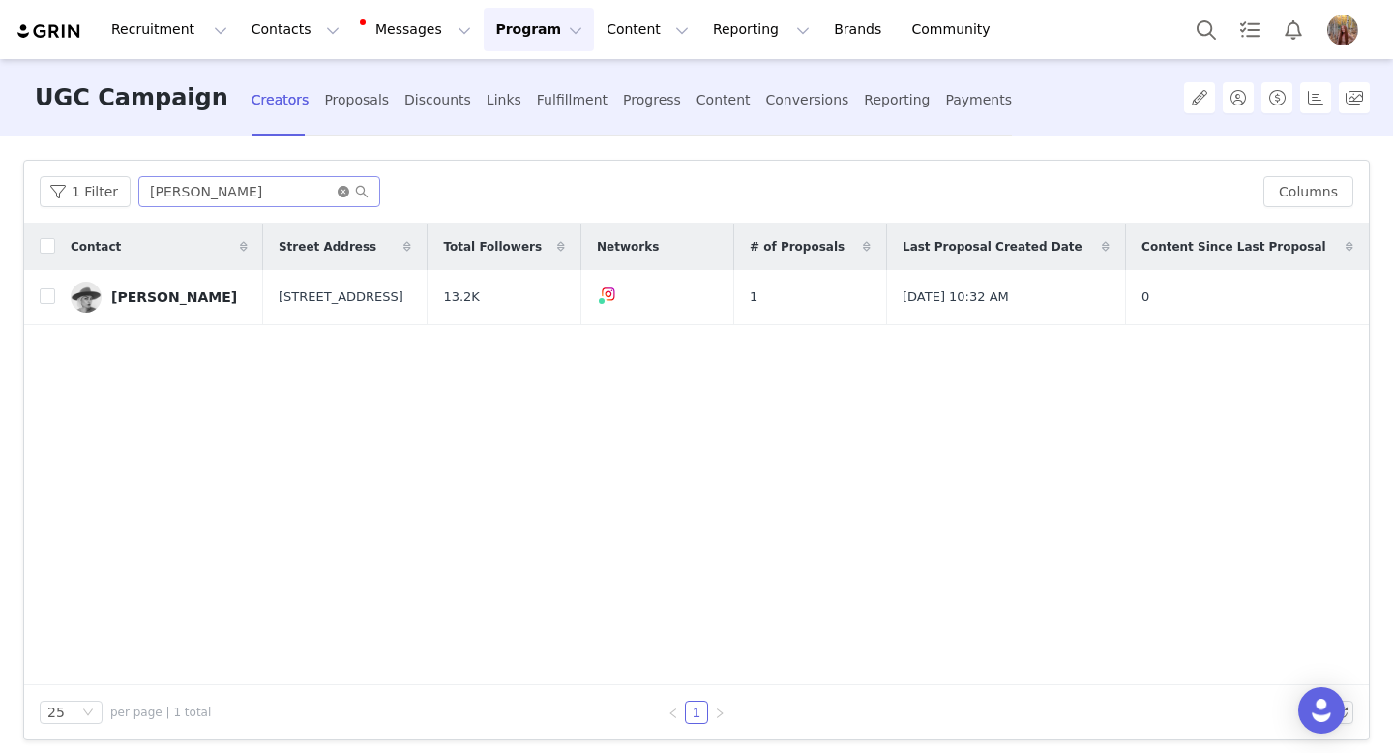
click at [338, 192] on icon "icon: close-circle" at bounding box center [344, 192] width 12 height 12
click at [310, 194] on input "text" at bounding box center [259, 191] width 242 height 31
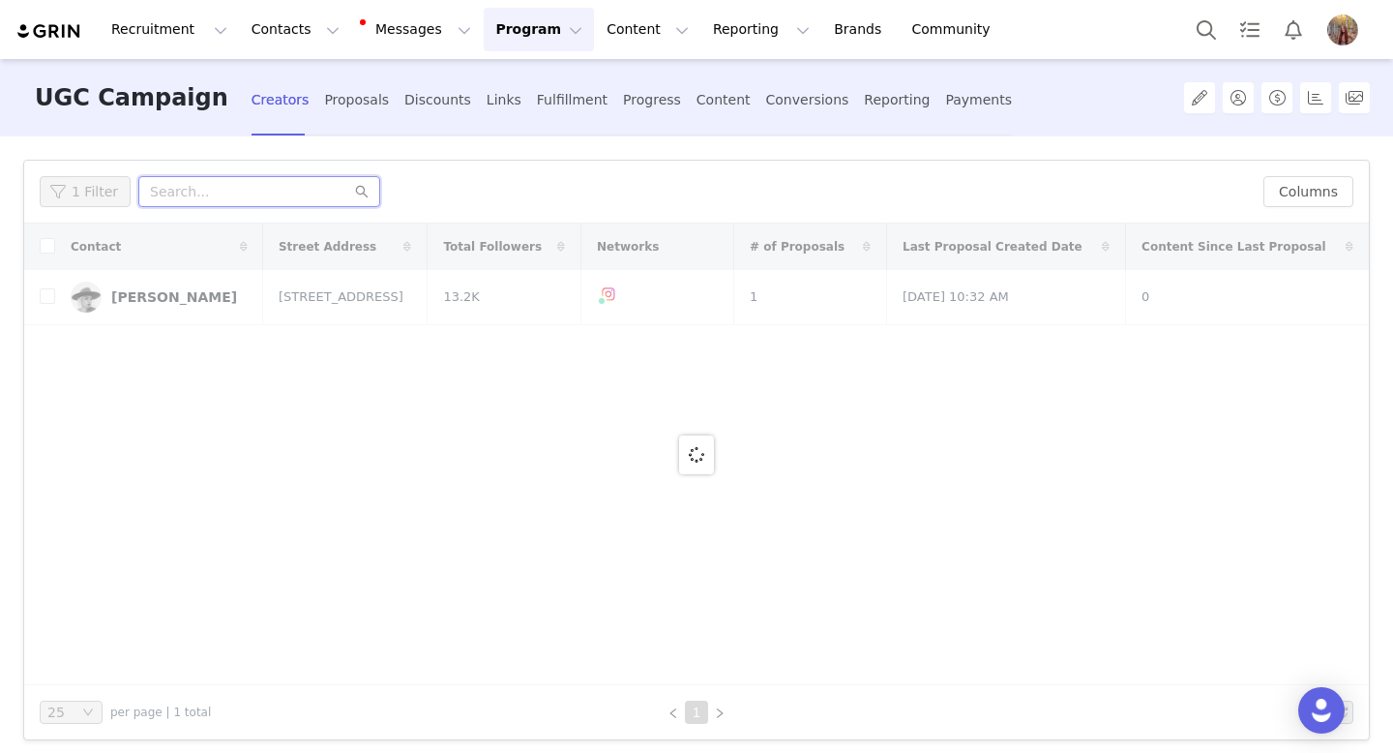
paste input "[PERSON_NAME]"
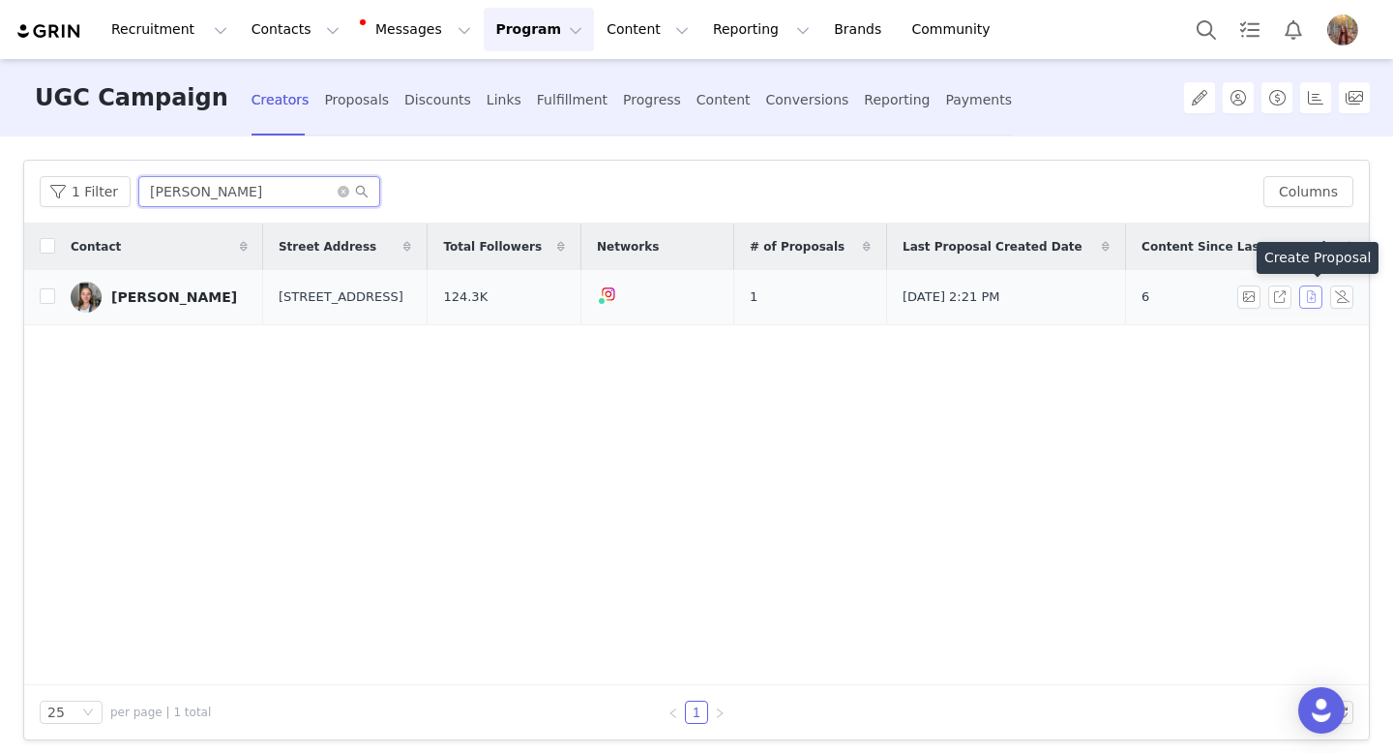
type input "[PERSON_NAME]"
click at [1313, 293] on button "button" at bounding box center [1310, 296] width 23 height 23
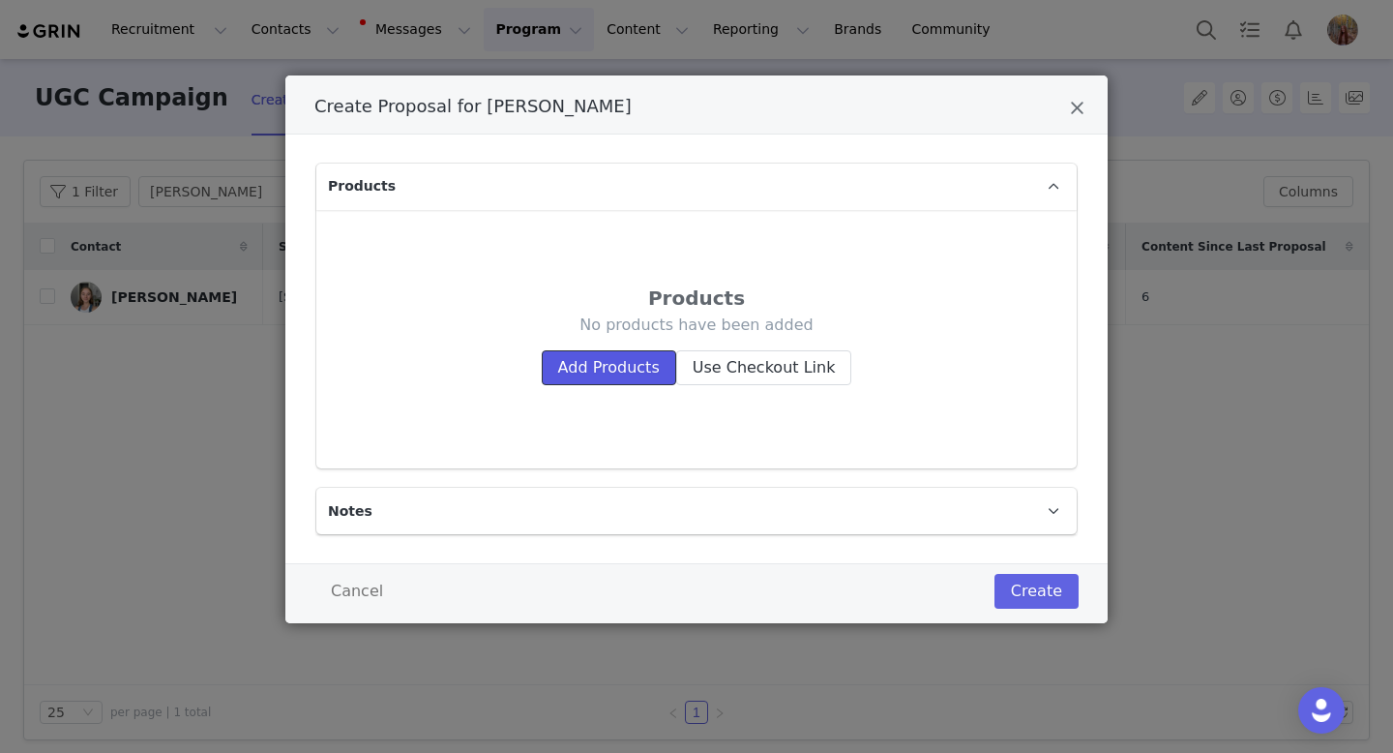
click at [639, 358] on button "Add Products" at bounding box center [609, 367] width 134 height 35
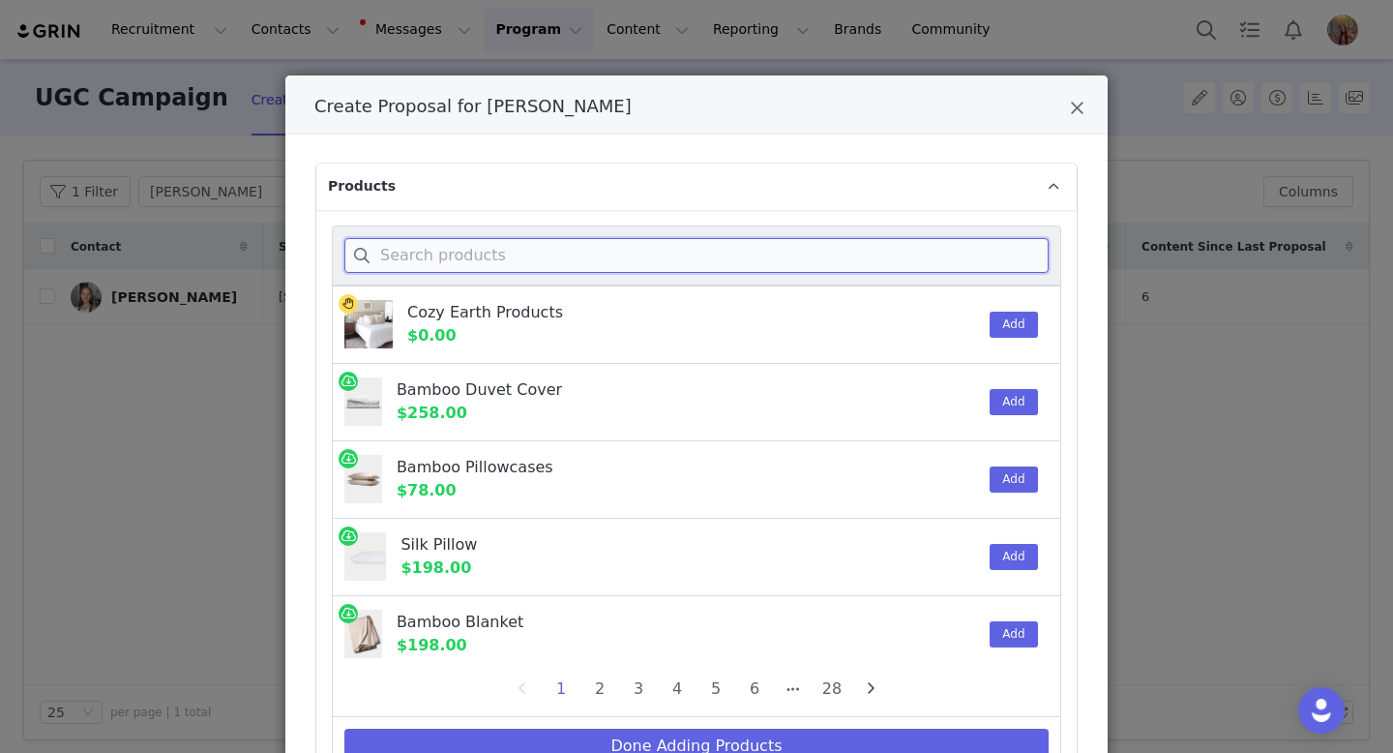
click at [443, 252] on input "Create Proposal for Amy Lubrecht" at bounding box center [696, 255] width 704 height 35
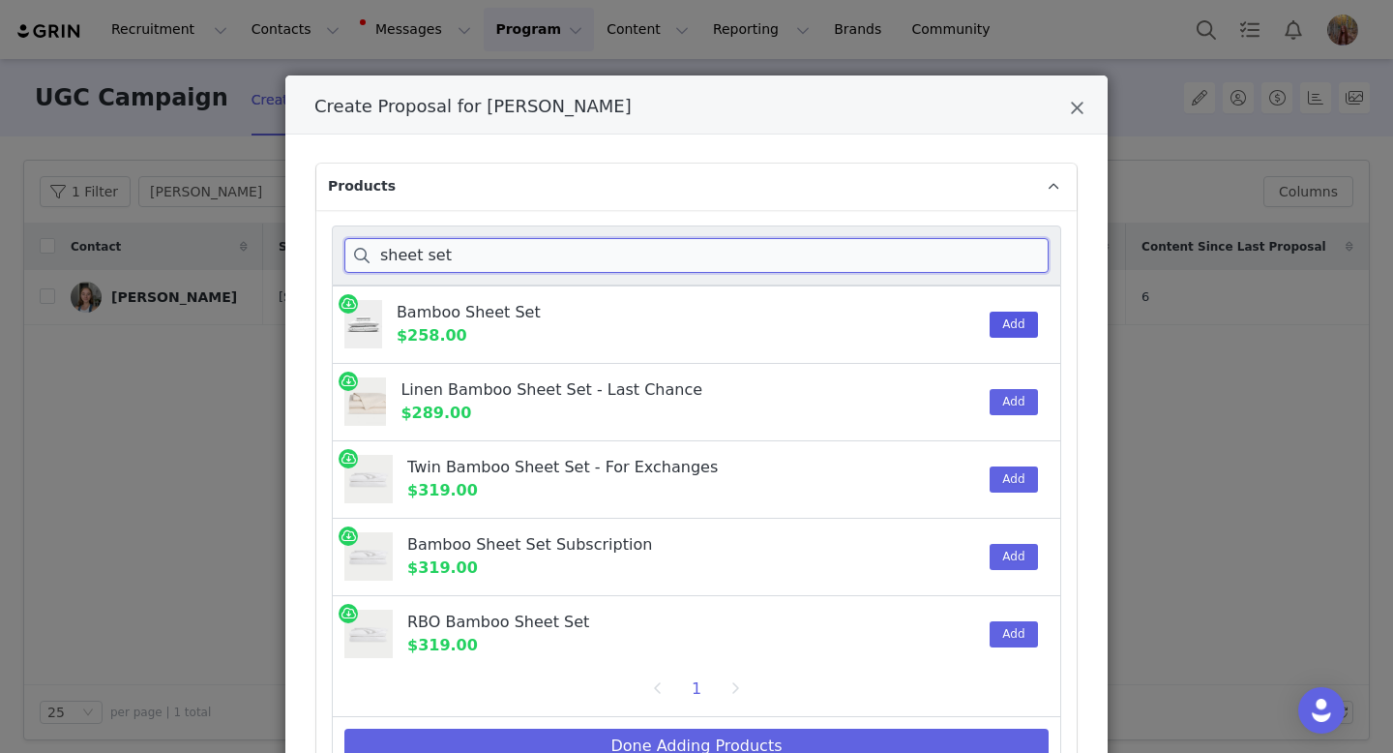
type input "sheet set"
click at [1006, 318] on button "Add" at bounding box center [1013, 324] width 47 height 26
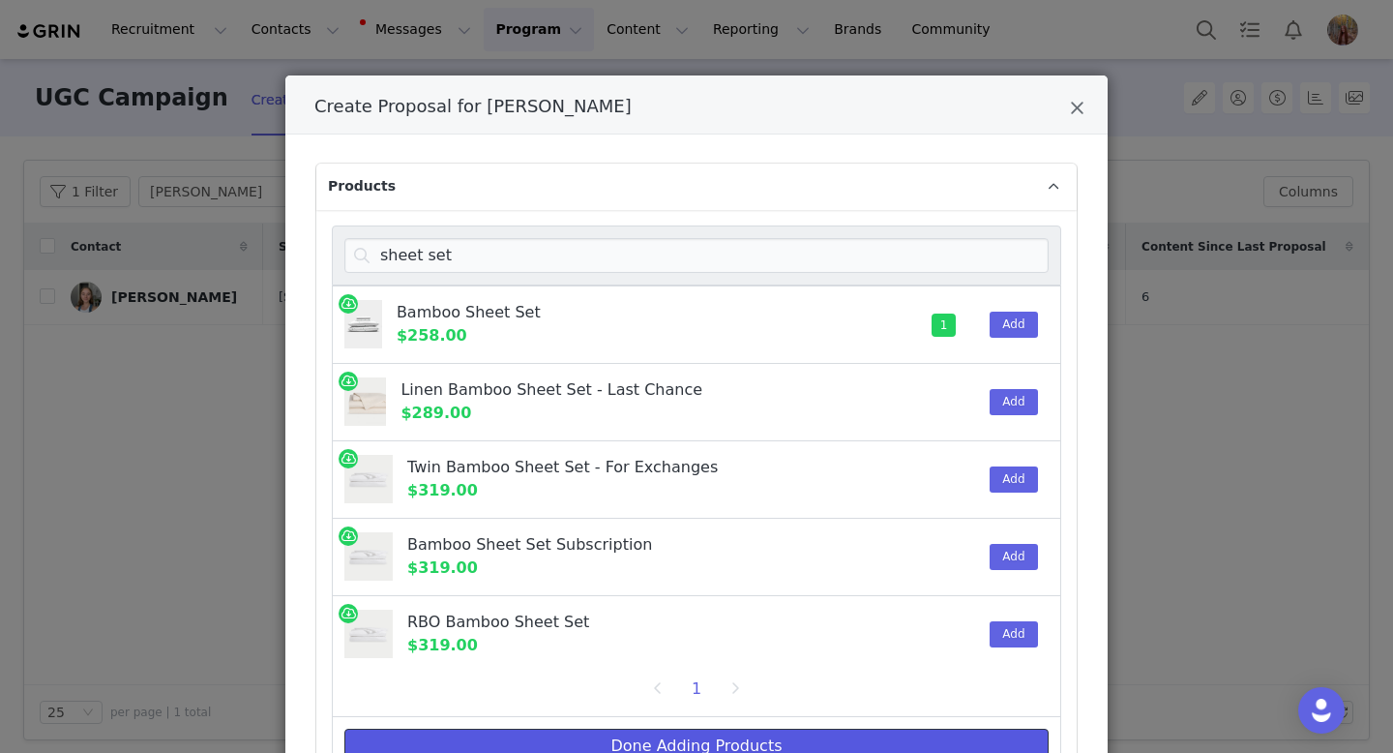
click at [513, 731] on button "Done Adding Products" at bounding box center [696, 745] width 704 height 35
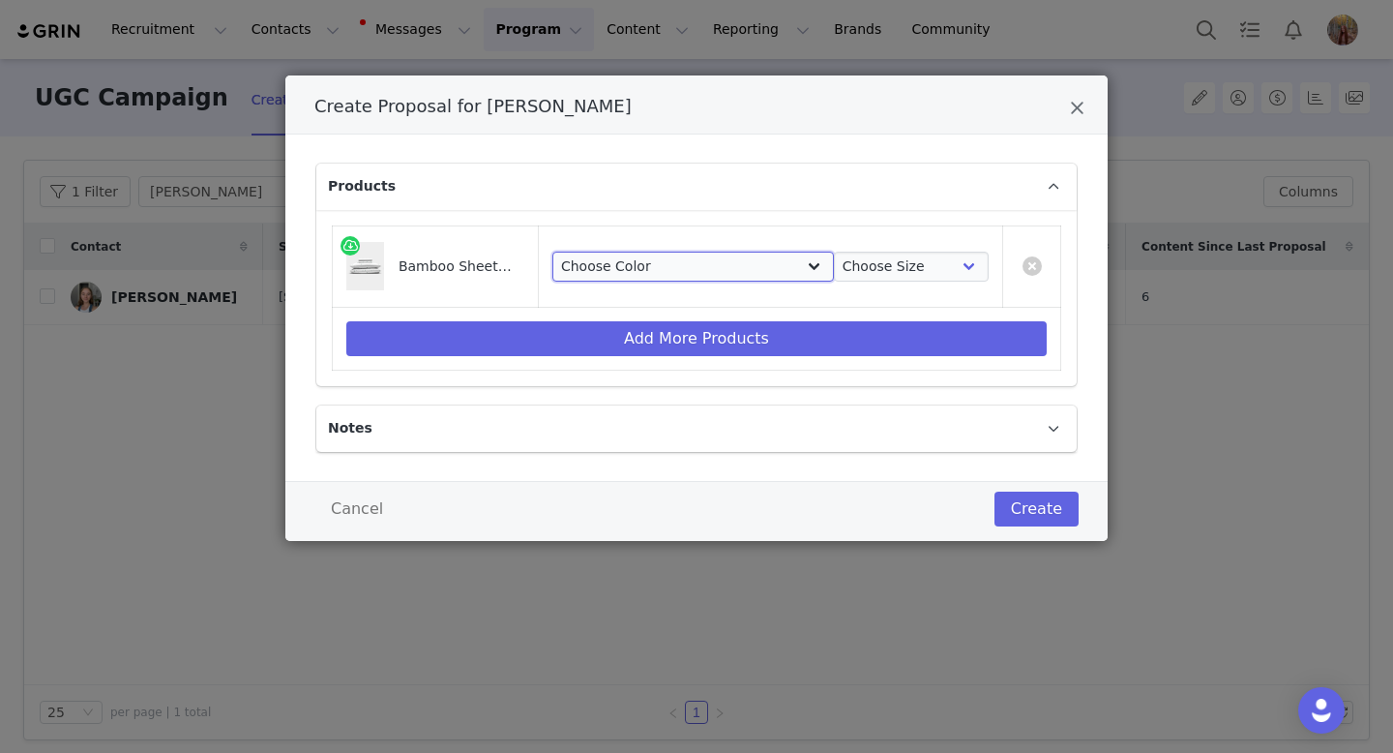
click at [652, 265] on select "Choose Color White Oat Light Grey Driftwood Charcoal Walnut Peony Driftwood Pin…" at bounding box center [693, 267] width 282 height 31
select select "22206740"
click at [596, 252] on select "Choose Color White Oat Light Grey Driftwood Charcoal Walnut Peony Driftwood Pin…" at bounding box center [693, 267] width 282 height 31
click at [841, 268] on select "Choose Size Twin/Twin XL Queen King Split King California King Full" at bounding box center [911, 267] width 155 height 31
select select "4963154"
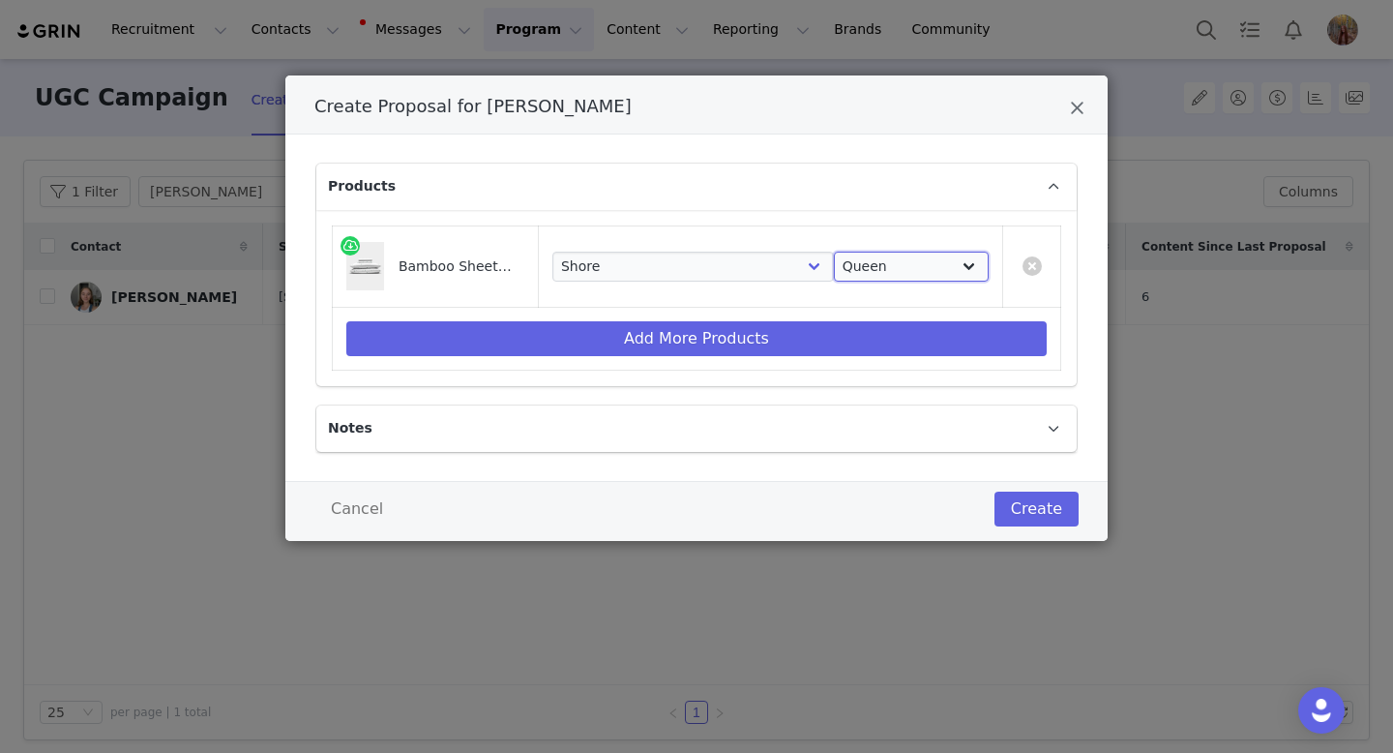
click at [834, 252] on select "Choose Size Twin/Twin XL Queen King Split King California King Full" at bounding box center [911, 267] width 155 height 31
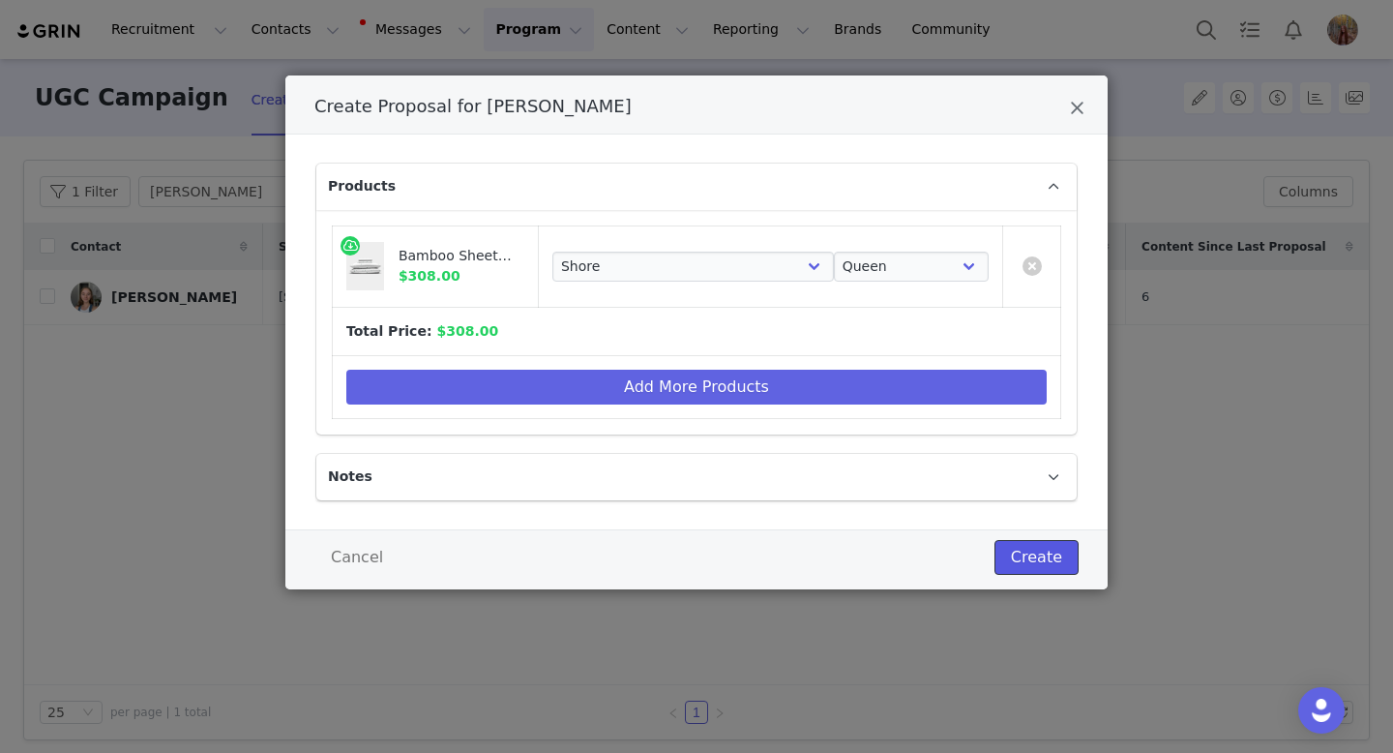
click at [1041, 565] on button "Create" at bounding box center [1036, 557] width 84 height 35
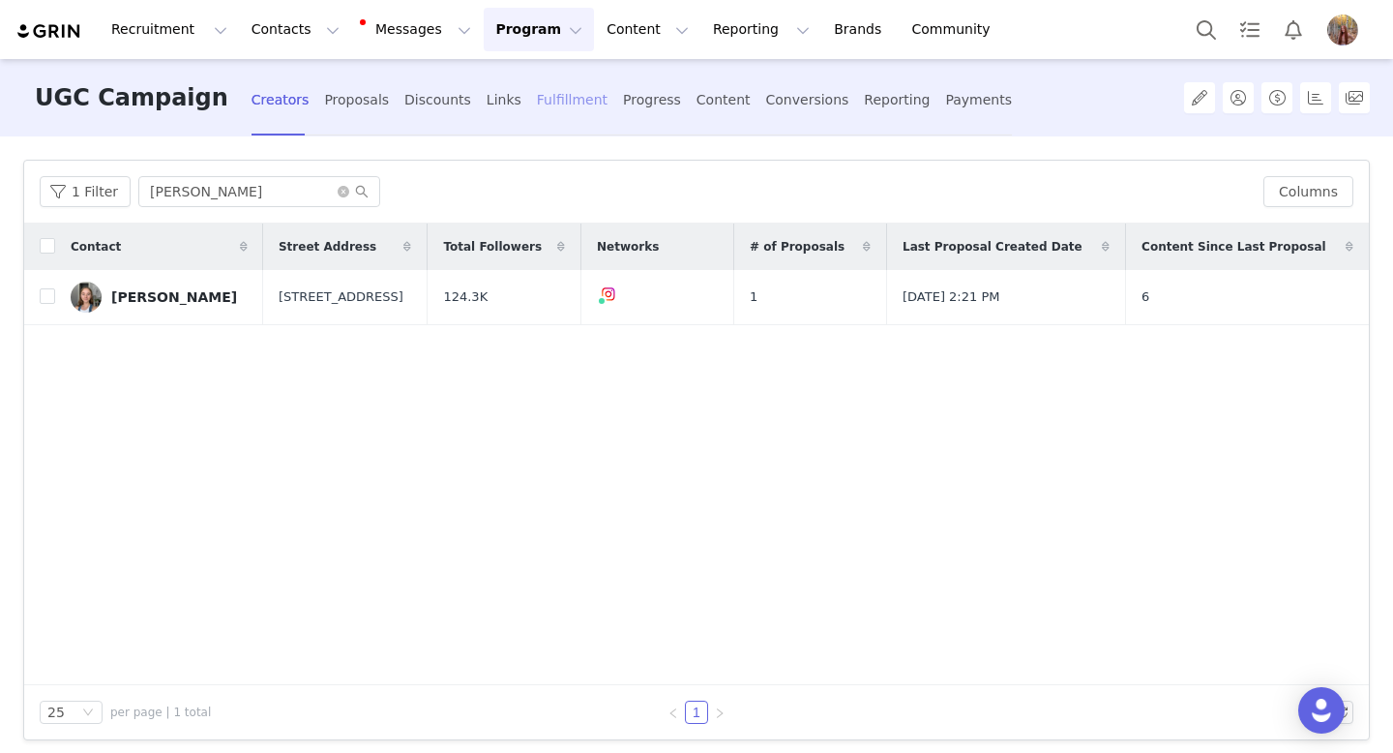
click at [537, 100] on div "Fulfillment" at bounding box center [572, 99] width 71 height 51
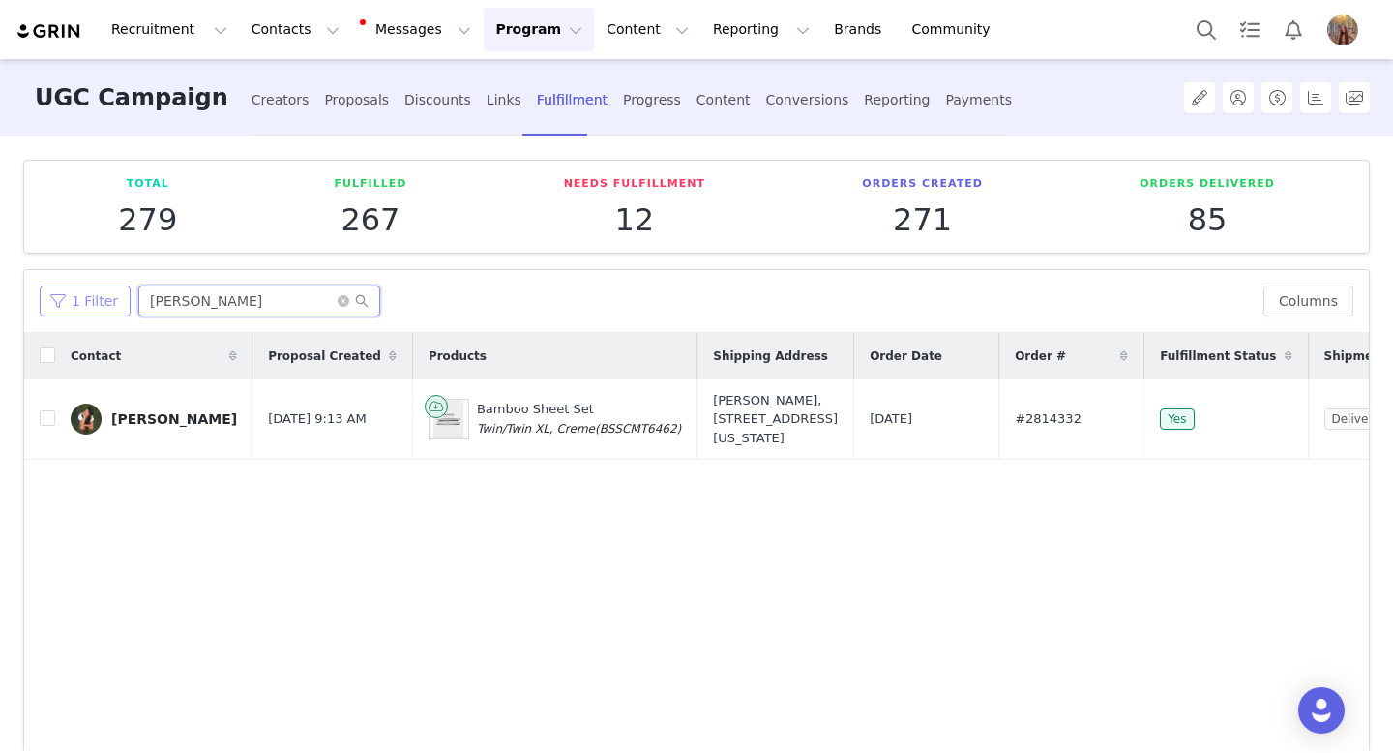
drag, startPoint x: 234, startPoint y: 299, endPoint x: 81, endPoint y: 298, distance: 152.8
click at [81, 298] on div "1 Filter Tiffany Hong" at bounding box center [644, 300] width 1208 height 31
paste input "[PERSON_NAME]"
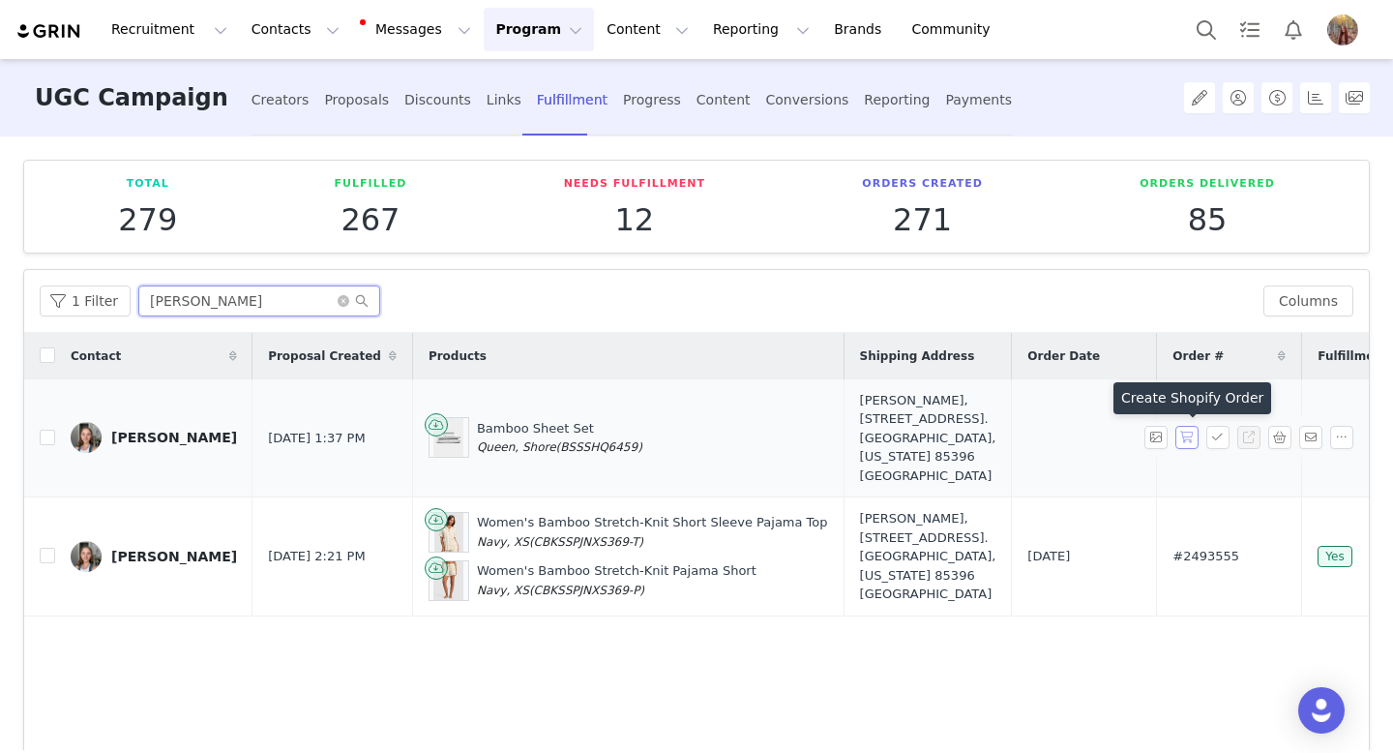
type input "[PERSON_NAME]"
click at [1189, 438] on button "button" at bounding box center [1186, 437] width 23 height 23
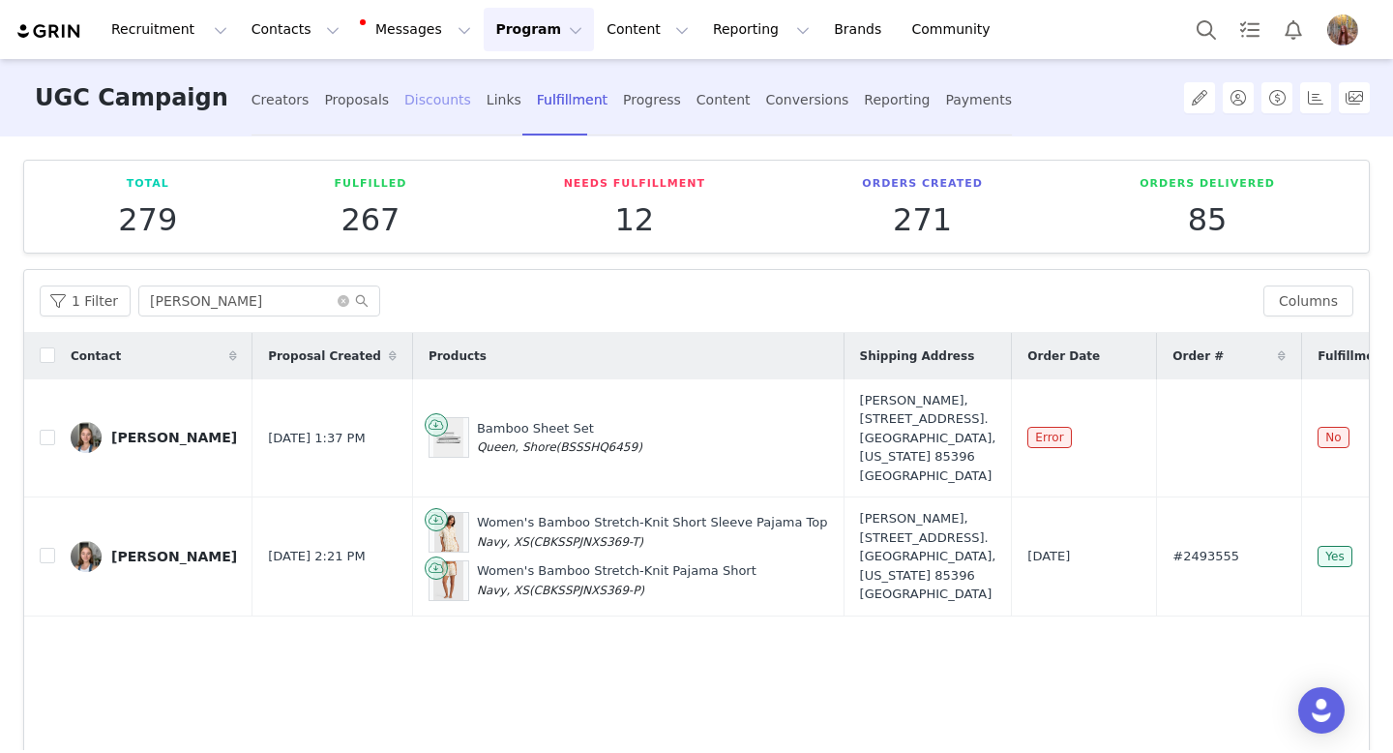
click at [406, 112] on div "Discounts" at bounding box center [437, 99] width 67 height 51
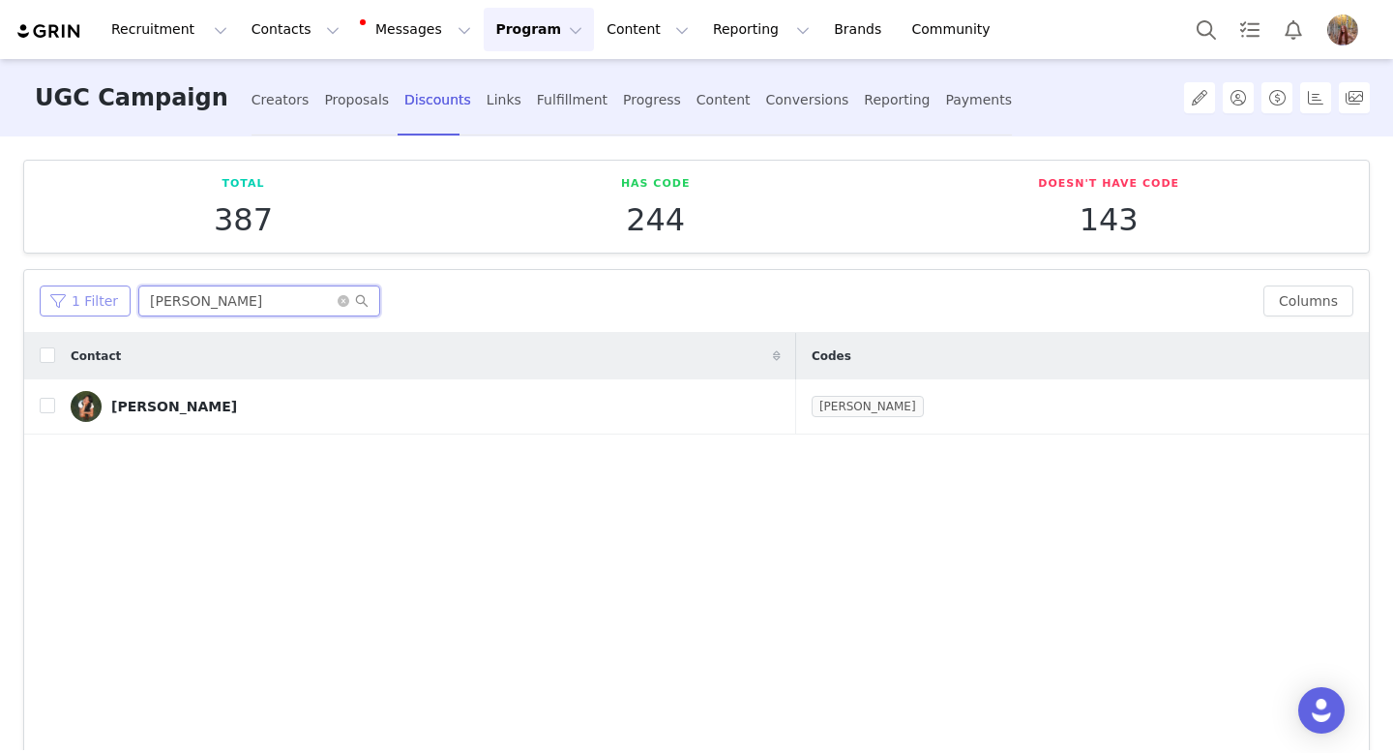
drag, startPoint x: 265, startPoint y: 297, endPoint x: 70, endPoint y: 289, distance: 195.6
click at [70, 289] on div "1 Filter Tiffany Hong" at bounding box center [644, 300] width 1208 height 31
paste input "[PERSON_NAME]"
type input "[PERSON_NAME]"
click at [1304, 410] on button "button" at bounding box center [1310, 406] width 23 height 23
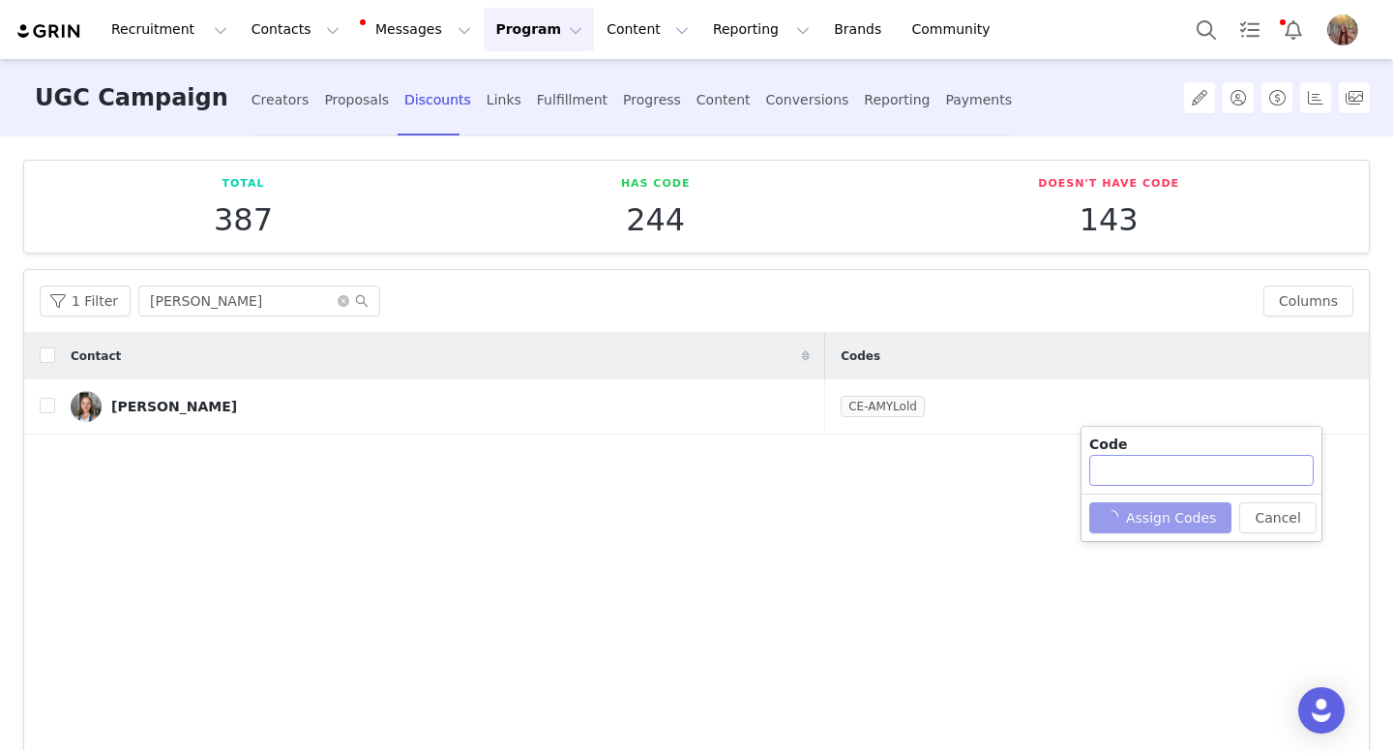
type input "CE-AMYLUBRECHT"
click at [1260, 522] on button "Cancel" at bounding box center [1256, 513] width 76 height 31
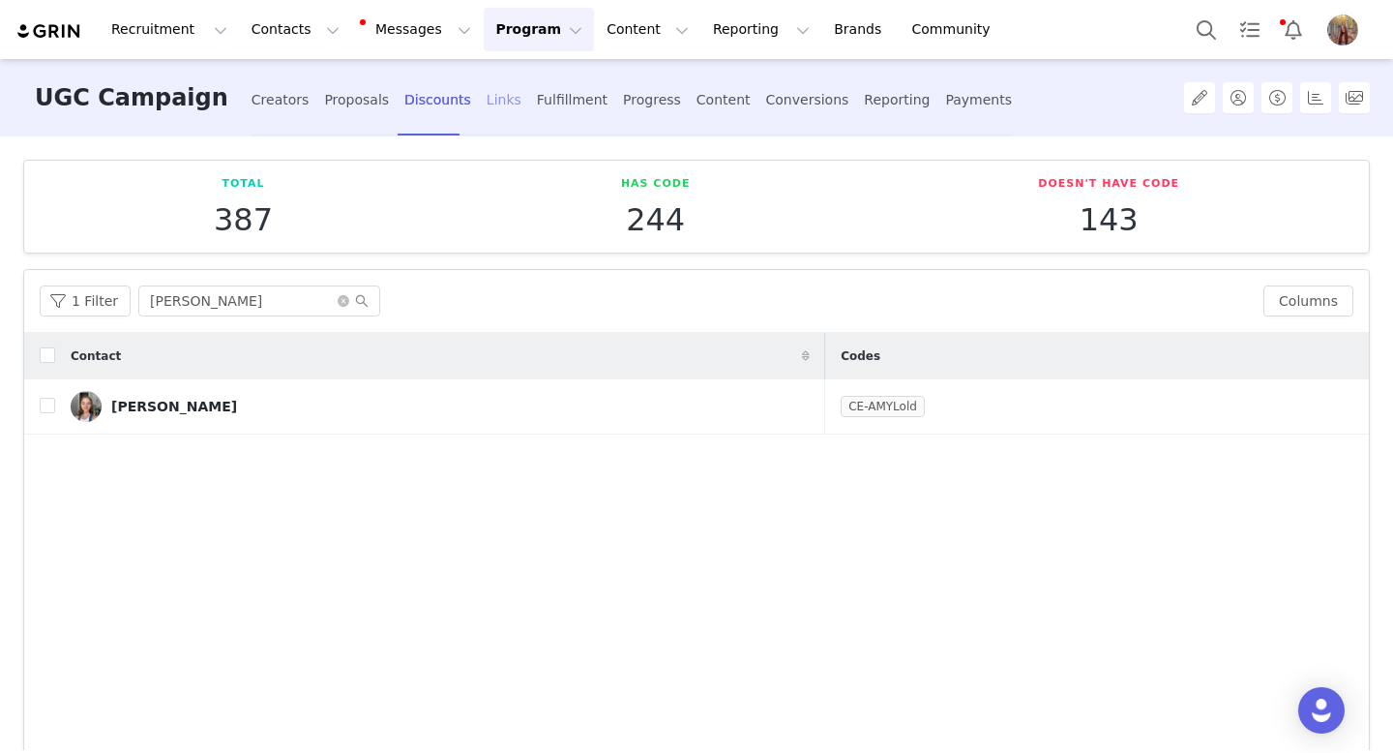
click at [487, 123] on div "Links" at bounding box center [504, 99] width 35 height 51
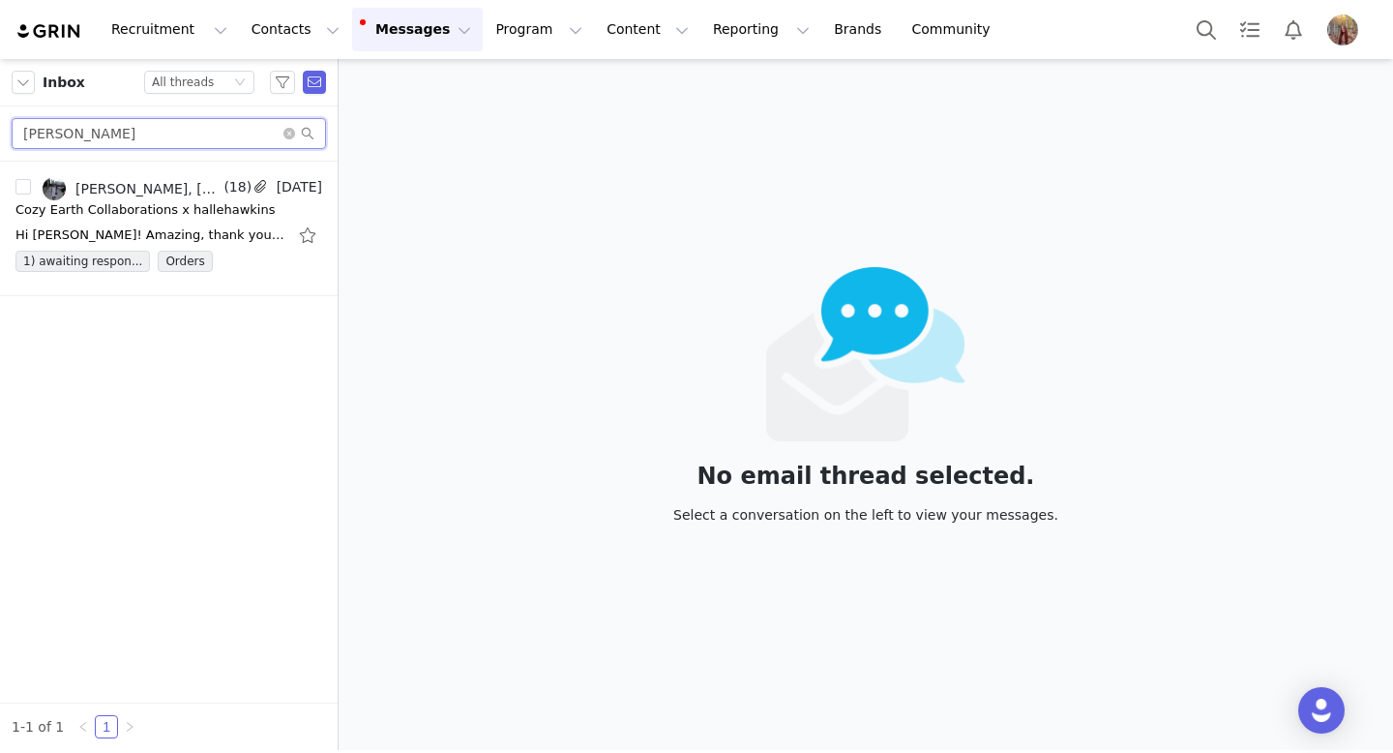
drag, startPoint x: 197, startPoint y: 133, endPoint x: 0, endPoint y: 131, distance: 197.4
click at [0, 131] on div "[PERSON_NAME]" at bounding box center [169, 133] width 338 height 55
paste input "[PERSON_NAME]"
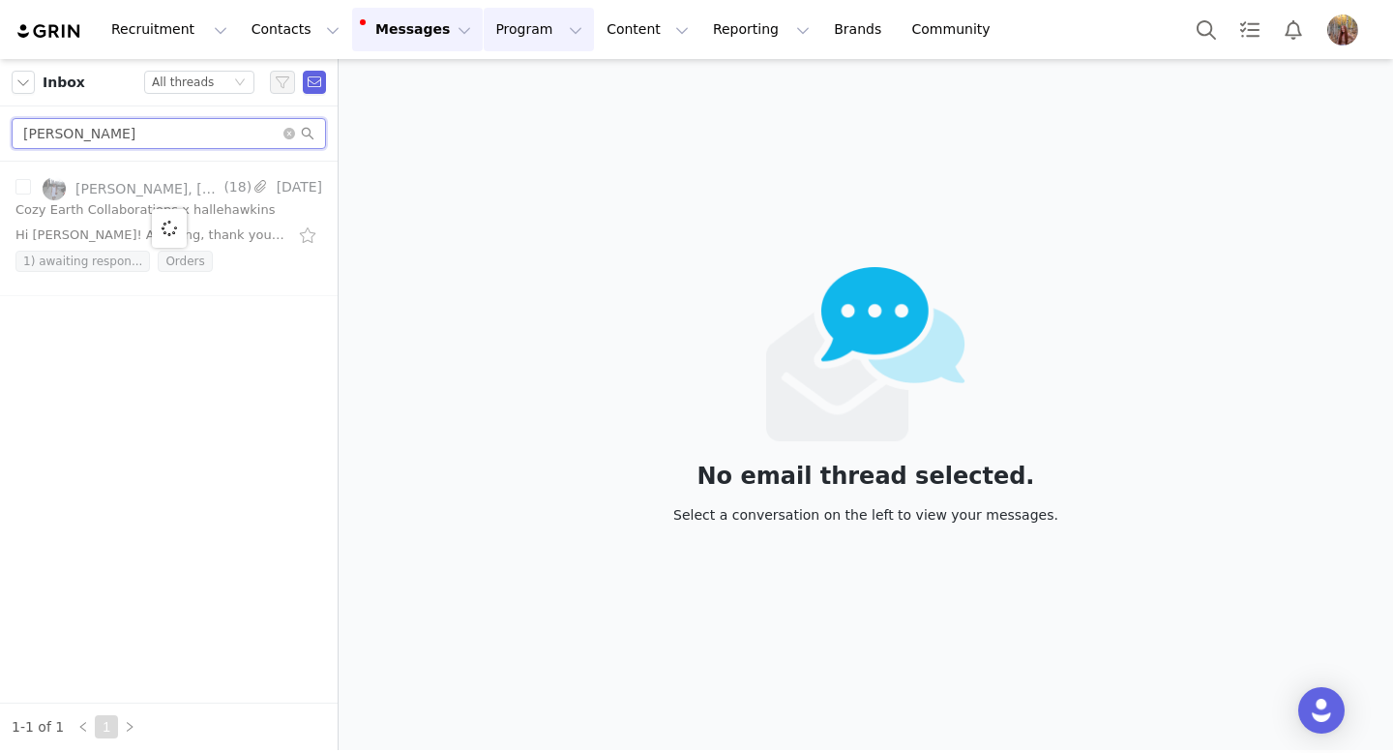
type input "[PERSON_NAME]"
click at [517, 35] on button "Program Program" at bounding box center [539, 30] width 110 height 44
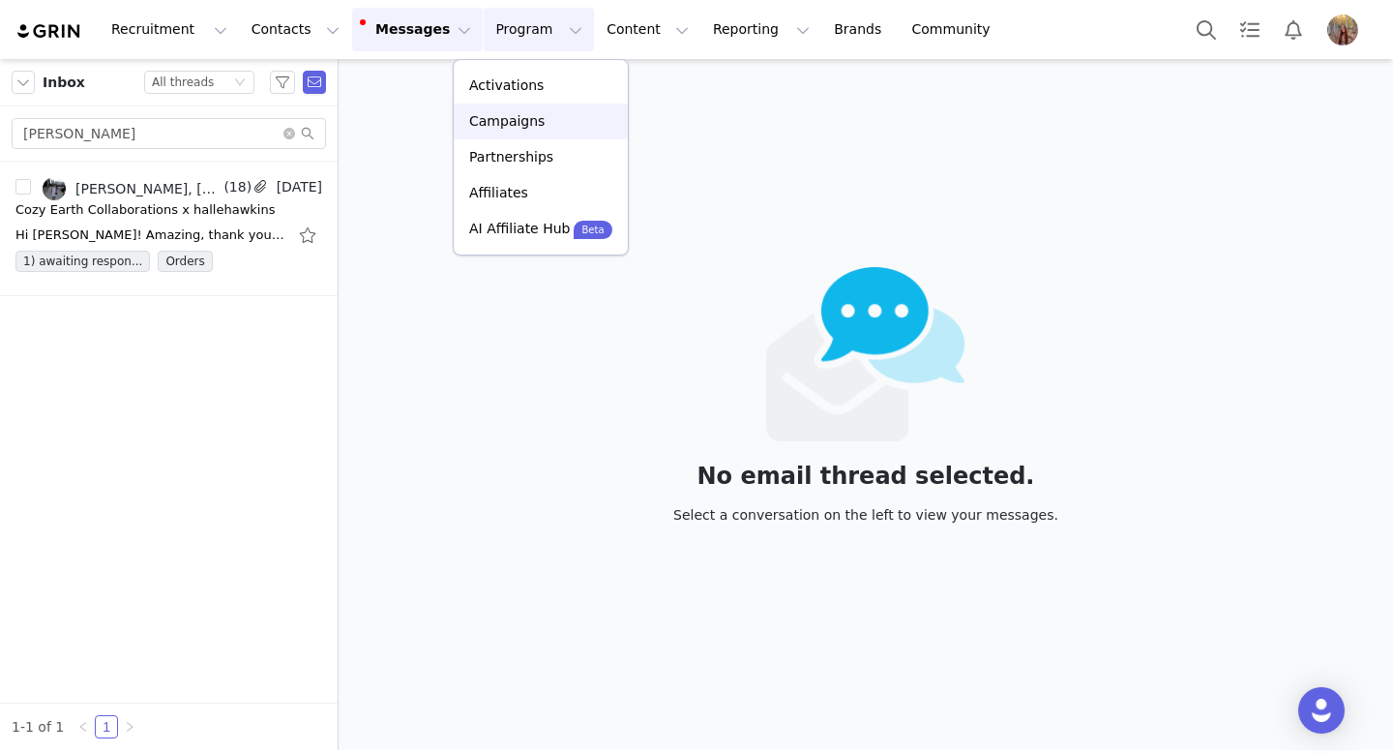
click at [525, 126] on p "Campaigns" at bounding box center [506, 121] width 75 height 20
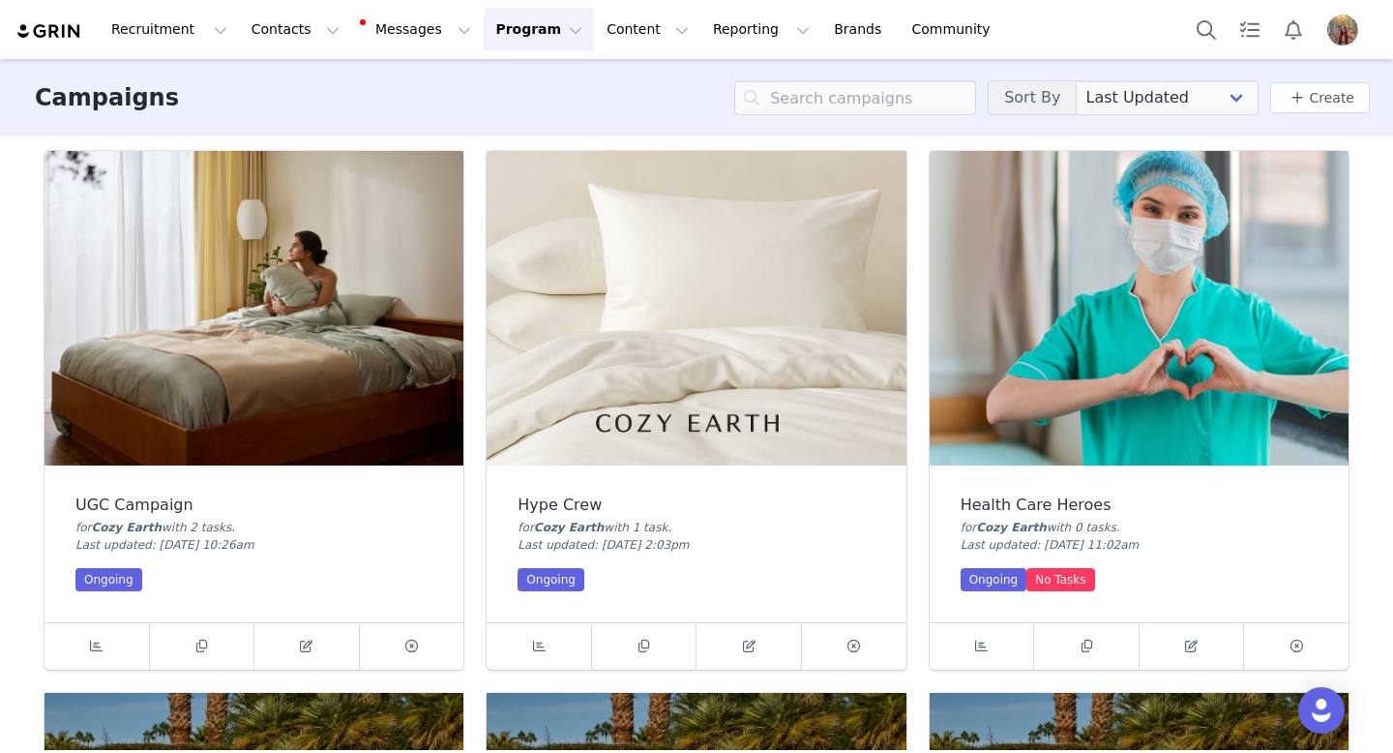
click at [330, 340] on img at bounding box center [253, 308] width 419 height 314
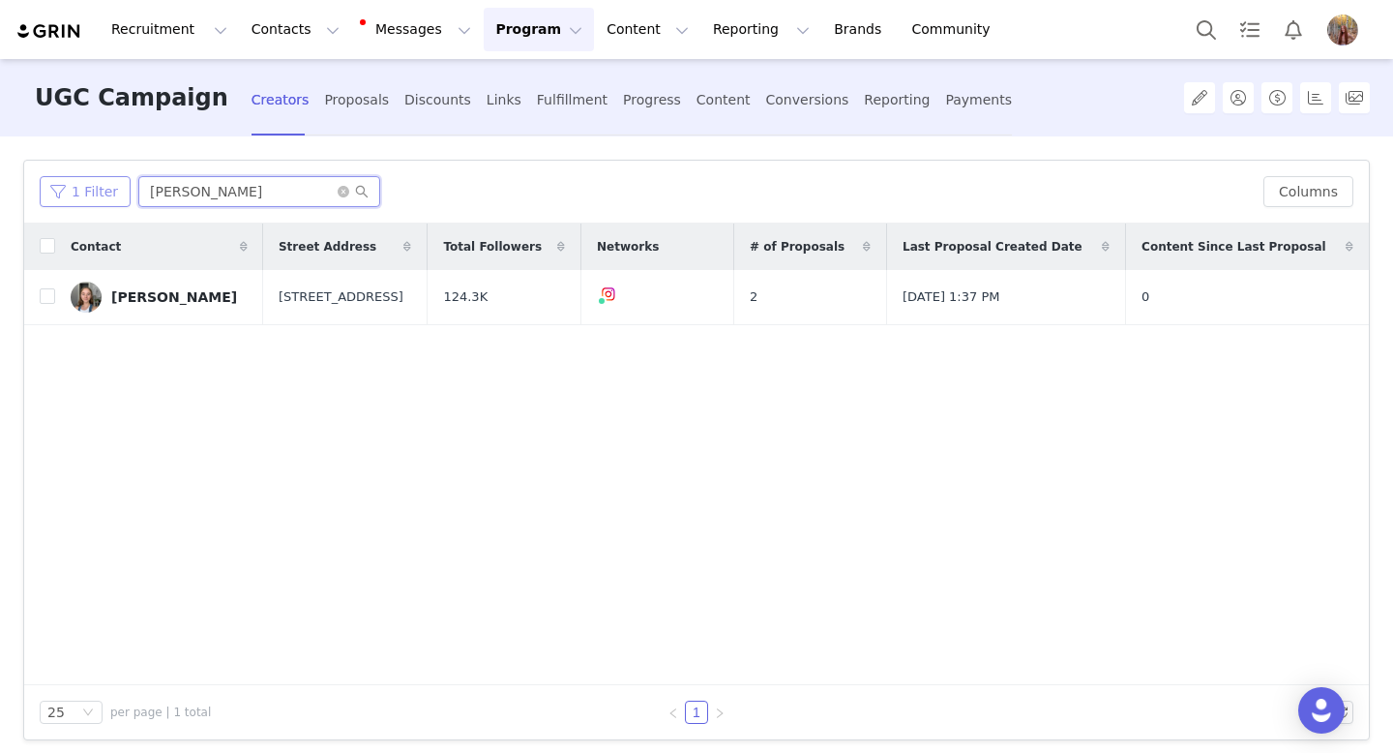
drag, startPoint x: 265, startPoint y: 198, endPoint x: 102, endPoint y: 194, distance: 163.5
click at [103, 194] on div "1 Filter Amy Lubrecht" at bounding box center [644, 191] width 1208 height 31
paste input "[PERSON_NAME]"
type input "[PERSON_NAME]"
click at [1310, 292] on button "button" at bounding box center [1310, 296] width 23 height 23
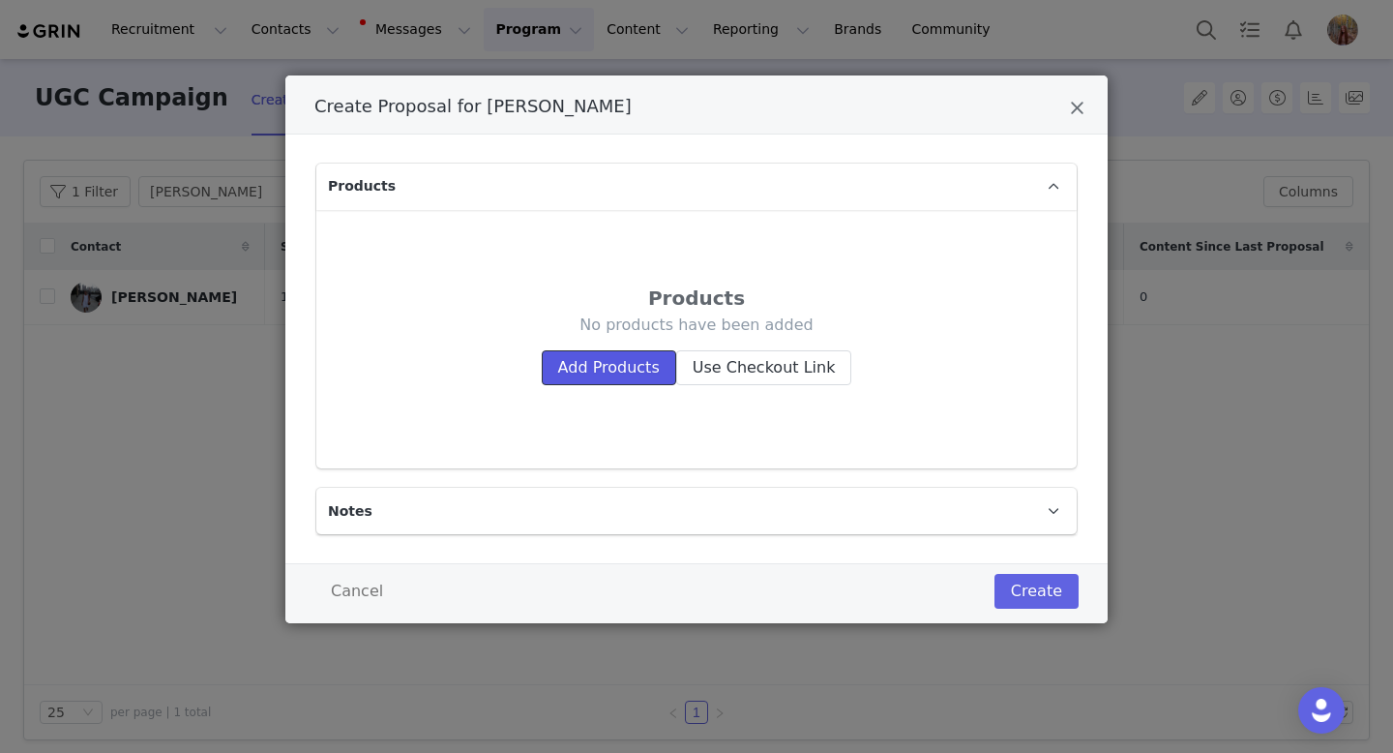
click at [627, 359] on button "Add Products" at bounding box center [609, 367] width 134 height 35
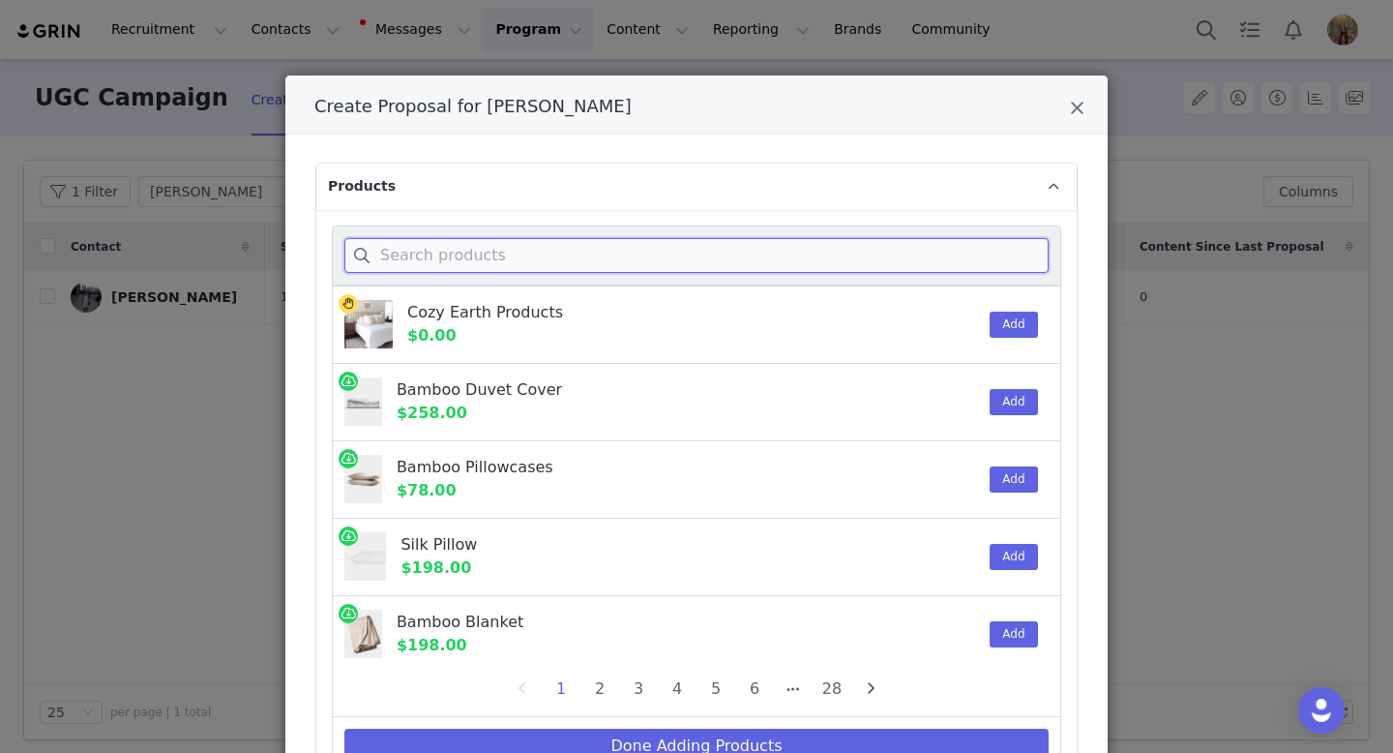
click at [400, 244] on input "Create Proposal for Halle Hawkins" at bounding box center [696, 255] width 704 height 35
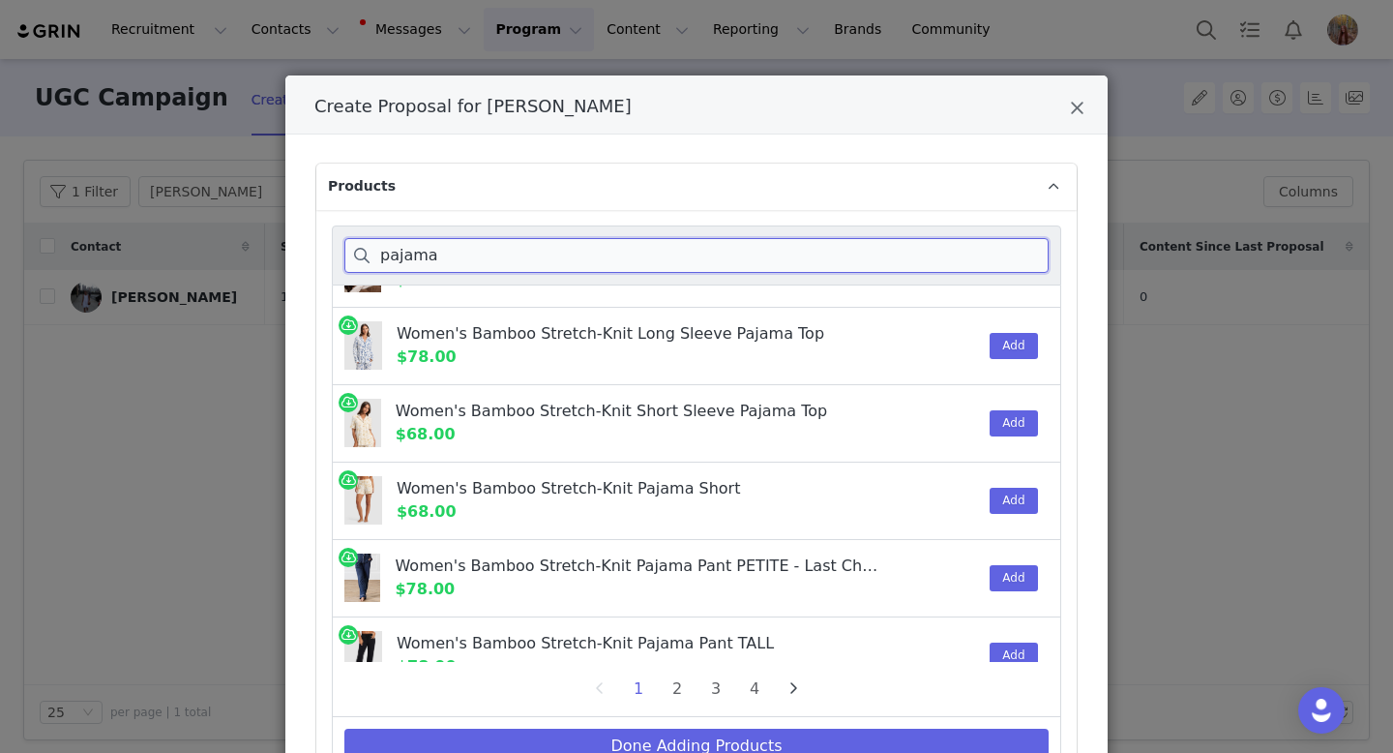
scroll to position [371, 0]
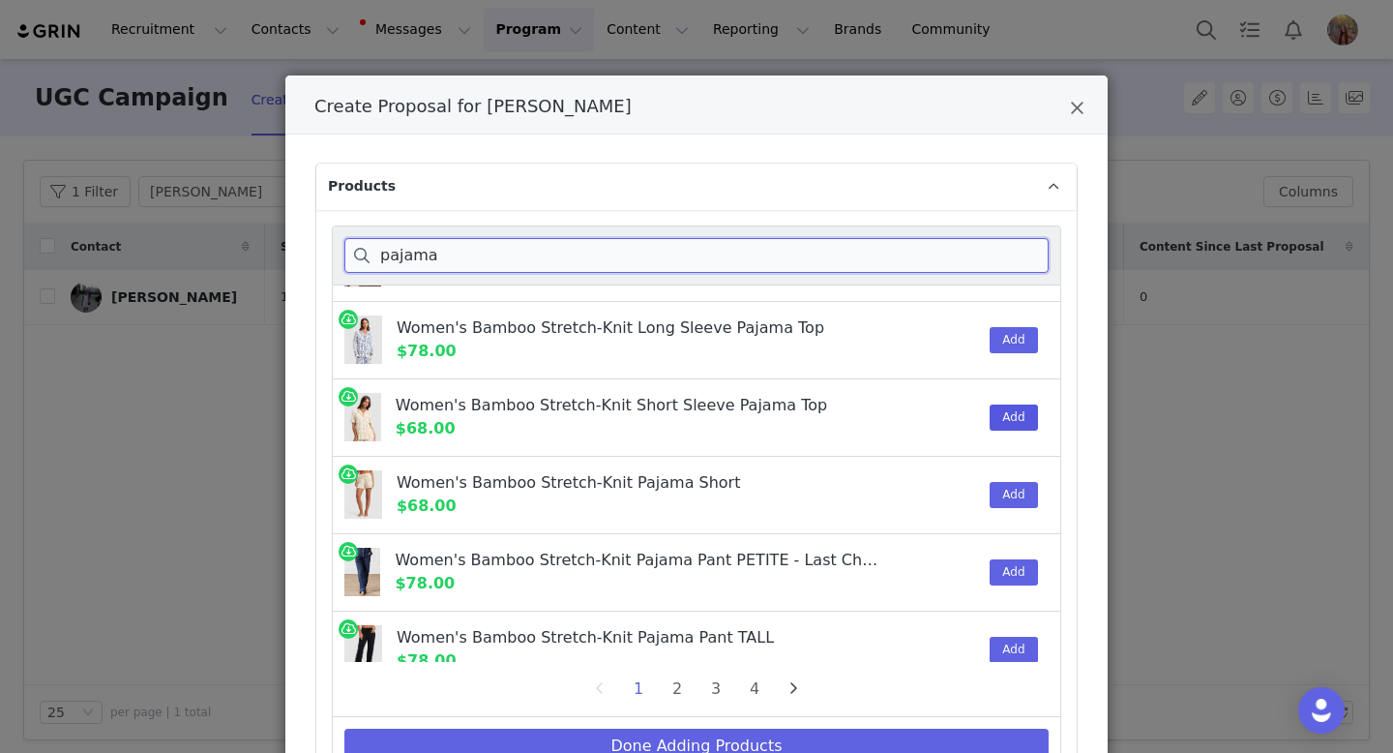
type input "pajama"
click at [1012, 412] on button "Add" at bounding box center [1013, 417] width 47 height 26
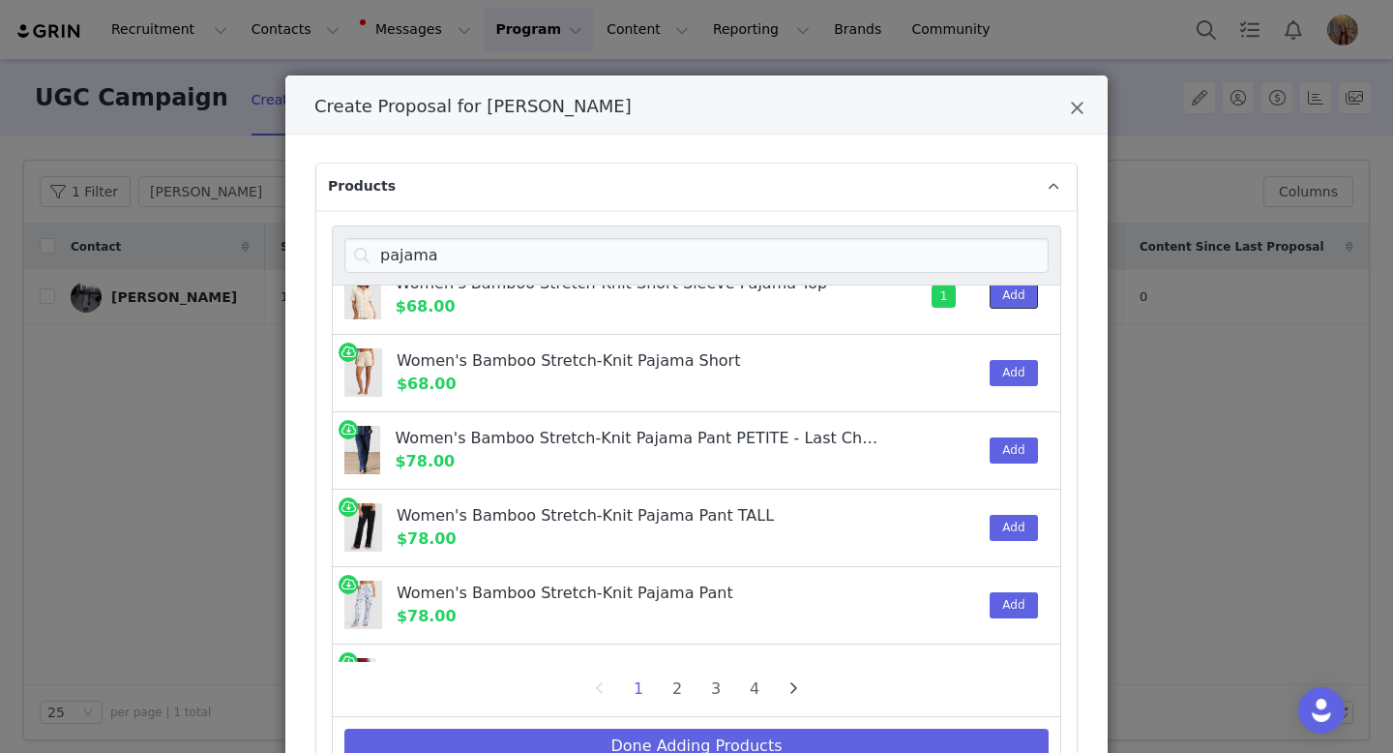
scroll to position [498, 0]
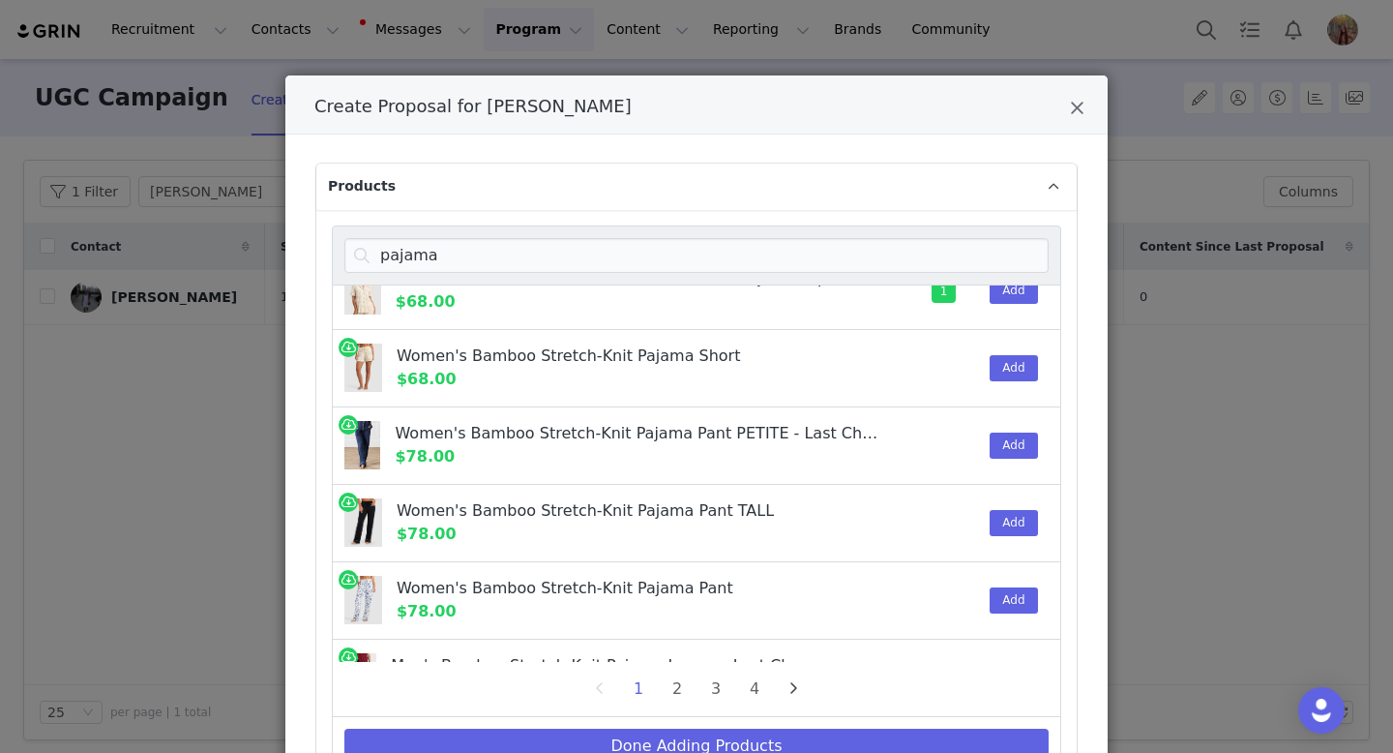
click at [1007, 583] on div "Add" at bounding box center [1007, 600] width 59 height 76
click at [1007, 598] on button "Add" at bounding box center [1013, 600] width 47 height 26
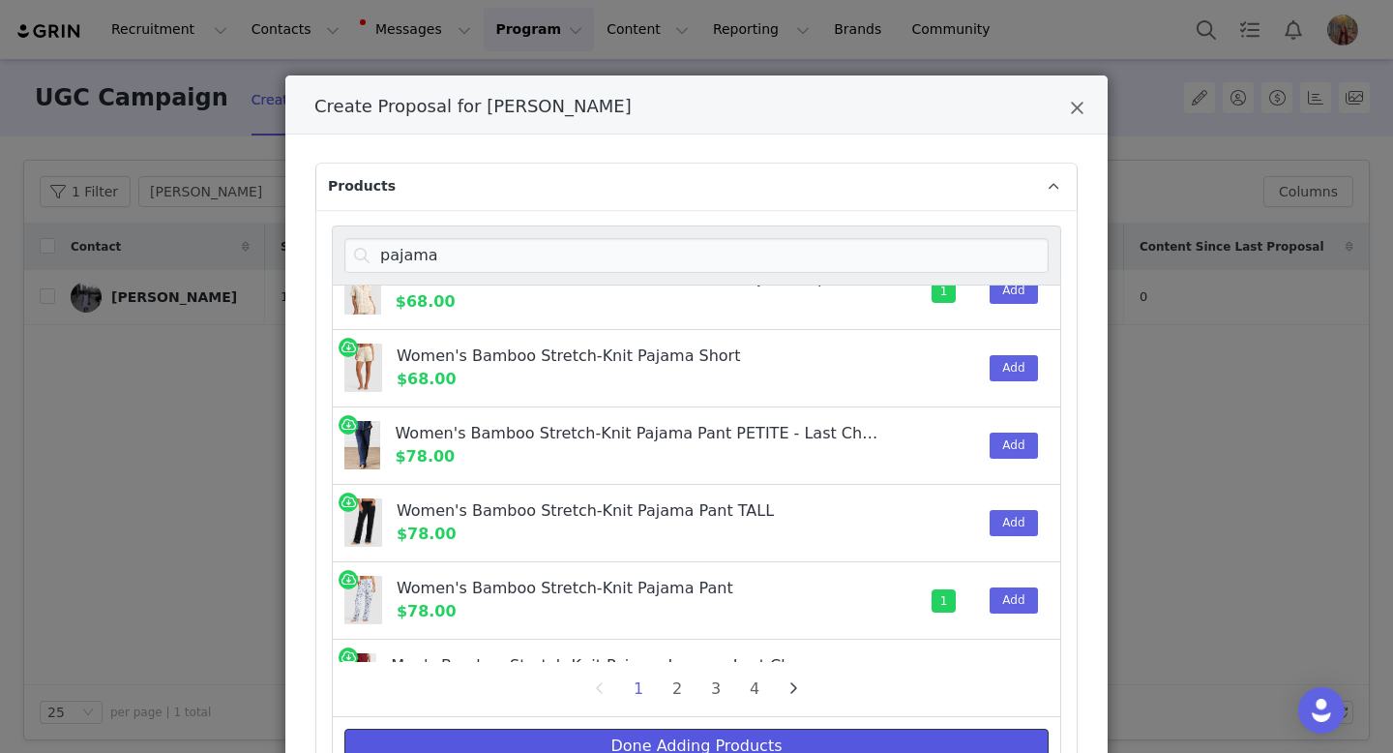
click at [928, 729] on button "Done Adding Products" at bounding box center [696, 745] width 704 height 35
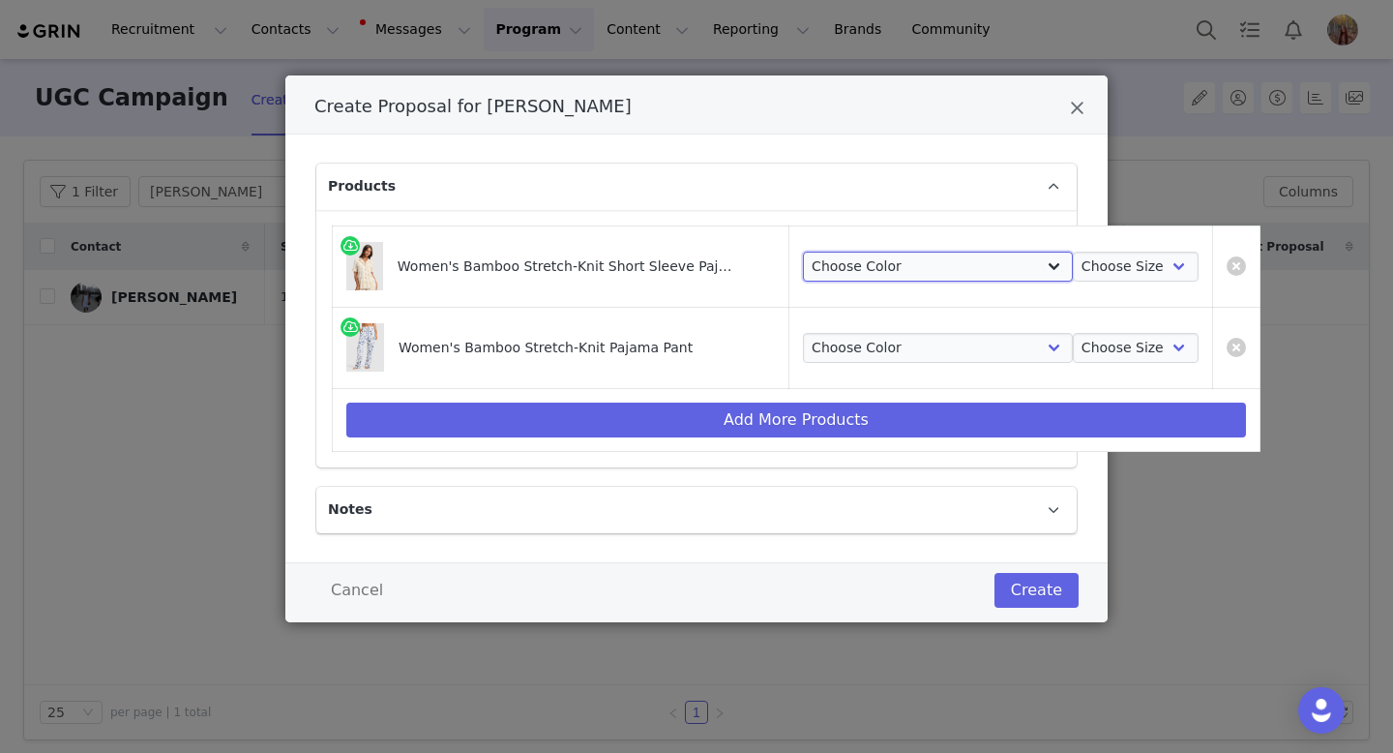
click at [845, 276] on select "Choose Color Ivory Grey Black Navy Olive Lilac Veggies in Dusty Rose Veggies in…" at bounding box center [938, 267] width 270 height 31
select select "28715852"
click at [803, 252] on select "Choose Color Ivory Grey Black Navy Olive Lilac Veggies in Dusty Rose Veggies in…" at bounding box center [938, 267] width 270 height 31
click at [833, 347] on select "Choose Color Ivory Grey Black Navy Olive Lilac Burgundy Sky Toile Brook Winter …" at bounding box center [938, 348] width 270 height 31
select select "28374097"
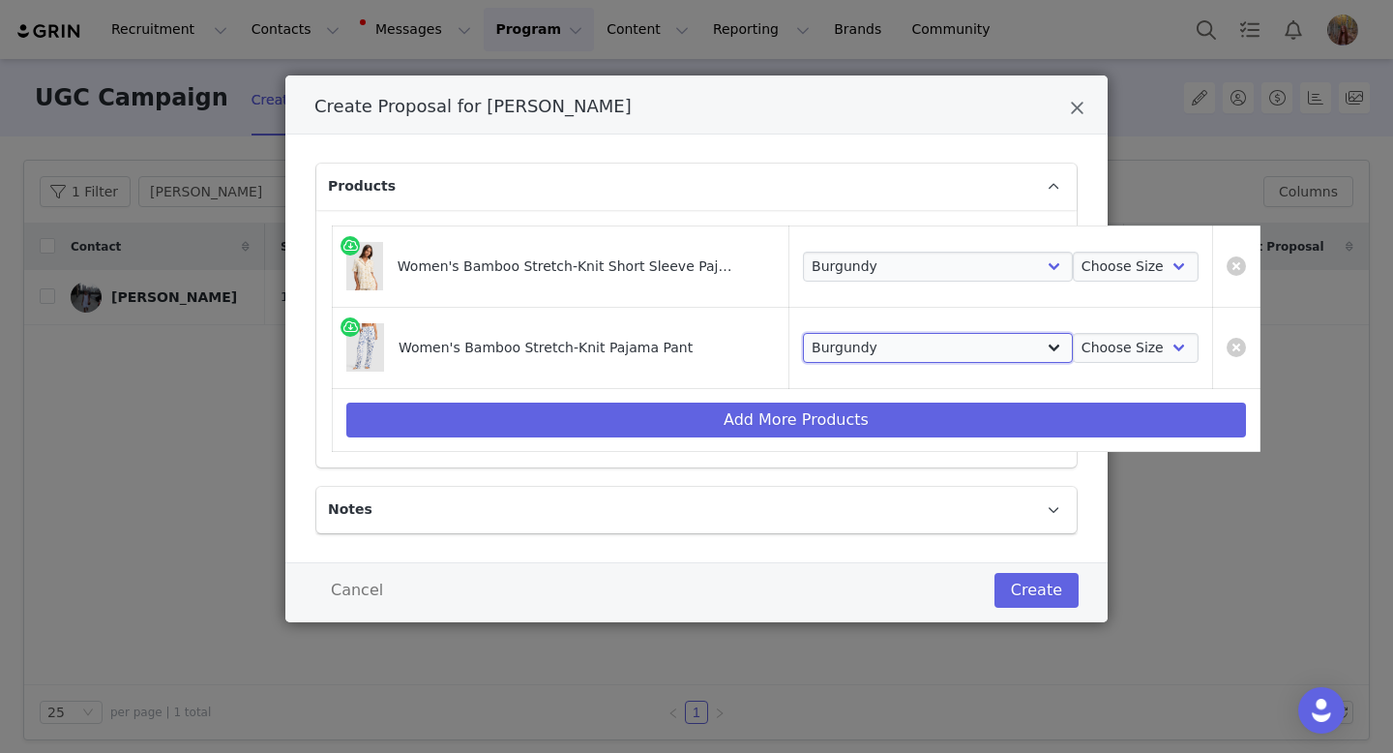
click at [803, 333] on select "Choose Color Ivory Grey Black Navy Olive Lilac Burgundy Sky Toile Brook Winter …" at bounding box center [938, 348] width 270 height 31
click at [1073, 259] on select "Choose Size XS S M L XL XXL XXXL" at bounding box center [1136, 267] width 126 height 31
select select "11626155"
click at [1073, 252] on select "Choose Size XS S M L XL XXL XXXL" at bounding box center [1136, 267] width 126 height 31
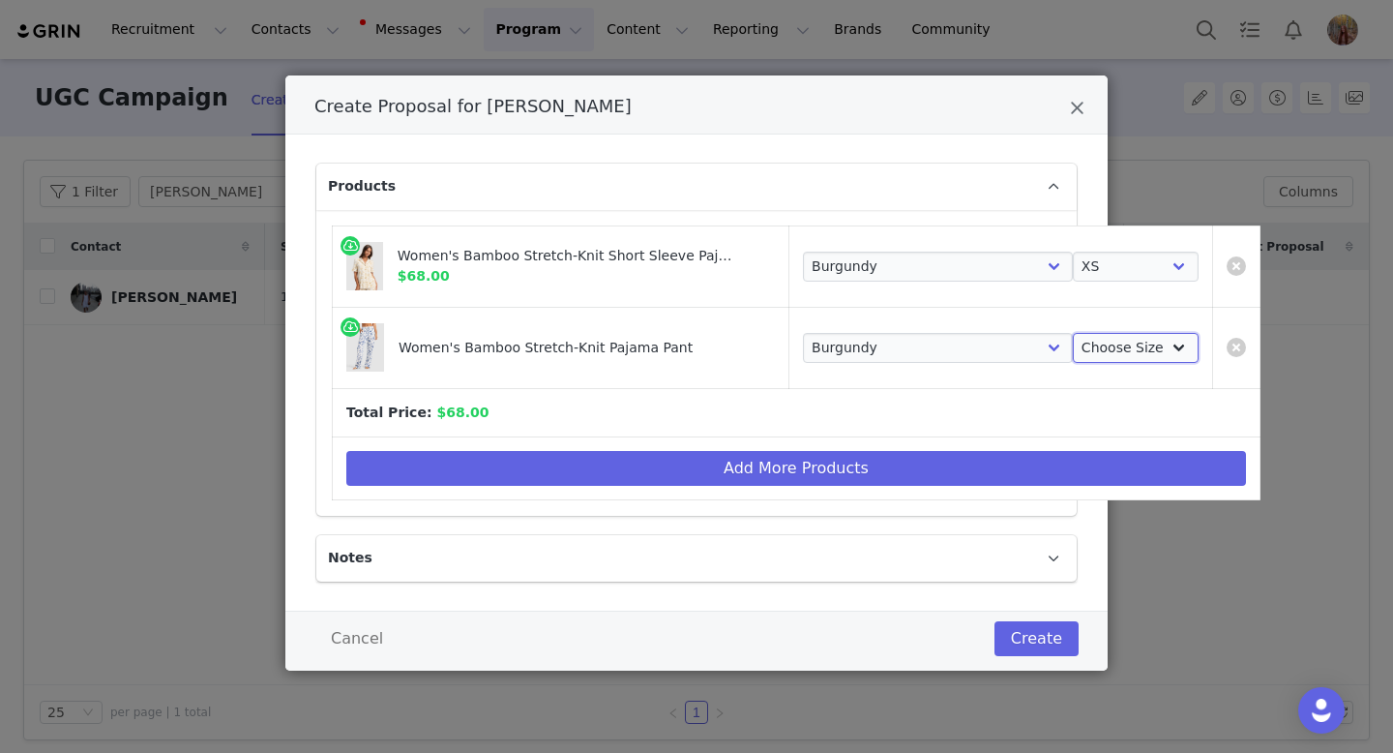
click at [1073, 349] on select "Choose Size XS S M L XL XXL XXXL" at bounding box center [1136, 348] width 126 height 31
select select "11626209"
click at [1073, 333] on select "Choose Size XS S M L XL XXL XXXL" at bounding box center [1136, 348] width 126 height 31
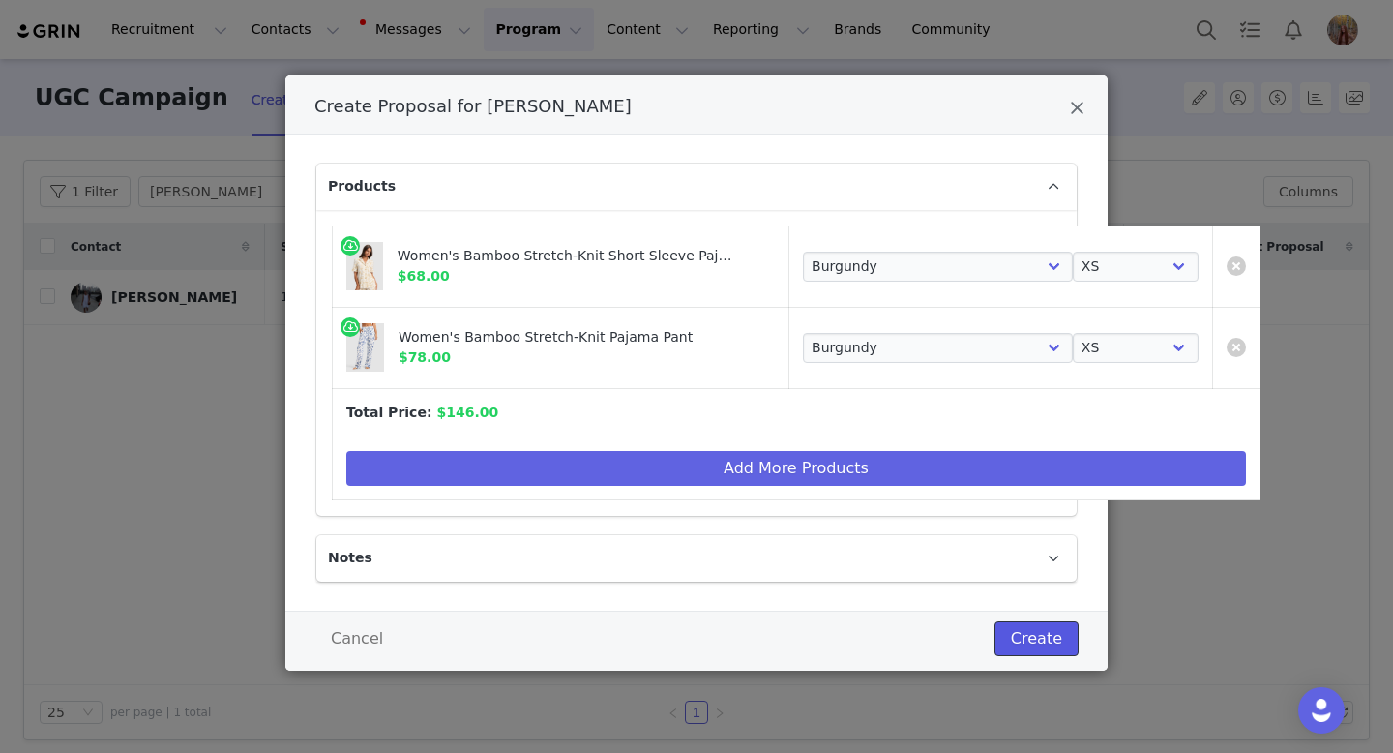
click at [1042, 637] on button "Create" at bounding box center [1036, 638] width 84 height 35
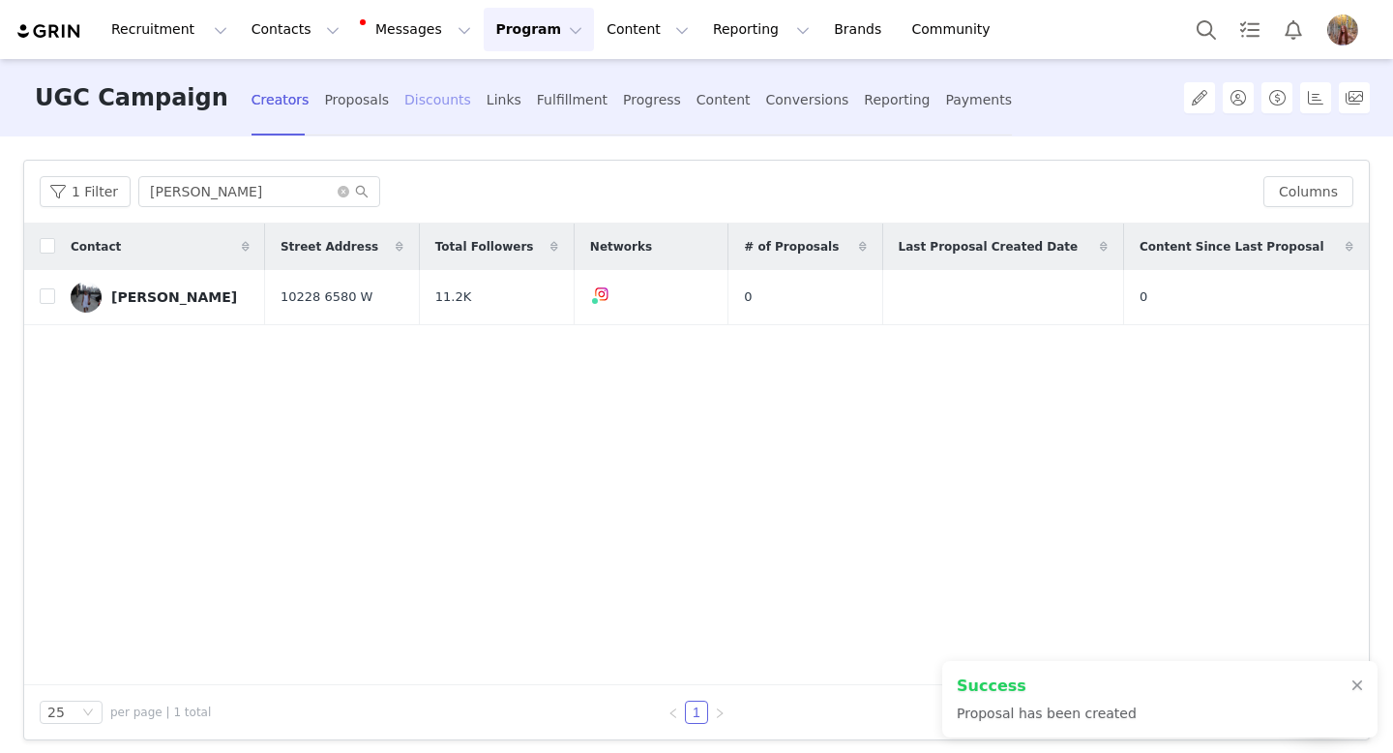
click at [406, 111] on div "Discounts" at bounding box center [437, 99] width 67 height 51
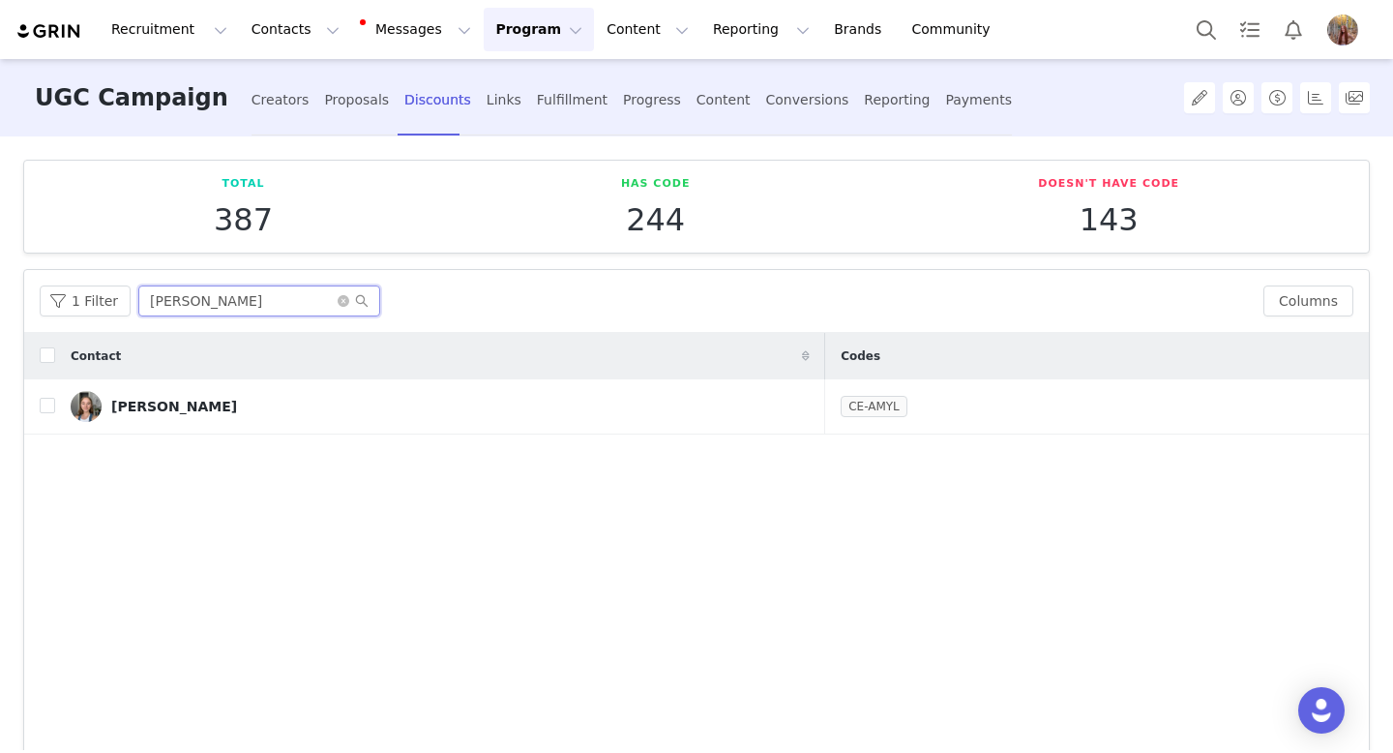
drag, startPoint x: 257, startPoint y: 296, endPoint x: 35, endPoint y: 274, distance: 223.6
click at [40, 279] on div "1 Filter Amy Lubrecht Columns" at bounding box center [696, 301] width 1345 height 63
paste input "[PERSON_NAME]"
type input "[PERSON_NAME]"
click at [1312, 406] on button "button" at bounding box center [1310, 406] width 23 height 23
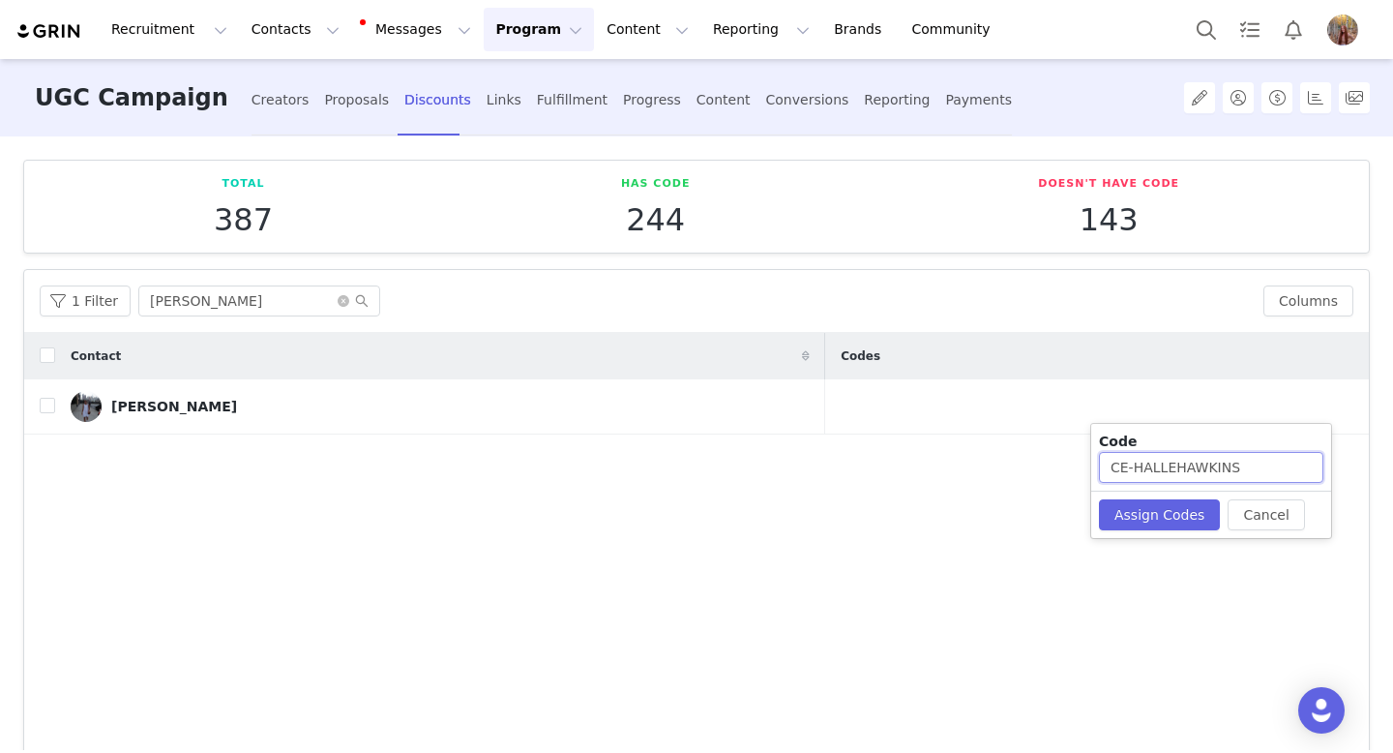
click at [1251, 467] on input "CE-HALLEHAWKINS" at bounding box center [1211, 467] width 224 height 31
click at [1163, 524] on button "Assign Codes" at bounding box center [1149, 513] width 121 height 31
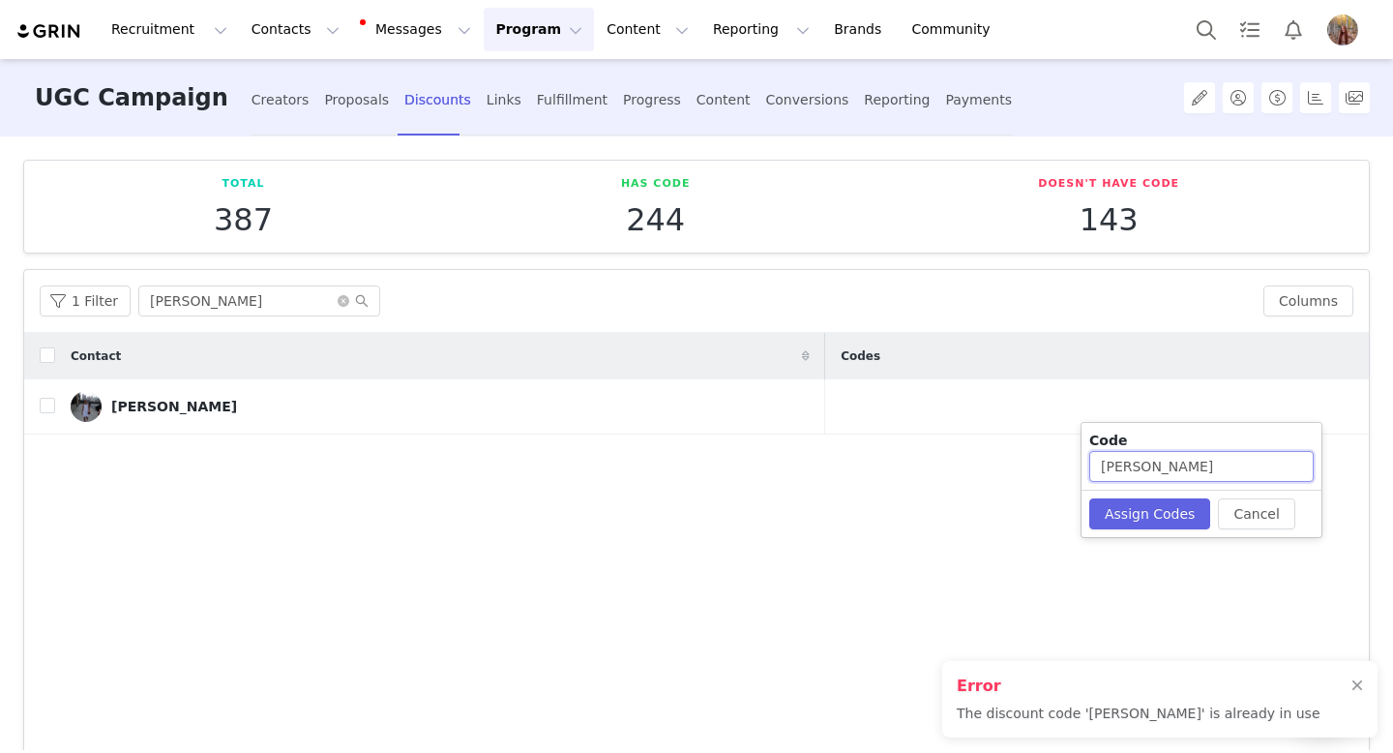
click at [1197, 466] on input "CE-HALLE" at bounding box center [1201, 466] width 224 height 31
type input "[PERSON_NAME]"
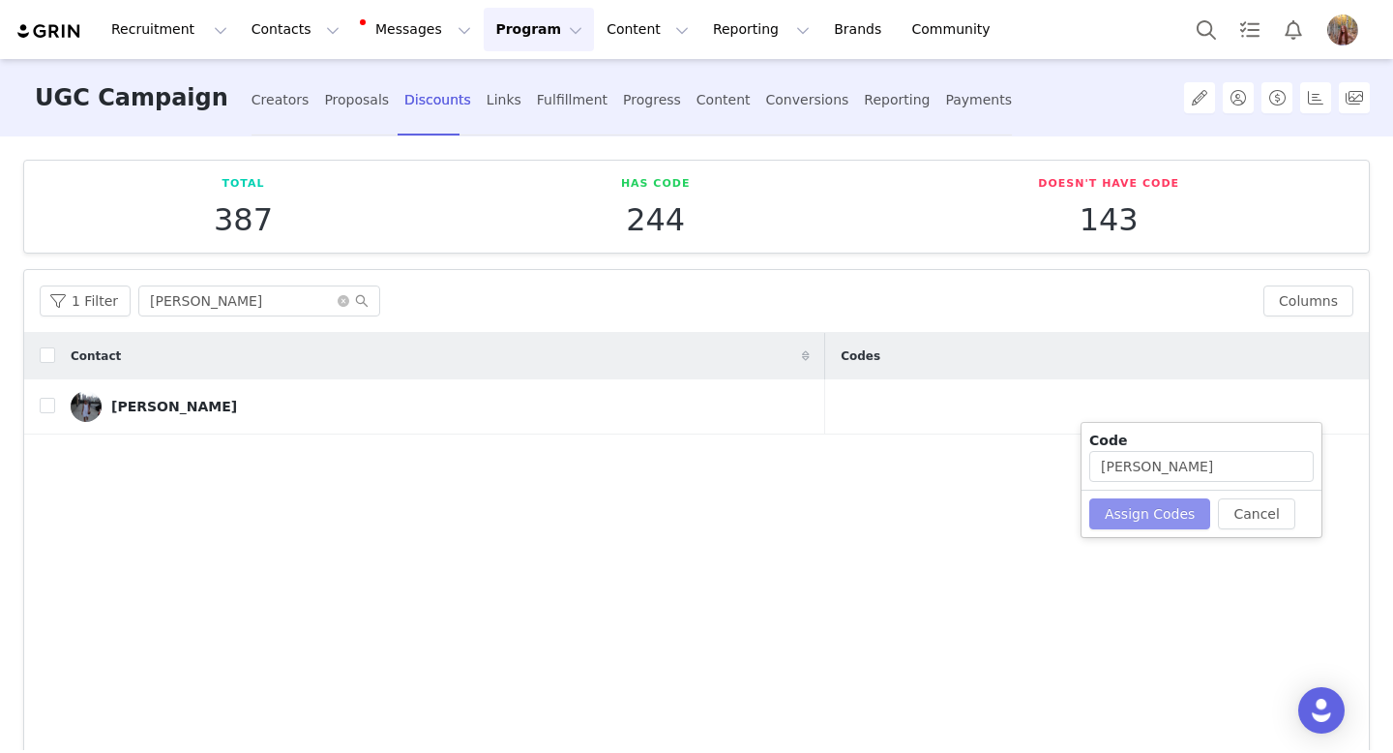
click at [1147, 516] on button "Assign Codes" at bounding box center [1149, 513] width 121 height 31
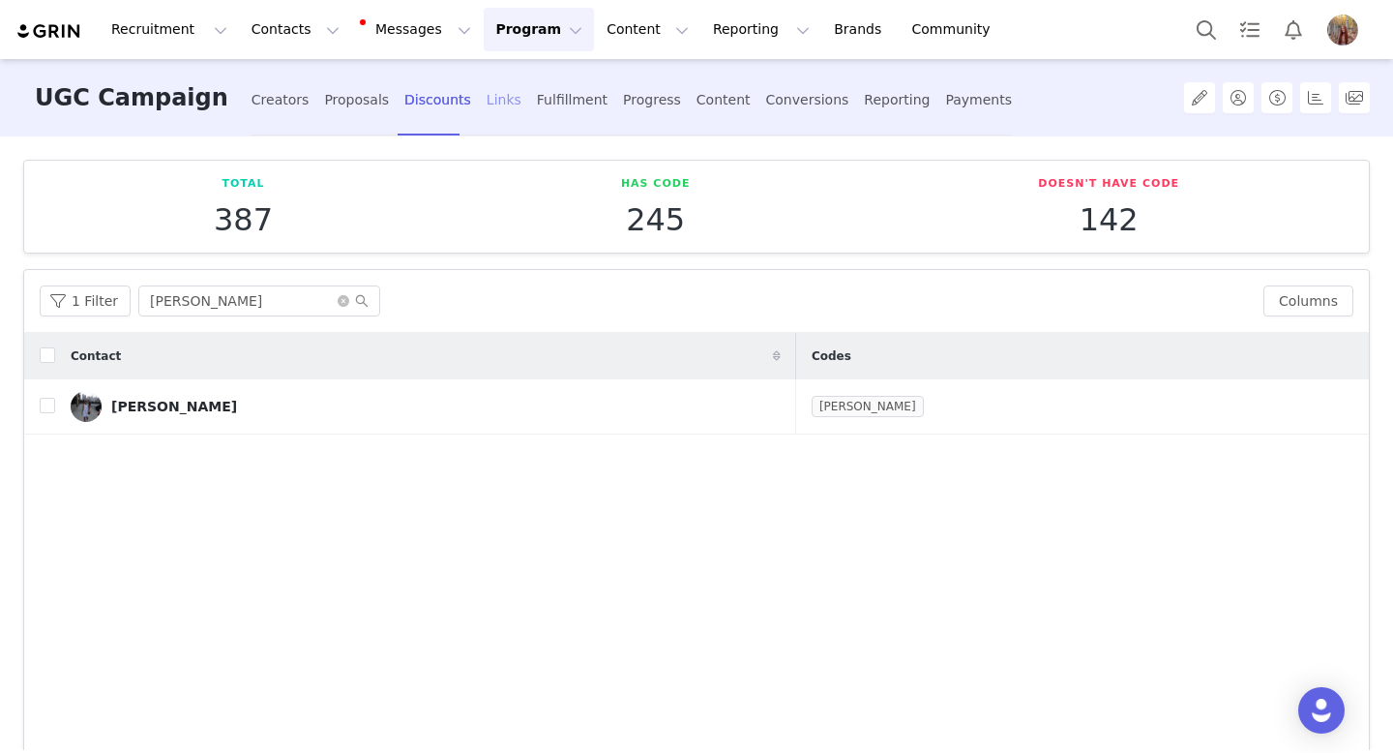
click at [487, 86] on div "Links" at bounding box center [504, 99] width 35 height 51
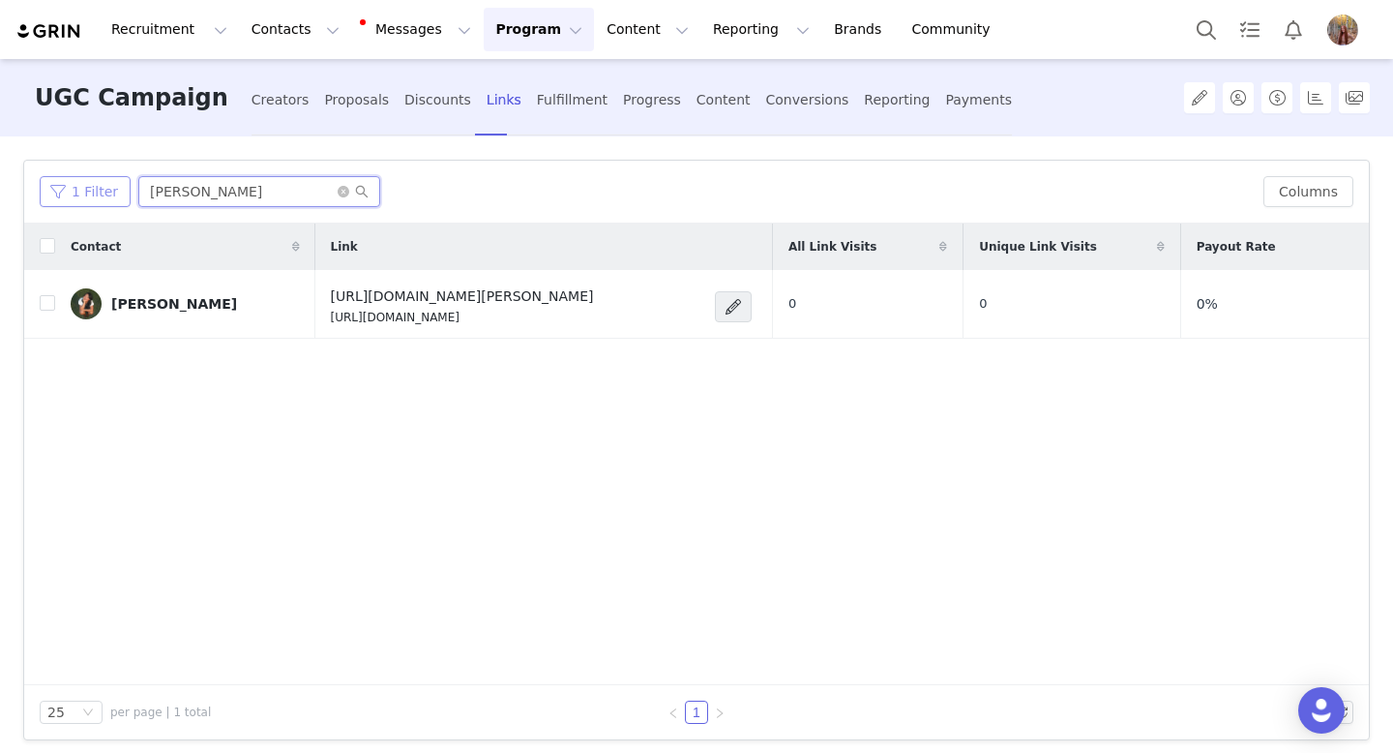
drag, startPoint x: 267, startPoint y: 200, endPoint x: 94, endPoint y: 181, distance: 174.2
click at [97, 184] on div "1 Filter Tiffany Hong" at bounding box center [644, 191] width 1208 height 31
paste input "[PERSON_NAME]"
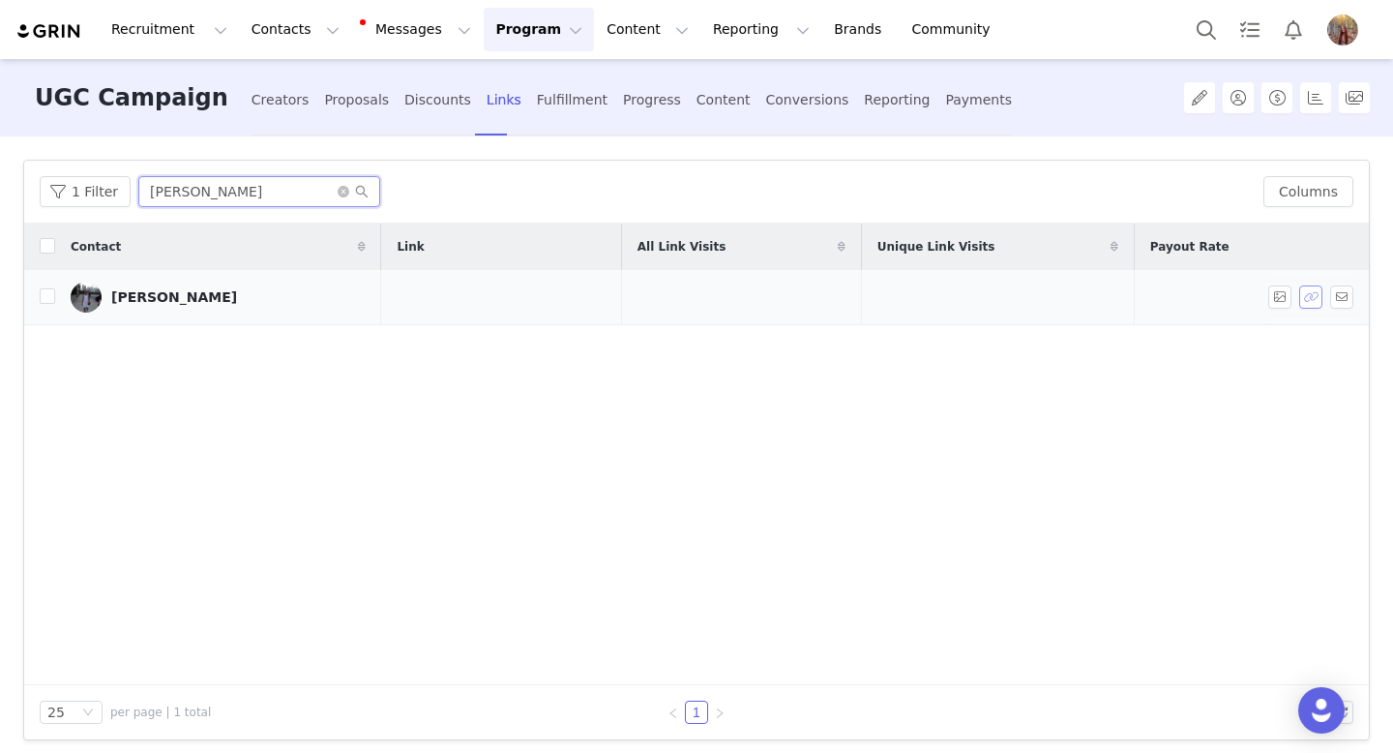
type input "[PERSON_NAME]"
click at [1313, 296] on button "button" at bounding box center [1310, 296] width 23 height 23
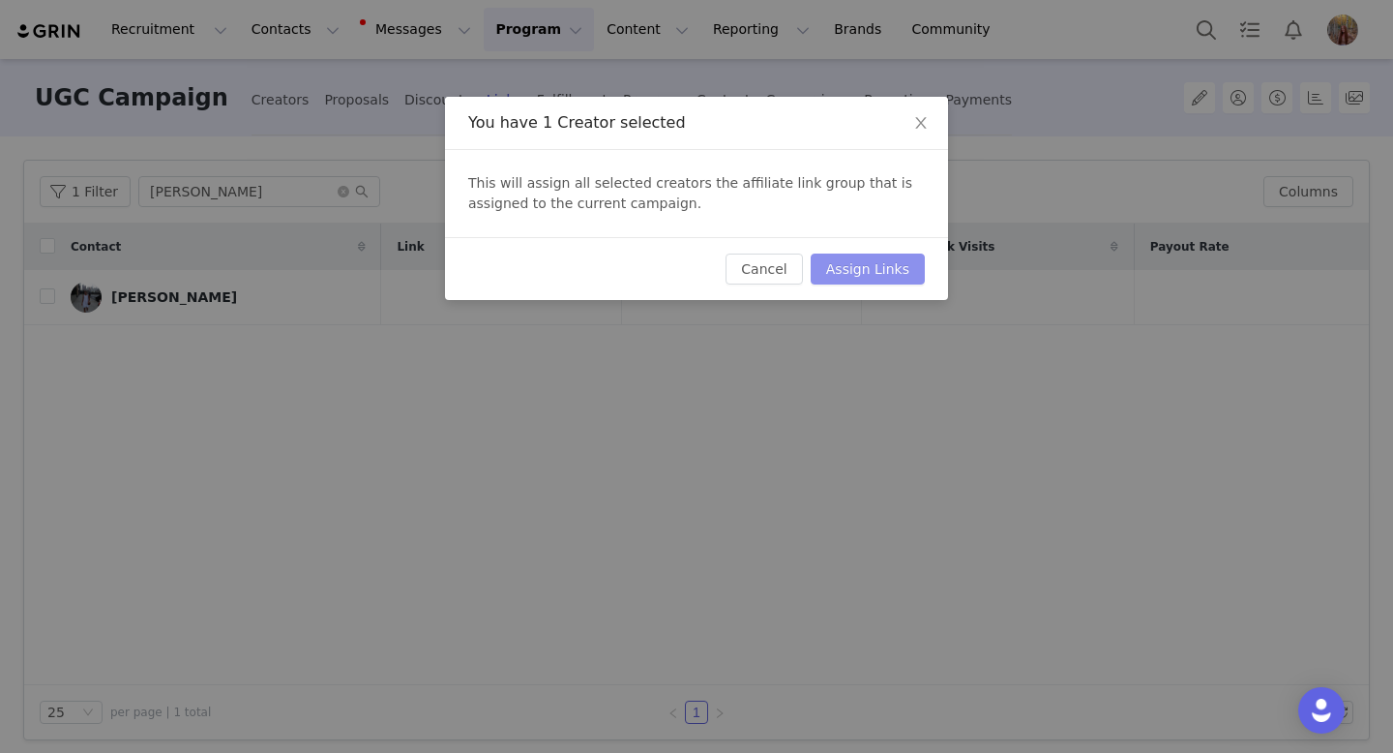
click at [877, 274] on button "Assign Links" at bounding box center [868, 268] width 114 height 31
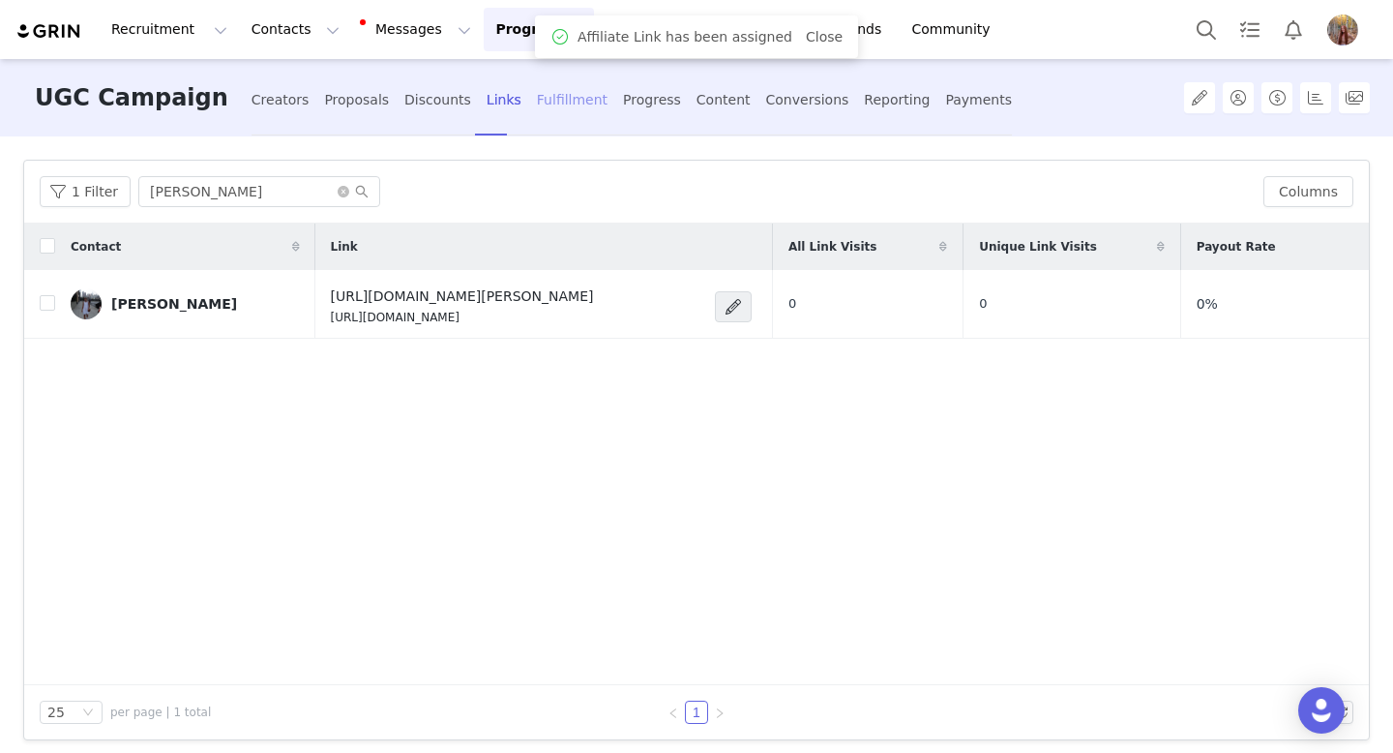
click at [537, 102] on div "Fulfillment" at bounding box center [572, 99] width 71 height 51
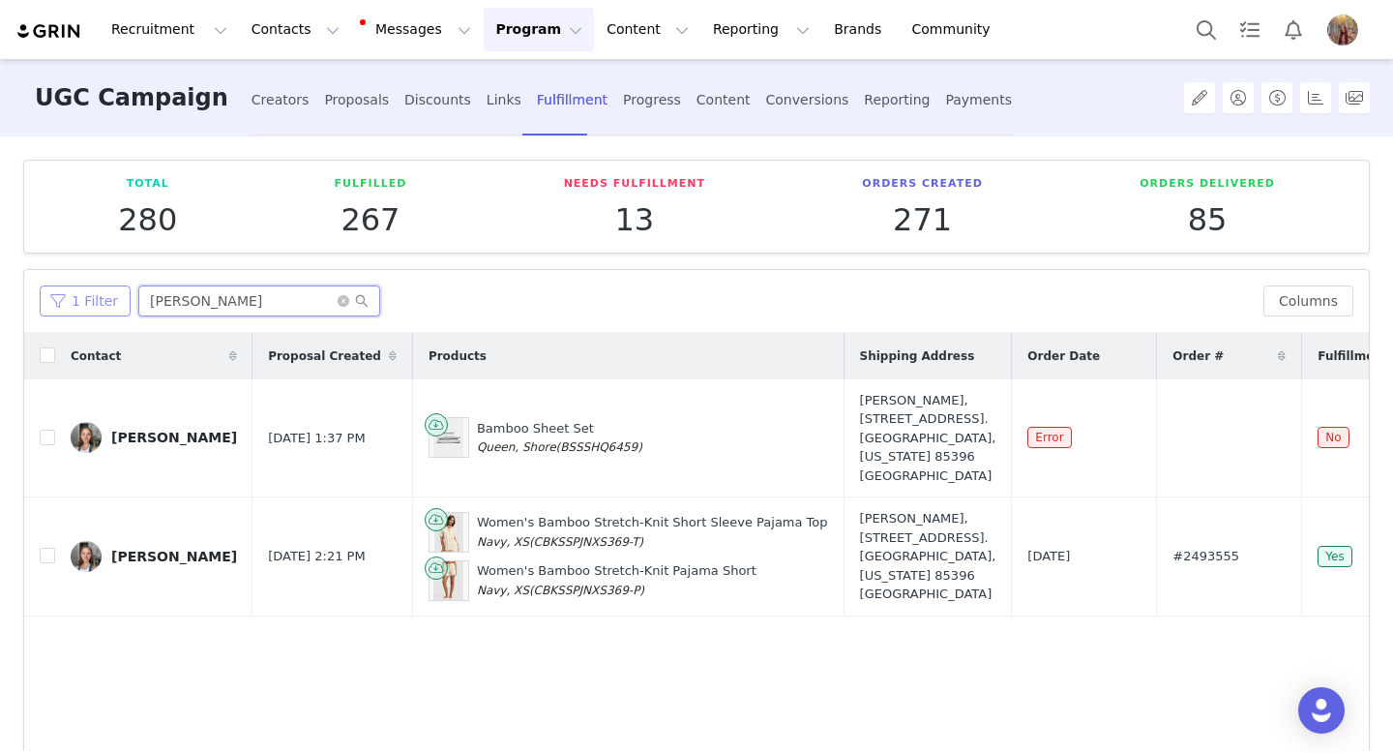
drag, startPoint x: 250, startPoint y: 293, endPoint x: 46, endPoint y: 286, distance: 203.3
click at [48, 288] on div "1 Filter Amy Lubrecht" at bounding box center [644, 300] width 1208 height 31
paste input "[PERSON_NAME]"
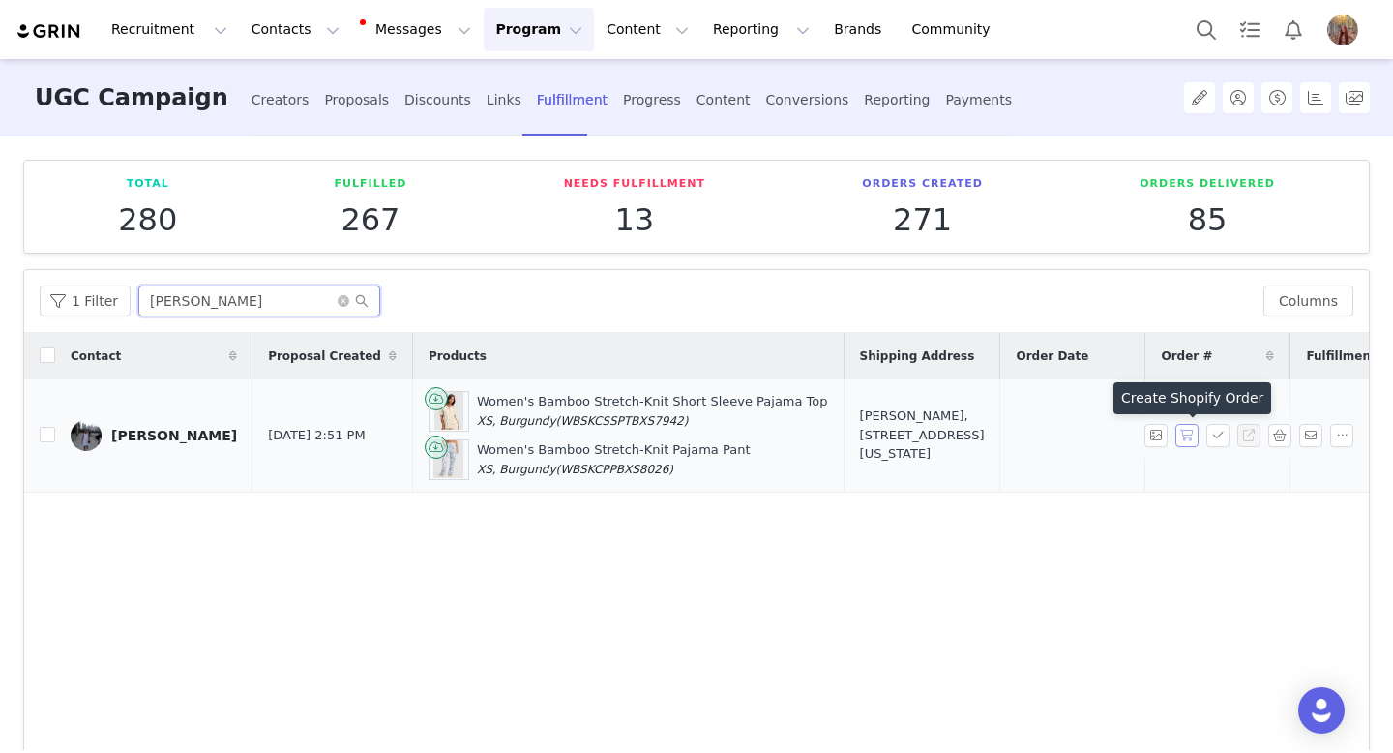
type input "[PERSON_NAME]"
click at [1192, 439] on button "button" at bounding box center [1186, 435] width 23 height 23
